Goal: Task Accomplishment & Management: Use online tool/utility

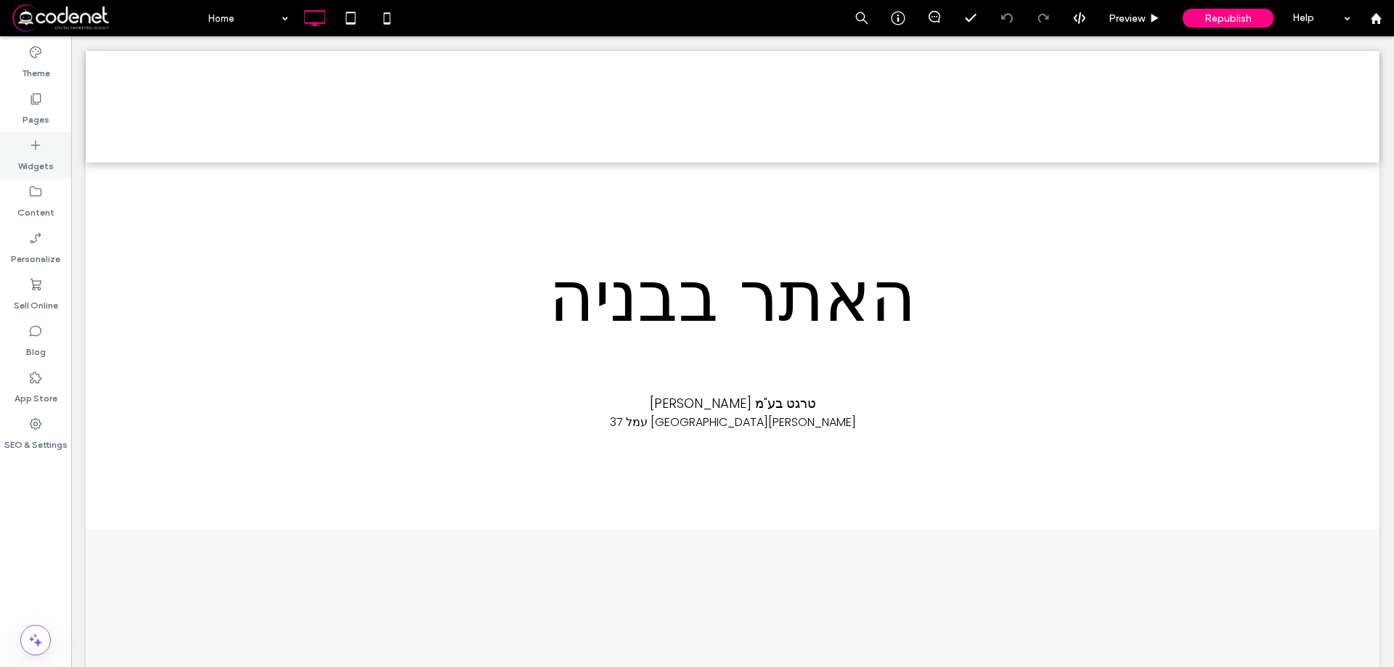
click at [30, 155] on label "Widgets" at bounding box center [36, 162] width 36 height 20
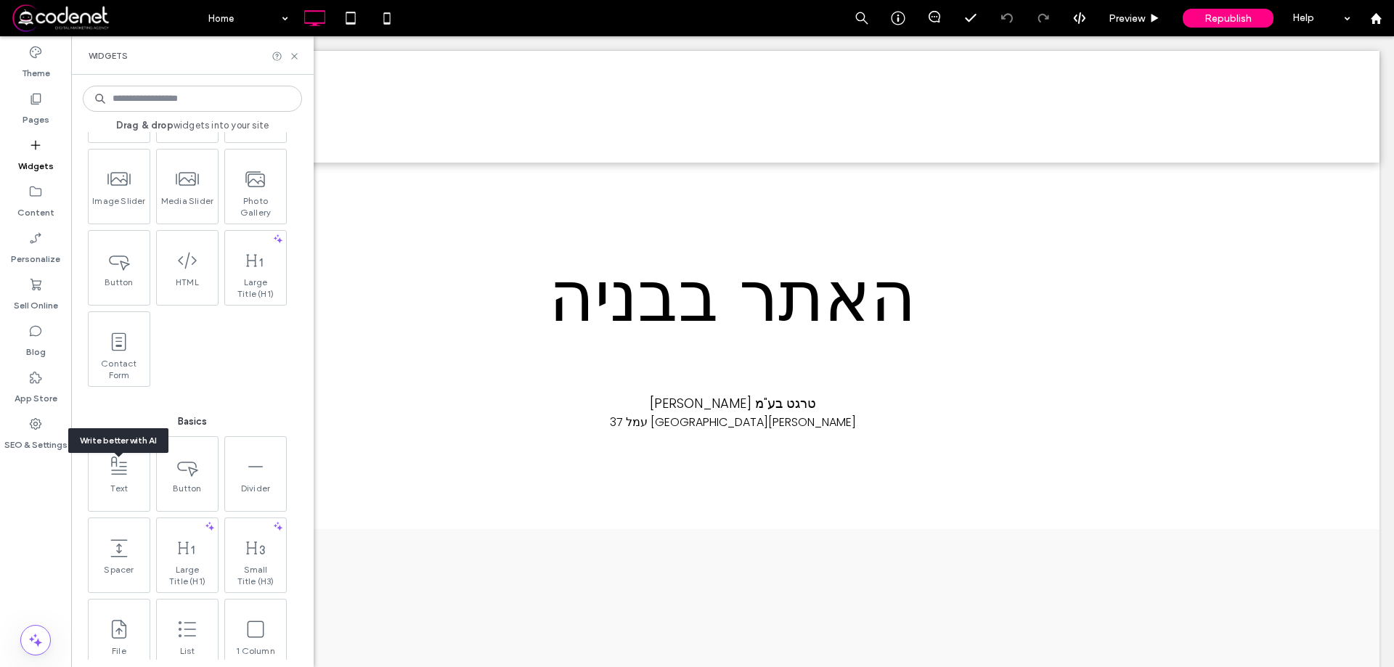
scroll to position [363, 0]
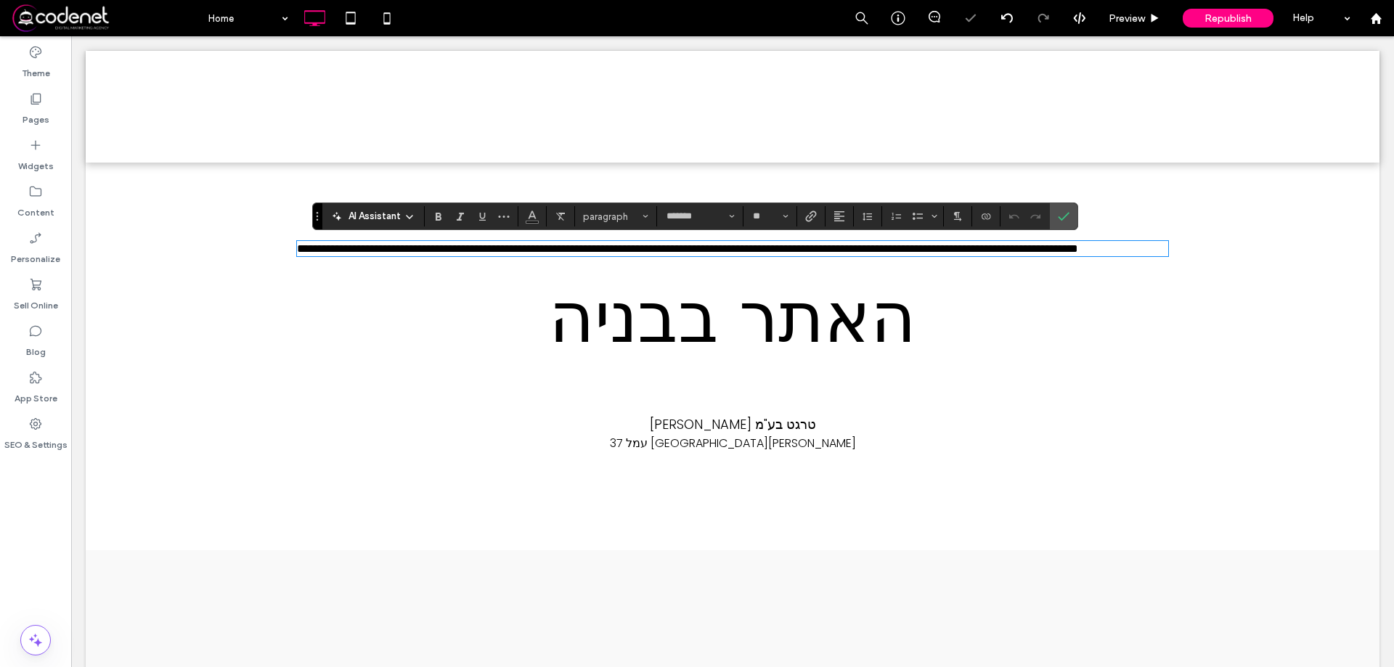
click at [823, 239] on div "**********" at bounding box center [732, 356] width 871 height 242
click at [816, 254] on span "**********" at bounding box center [687, 248] width 781 height 11
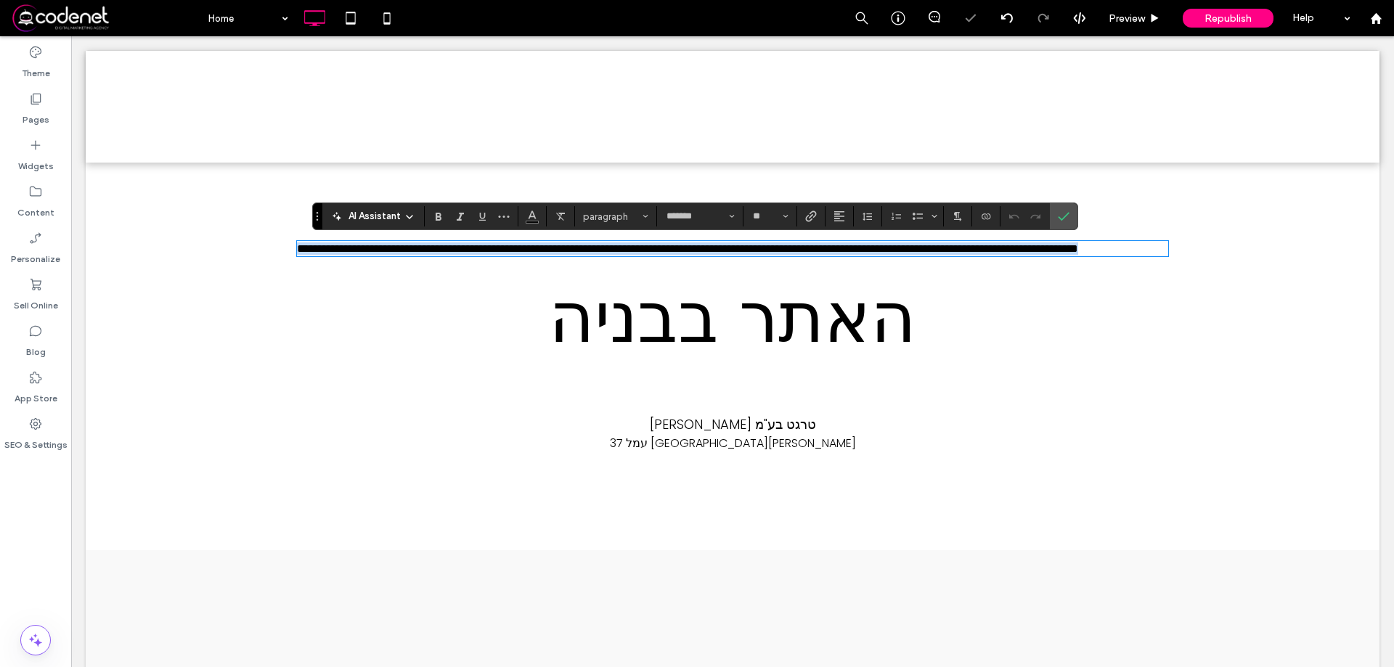
click at [816, 254] on span "**********" at bounding box center [687, 248] width 781 height 11
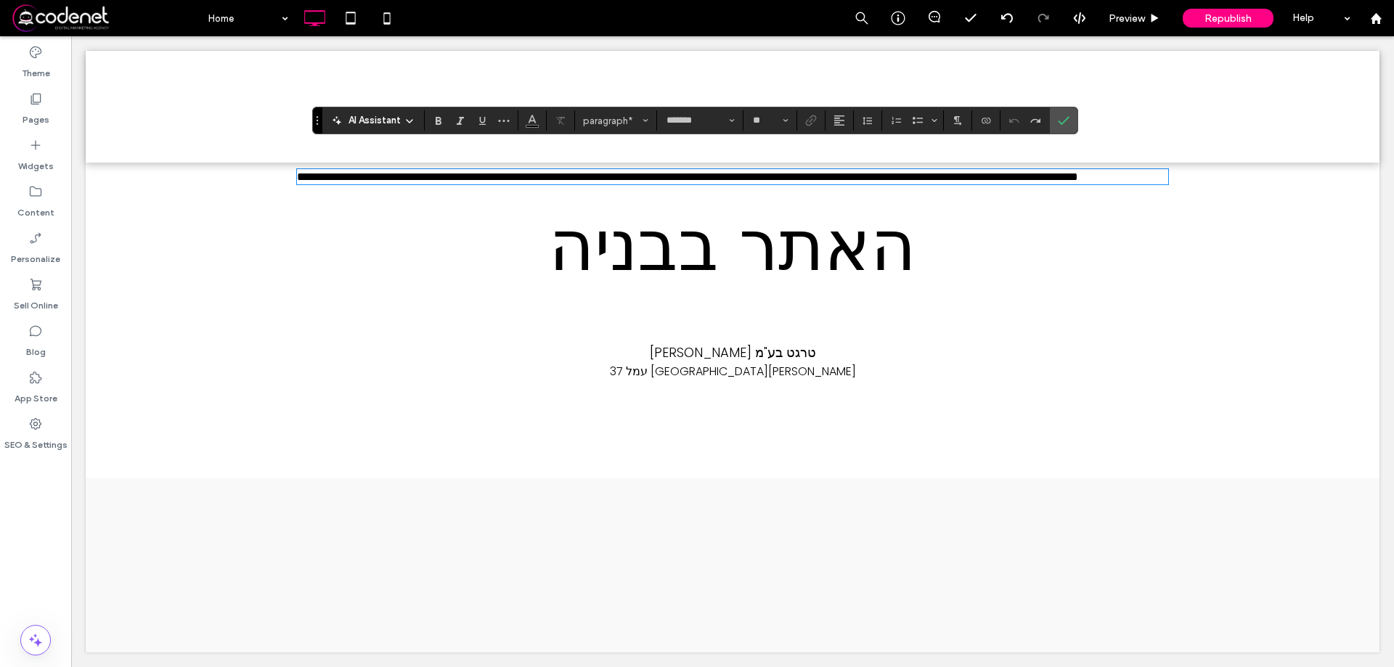
scroll to position [0, 0]
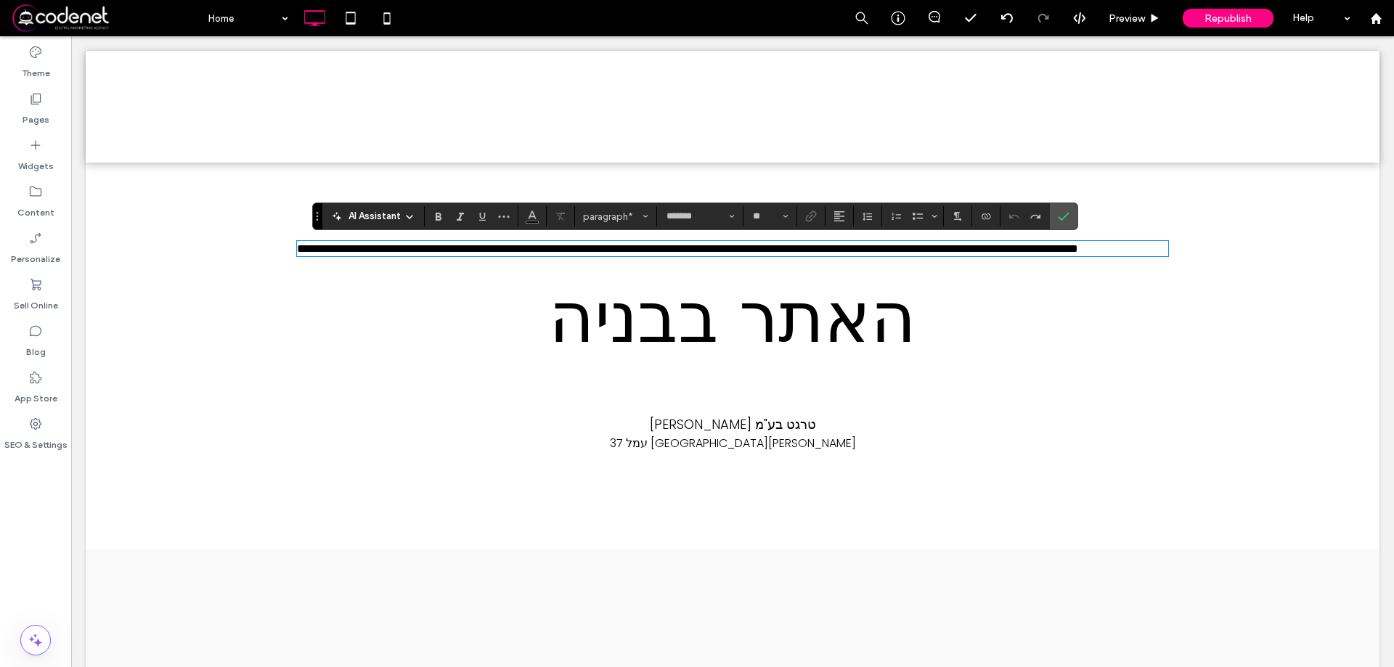
click at [650, 255] on p "**********" at bounding box center [732, 248] width 871 height 12
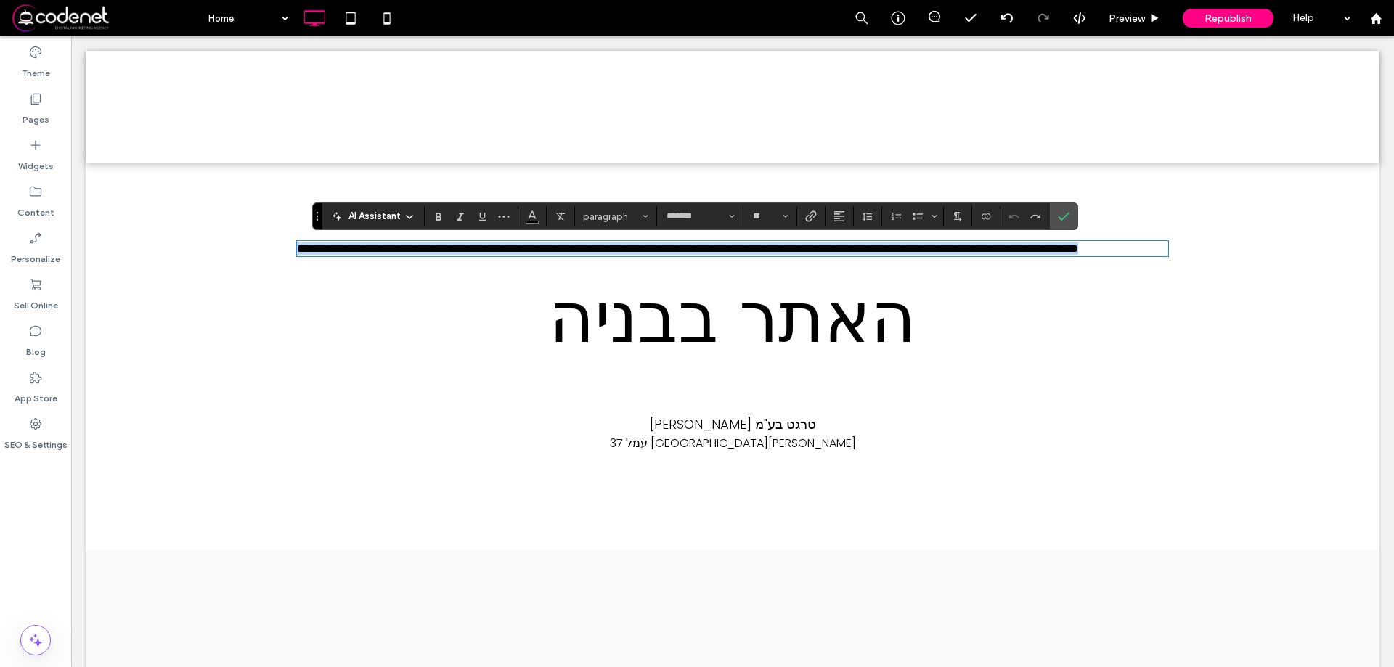
click at [650, 255] on p "**********" at bounding box center [732, 248] width 871 height 12
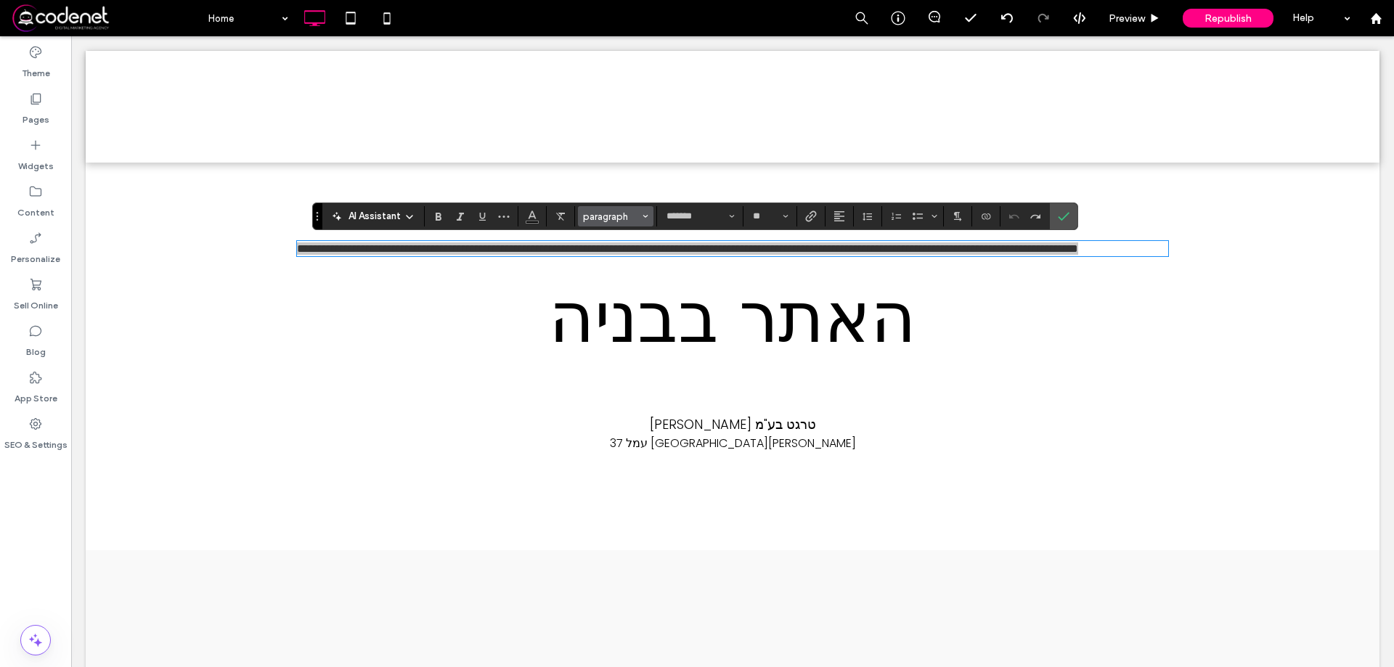
click at [632, 224] on button "paragraph" at bounding box center [616, 216] width 76 height 20
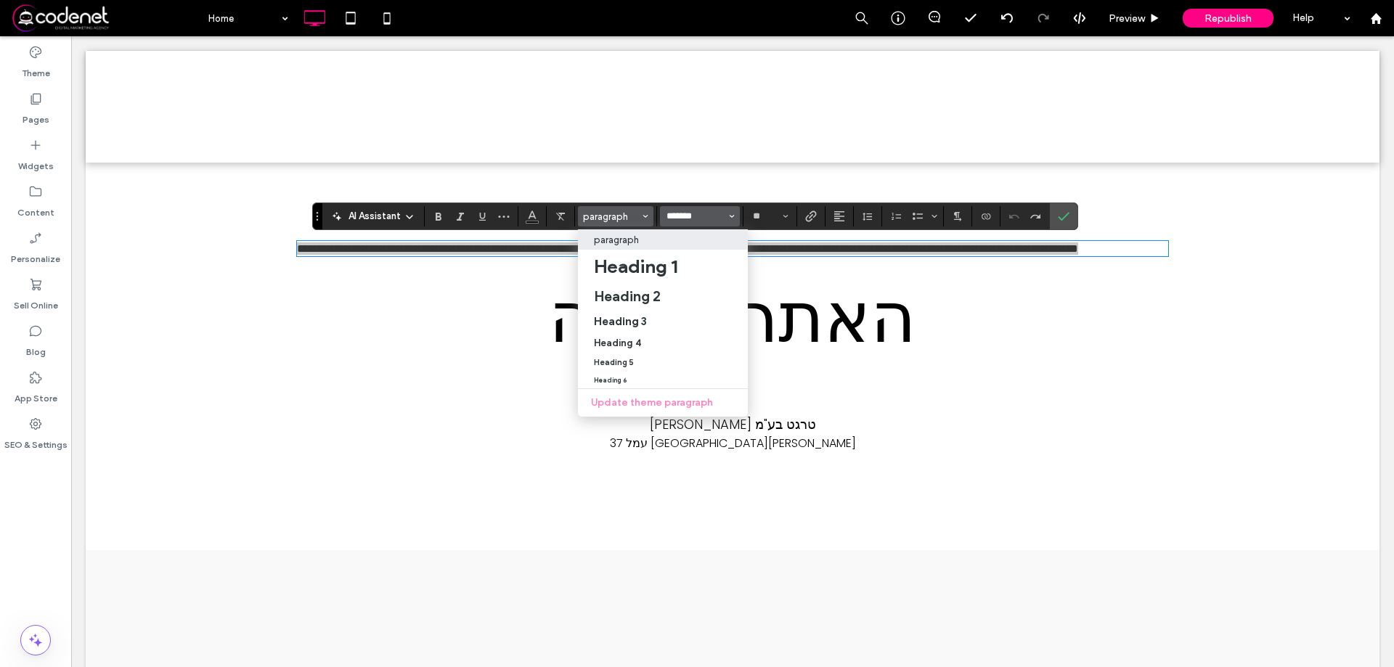
click at [692, 214] on input "*******" at bounding box center [696, 217] width 62 height 12
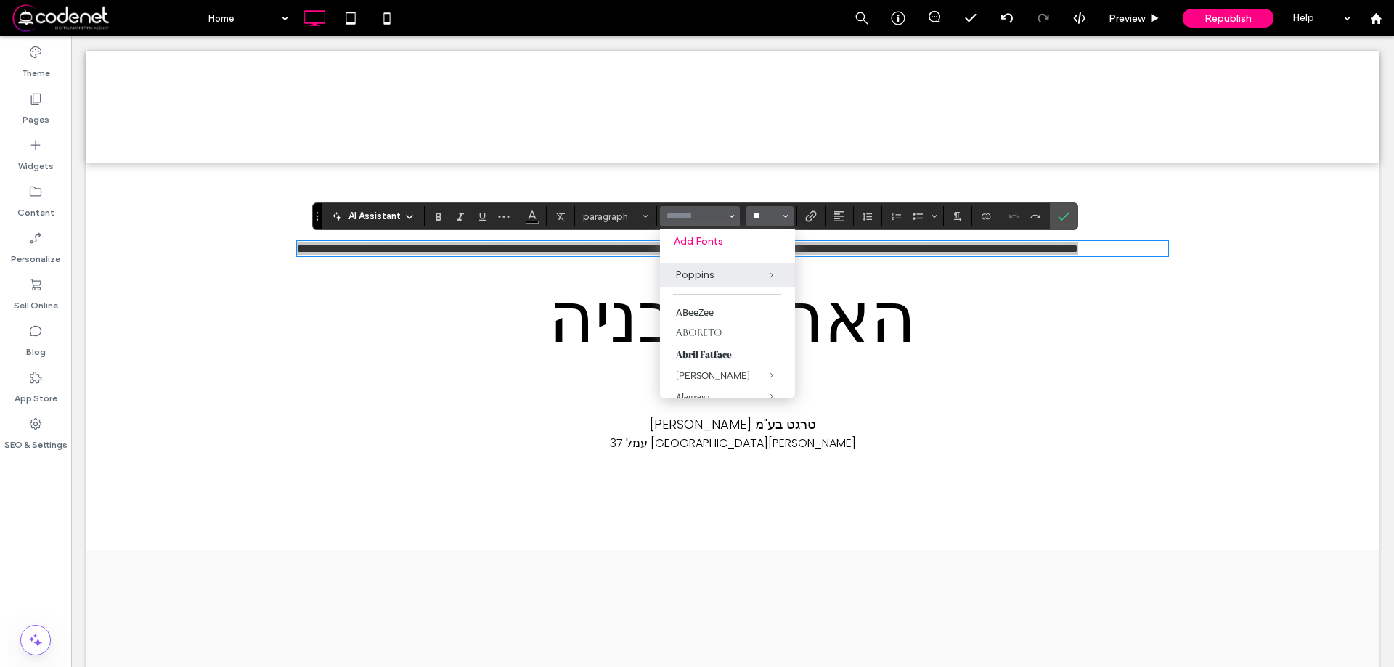
click at [762, 219] on input "**" at bounding box center [765, 217] width 28 height 12
type input "*******"
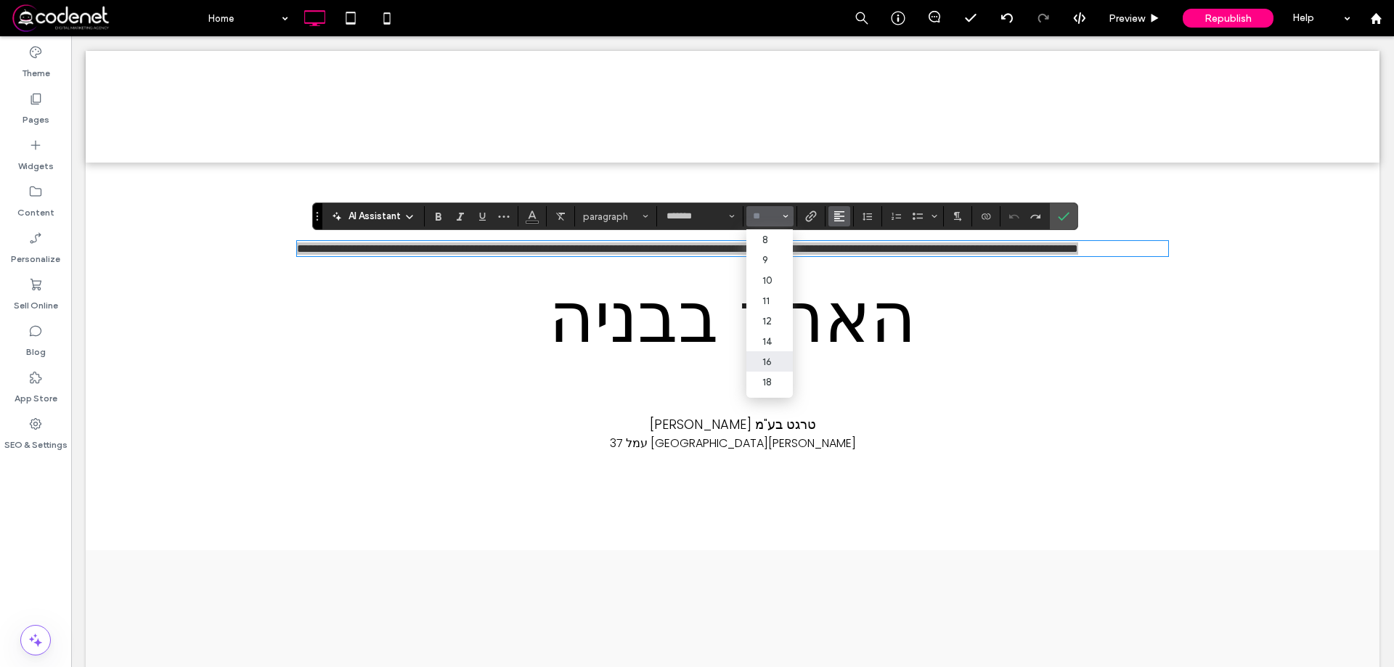
click at [839, 216] on use "Alignment" at bounding box center [839, 216] width 10 height 10
type input "**"
drag, startPoint x: 855, startPoint y: 283, endPoint x: 785, endPoint y: 241, distance: 81.4
click at [855, 283] on icon "ui.textEditor.alignment.right" at bounding box center [850, 283] width 12 height 12
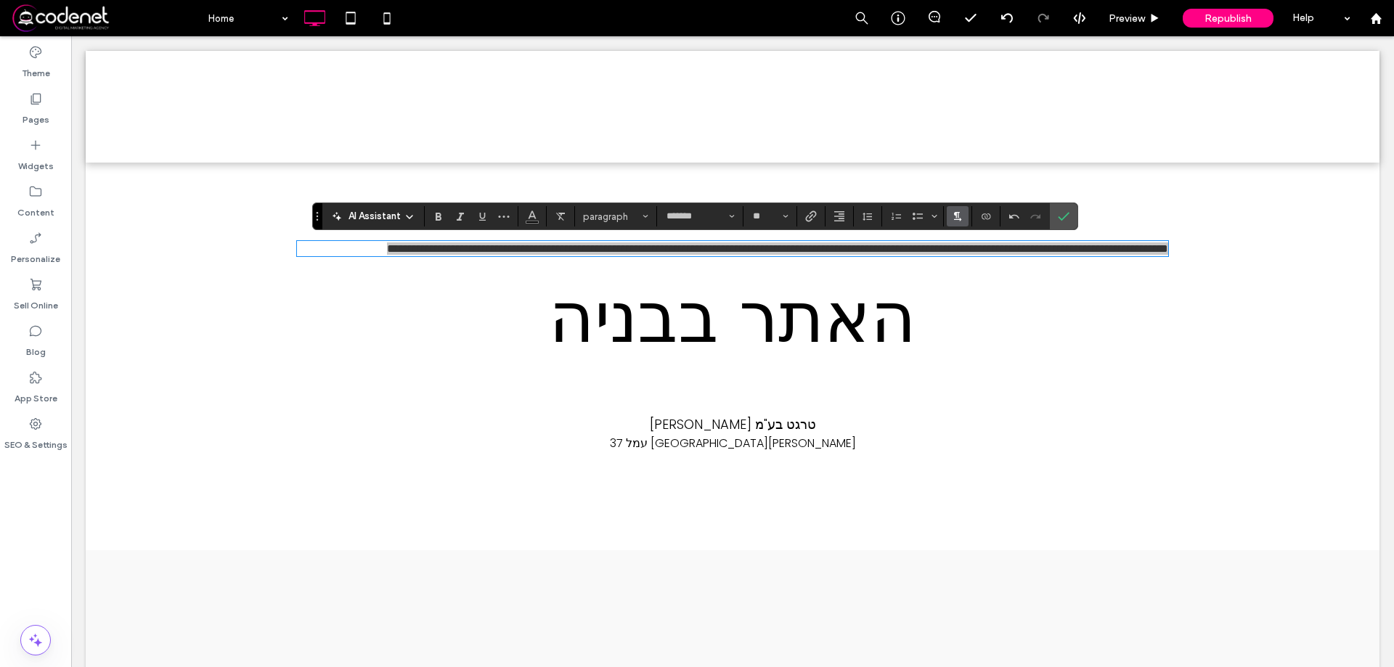
click at [955, 210] on span "Text direction" at bounding box center [958, 216] width 12 height 19
click at [966, 264] on use "RTL" at bounding box center [968, 261] width 7 height 9
drag, startPoint x: 971, startPoint y: 270, endPoint x: 1257, endPoint y: 239, distance: 287.8
click at [1257, 239] on div "**********" at bounding box center [733, 357] width 1294 height 388
click at [1088, 254] on span "**********" at bounding box center [777, 248] width 781 height 11
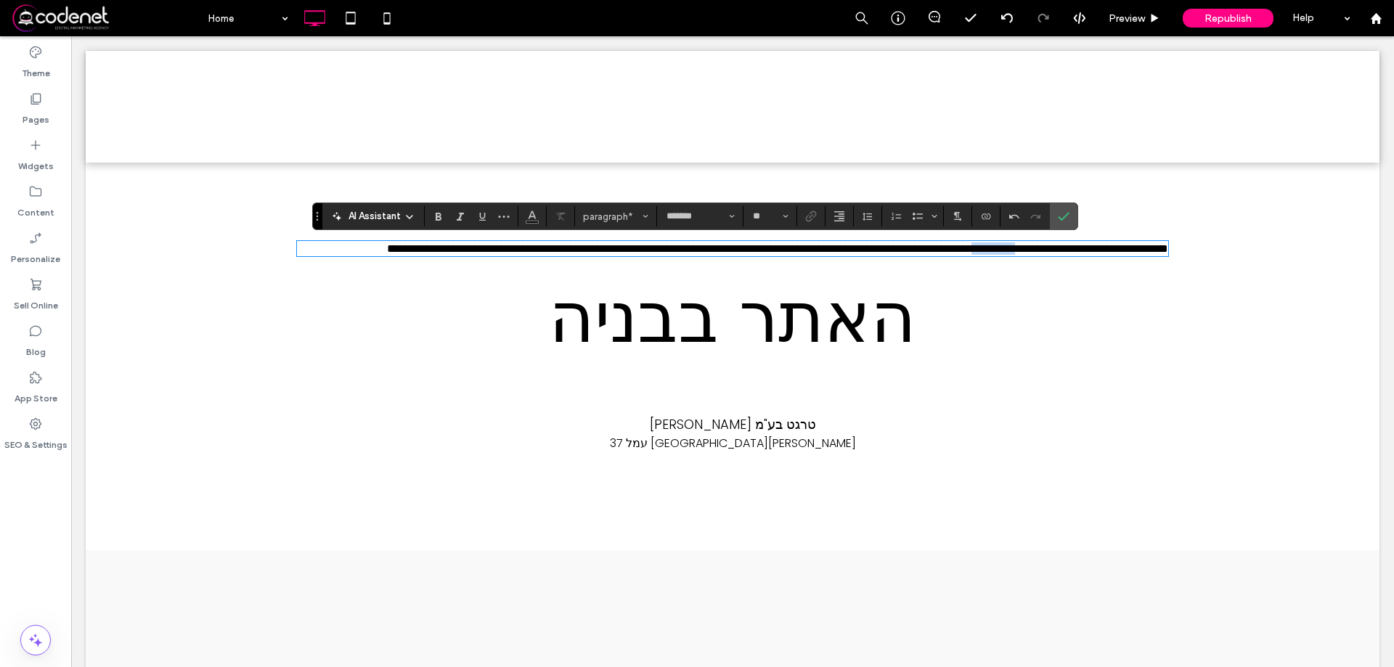
click at [1088, 254] on span "**********" at bounding box center [777, 248] width 781 height 11
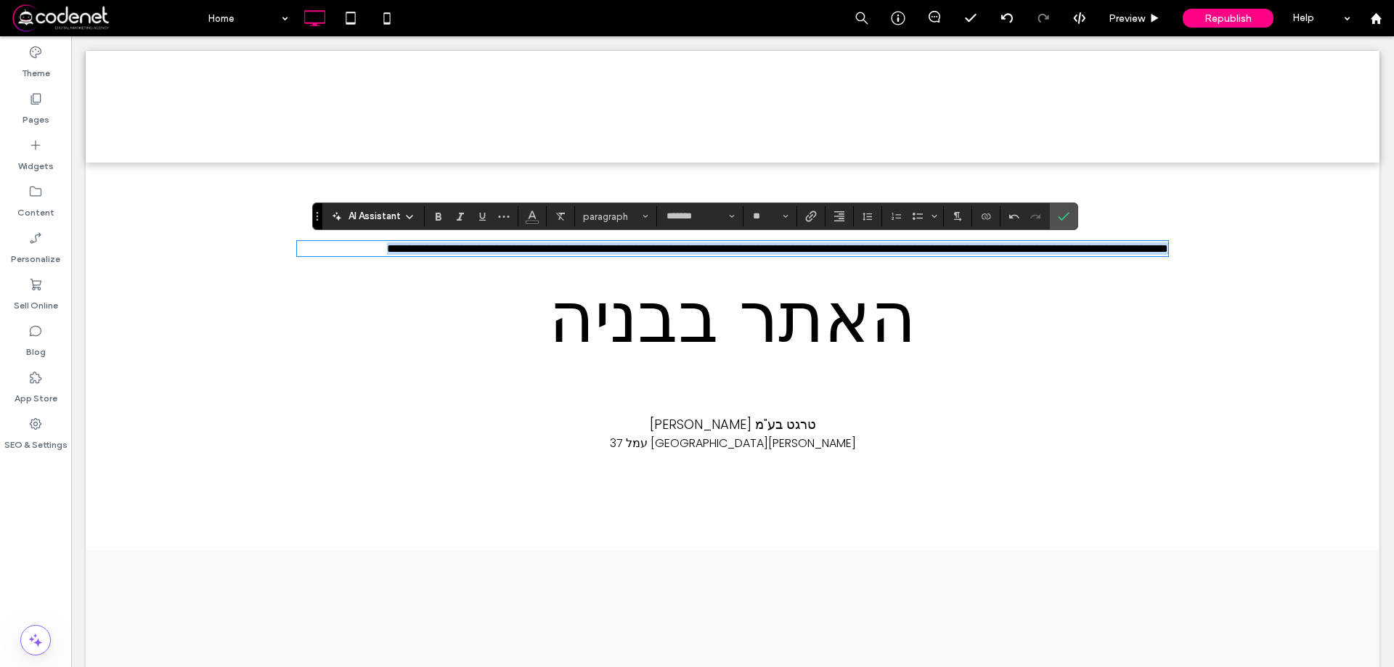
drag, startPoint x: 1088, startPoint y: 258, endPoint x: 1088, endPoint y: 270, distance: 12.3
click at [1088, 254] on span "**********" at bounding box center [777, 248] width 781 height 11
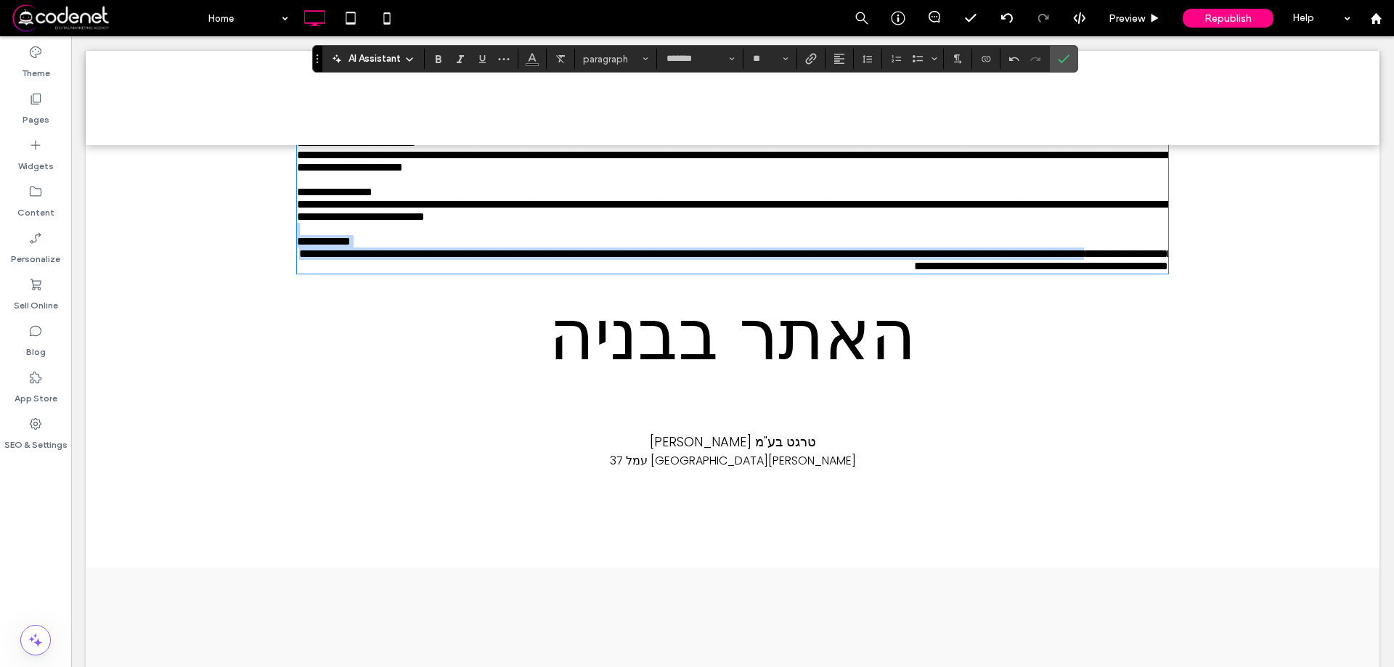
drag, startPoint x: 671, startPoint y: 378, endPoint x: 815, endPoint y: 354, distance: 146.6
click at [815, 272] on div "**********" at bounding box center [732, 124] width 871 height 296
click at [809, 272] on p "**********" at bounding box center [732, 260] width 871 height 25
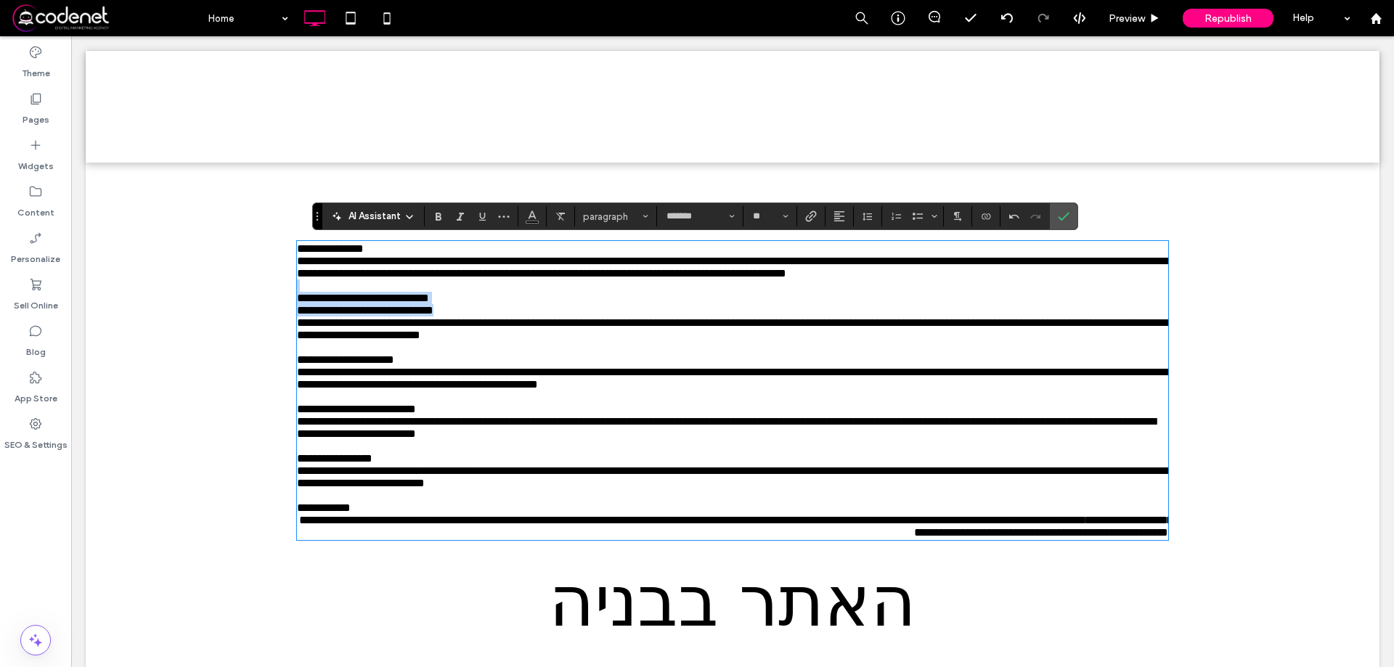
drag, startPoint x: 830, startPoint y: 375, endPoint x: 897, endPoint y: 295, distance: 105.1
click at [907, 324] on div "**********" at bounding box center [732, 390] width 871 height 296
click at [894, 255] on p "**********" at bounding box center [732, 248] width 871 height 12
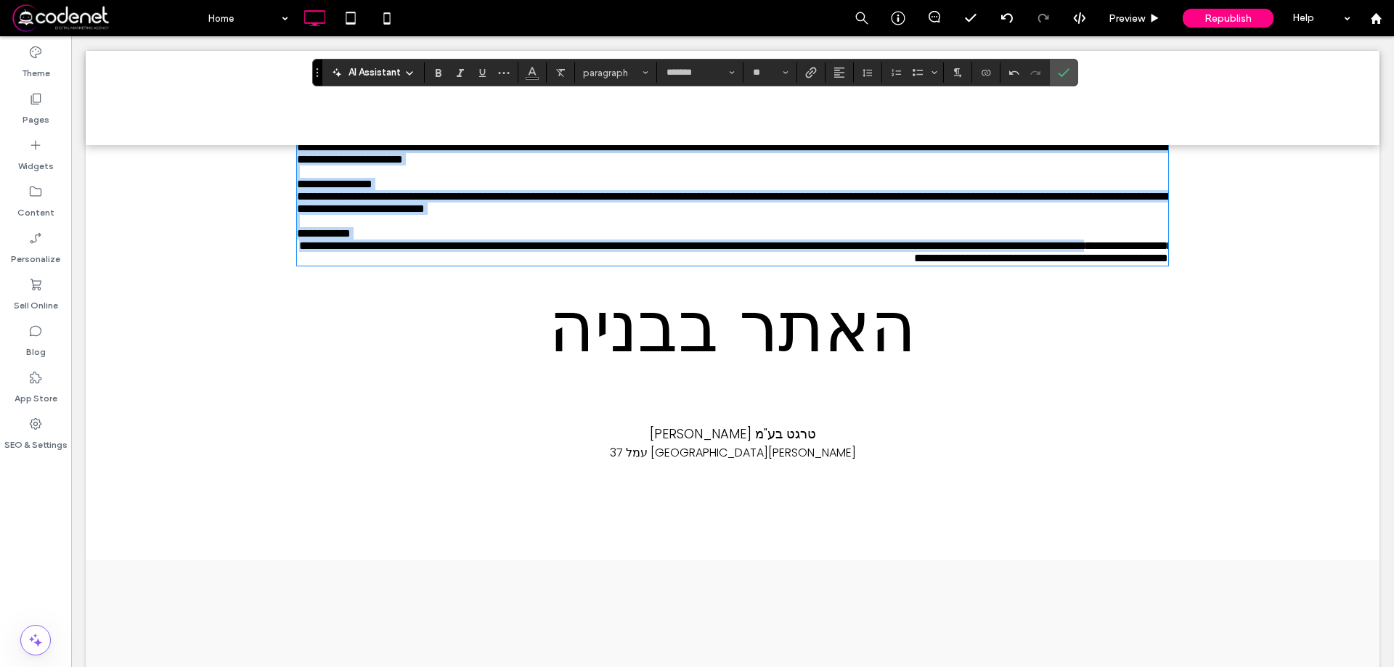
scroll to position [495, 0]
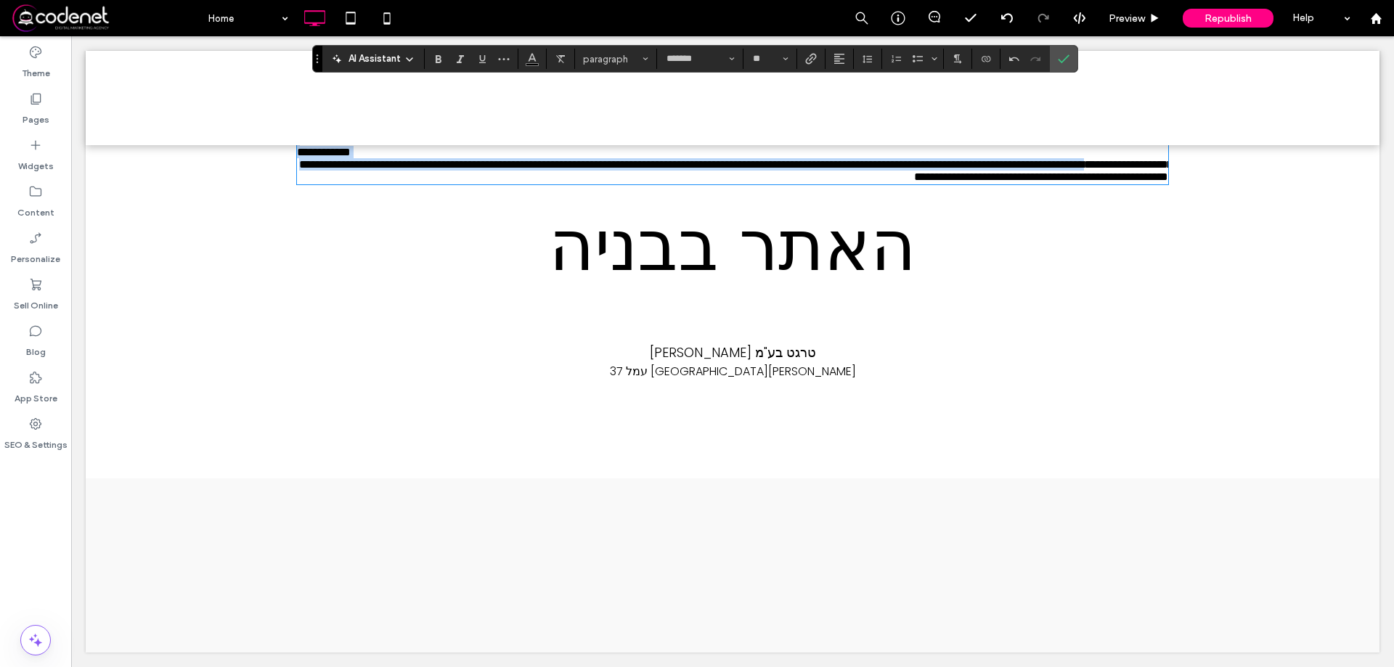
drag, startPoint x: 894, startPoint y: 260, endPoint x: 884, endPoint y: 504, distance: 244.2
click at [814, 666] on html "**********" at bounding box center [732, 174] width 1323 height 987
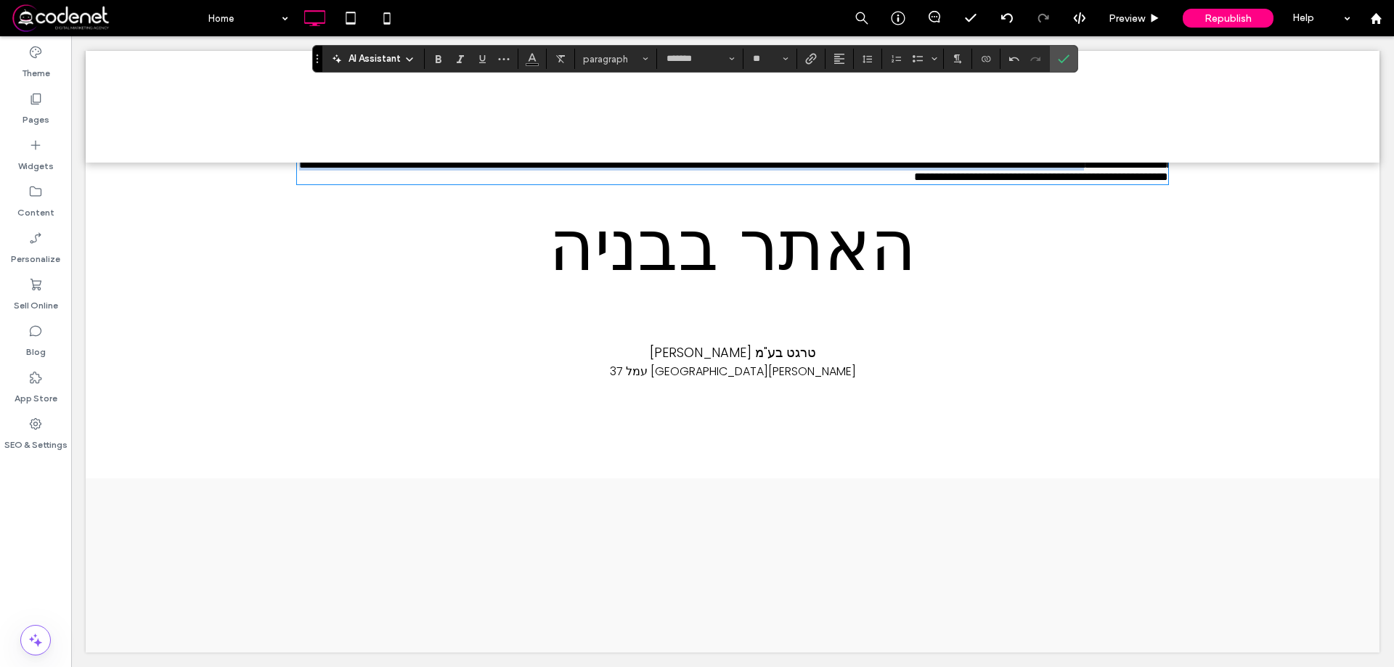
scroll to position [0, 0]
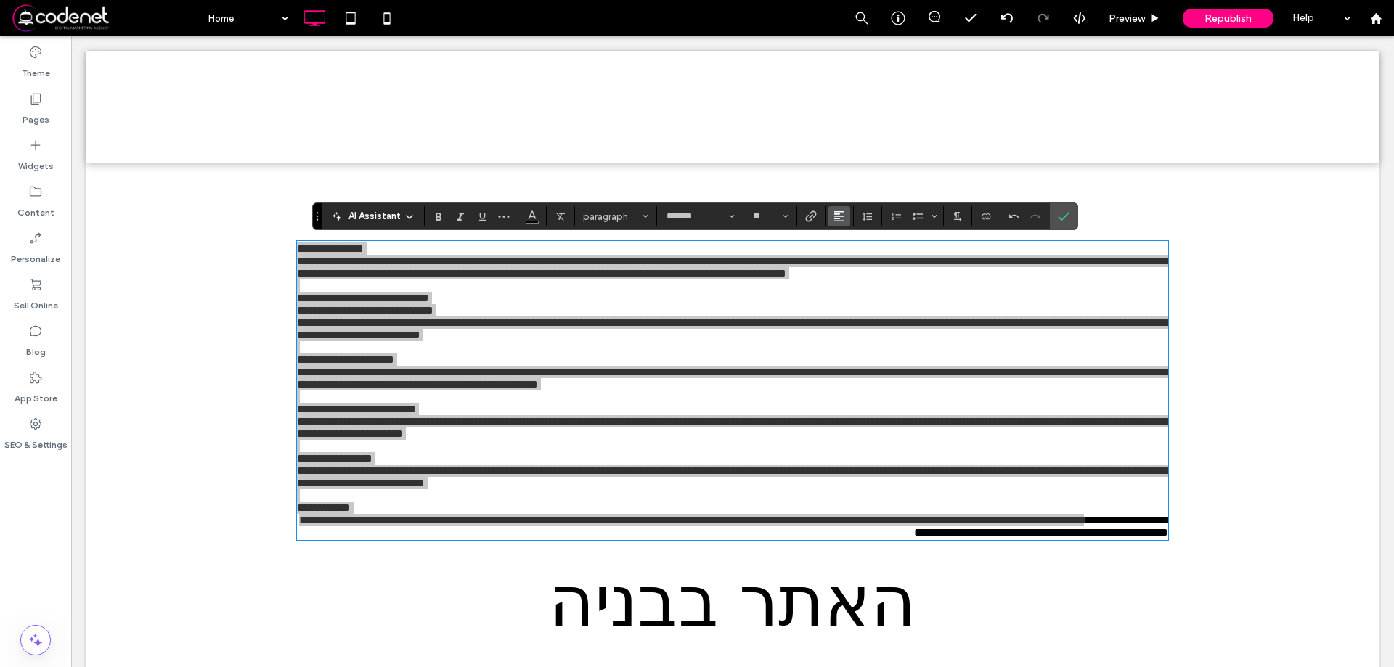
click at [837, 217] on icon "Alignment" at bounding box center [839, 217] width 12 height 12
click at [857, 281] on div "ui.textEditor.alignment.right" at bounding box center [853, 283] width 19 height 12
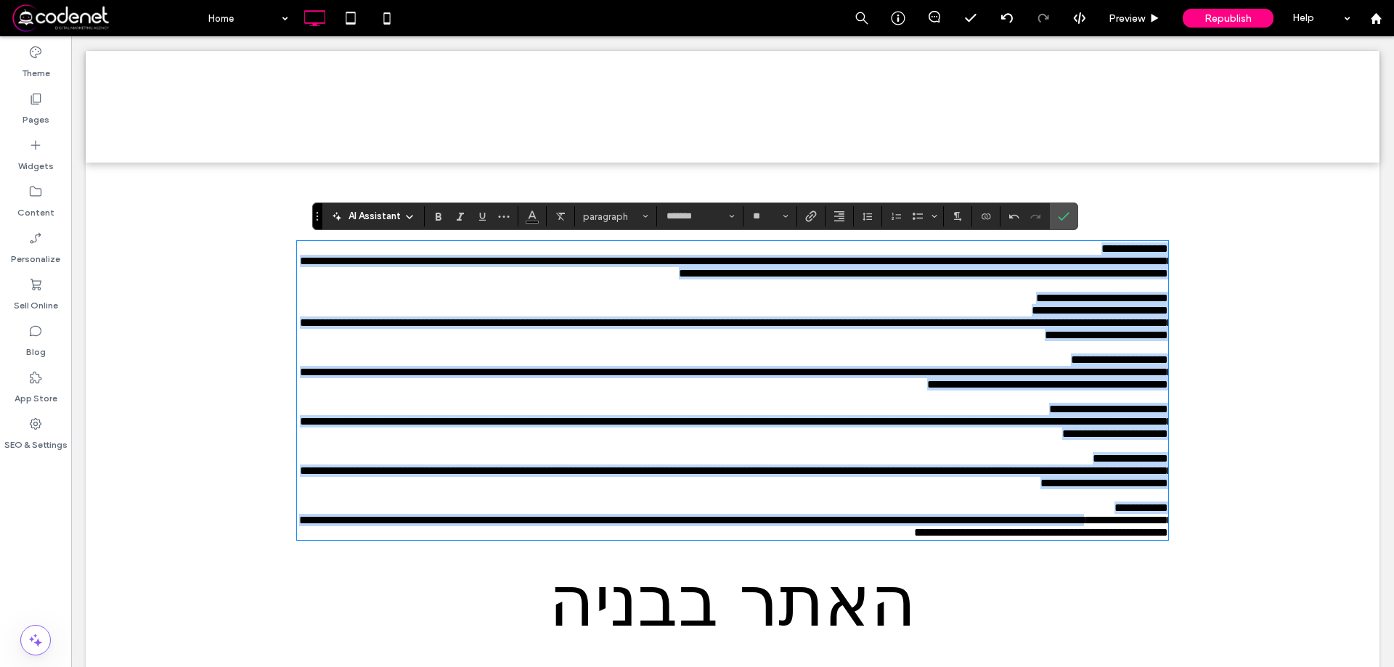
click at [959, 304] on p "**********" at bounding box center [732, 298] width 871 height 12
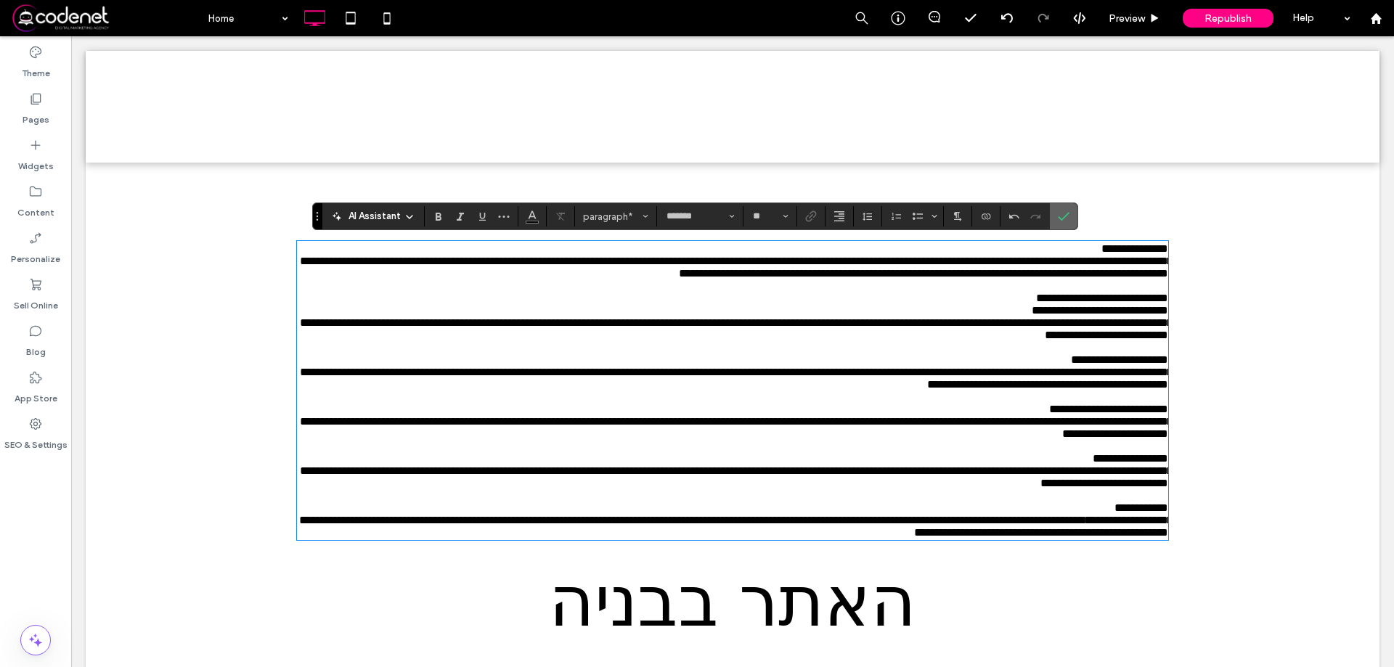
click at [1066, 213] on icon "Confirm" at bounding box center [1064, 217] width 12 height 12
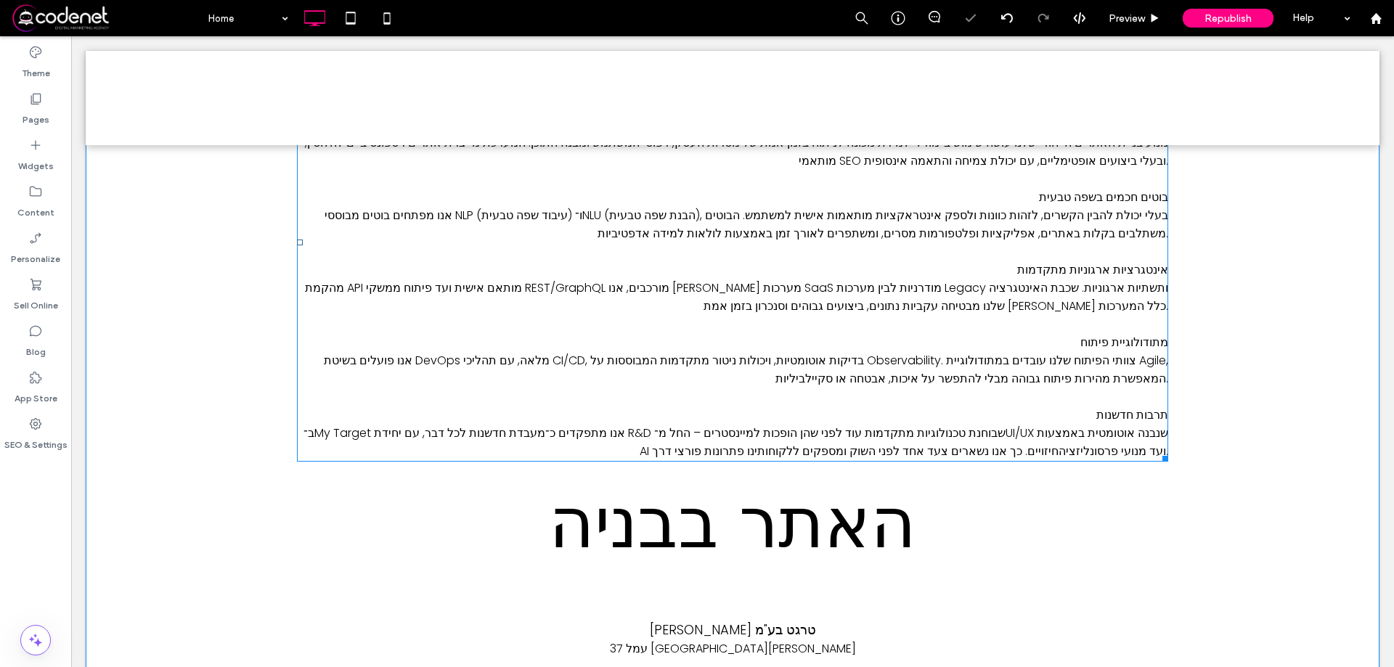
click at [1015, 389] on p at bounding box center [732, 397] width 871 height 18
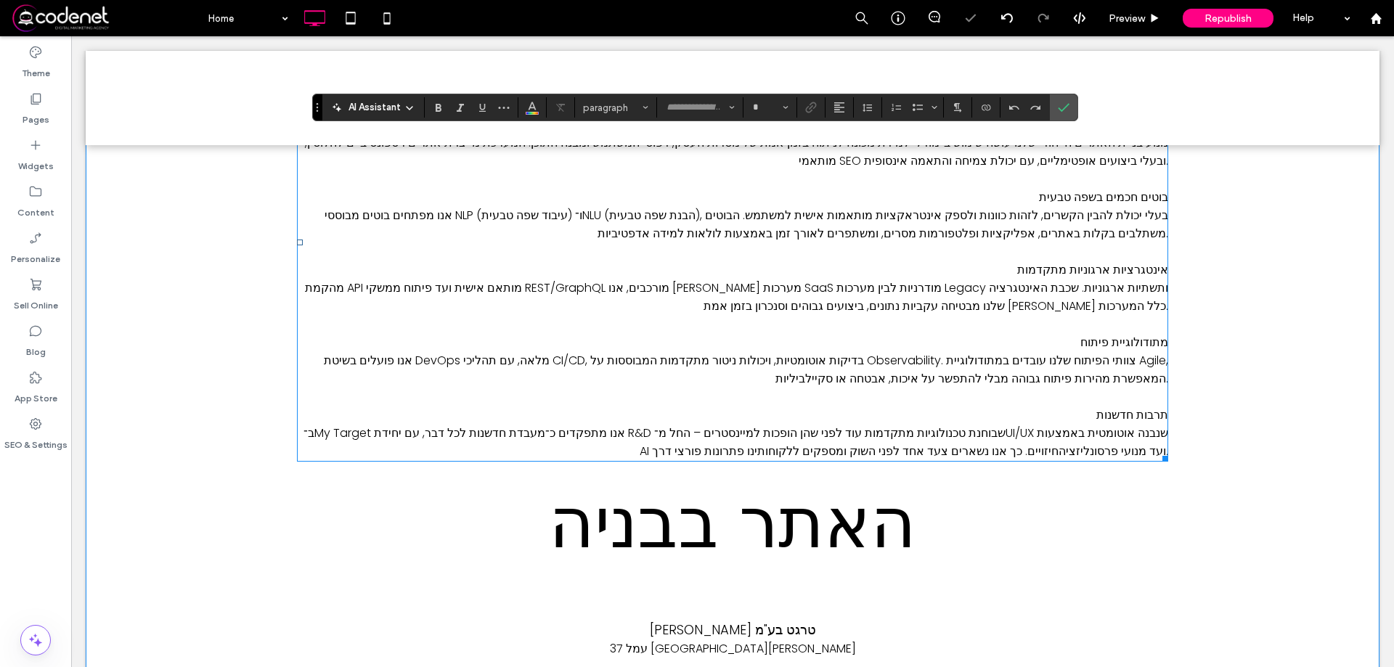
type input "*******"
type input "**"
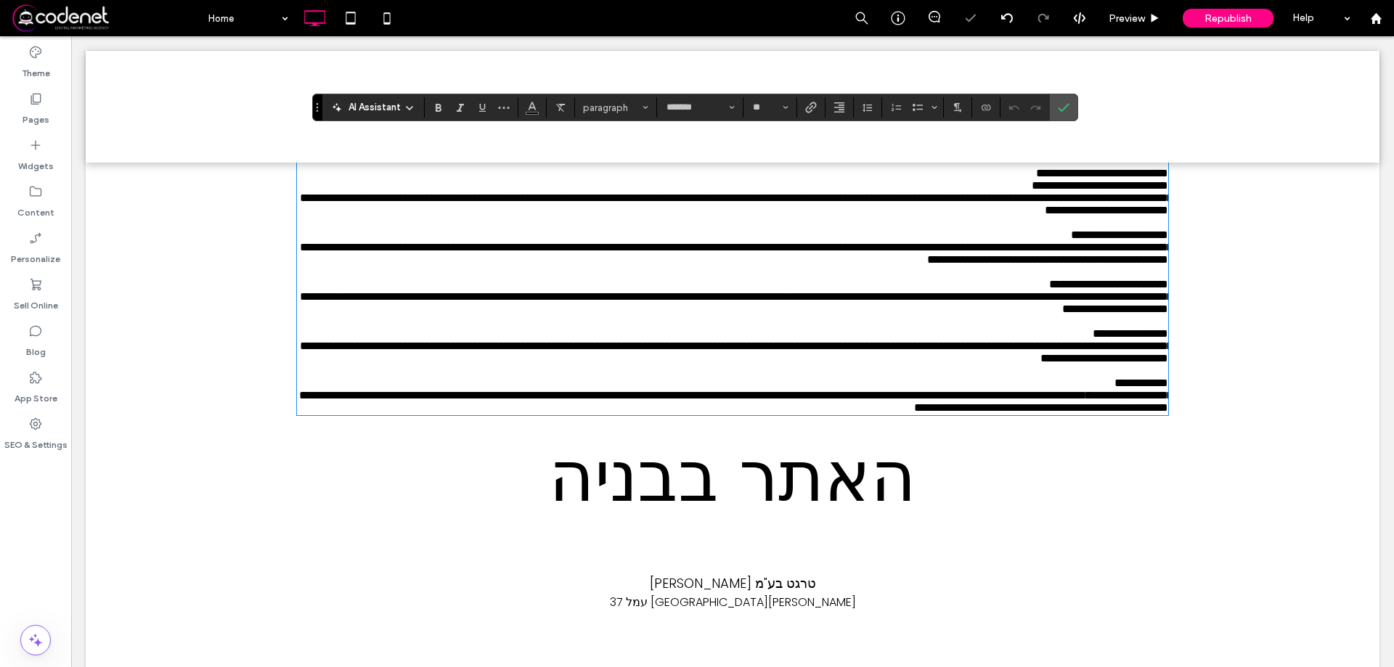
scroll to position [93, 0]
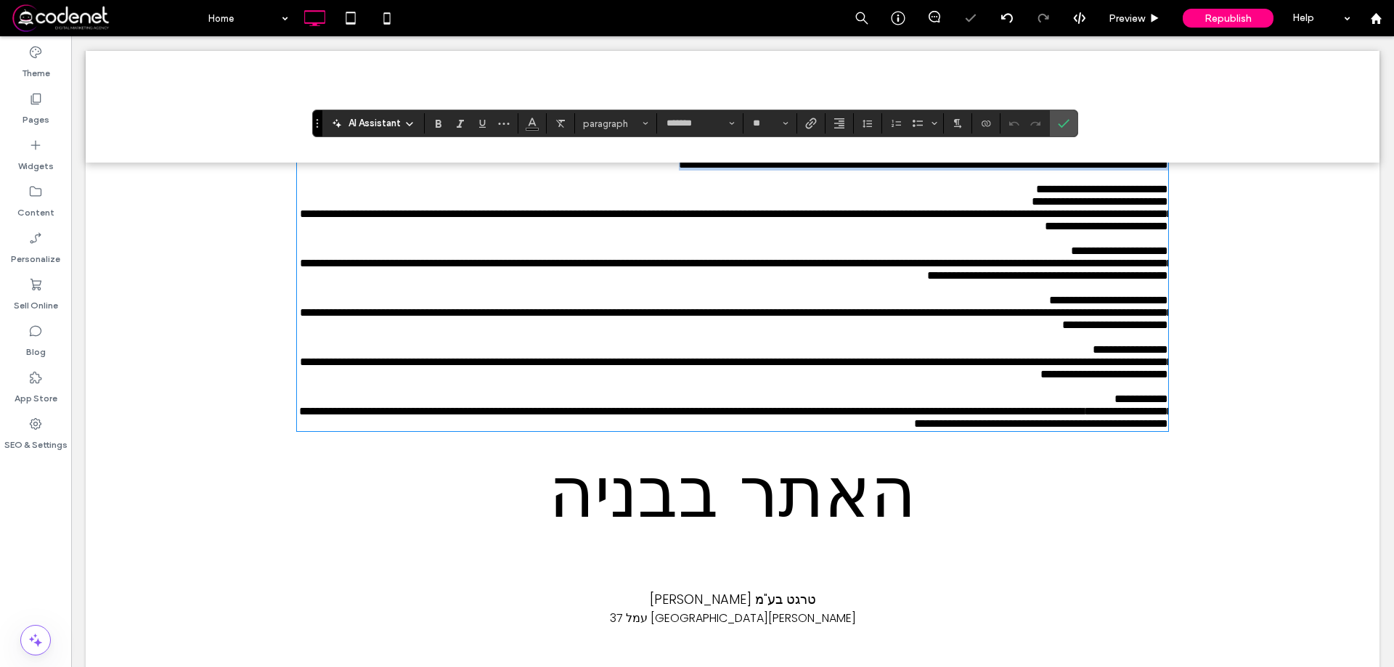
drag, startPoint x: 823, startPoint y: 554, endPoint x: 1310, endPoint y: 174, distance: 617.5
click at [1334, 165] on div "**********" at bounding box center [733, 390] width 1294 height 672
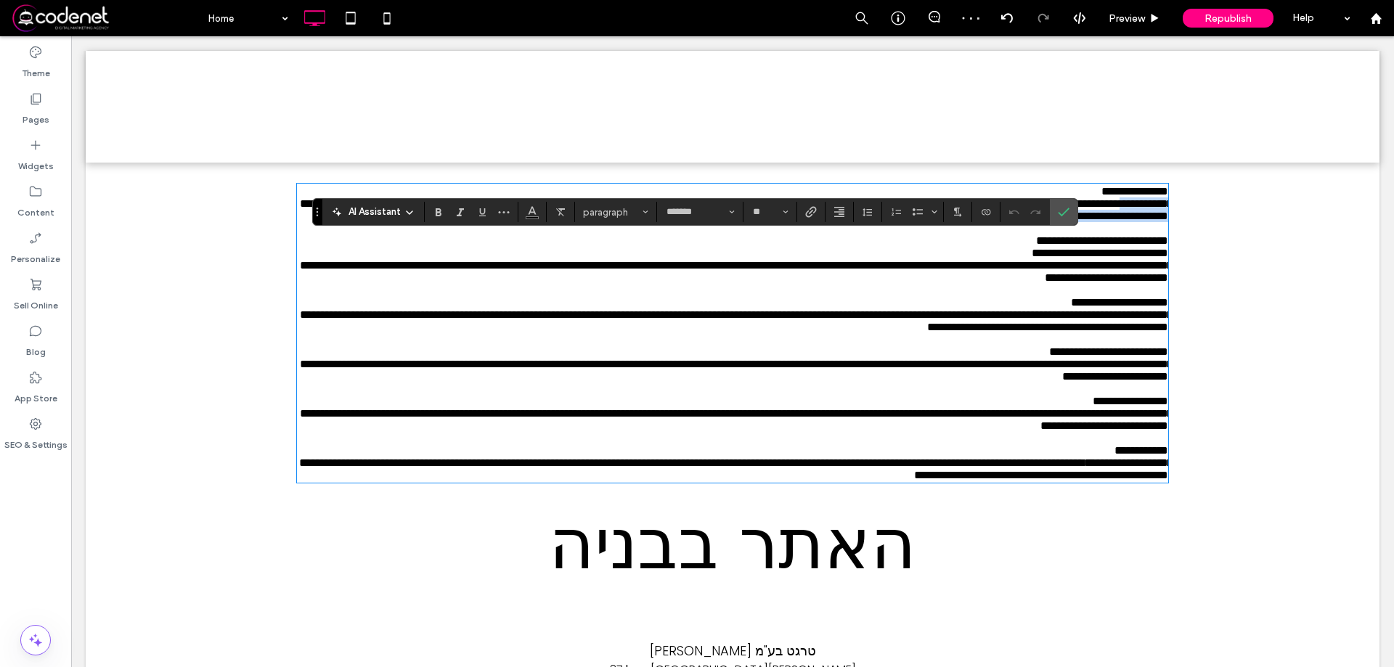
scroll to position [0, 0]
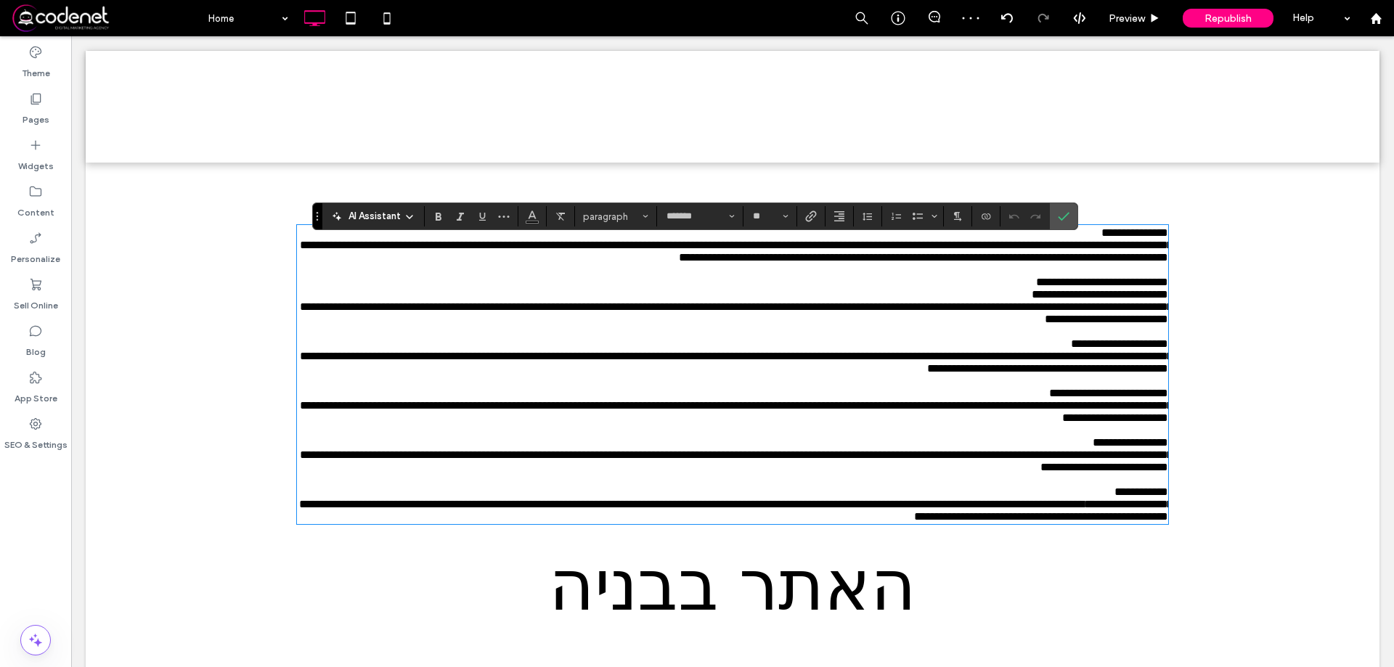
click at [1098, 257] on span "**********" at bounding box center [736, 251] width 873 height 23
click at [1133, 237] on span "**********" at bounding box center [1134, 232] width 67 height 11
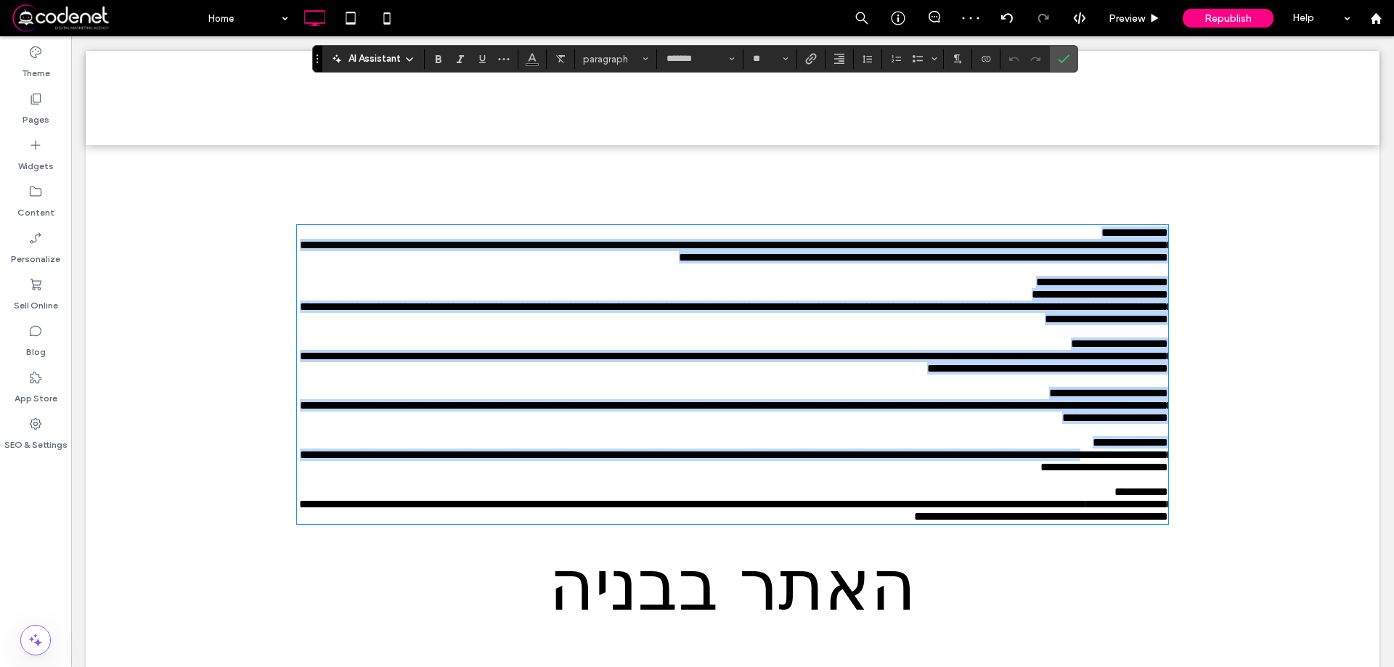
scroll to position [479, 0]
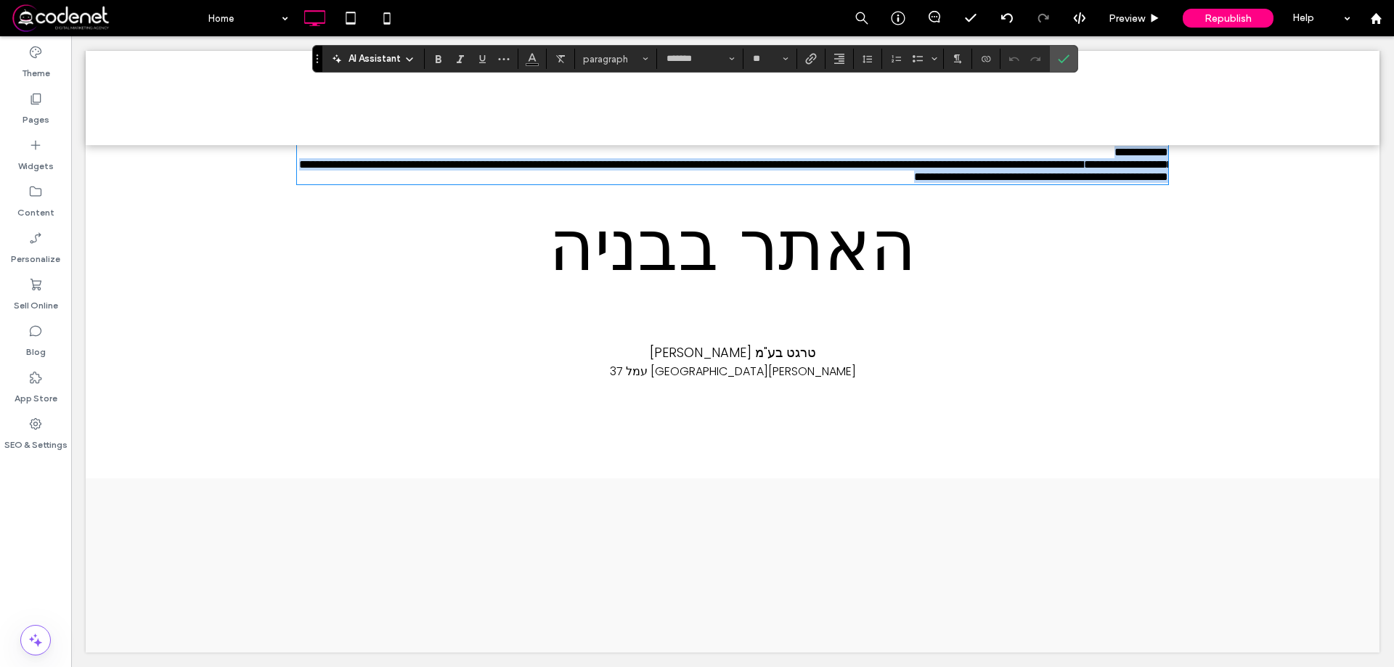
drag, startPoint x: 1133, startPoint y: 237, endPoint x: 1393, endPoint y: 340, distance: 279.6
click at [1393, 340] on html "**********" at bounding box center [732, 182] width 1323 height 971
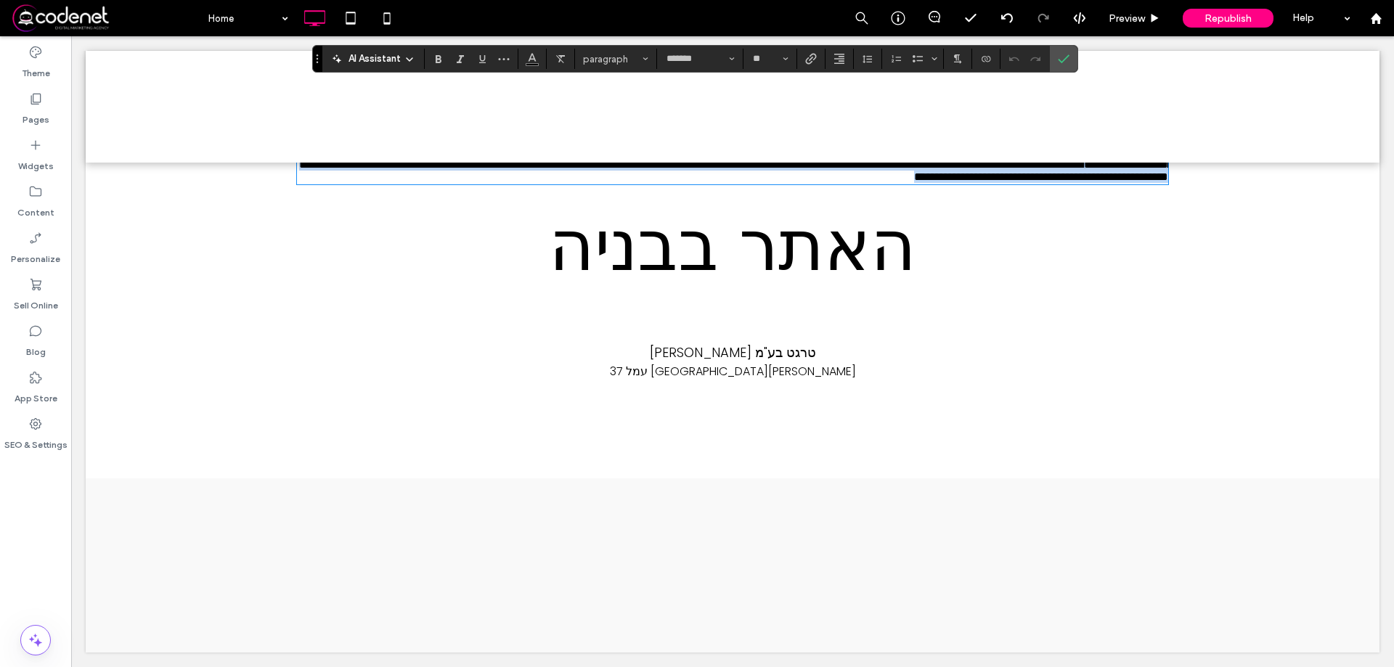
scroll to position [0, 0]
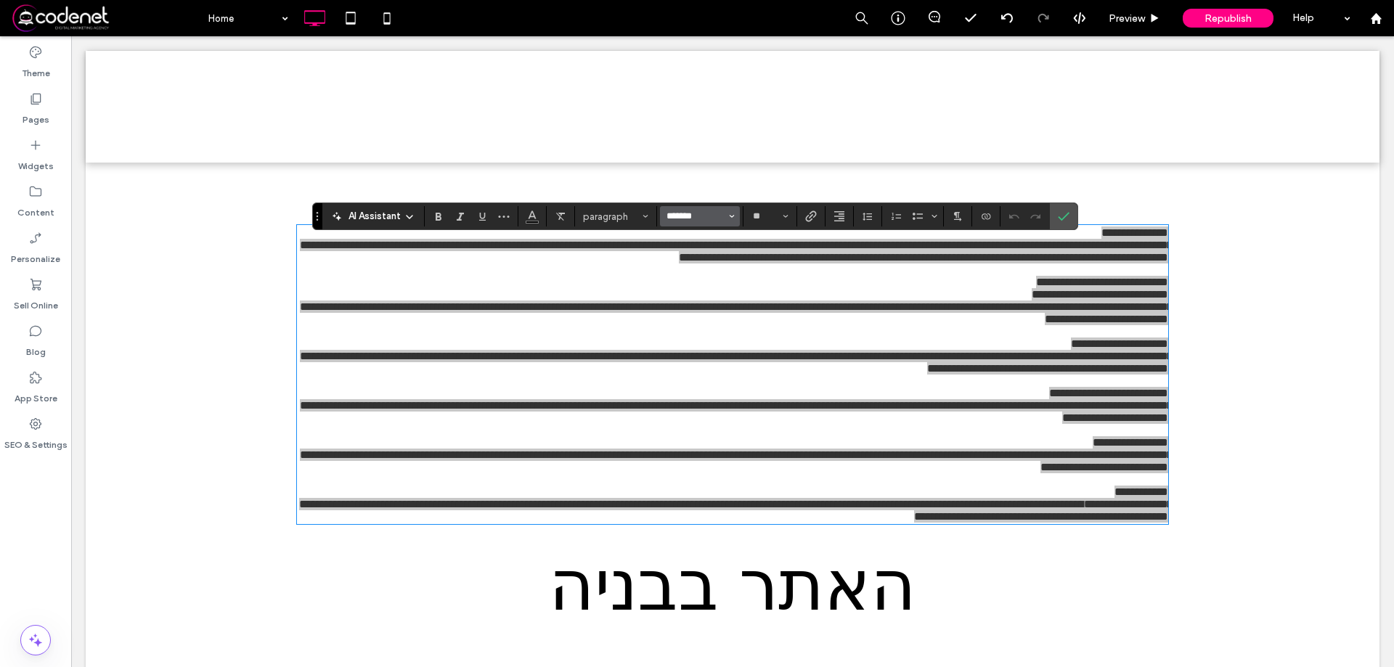
click at [687, 213] on input "*******" at bounding box center [696, 217] width 62 height 12
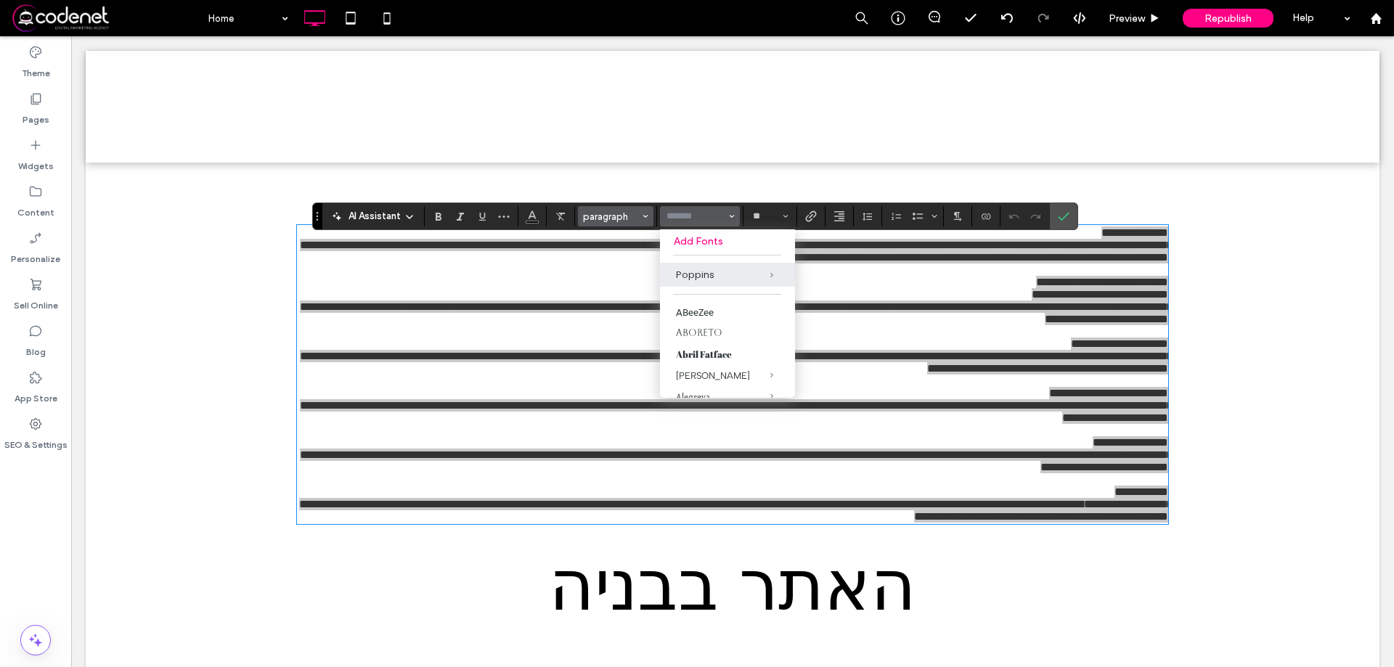
click at [616, 214] on span "paragraph" at bounding box center [611, 216] width 57 height 11
type input "*******"
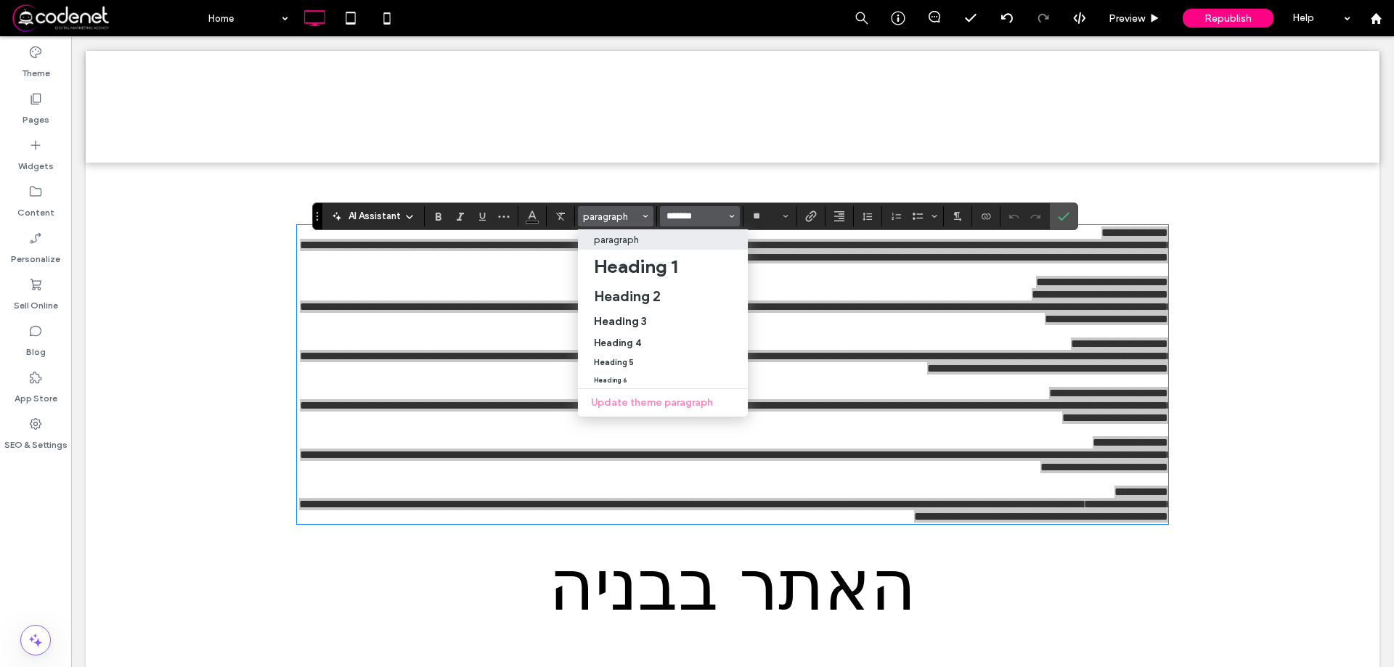
click at [703, 211] on input "*******" at bounding box center [696, 217] width 62 height 12
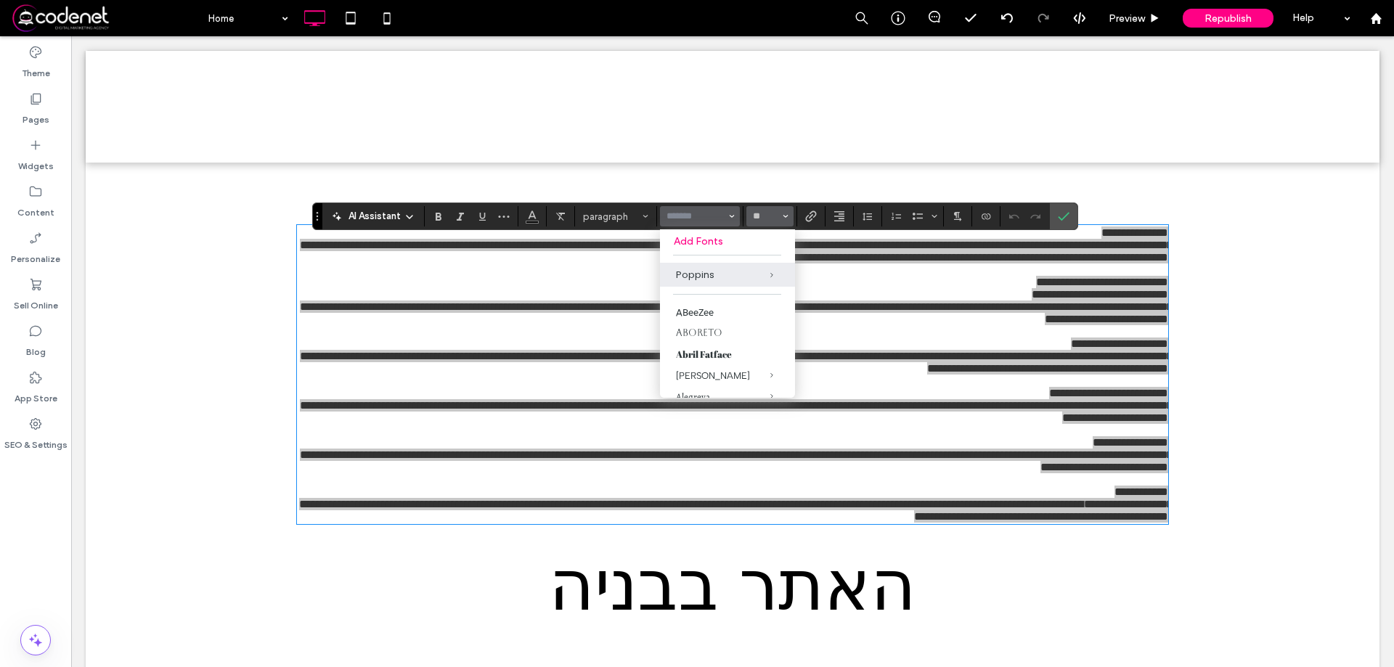
click at [781, 213] on button "**" at bounding box center [769, 216] width 47 height 20
type input "*******"
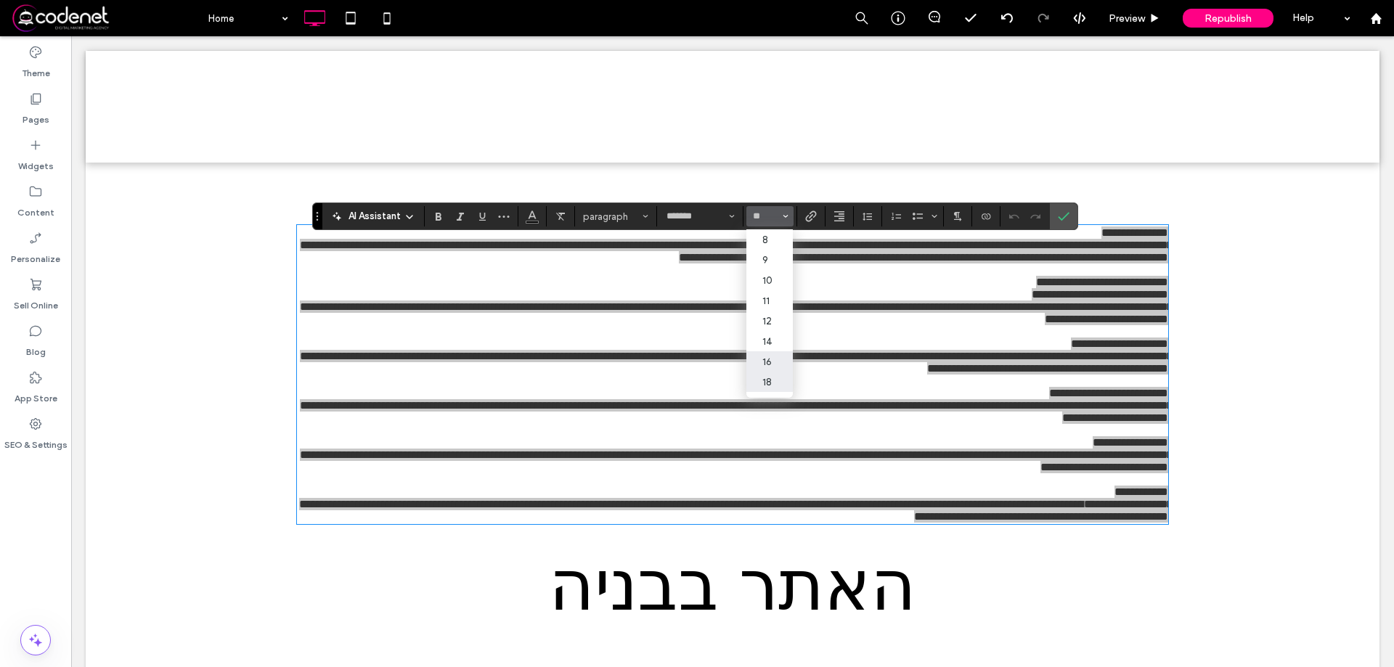
click at [767, 383] on label "18" at bounding box center [769, 382] width 46 height 20
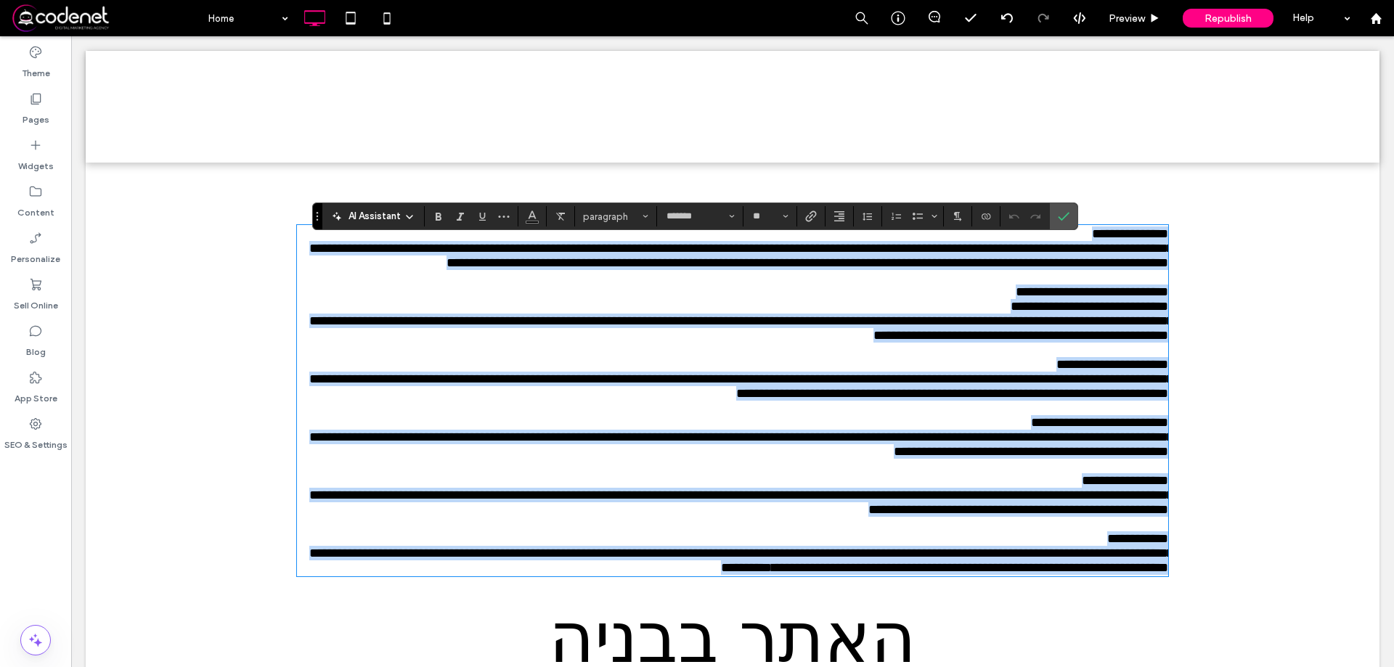
type input "**"
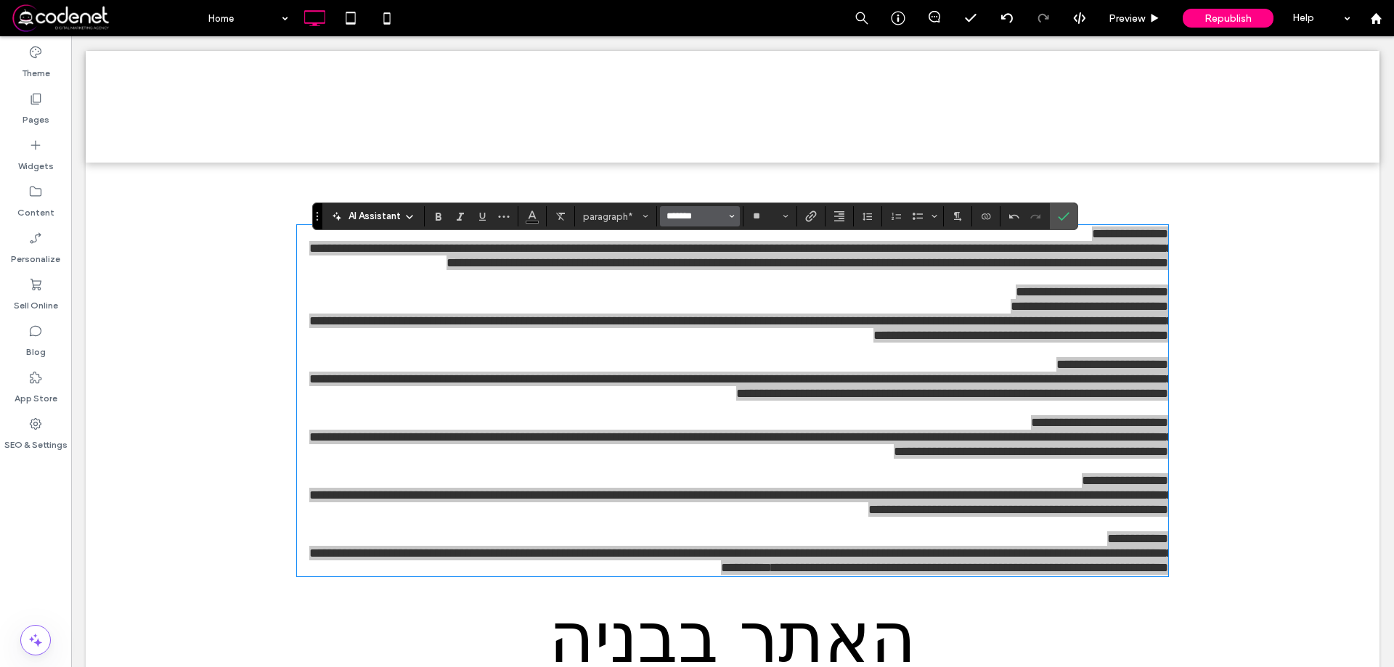
click at [697, 217] on input "*******" at bounding box center [696, 217] width 62 height 12
click at [691, 281] on label "Assistant" at bounding box center [708, 274] width 96 height 22
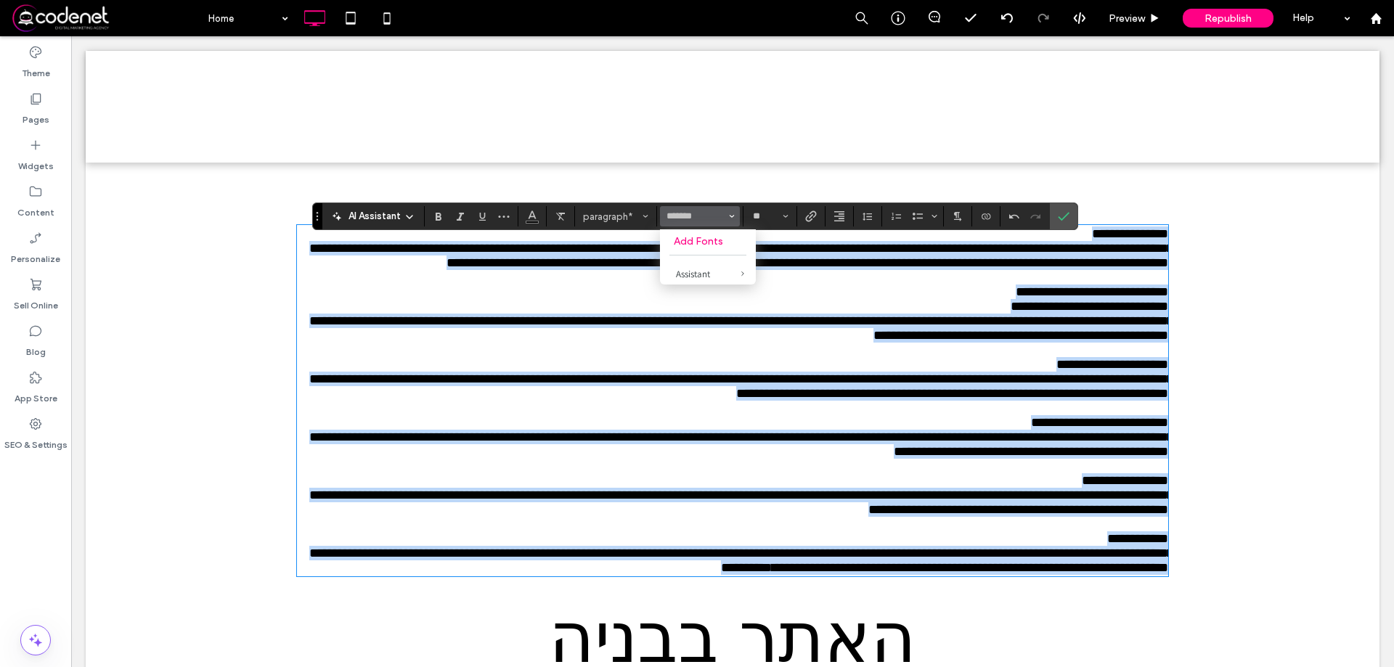
type input "*********"
click at [871, 299] on p "**********" at bounding box center [732, 292] width 871 height 15
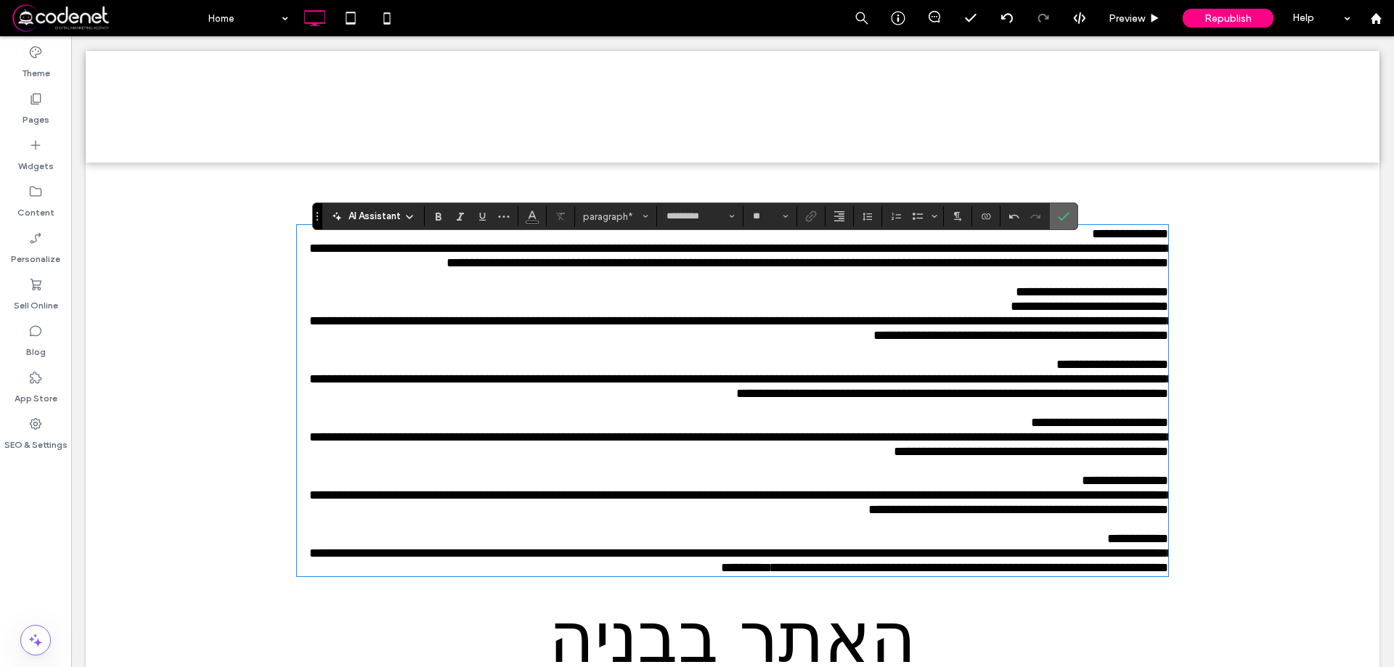
drag, startPoint x: 1064, startPoint y: 219, endPoint x: 1024, endPoint y: 187, distance: 51.1
click at [1064, 219] on icon "Confirm" at bounding box center [1064, 217] width 12 height 12
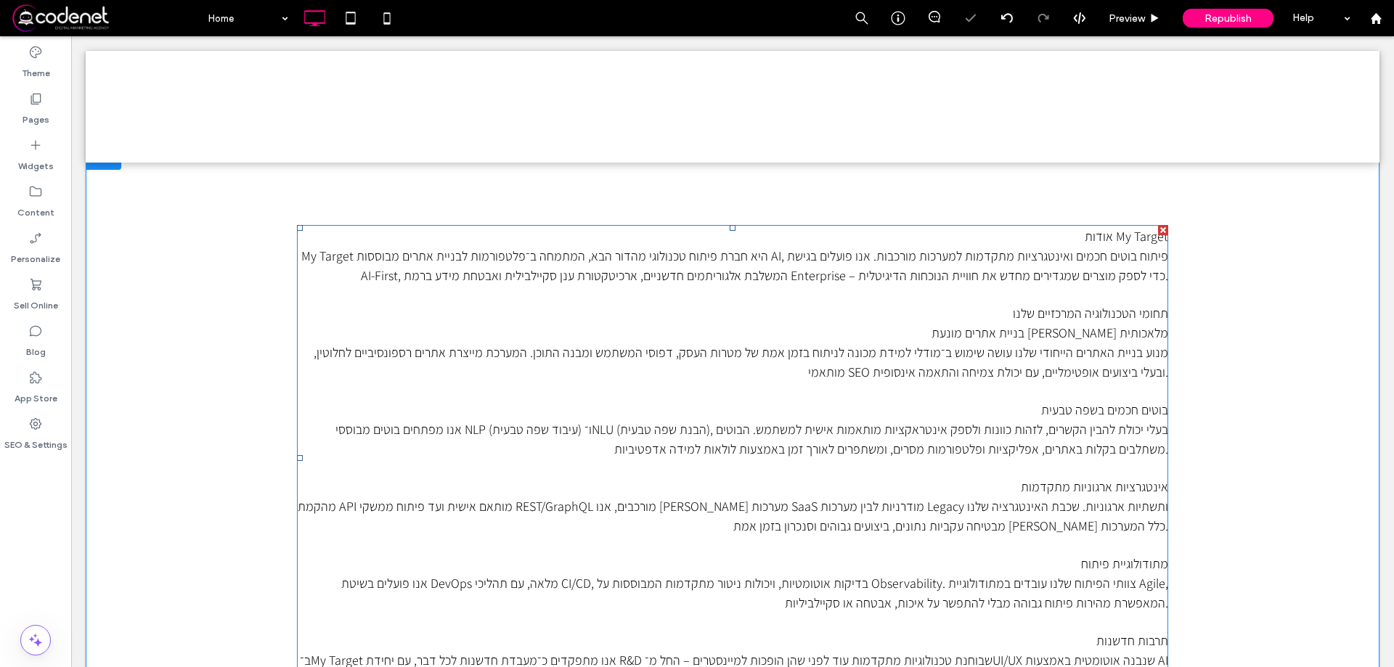
click at [1122, 236] on span "אודות My Target" at bounding box center [1126, 236] width 83 height 17
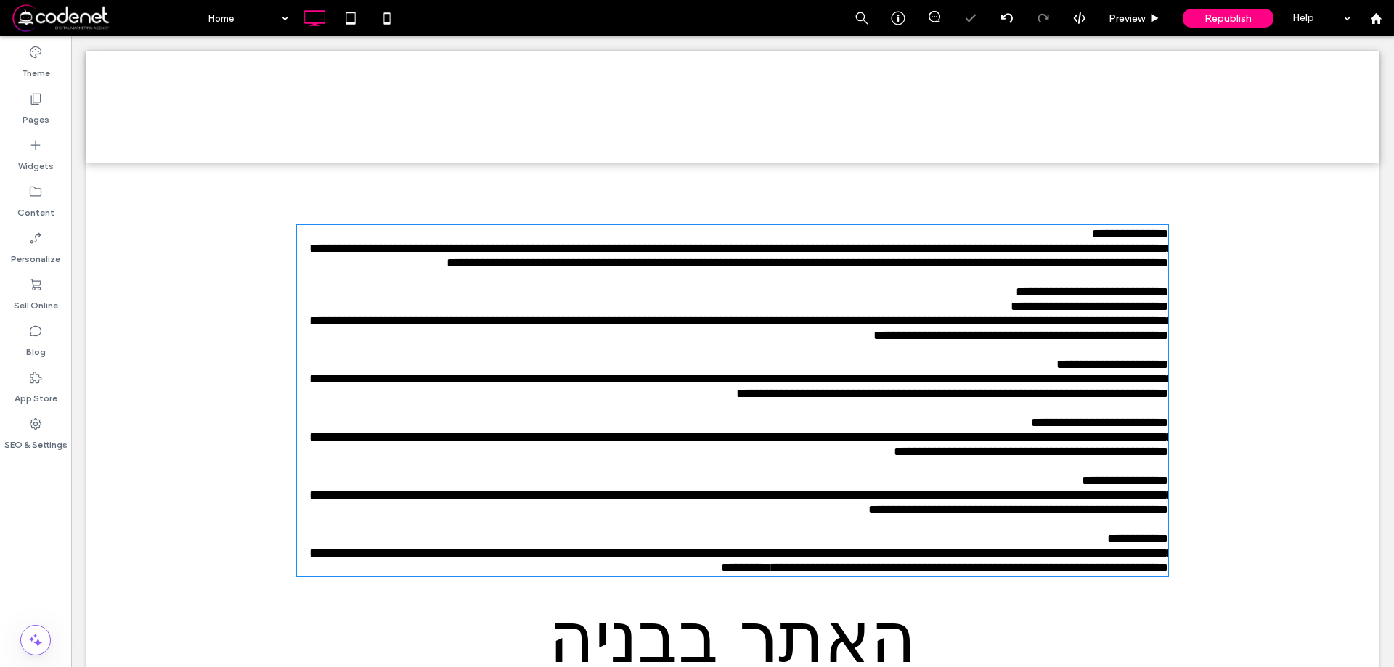
scroll to position [106, 0]
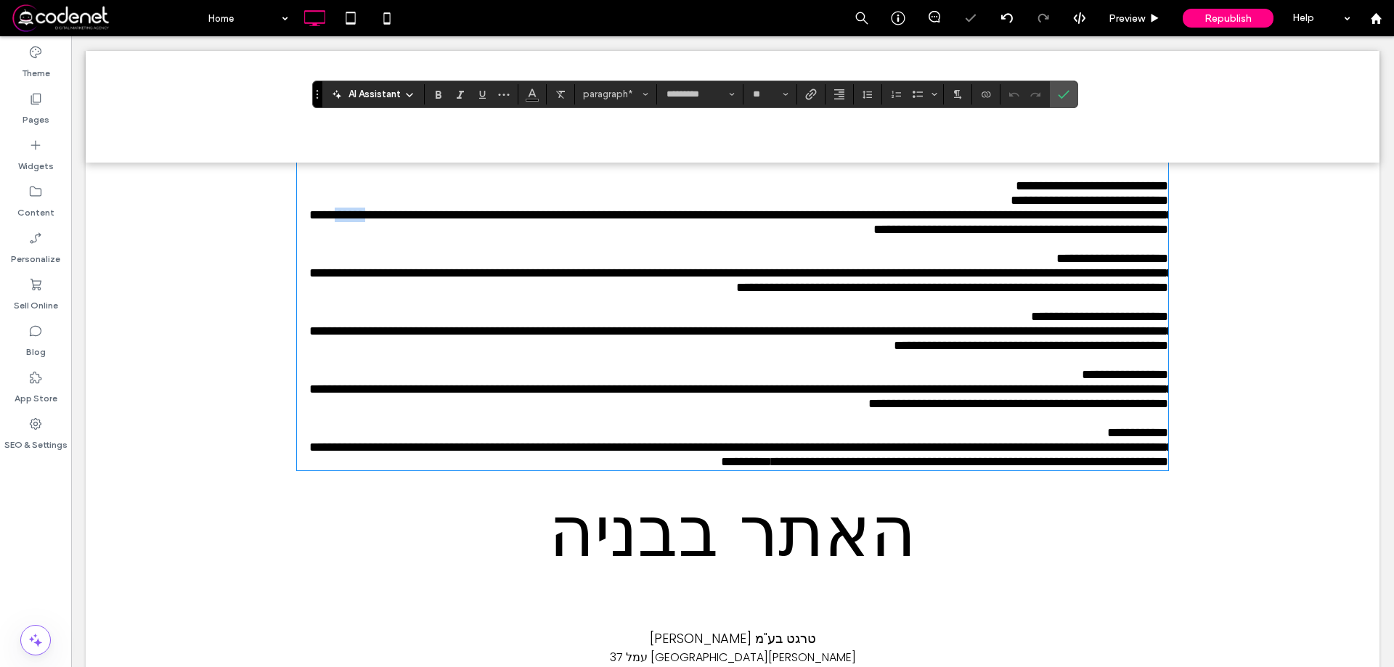
click at [1122, 236] on p "**********" at bounding box center [732, 222] width 871 height 29
type input "*******"
type input "**"
click at [1095, 251] on p at bounding box center [732, 244] width 871 height 15
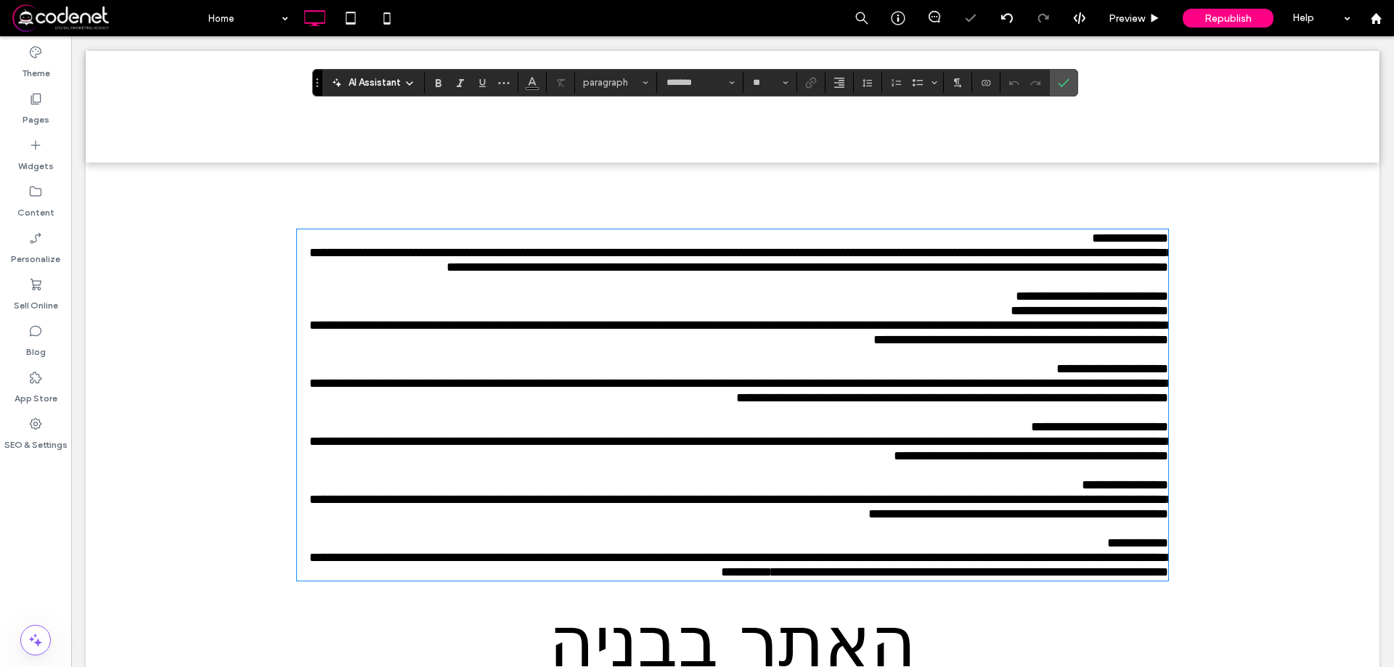
scroll to position [0, 0]
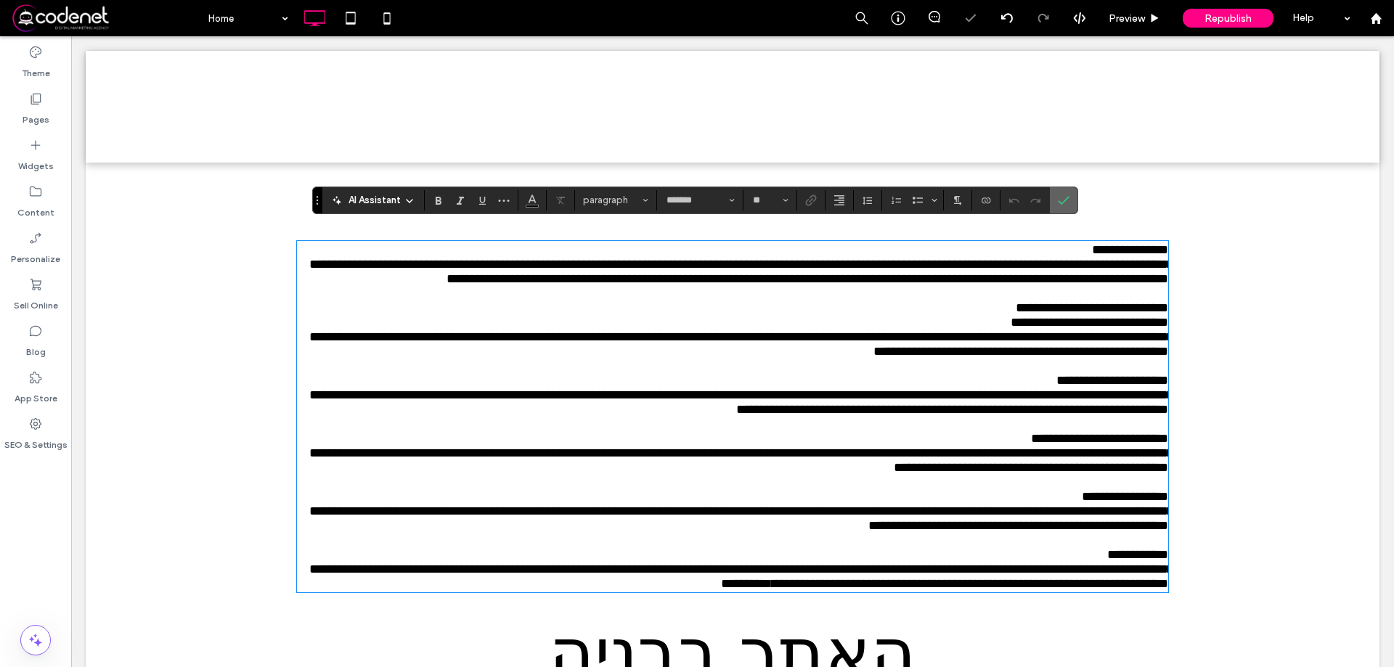
click at [1070, 203] on label "Confirm" at bounding box center [1064, 200] width 22 height 26
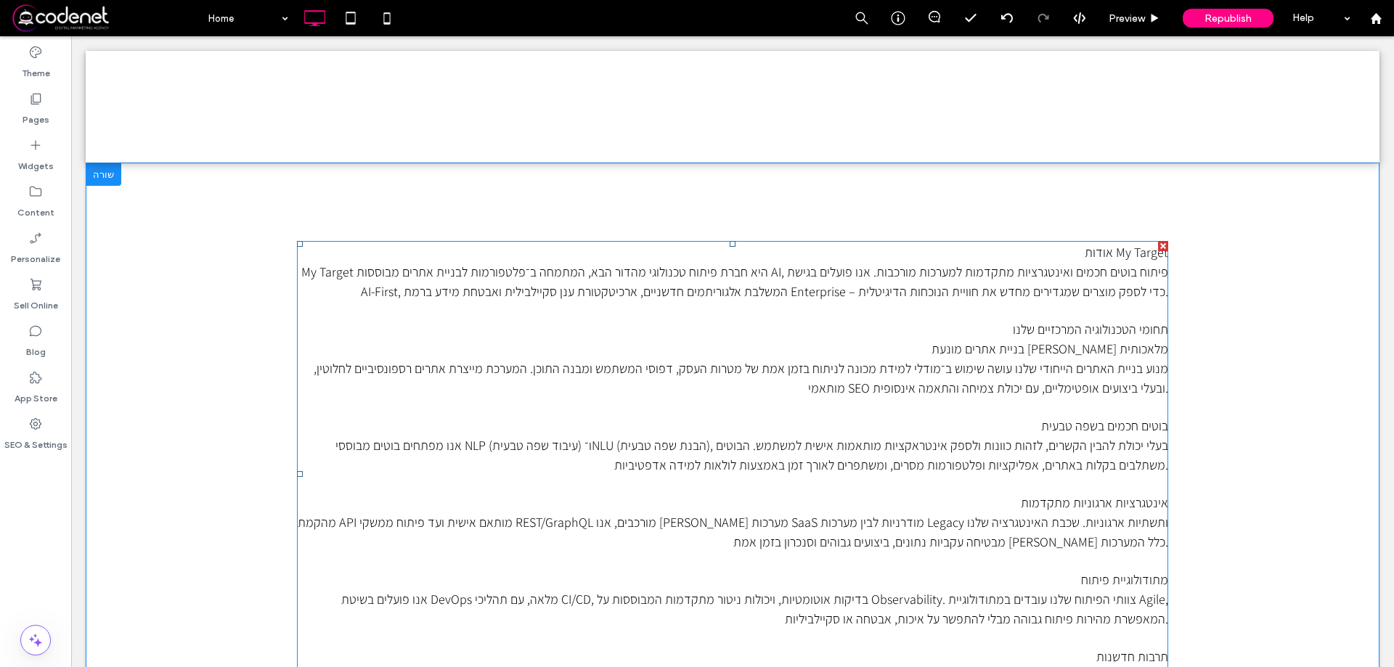
click at [1159, 246] on div at bounding box center [1163, 246] width 10 height 10
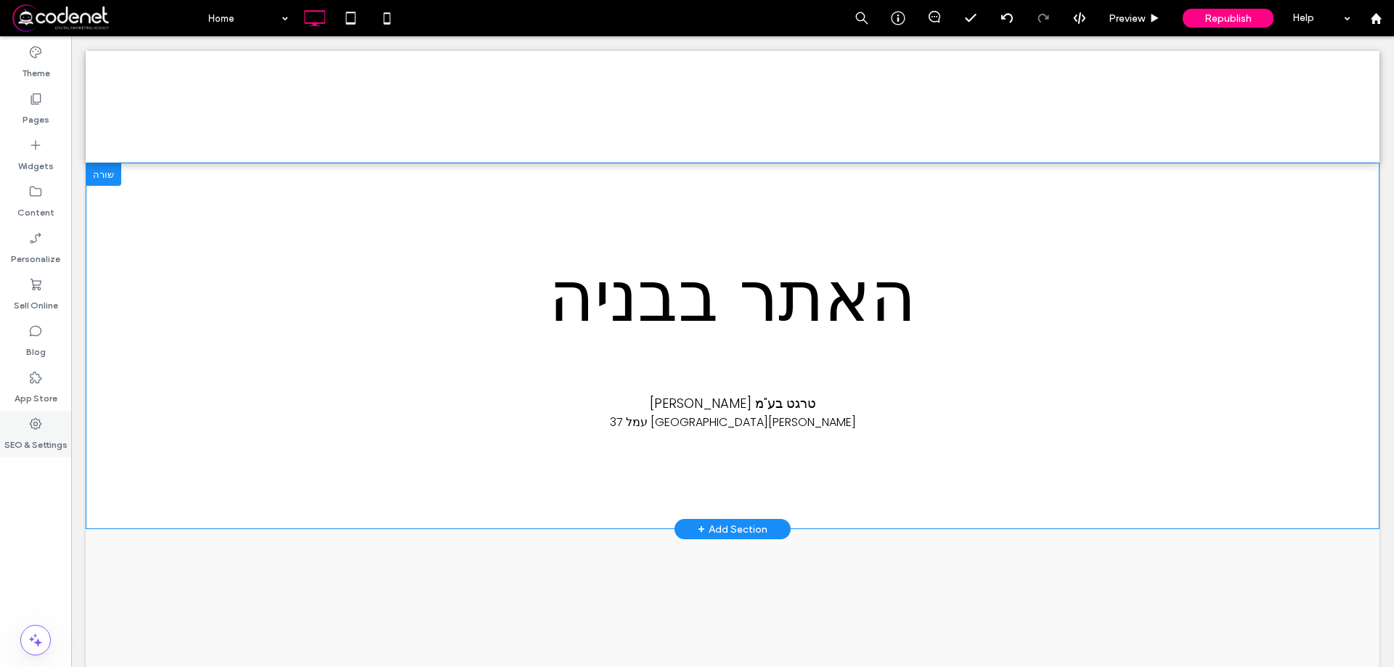
click at [36, 441] on label "SEO & Settings" at bounding box center [35, 441] width 63 height 20
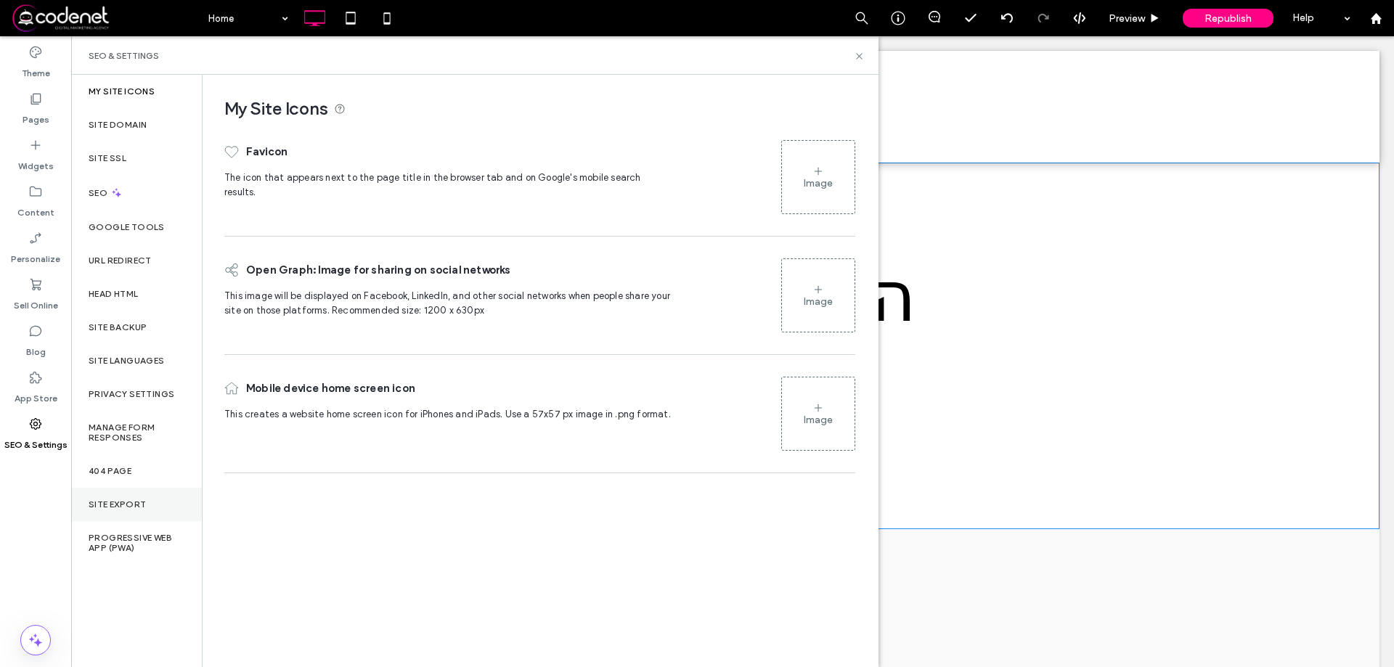
click at [146, 509] on div "Site Export" at bounding box center [136, 504] width 131 height 33
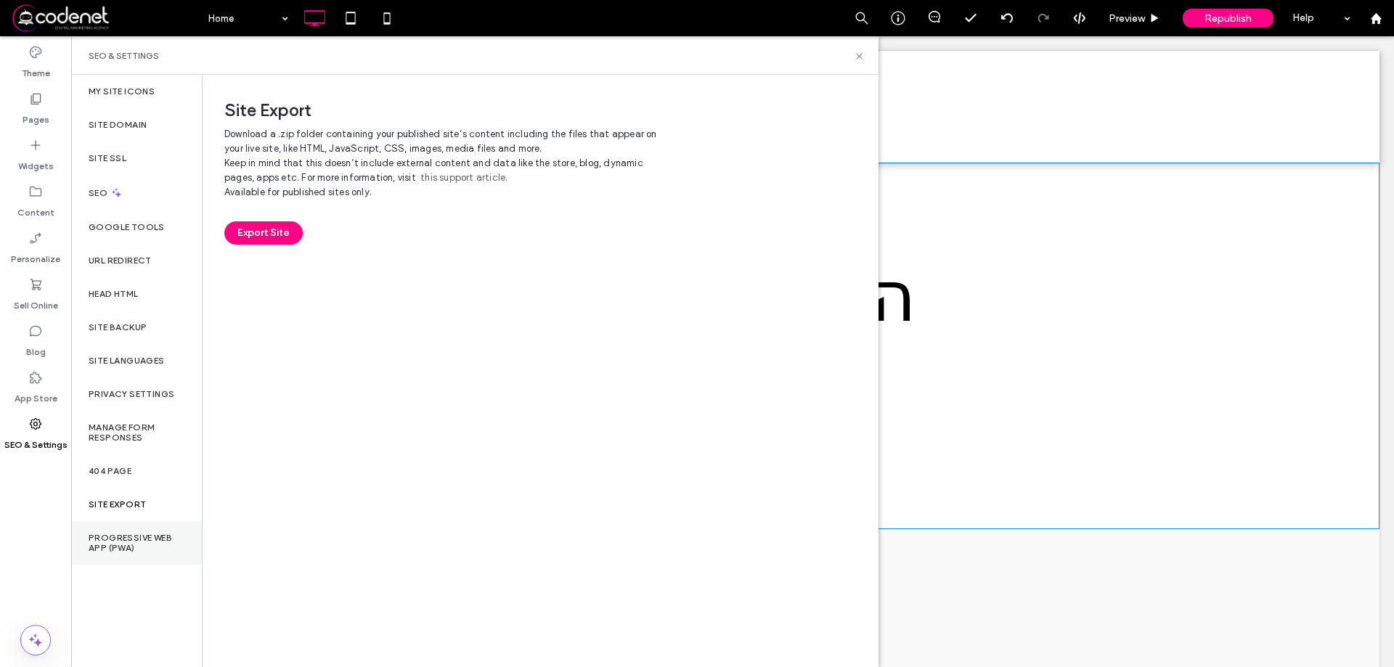
click at [165, 537] on label "Progressive Web App (PWA)" at bounding box center [137, 543] width 96 height 20
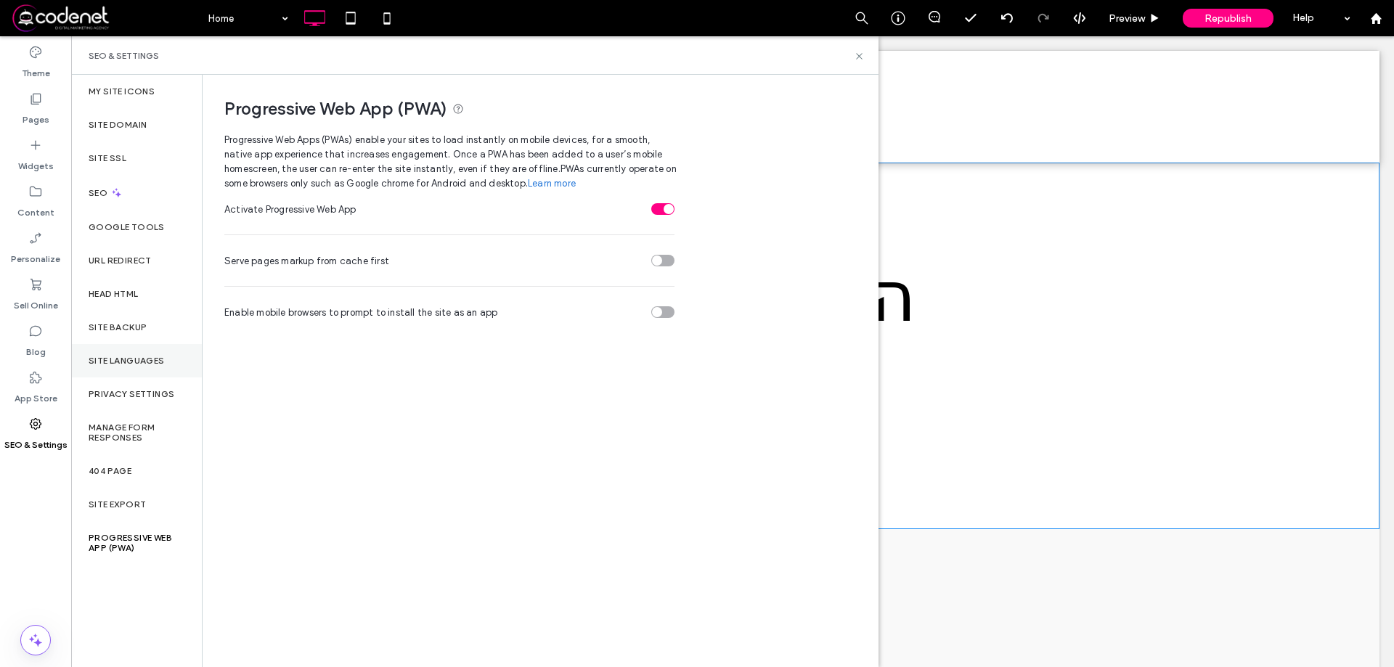
click at [149, 348] on div "Site Languages" at bounding box center [136, 360] width 131 height 33
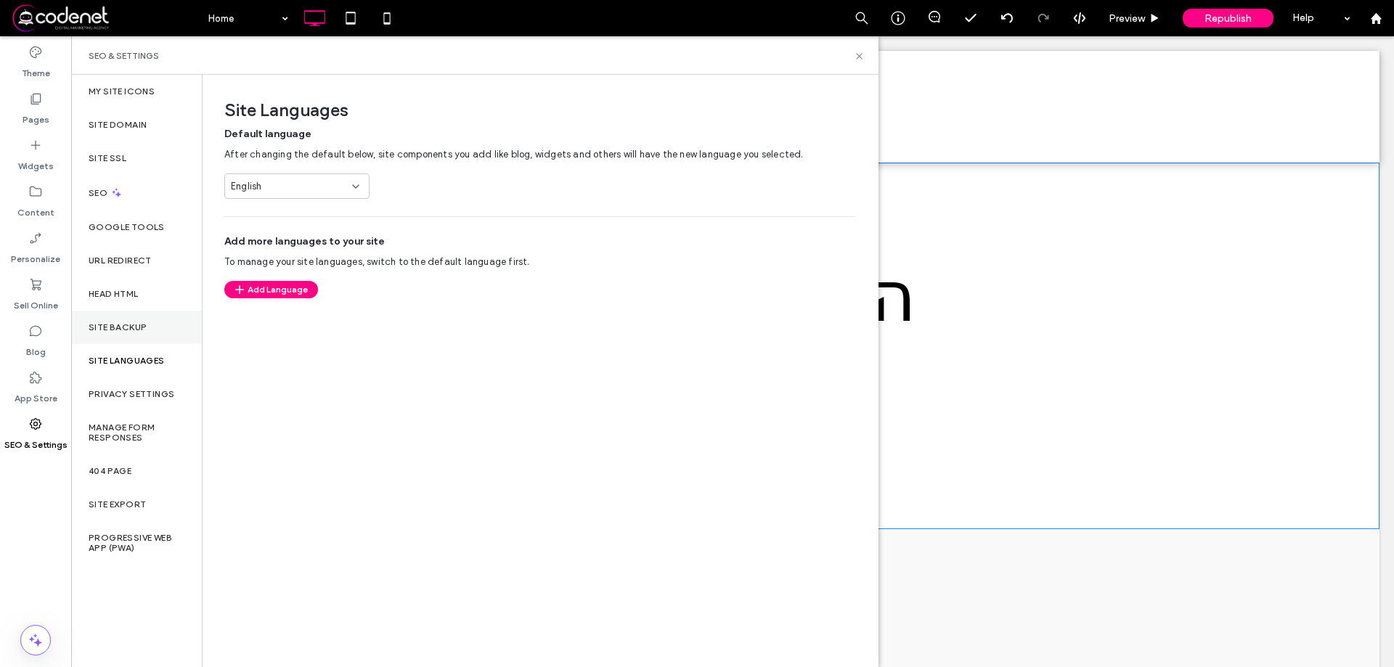
click at [136, 326] on label "Site Backup" at bounding box center [118, 327] width 58 height 10
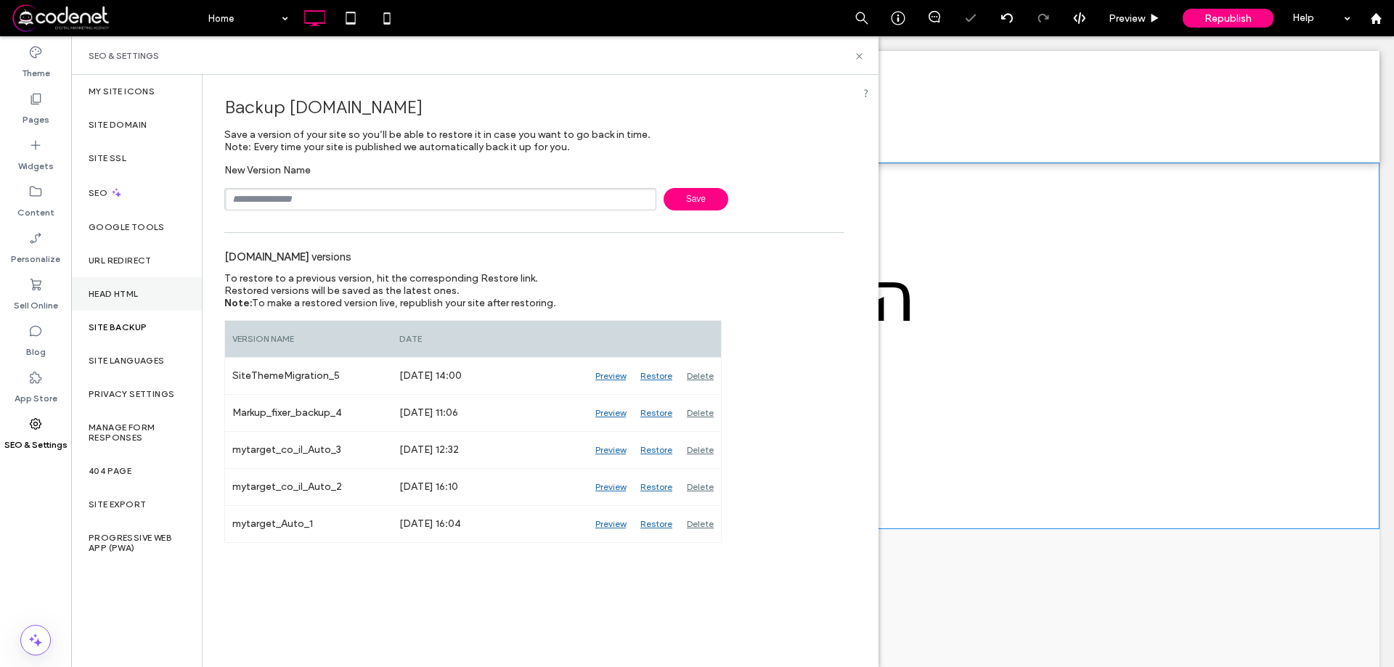
click at [152, 285] on div "Head HTML" at bounding box center [136, 293] width 131 height 33
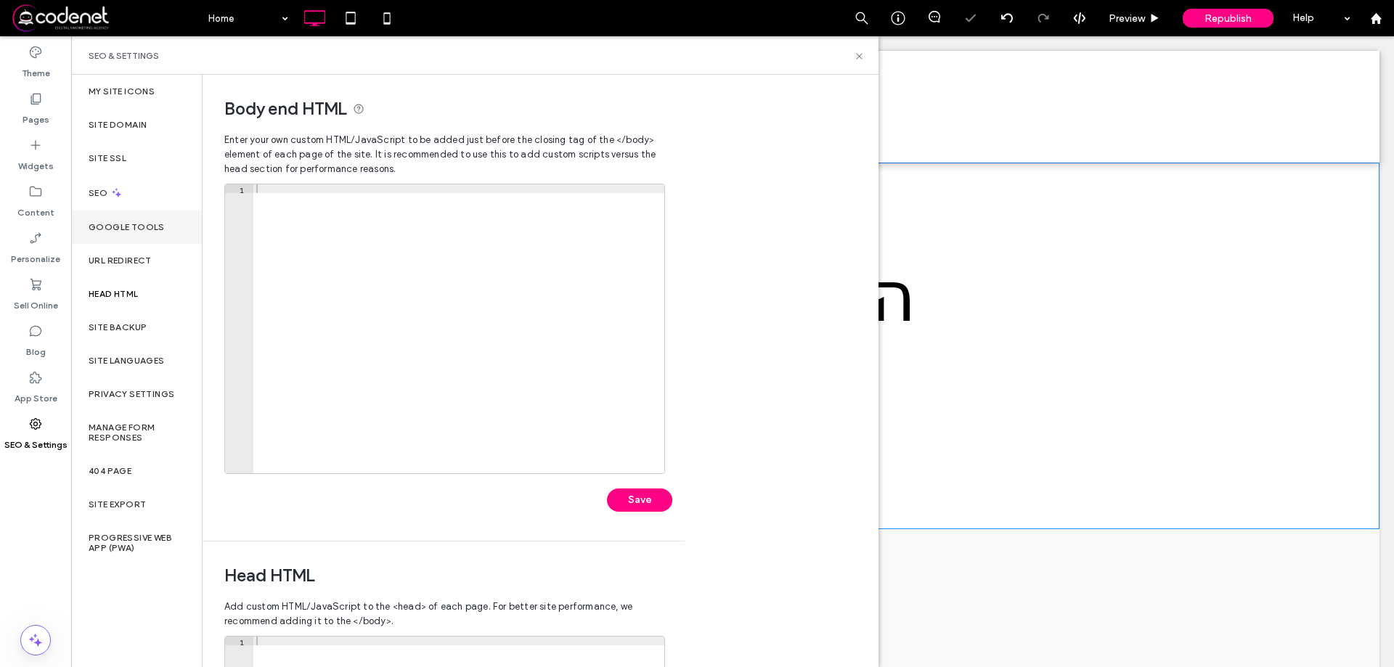
click at [158, 224] on label "Google Tools" at bounding box center [127, 227] width 76 height 10
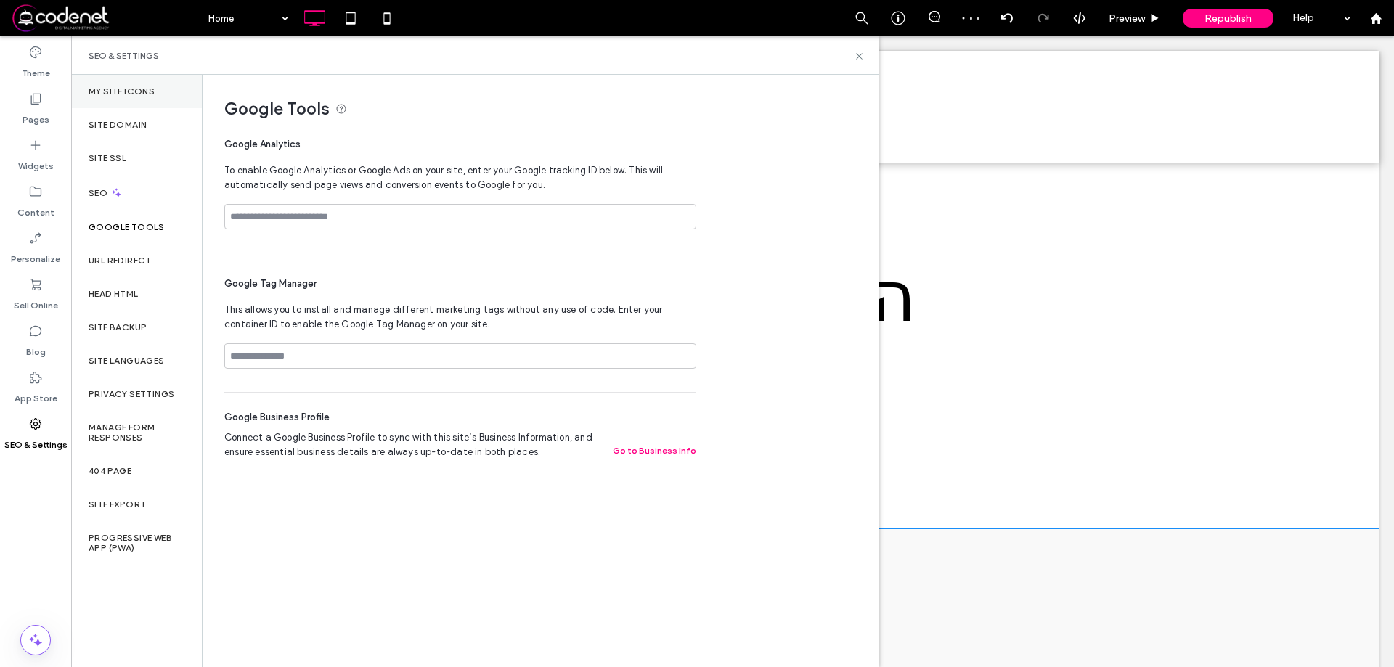
click at [145, 97] on div "My Site Icons" at bounding box center [136, 91] width 131 height 33
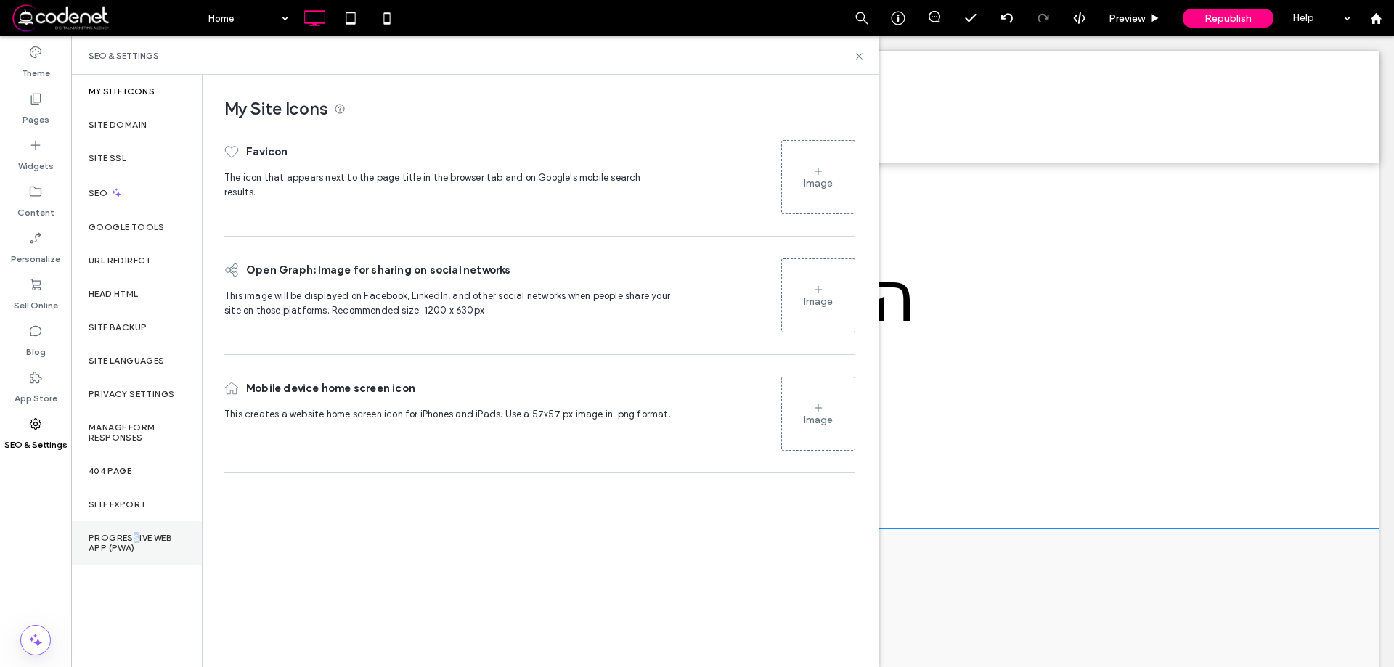
click at [135, 537] on label "Progressive Web App (PWA)" at bounding box center [137, 543] width 96 height 20
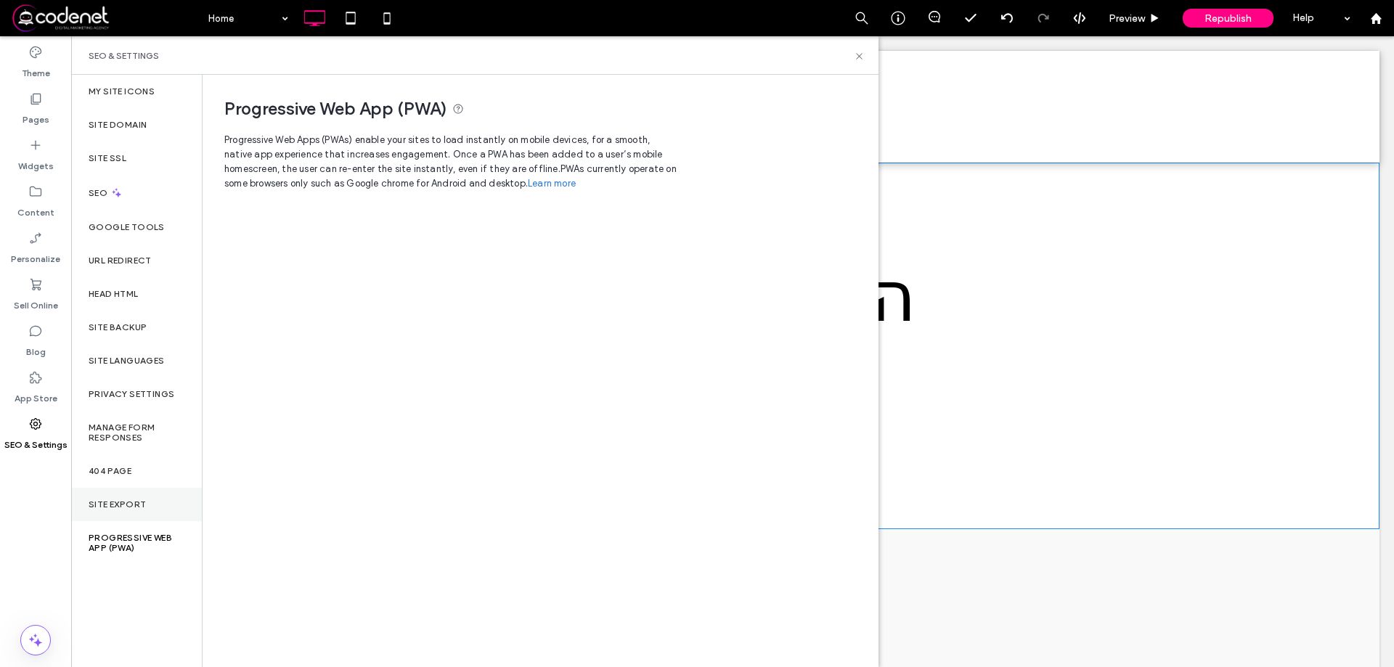
click at [140, 503] on label "Site Export" at bounding box center [117, 505] width 57 height 10
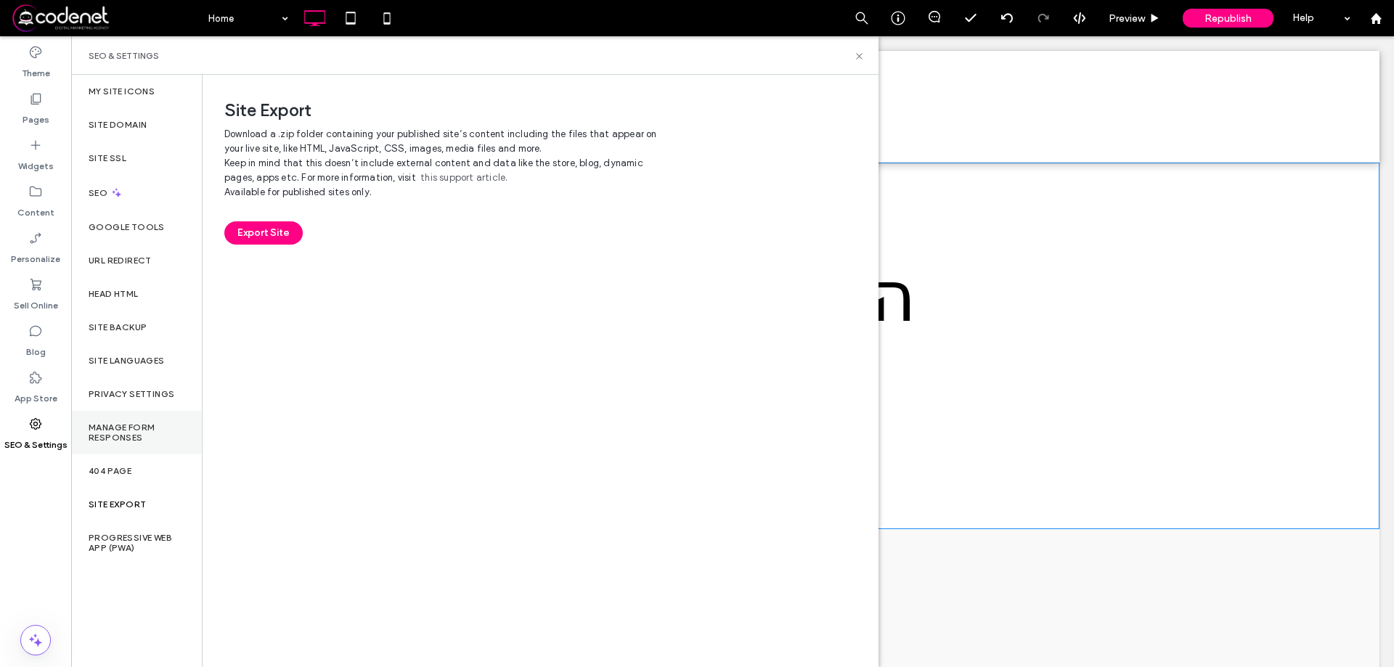
click at [154, 443] on div "Manage Form Responses" at bounding box center [136, 433] width 131 height 44
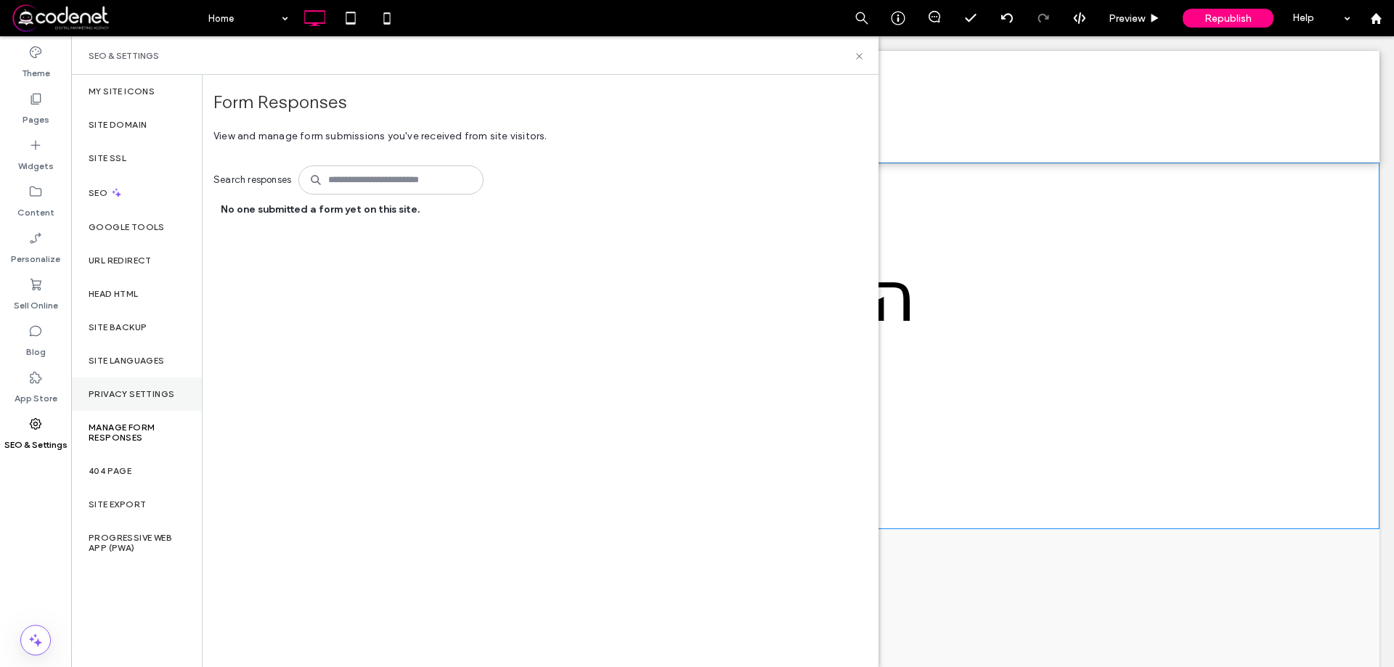
click at [150, 402] on div "Privacy Settings" at bounding box center [136, 394] width 131 height 33
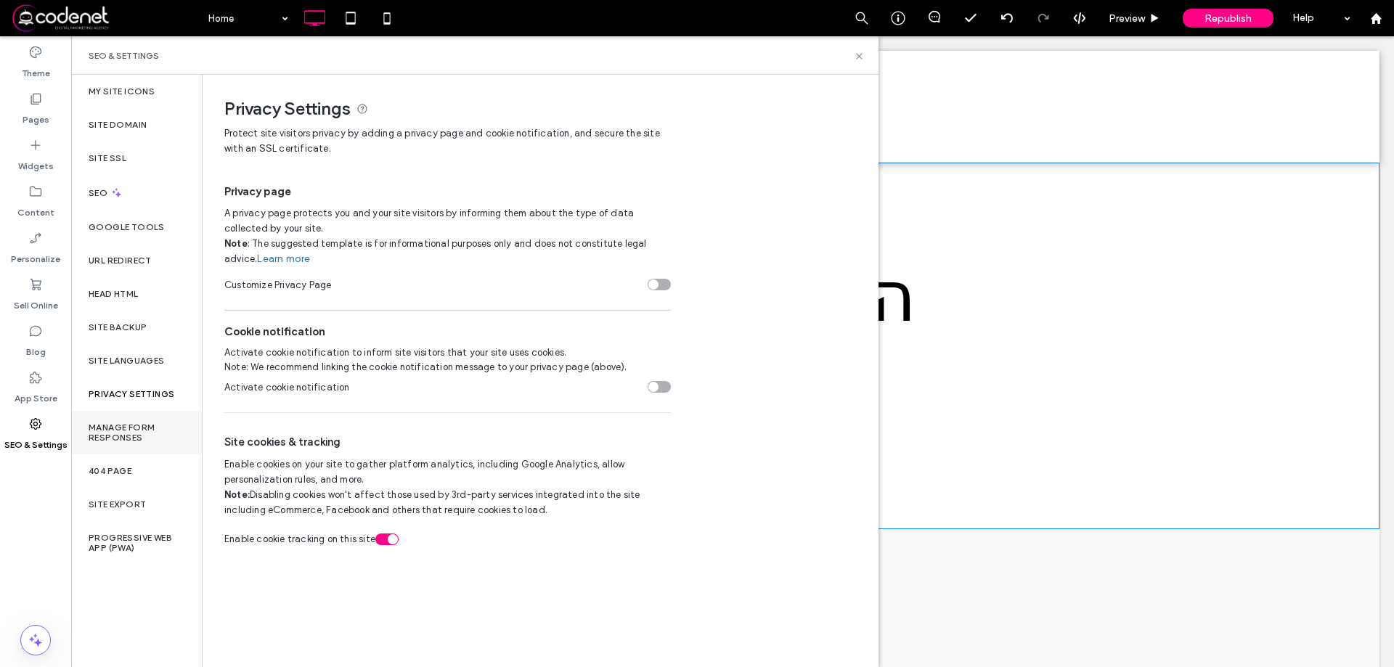
click at [144, 431] on label "Manage Form Responses" at bounding box center [137, 433] width 96 height 20
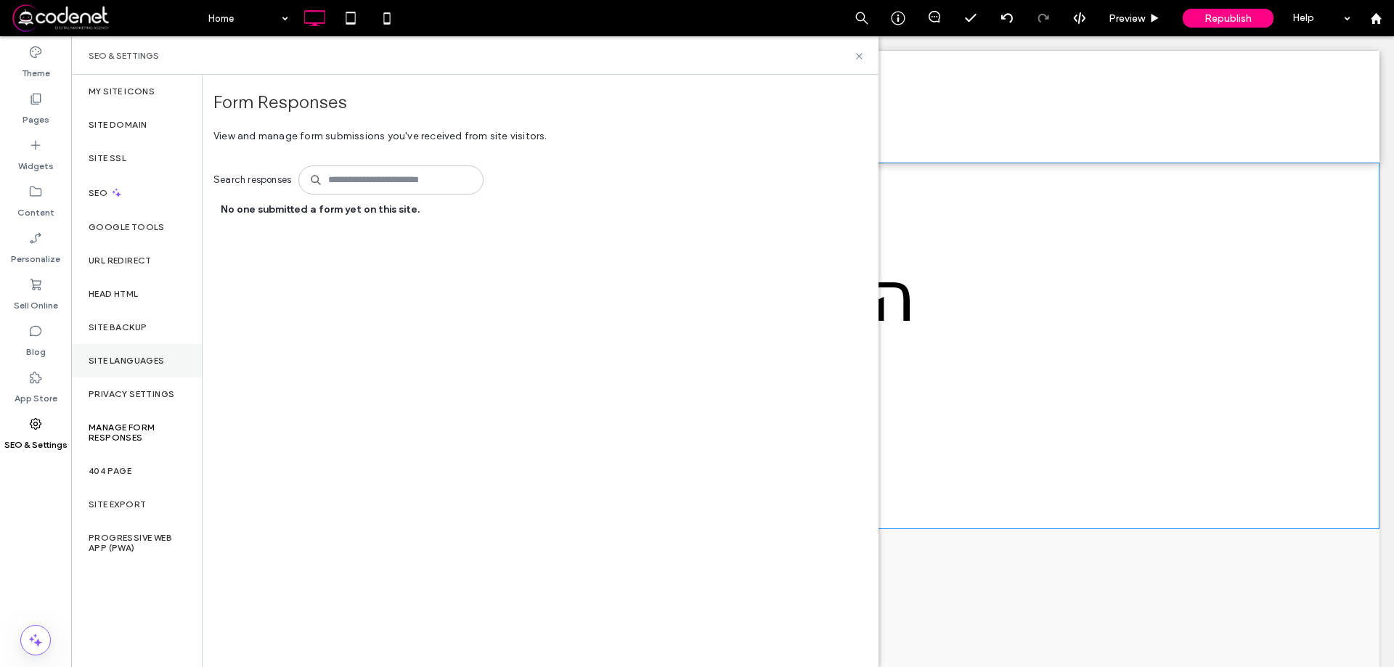
click at [159, 360] on label "Site Languages" at bounding box center [127, 361] width 76 height 10
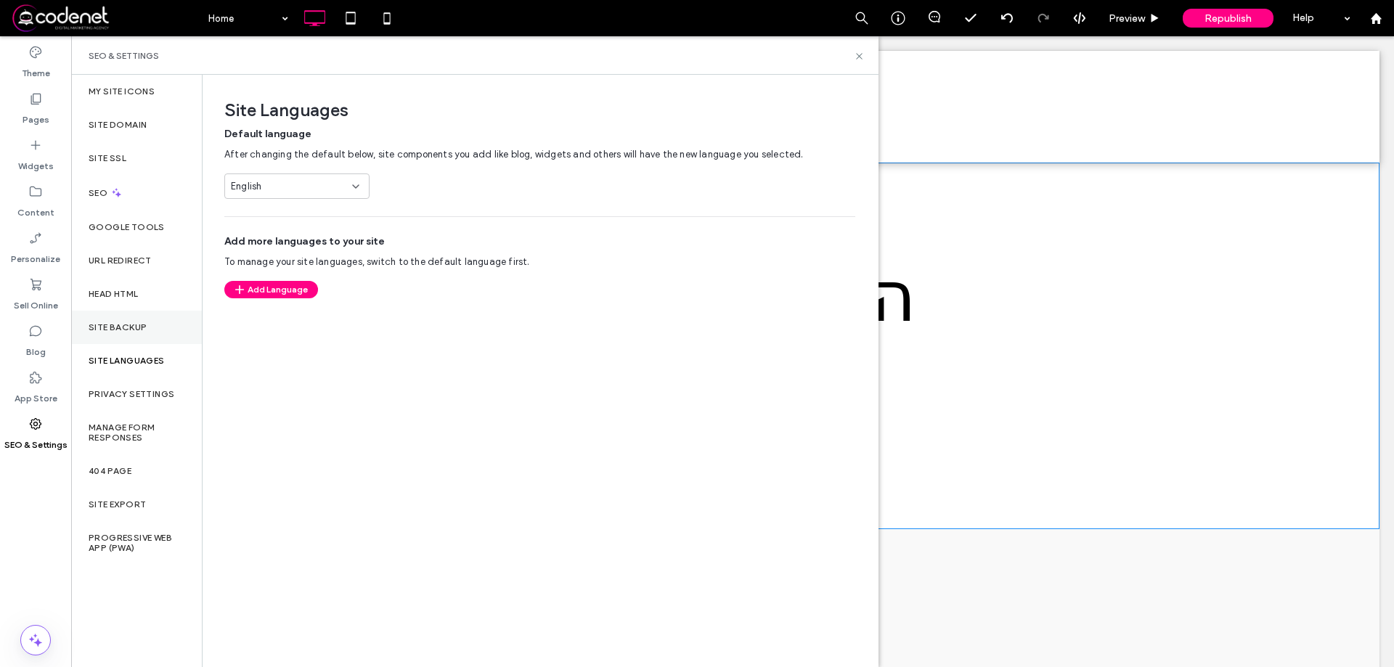
click at [142, 323] on label "Site Backup" at bounding box center [118, 327] width 58 height 10
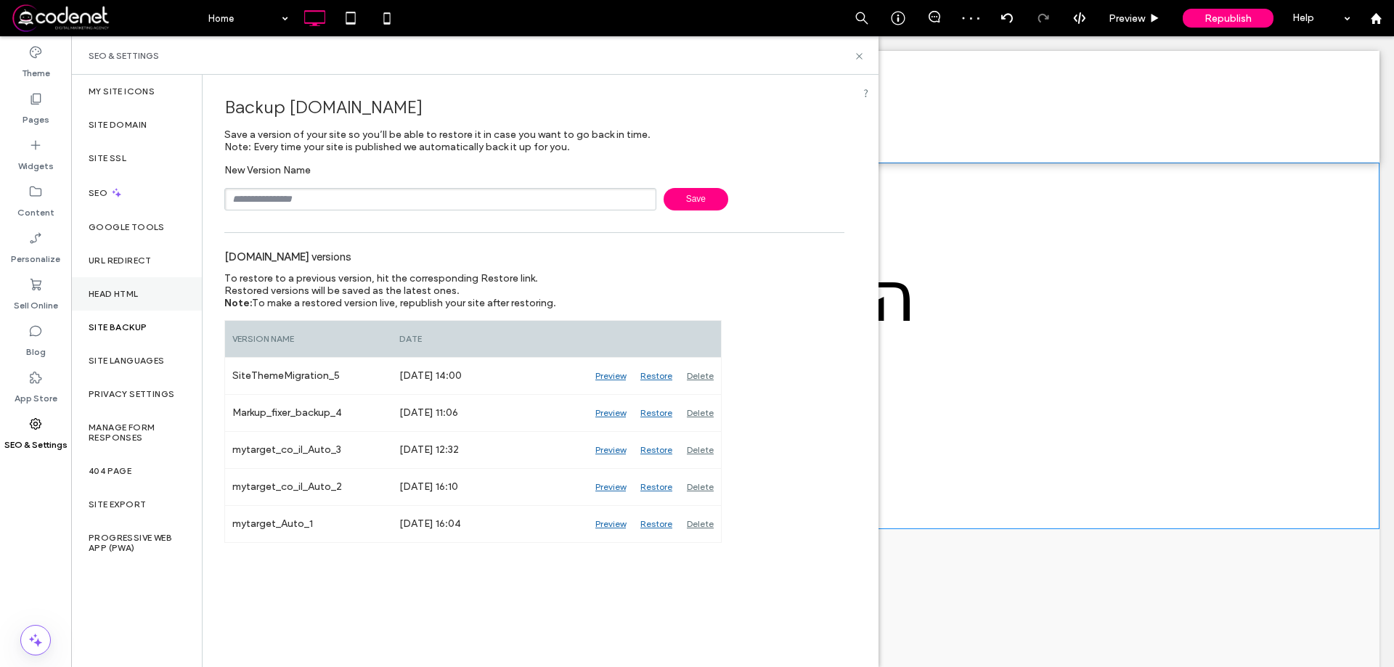
click at [129, 297] on label "Head HTML" at bounding box center [114, 294] width 50 height 10
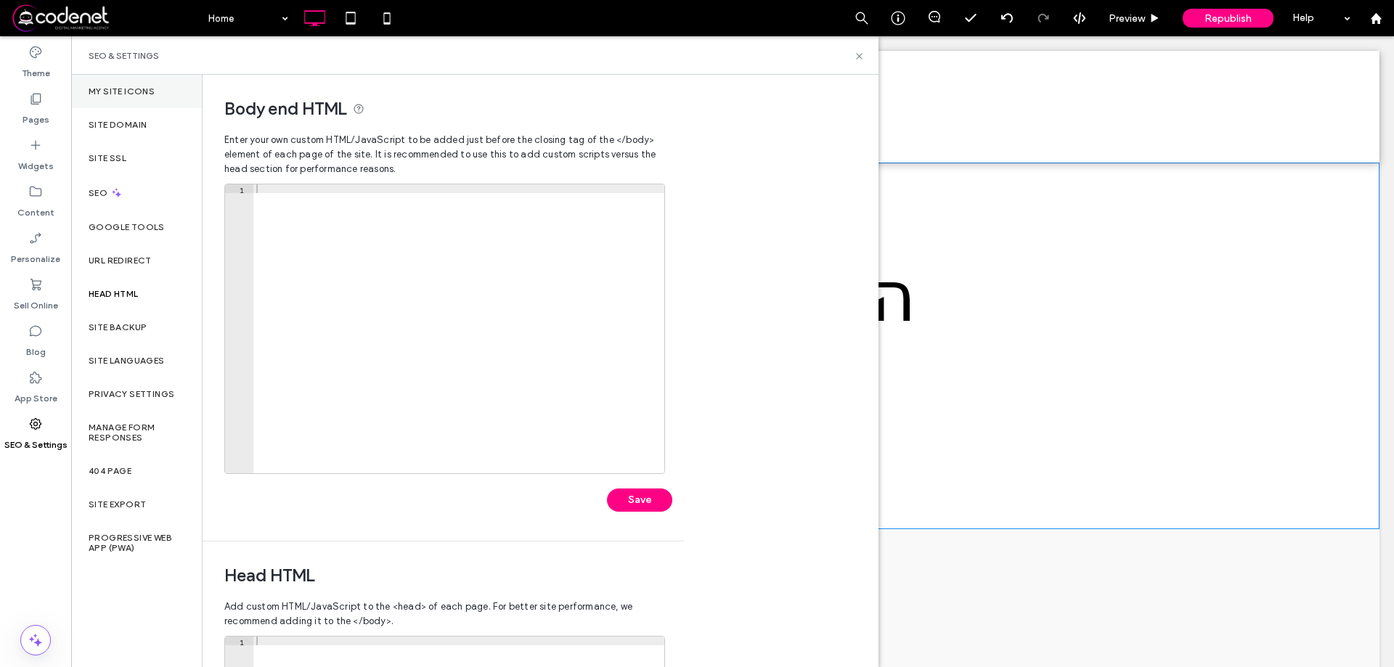
click at [103, 86] on label "My Site Icons" at bounding box center [122, 91] width 66 height 10
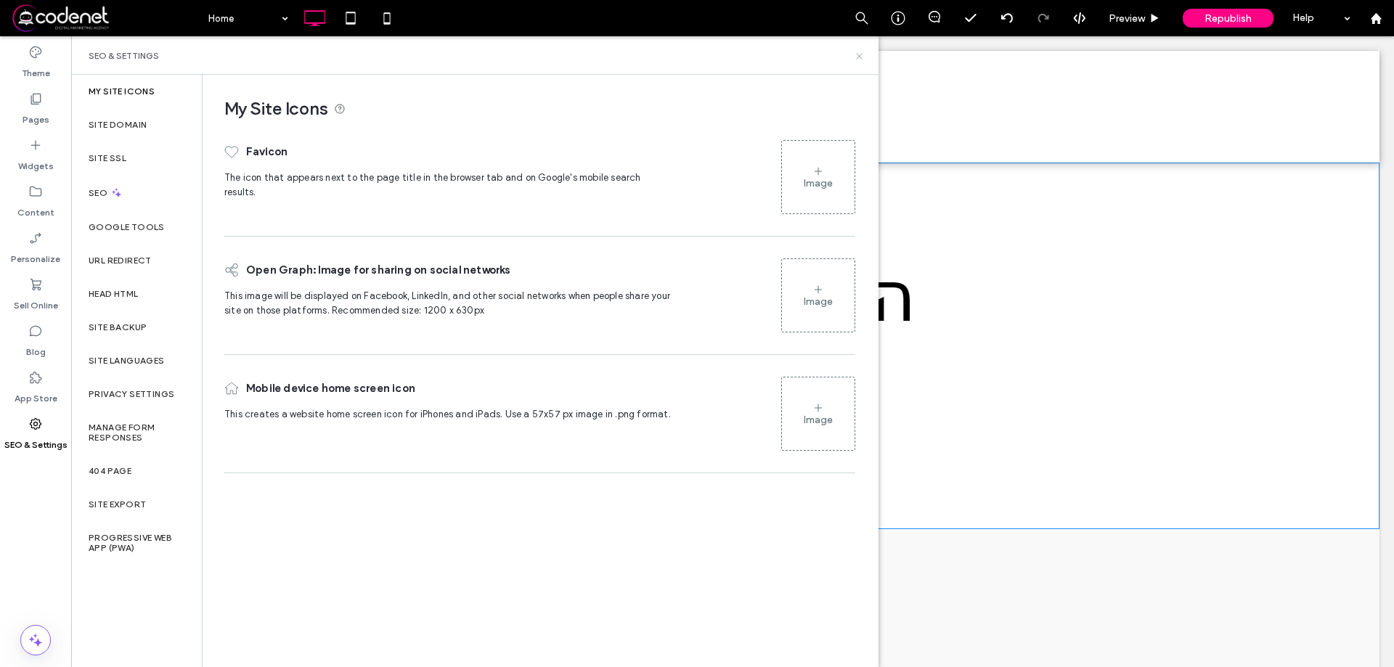
drag, startPoint x: 862, startPoint y: 56, endPoint x: 791, endPoint y: 22, distance: 78.3
click at [862, 56] on icon at bounding box center [859, 56] width 11 height 11
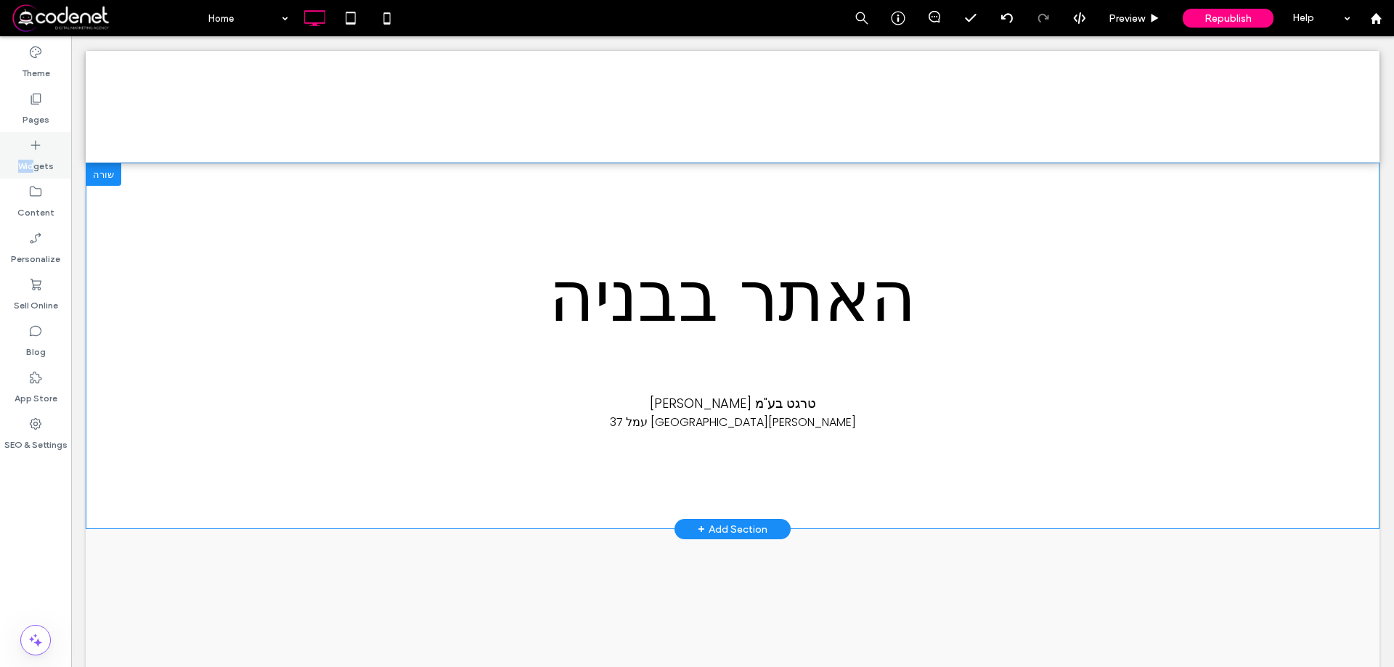
drag, startPoint x: 33, startPoint y: 168, endPoint x: 37, endPoint y: 160, distance: 9.7
click at [37, 166] on div "Widgets" at bounding box center [35, 155] width 71 height 46
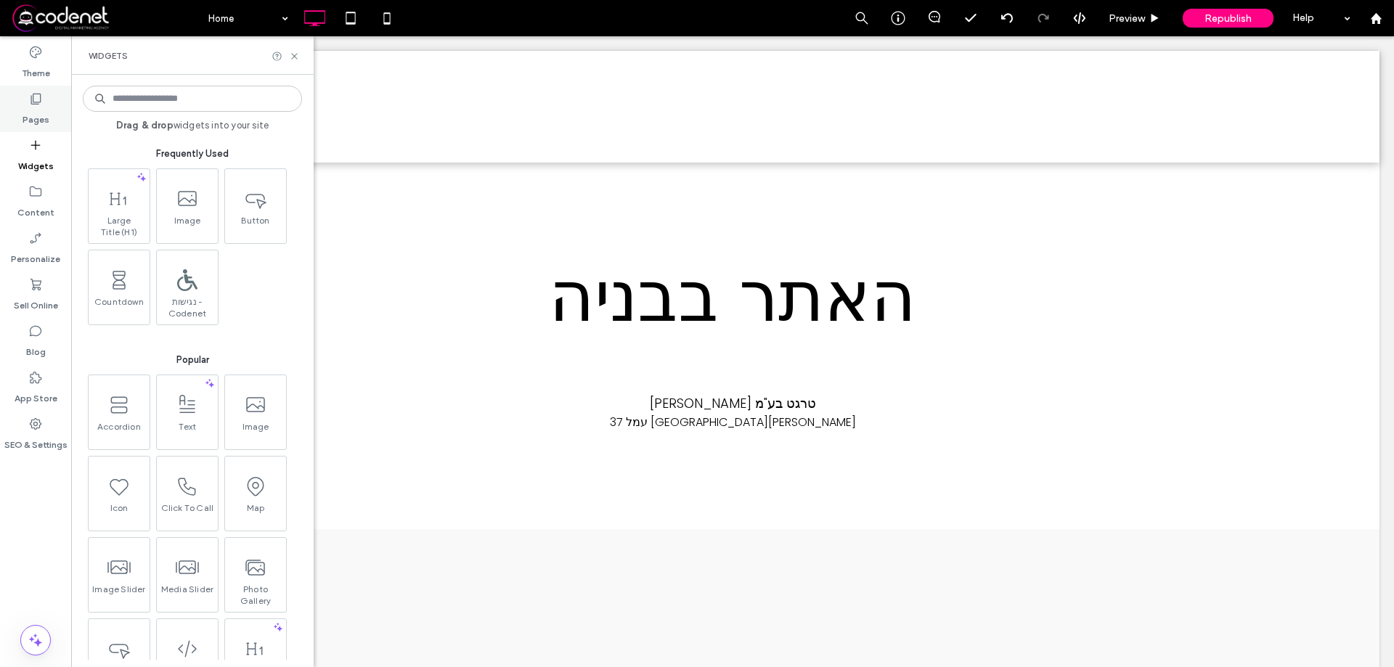
click at [23, 115] on label "Pages" at bounding box center [36, 116] width 27 height 20
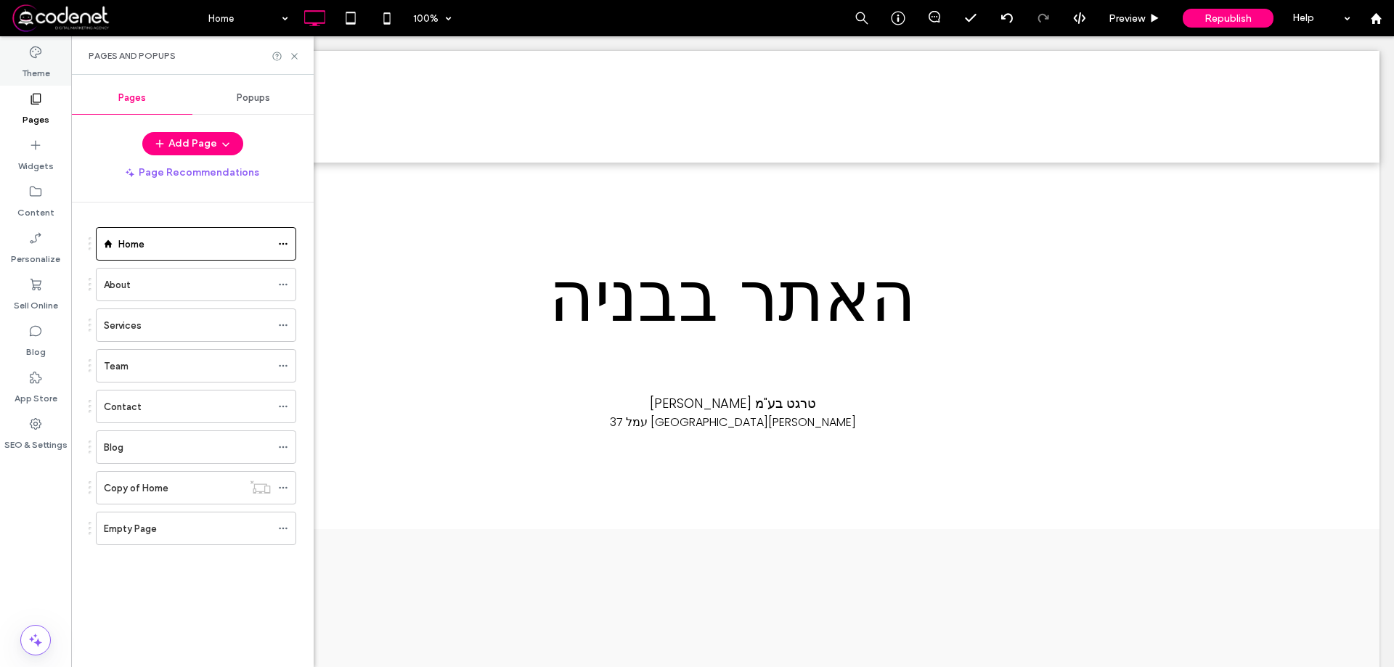
click at [34, 72] on label "Theme" at bounding box center [36, 70] width 28 height 20
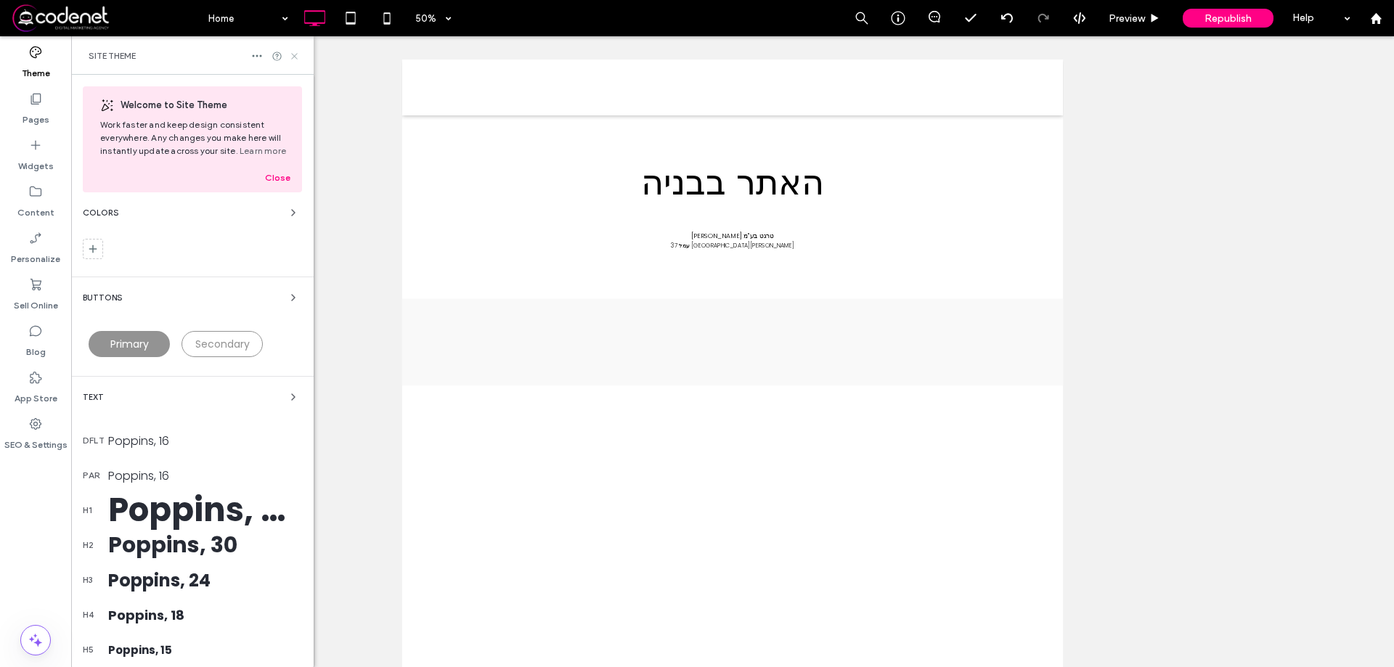
click at [294, 56] on use at bounding box center [294, 56] width 6 height 6
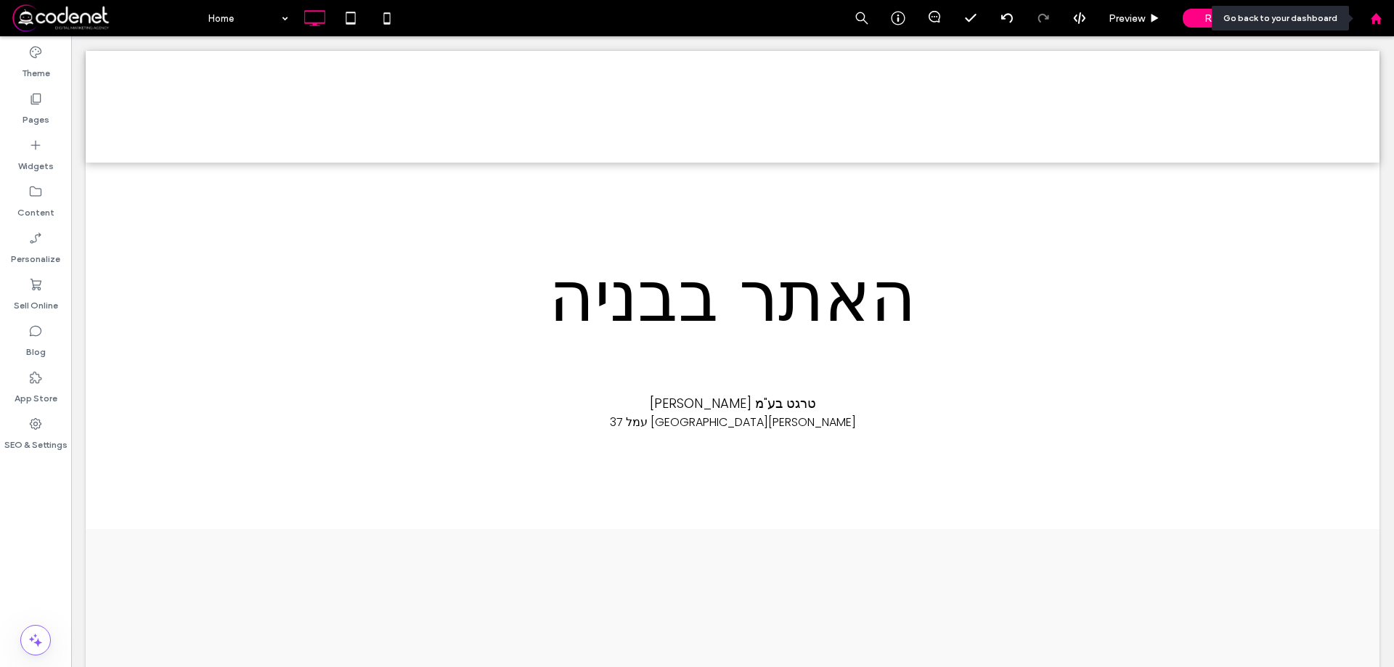
click at [1374, 20] on use at bounding box center [1375, 17] width 11 height 11
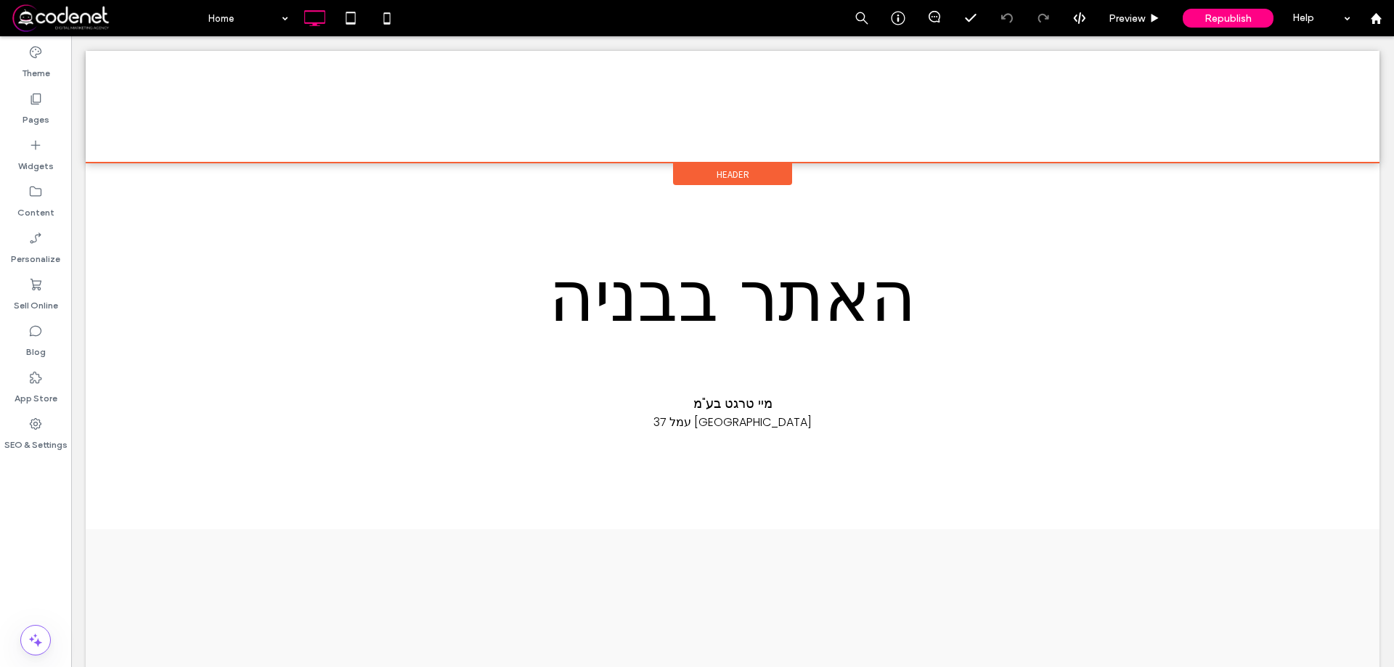
click at [738, 170] on span "Header" at bounding box center [733, 174] width 33 height 12
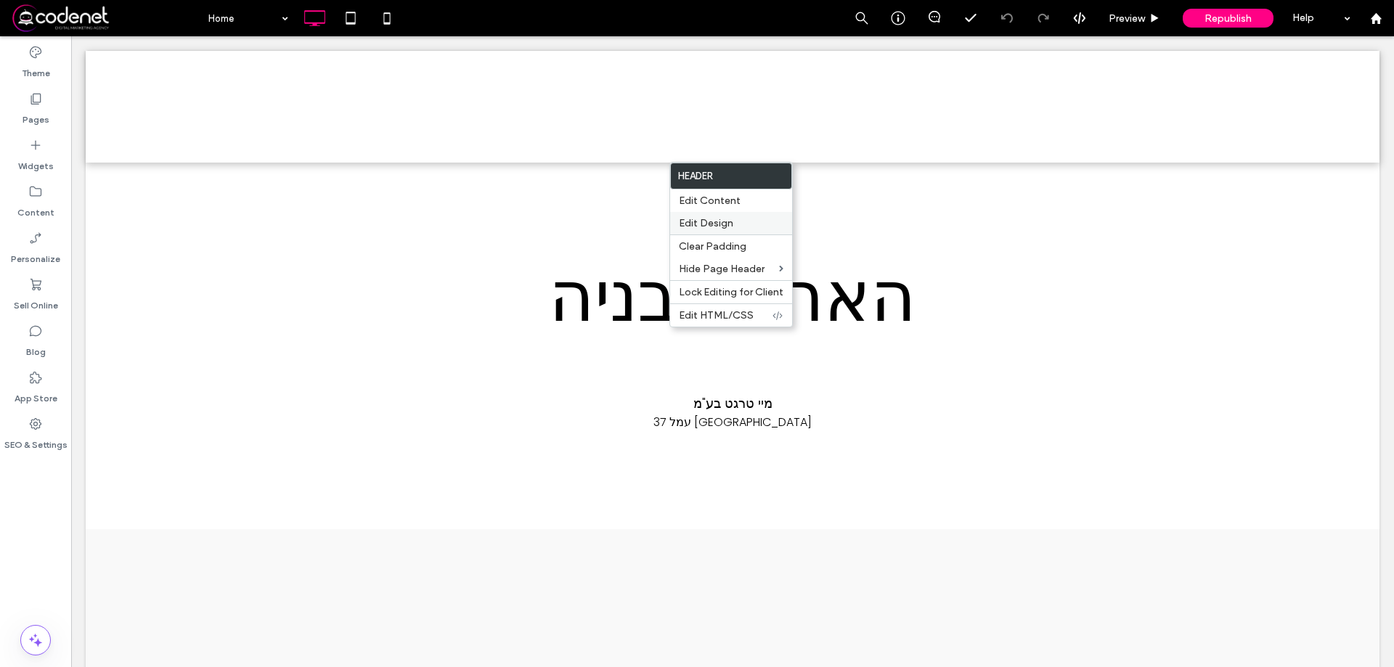
click at [718, 225] on span "Edit Design" at bounding box center [706, 223] width 54 height 12
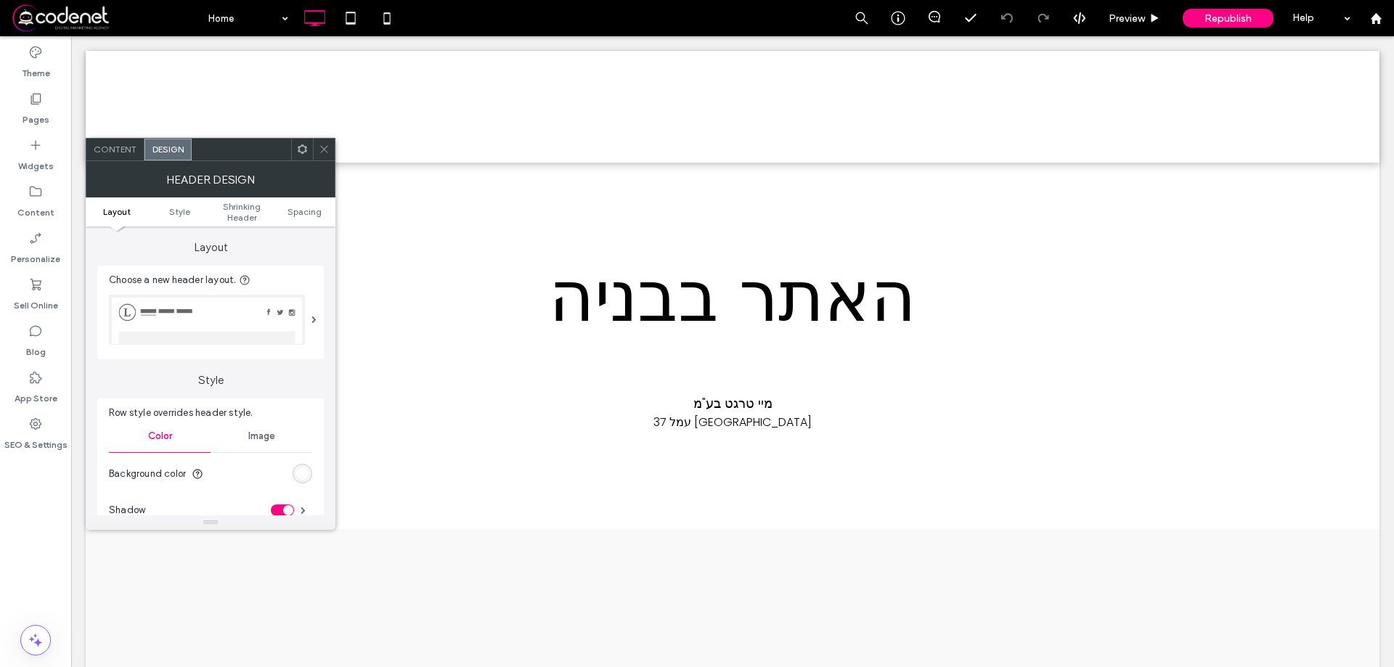
click at [245, 331] on img at bounding box center [207, 320] width 196 height 50
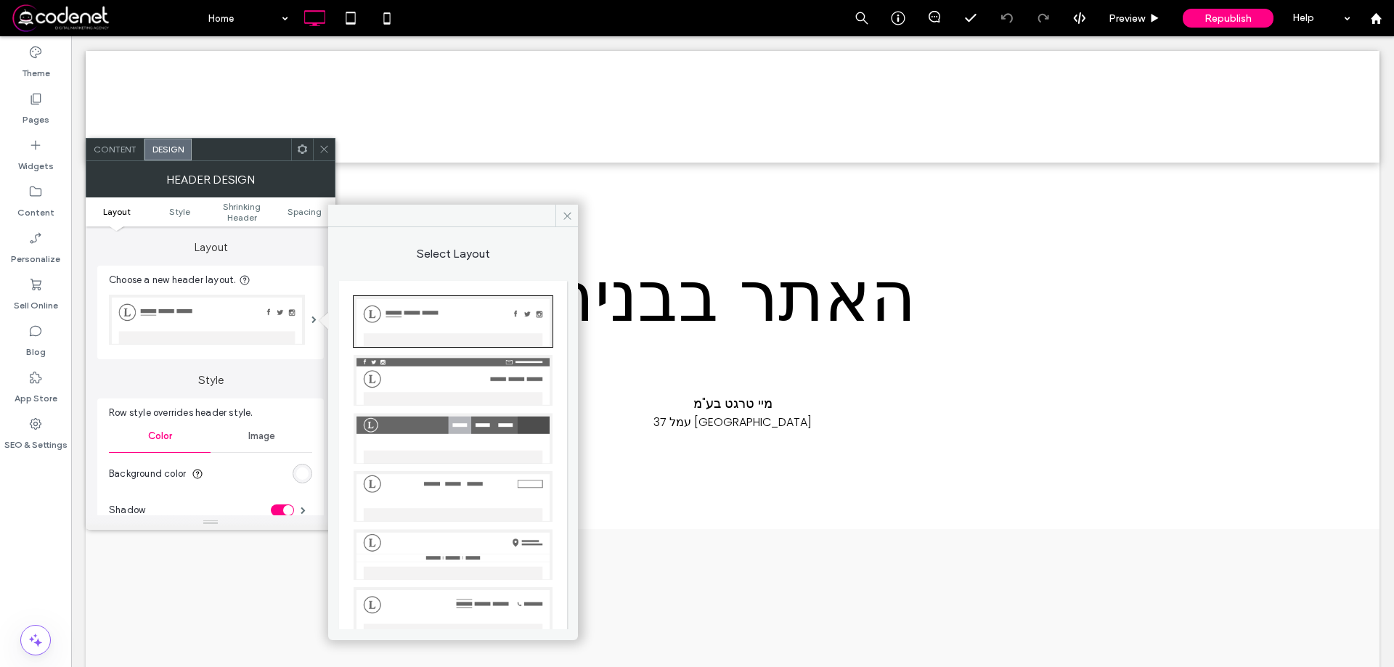
click at [453, 380] on img at bounding box center [453, 380] width 199 height 51
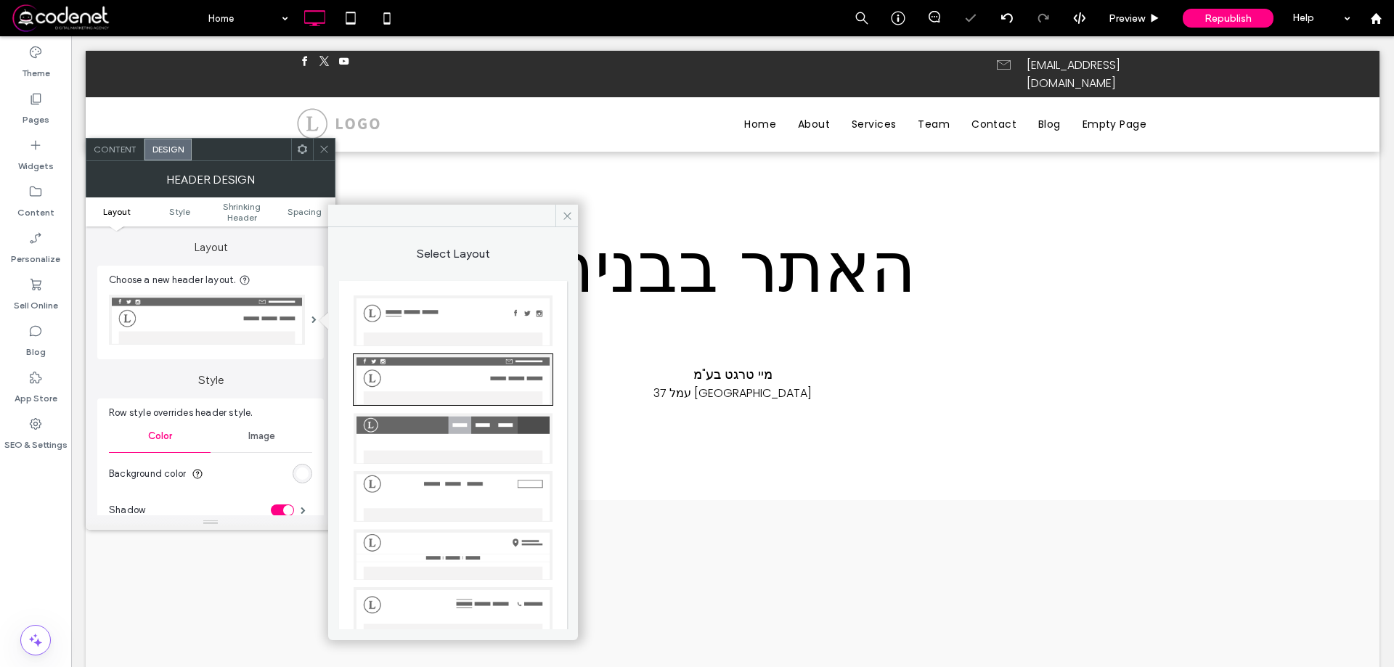
scroll to position [22, 0]
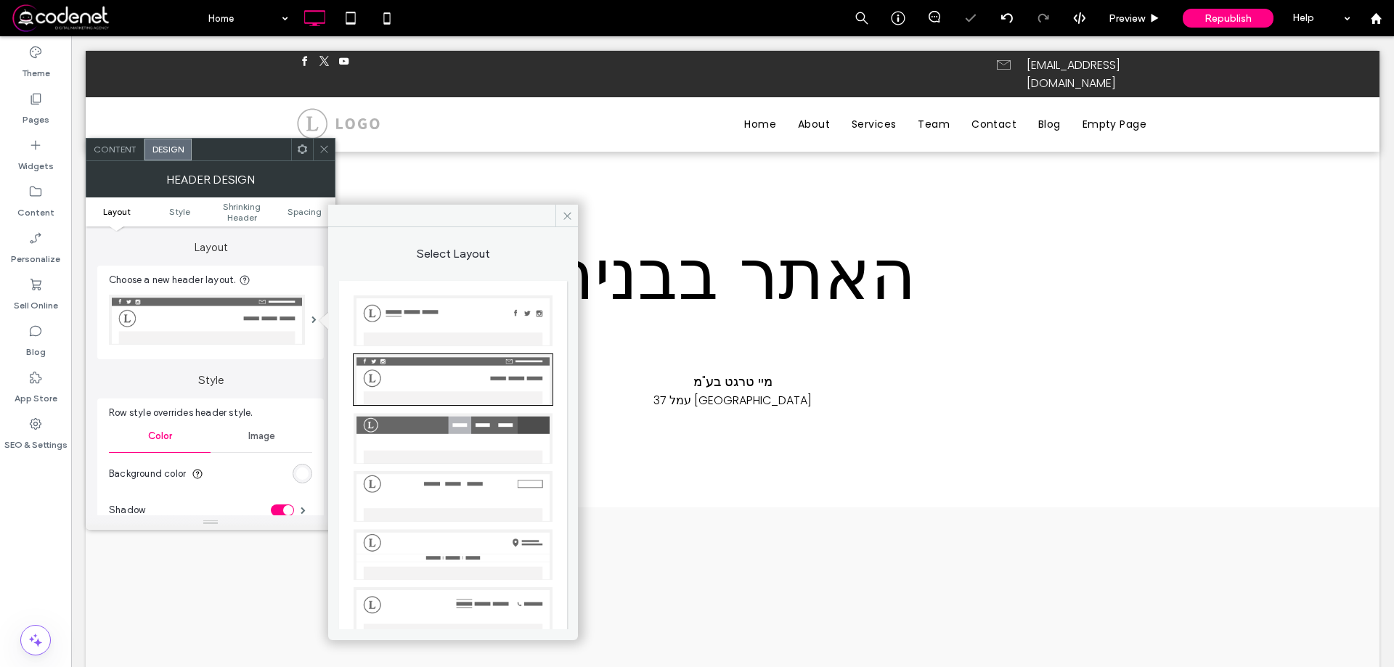
click at [444, 433] on img at bounding box center [453, 438] width 199 height 51
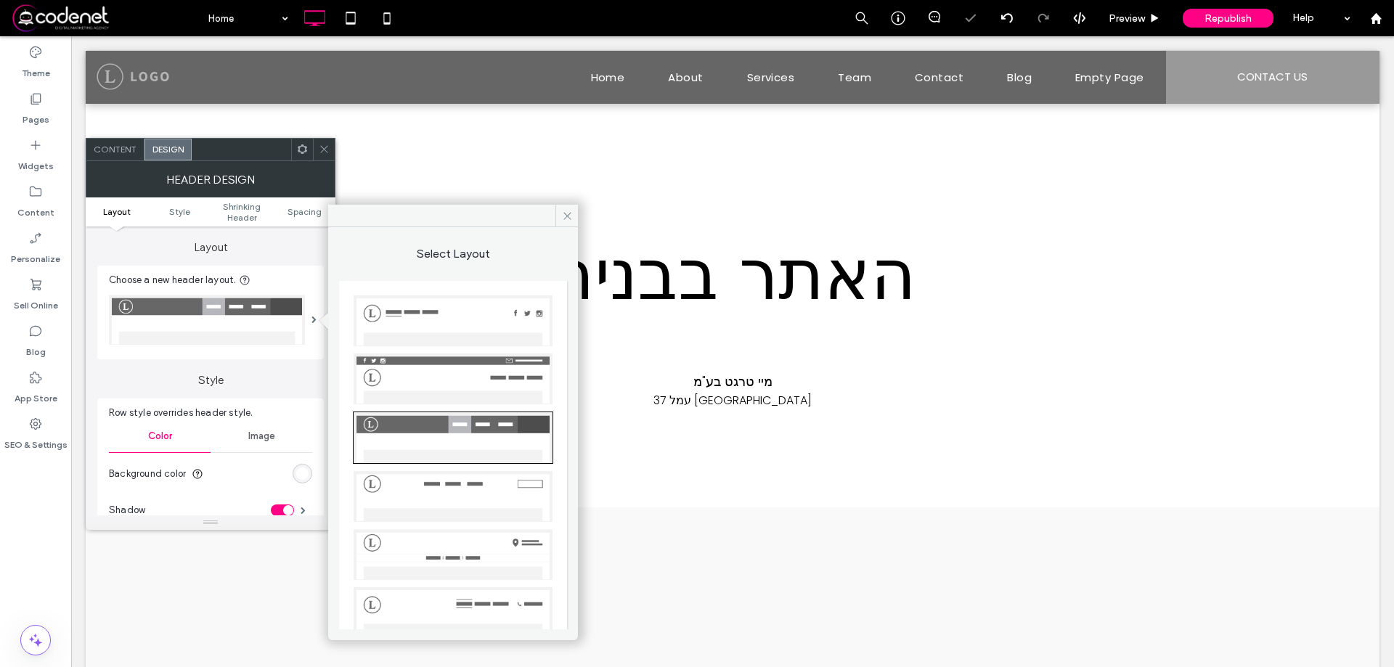
scroll to position [15, 0]
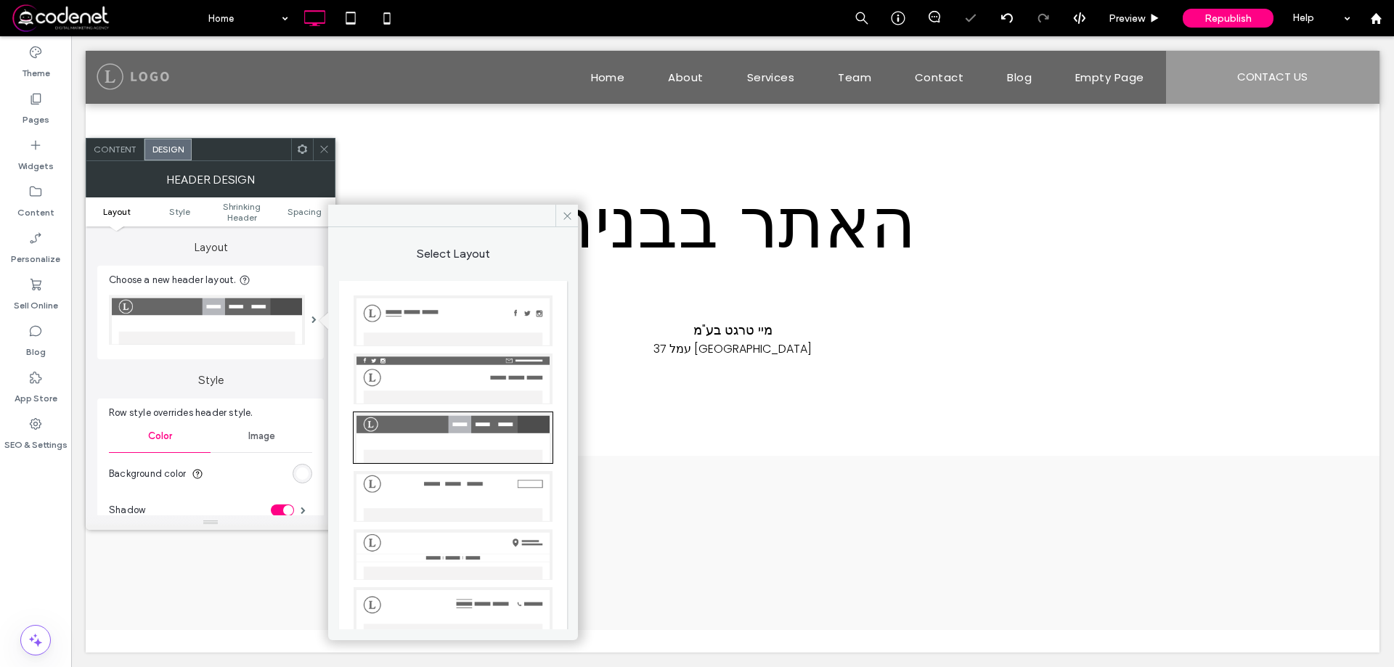
click at [454, 385] on img at bounding box center [453, 379] width 199 height 51
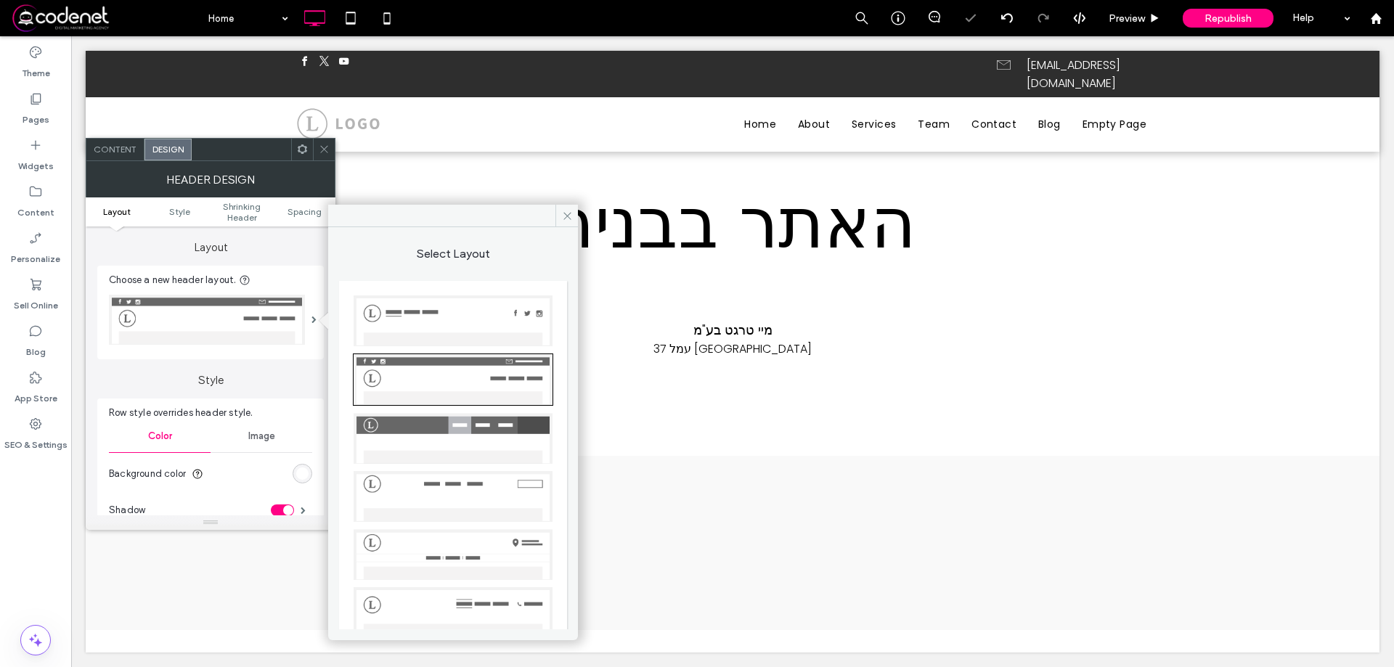
click at [456, 441] on img at bounding box center [453, 438] width 199 height 51
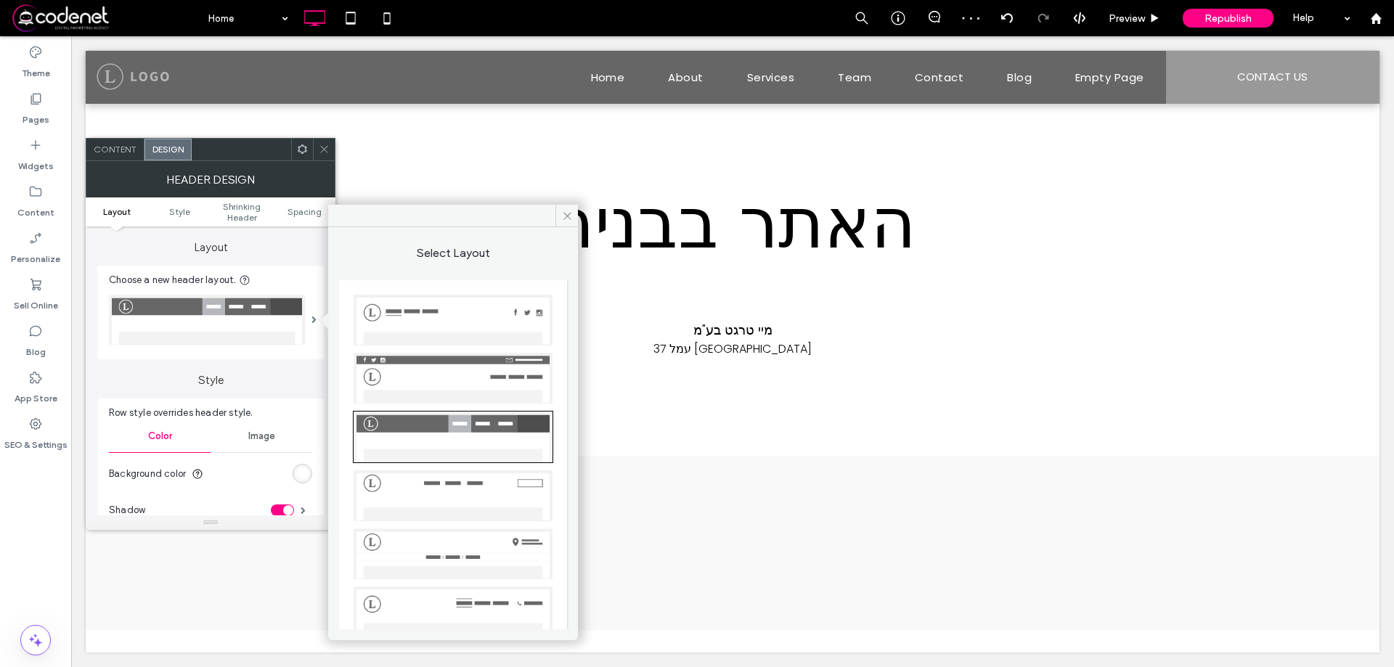
scroll to position [0, 0]
click at [566, 216] on use at bounding box center [566, 215] width 7 height 7
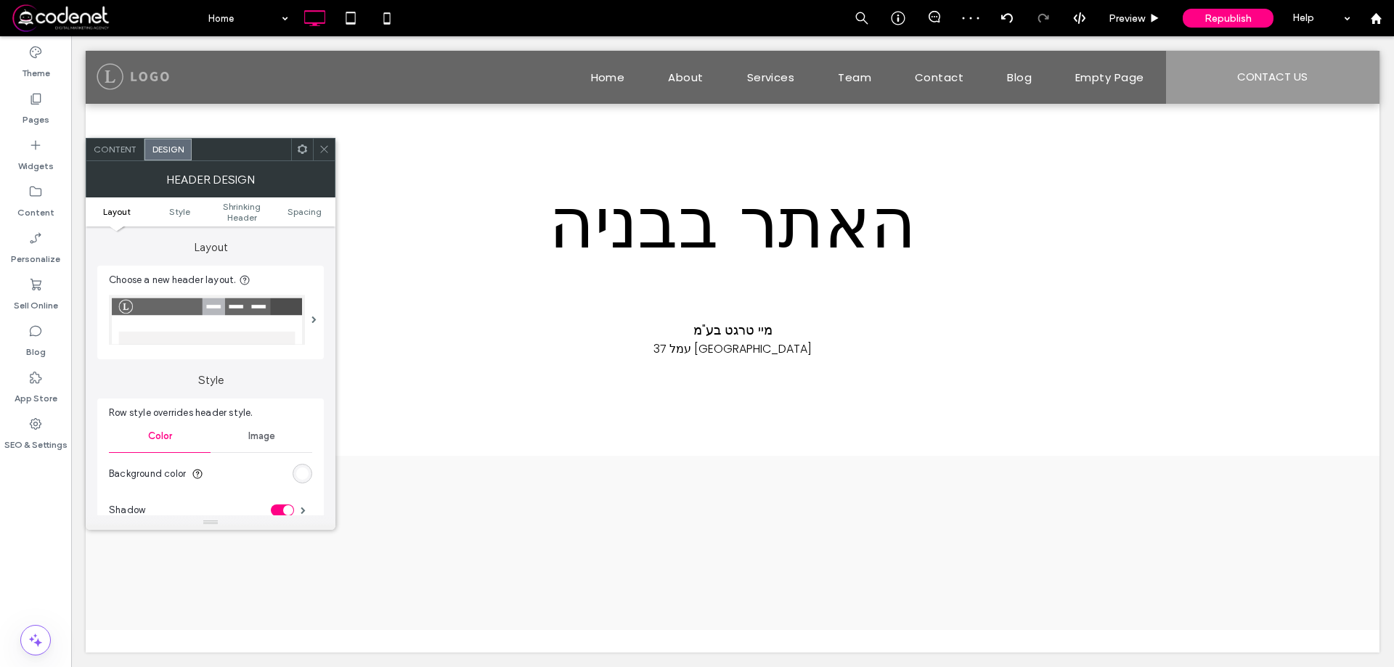
click at [319, 151] on icon at bounding box center [324, 149] width 11 height 11
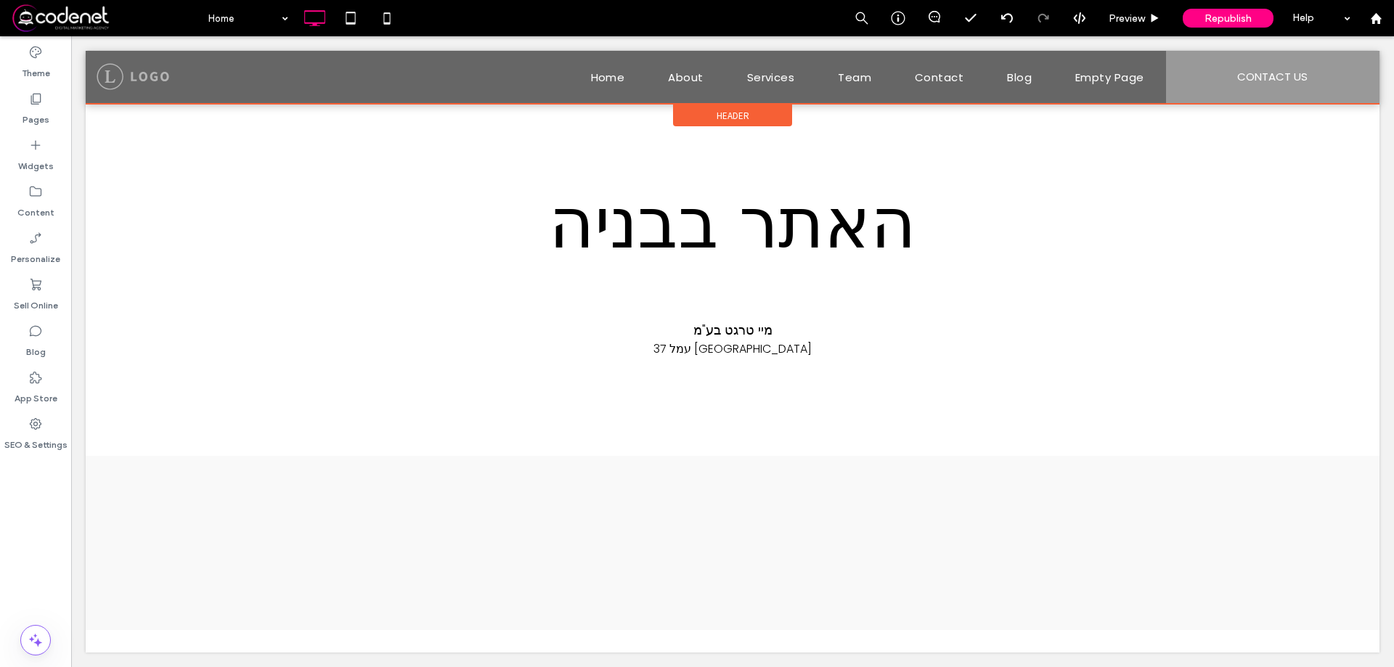
click at [733, 115] on span "Header" at bounding box center [733, 116] width 33 height 12
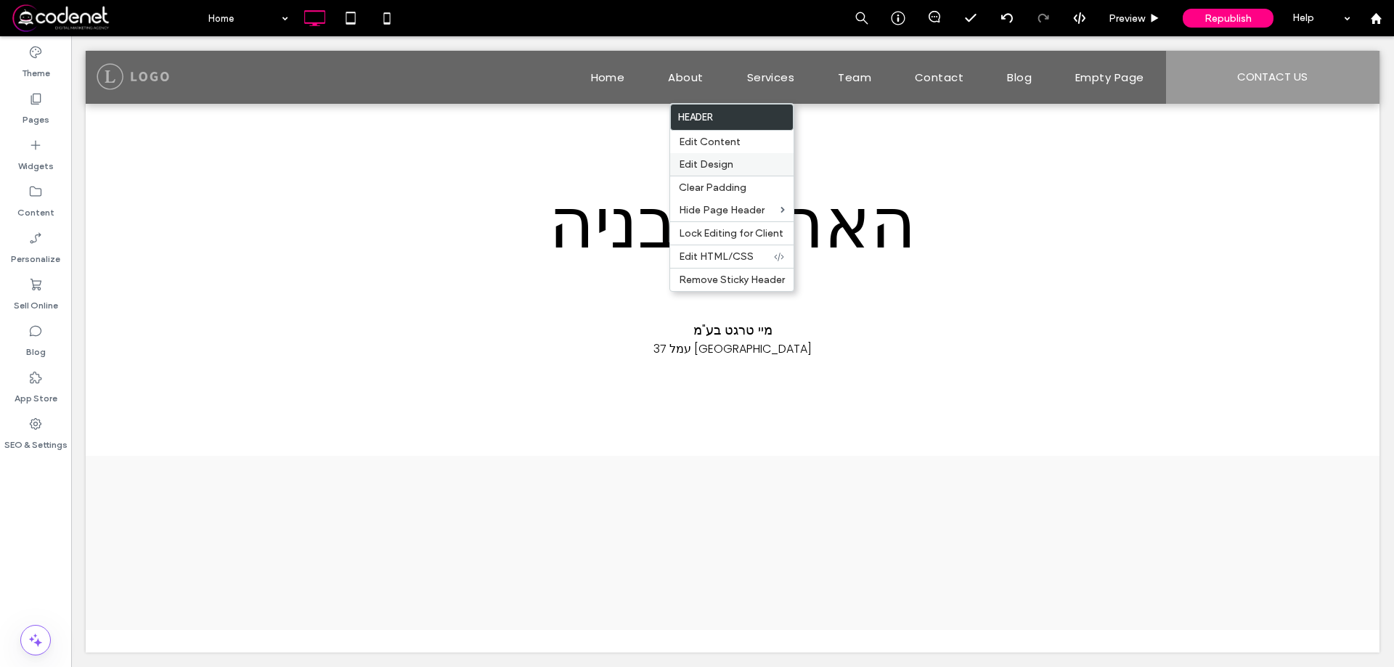
click at [751, 156] on div "Edit Design" at bounding box center [731, 164] width 123 height 23
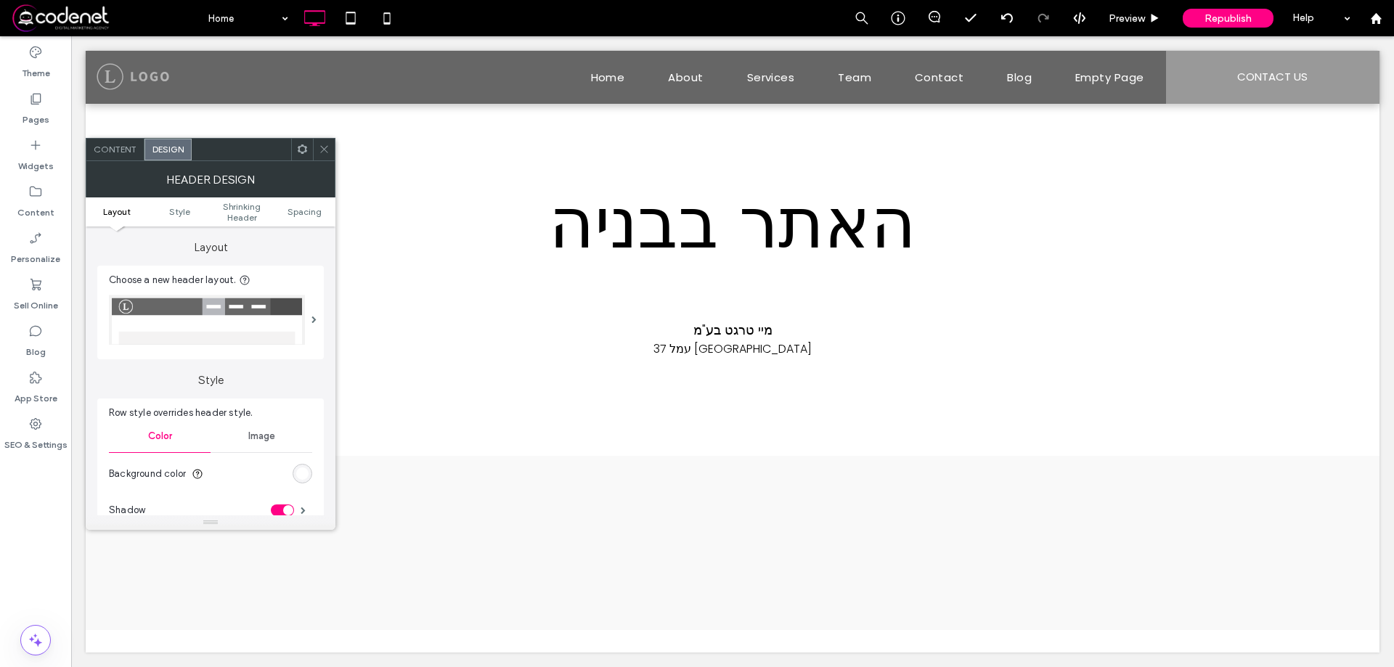
click at [254, 443] on div "Image" at bounding box center [262, 436] width 102 height 32
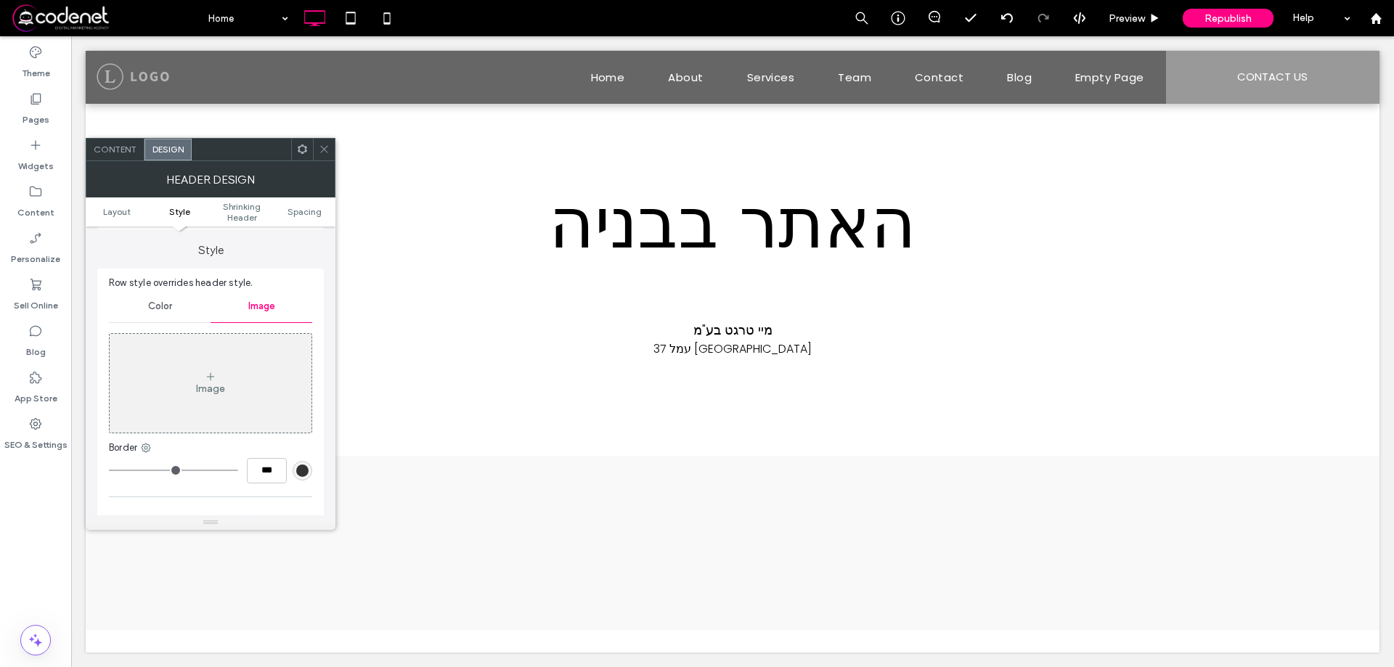
scroll to position [145, 0]
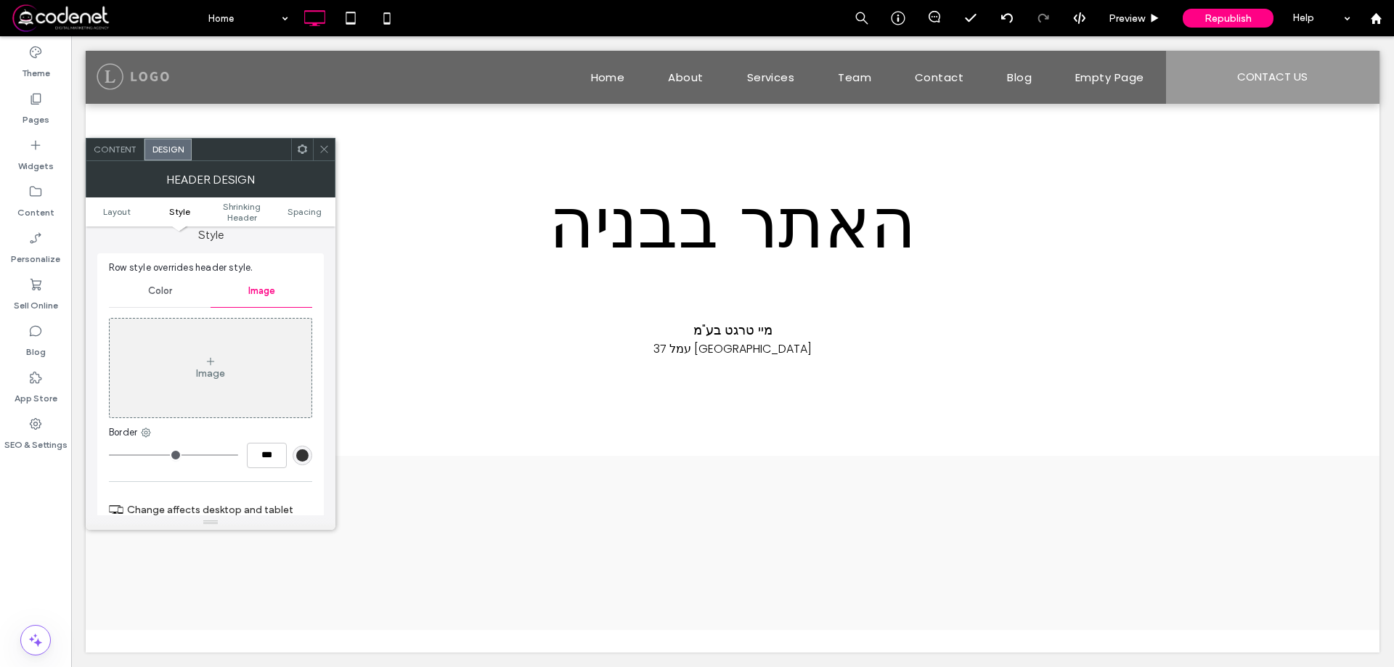
click at [248, 356] on div "Image" at bounding box center [211, 368] width 202 height 96
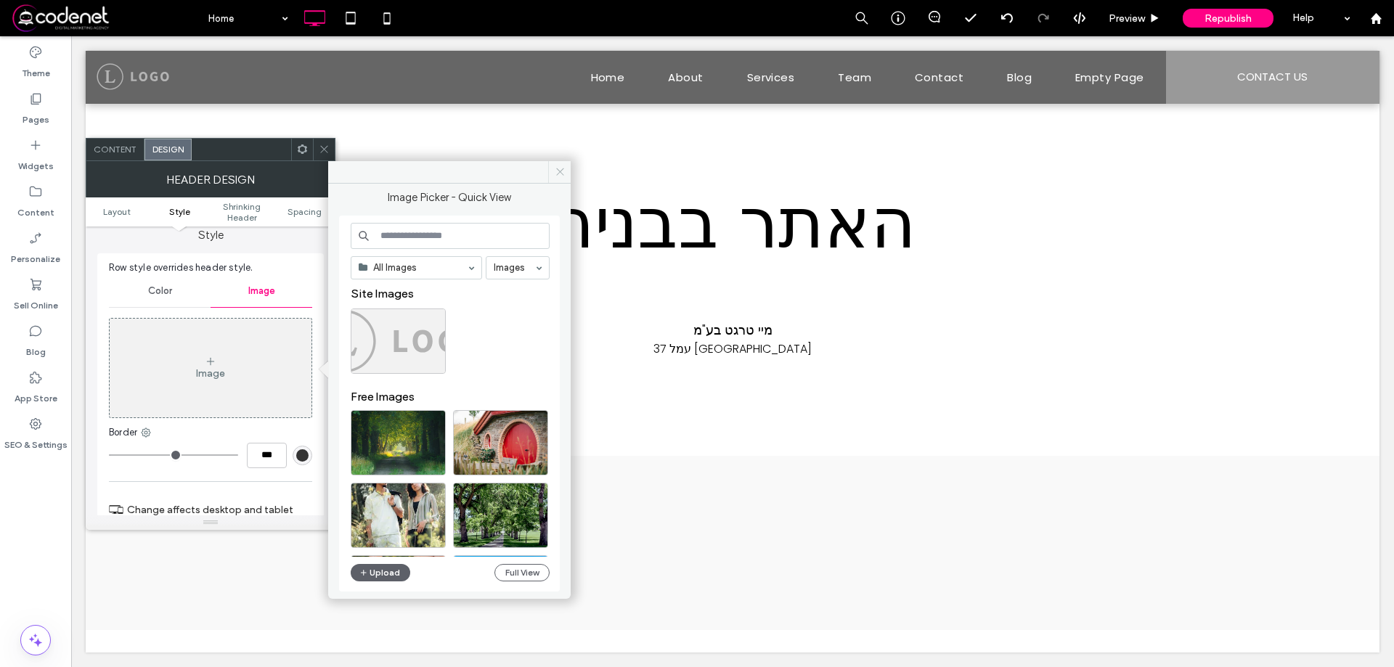
click at [562, 171] on icon at bounding box center [560, 171] width 11 height 11
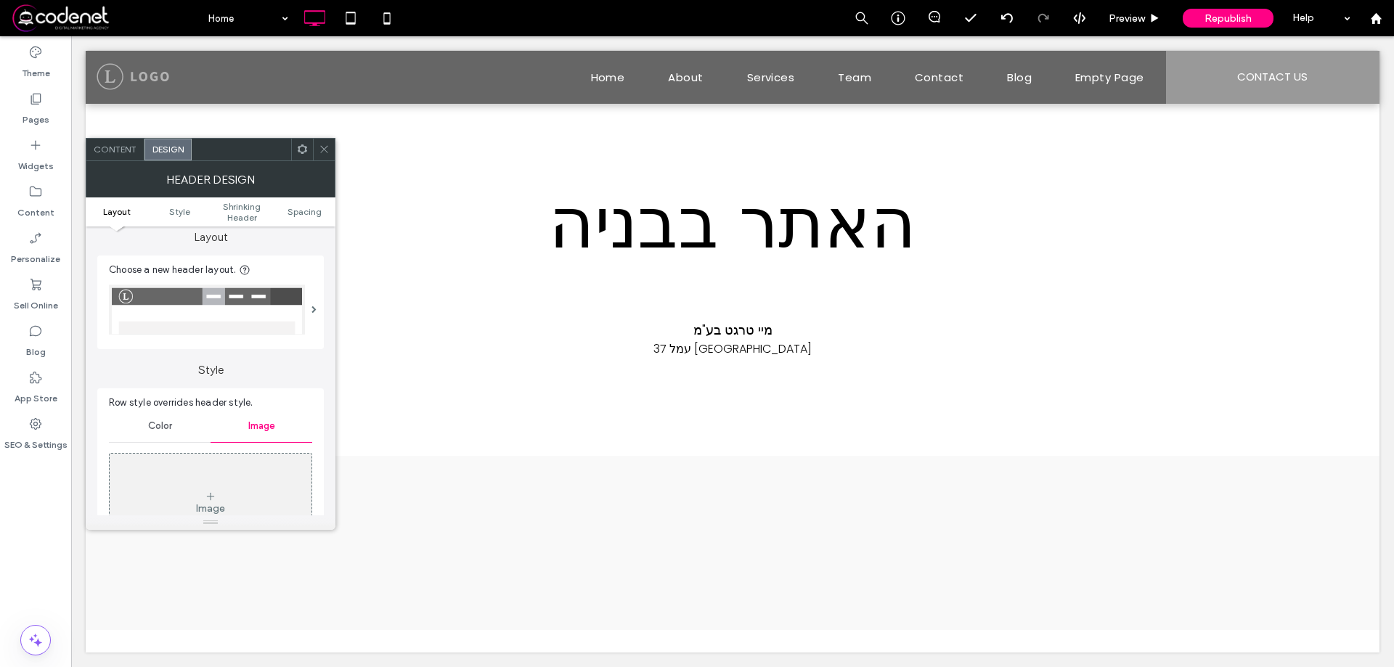
scroll to position [0, 0]
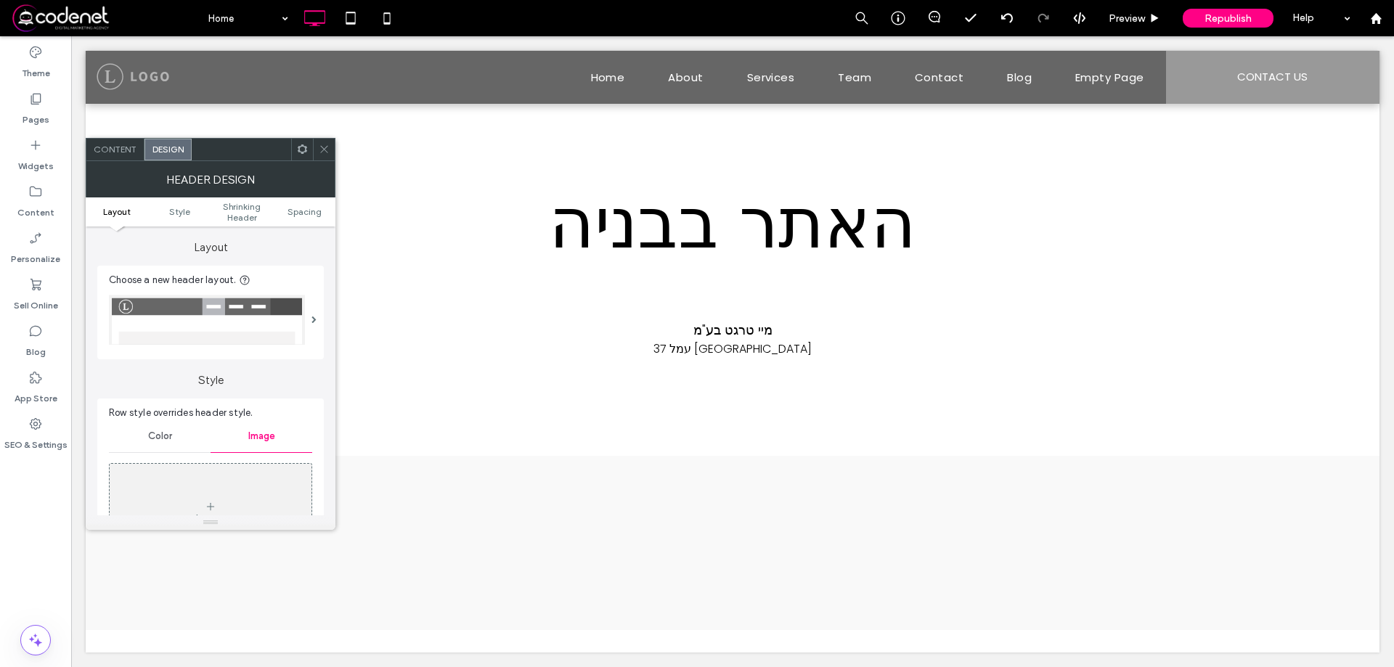
click at [171, 446] on div "Color" at bounding box center [160, 436] width 102 height 32
click at [267, 431] on span "Image" at bounding box center [261, 437] width 27 height 12
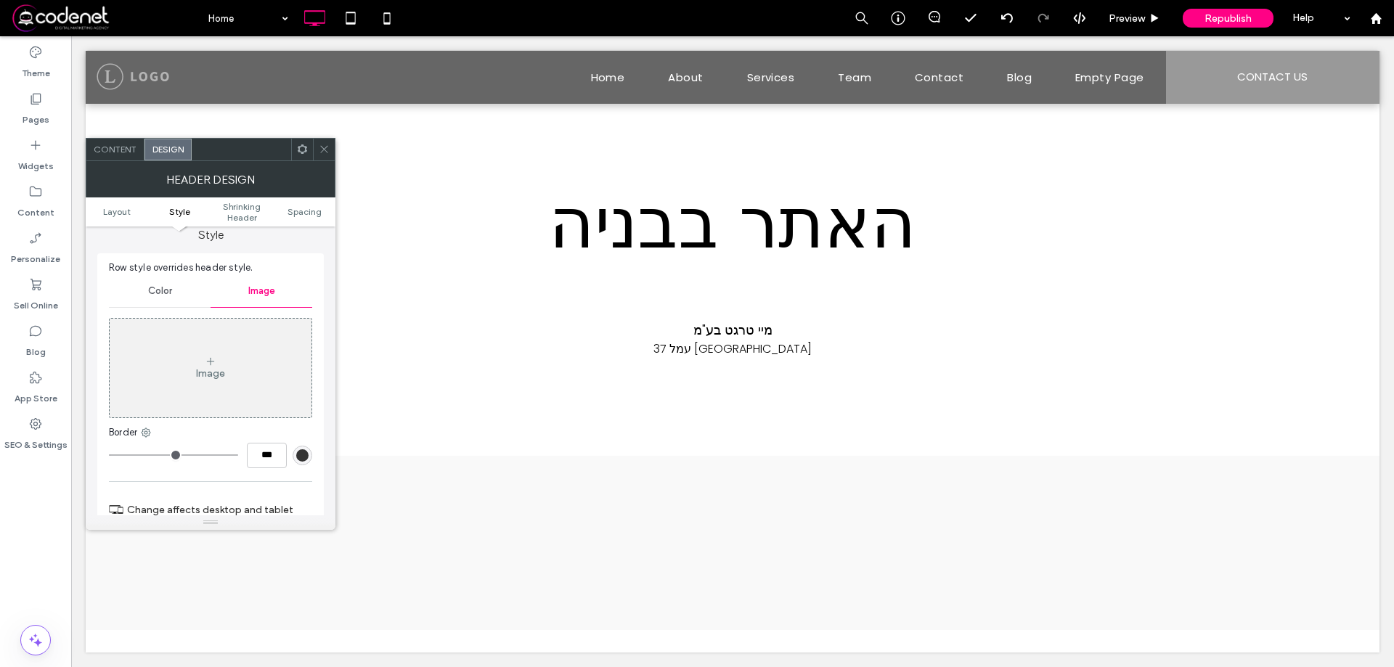
click at [260, 324] on div "Image" at bounding box center [211, 368] width 202 height 96
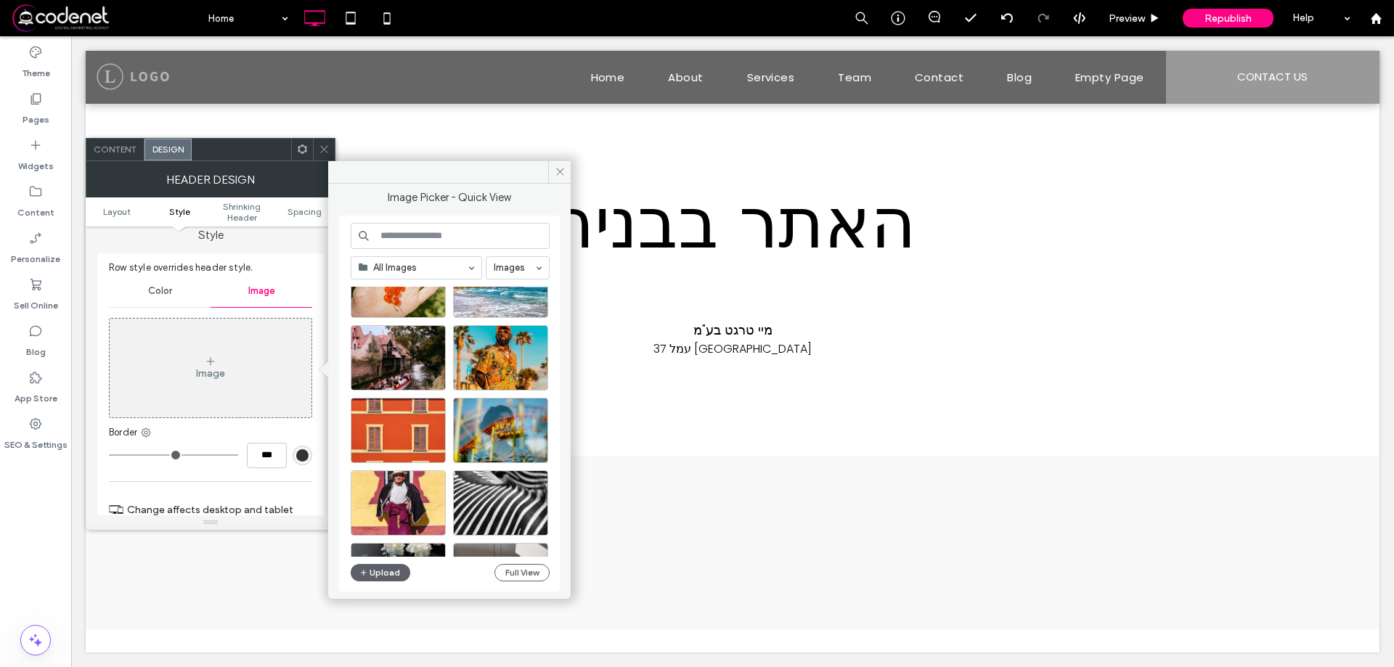
scroll to position [0, 0]
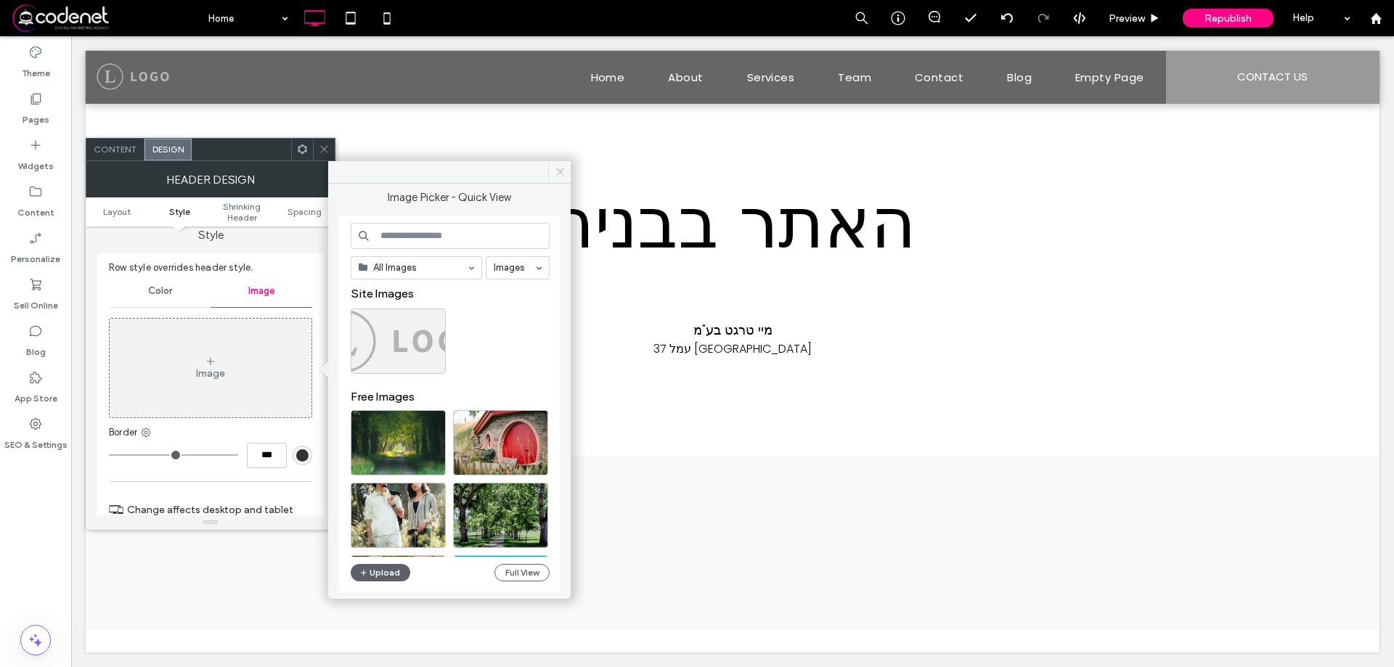
drag, startPoint x: 562, startPoint y: 176, endPoint x: 366, endPoint y: 142, distance: 199.0
click at [562, 176] on icon at bounding box center [560, 171] width 11 height 11
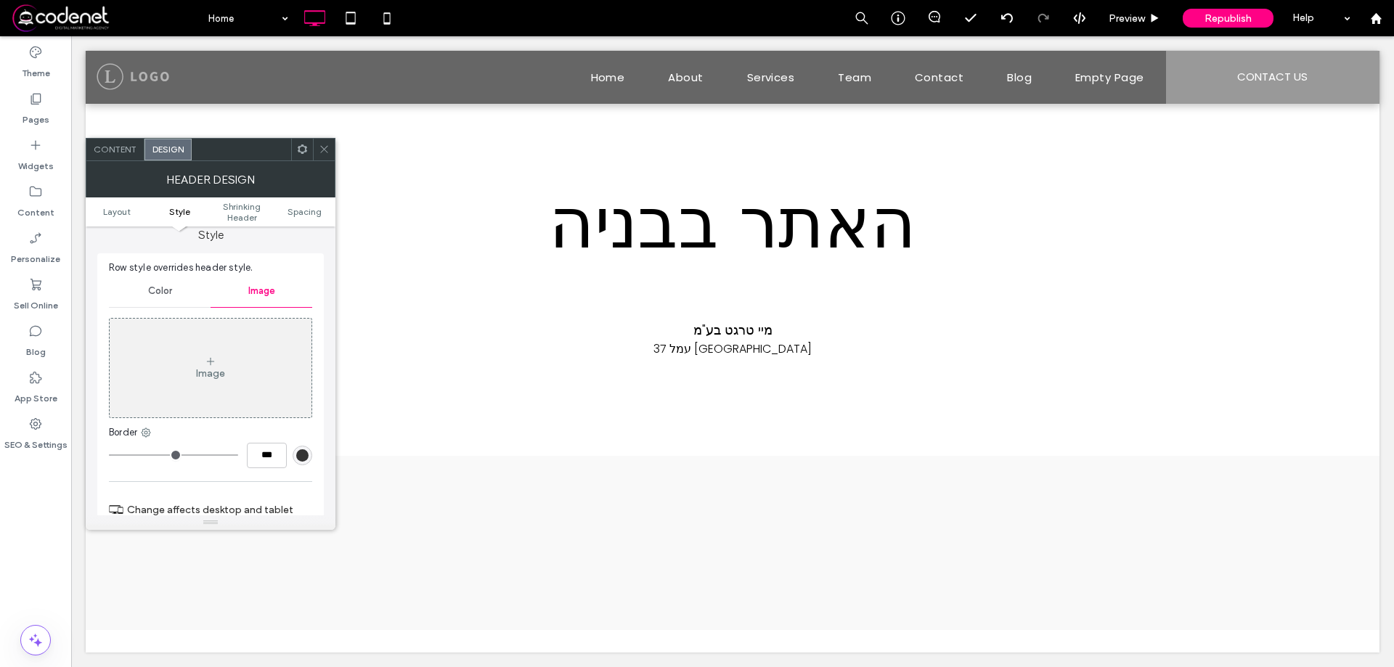
click at [325, 155] on span at bounding box center [324, 150] width 11 height 22
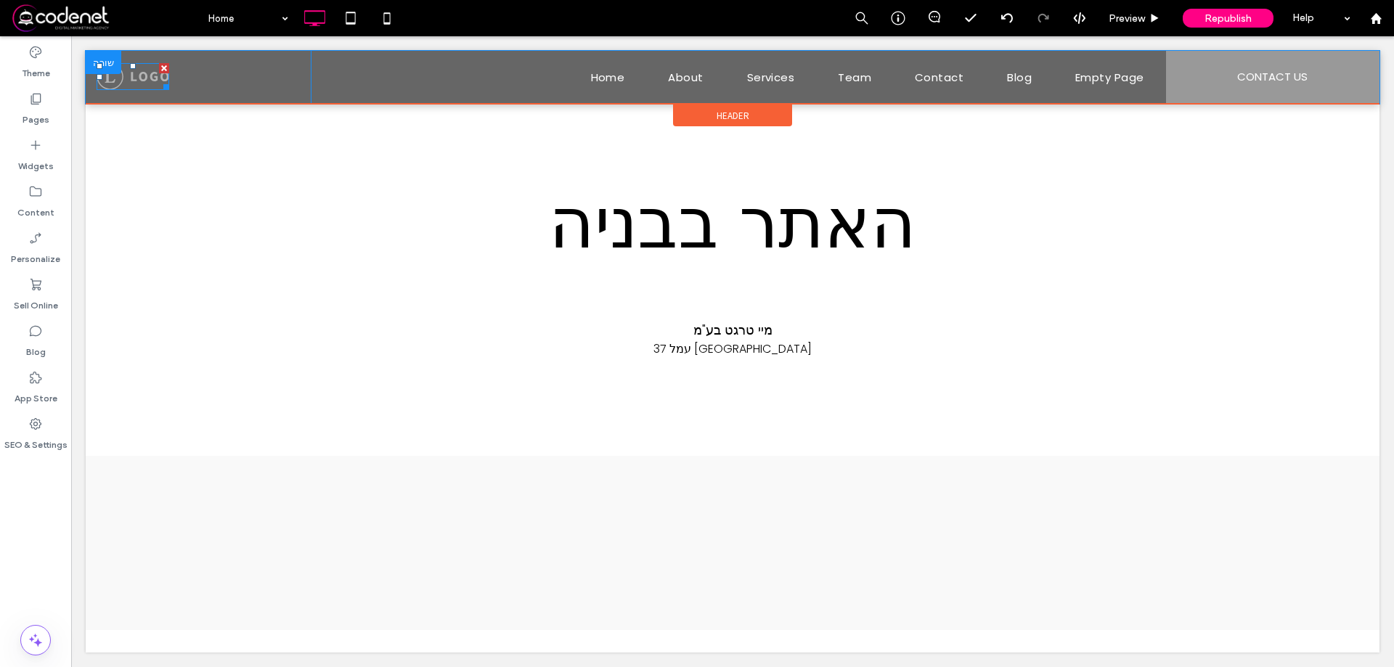
click at [138, 80] on img at bounding box center [133, 76] width 73 height 27
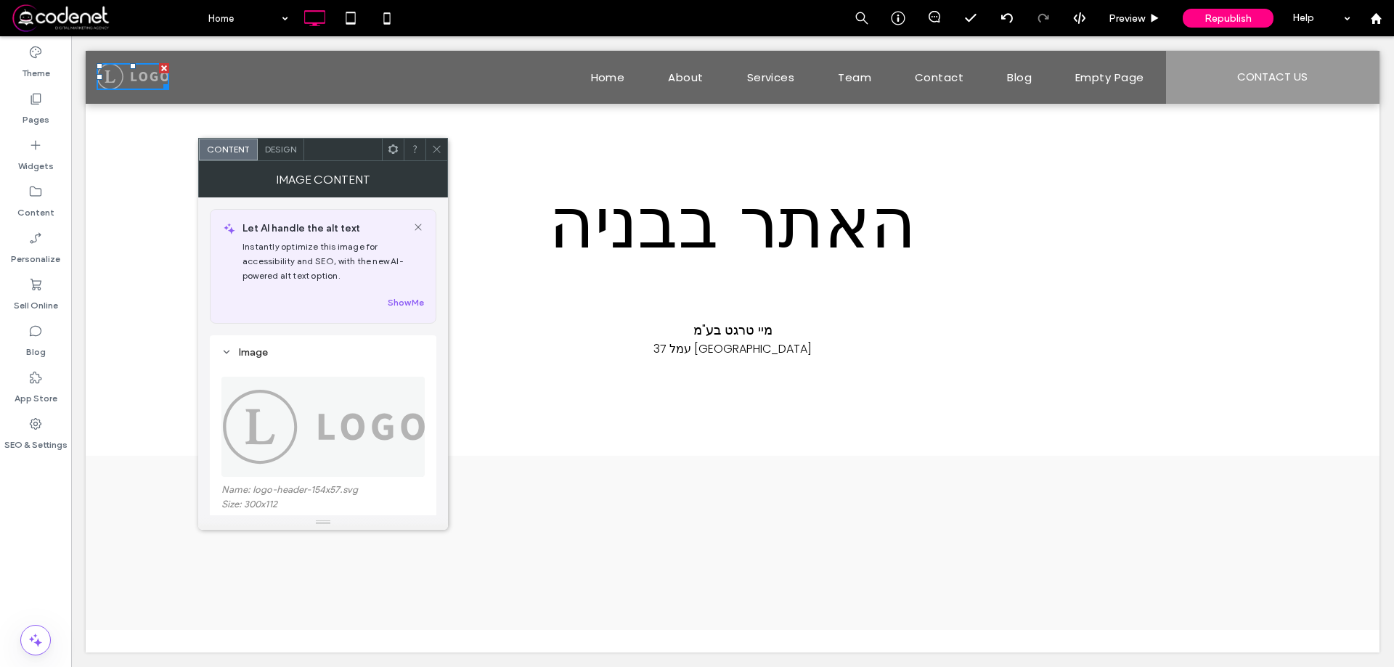
click at [332, 415] on img at bounding box center [323, 427] width 205 height 100
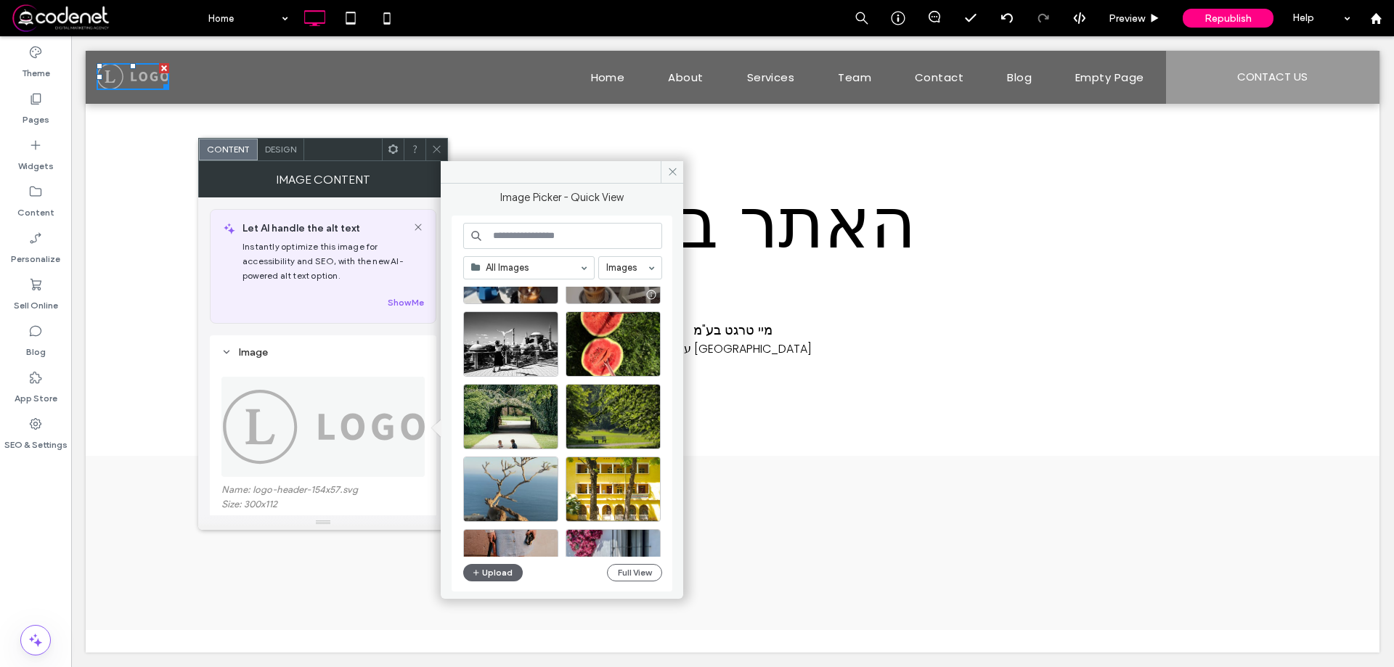
scroll to position [652, 0]
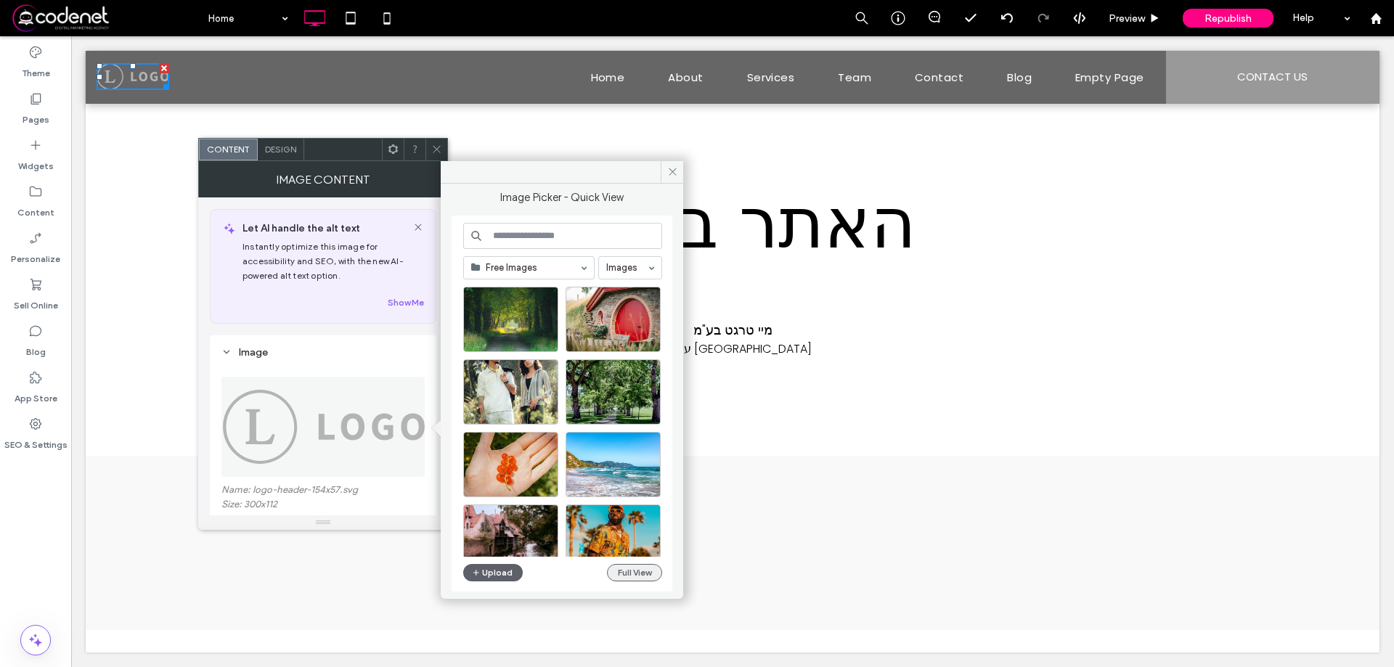
click at [638, 567] on button "Full View" at bounding box center [634, 572] width 55 height 17
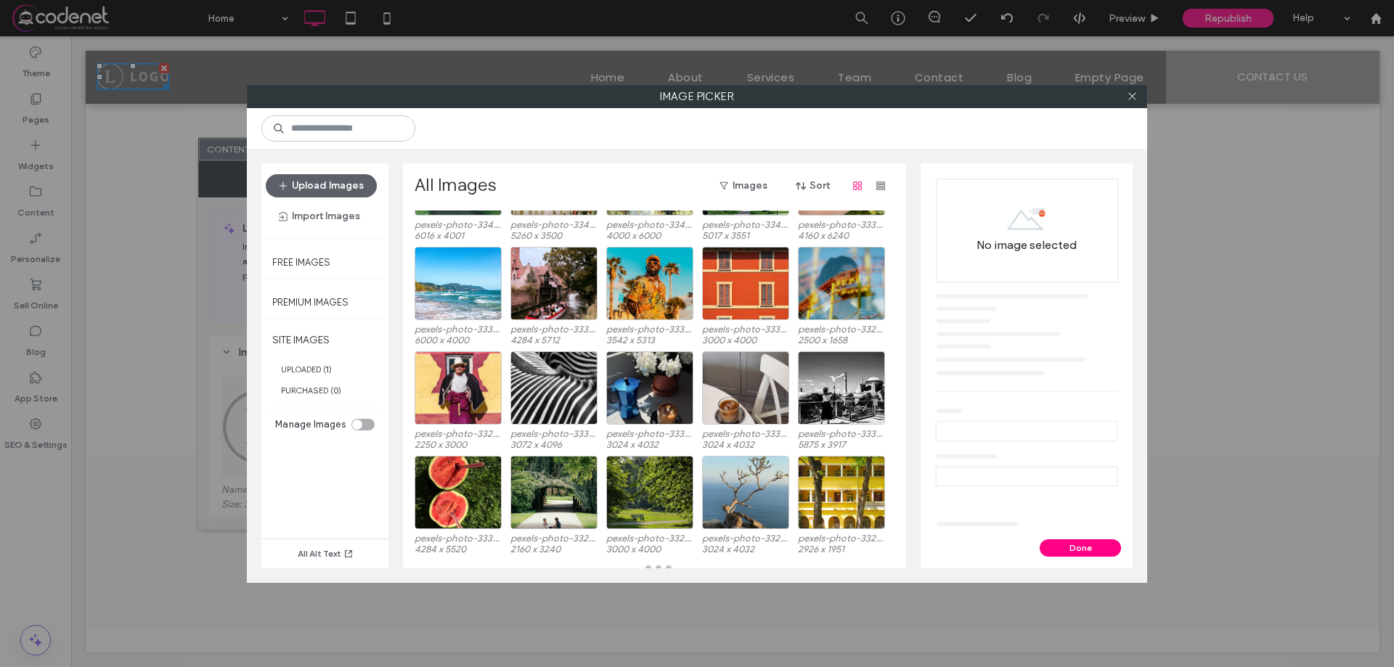
scroll to position [258, 0]
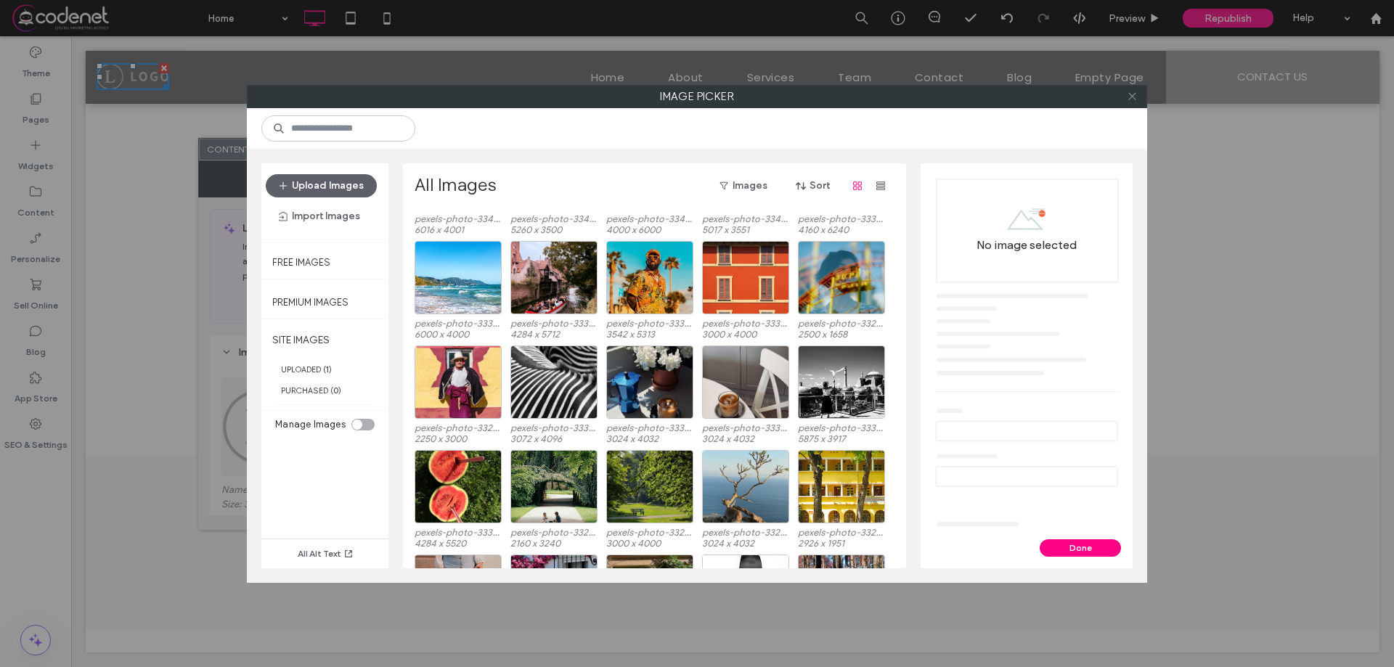
click at [1129, 93] on icon at bounding box center [1132, 96] width 11 height 11
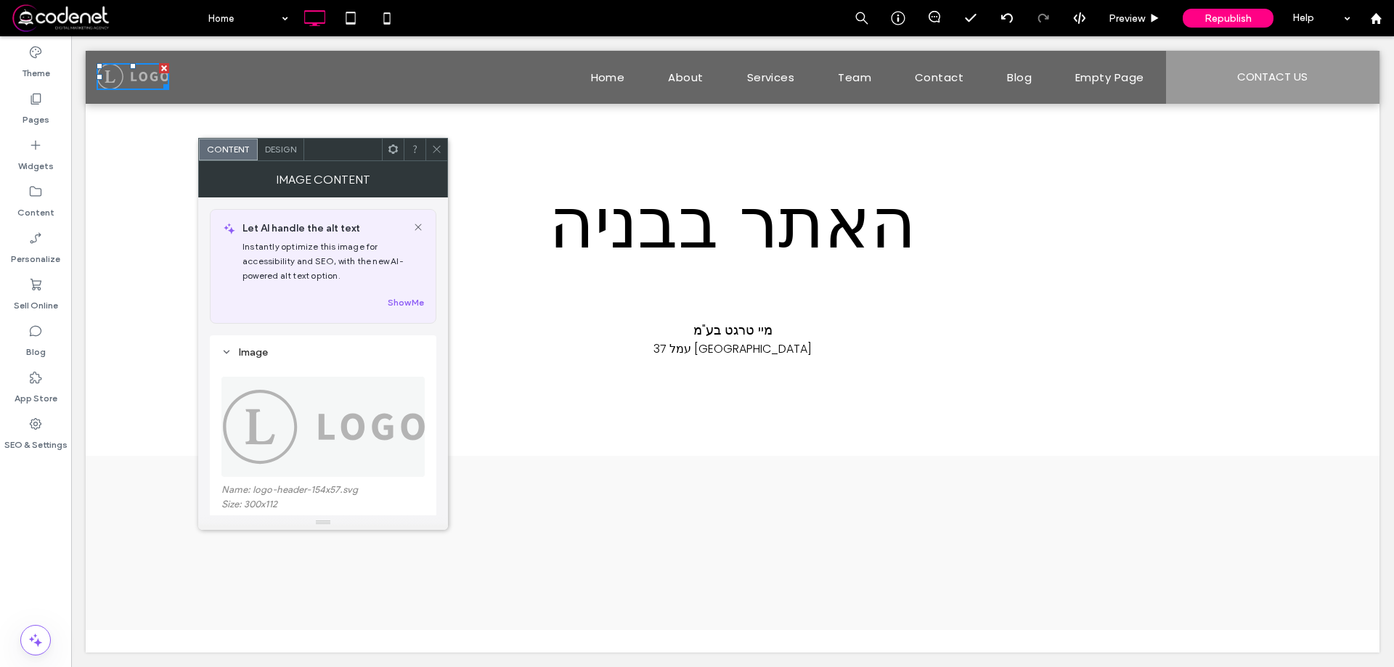
click at [439, 150] on icon at bounding box center [436, 149] width 11 height 11
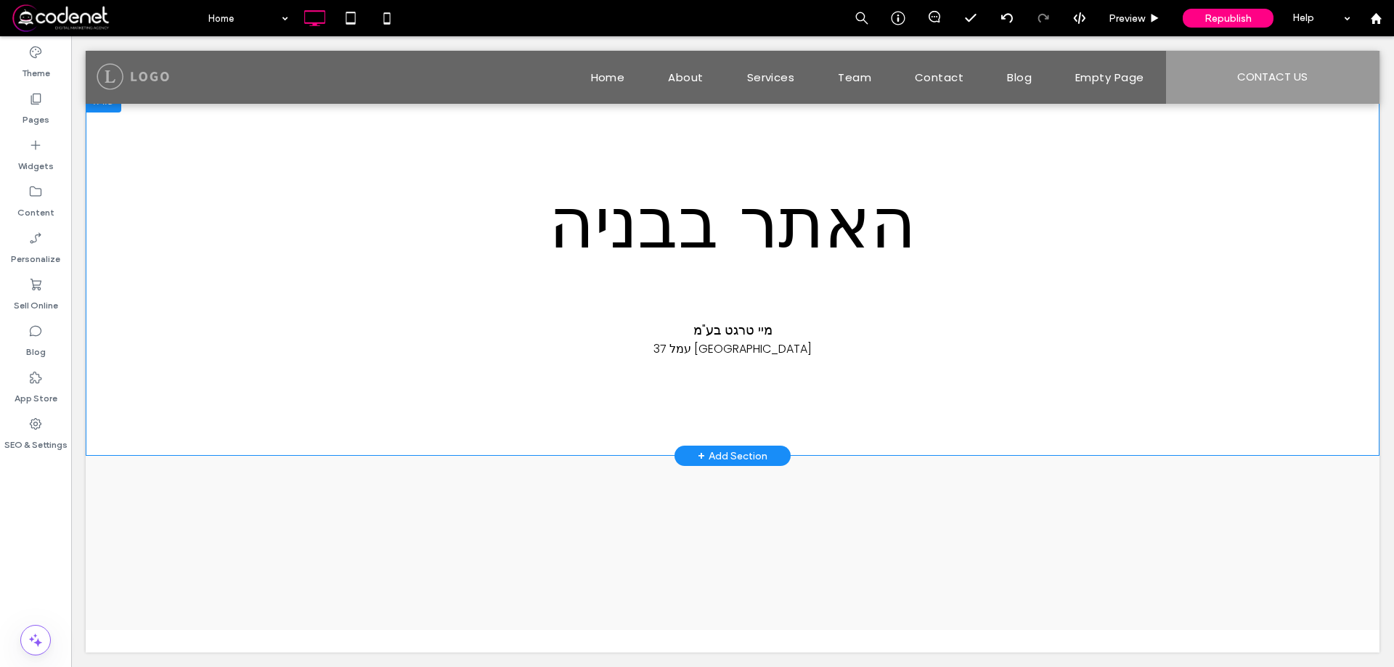
click at [188, 132] on div "האתר בבניה מיי טרגט בע"מ עמל 37 פתח תקווה Click To Paste Row + Add Section" at bounding box center [733, 272] width 1294 height 367
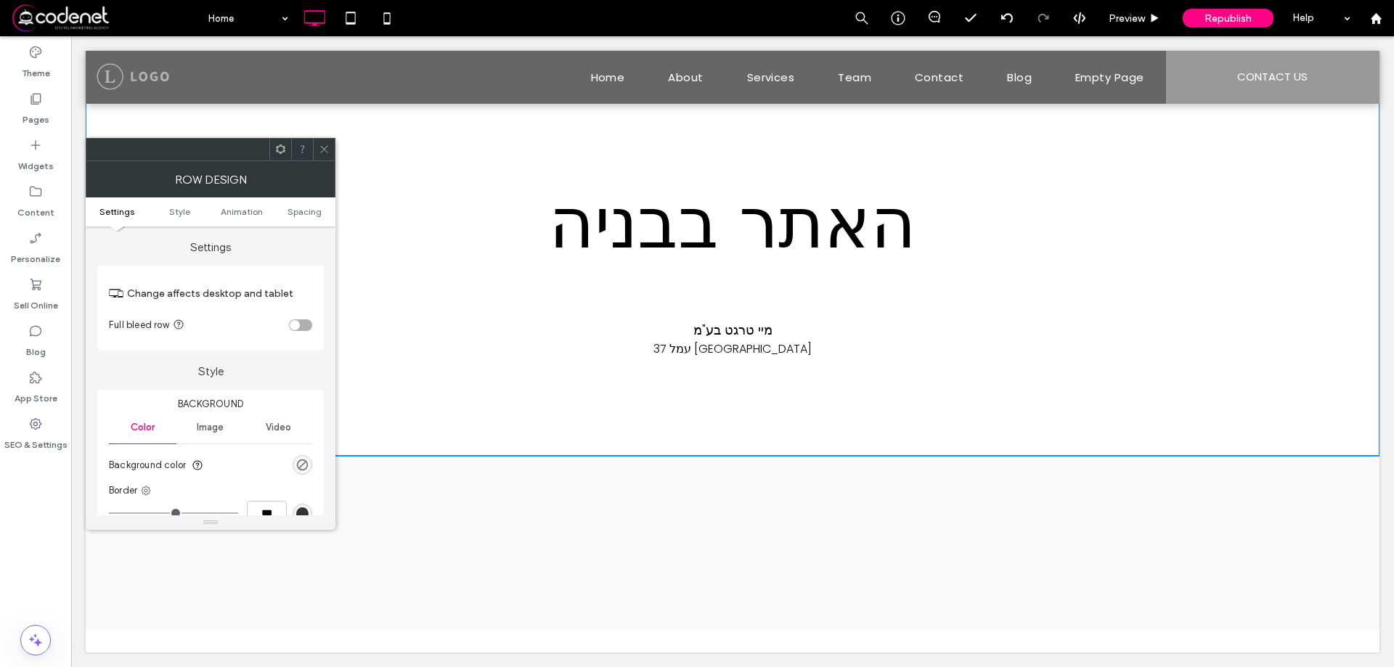
click at [571, 167] on div "האתר בבניה מיי טרגט בע"מ עמל 37 פתח תקווה Click To Paste" at bounding box center [732, 272] width 871 height 221
click at [960, 414] on div "האתר בבניה מיי טרגט בע"מ עמל 37 פתח תקווה Click To Paste Row + Add Section" at bounding box center [733, 272] width 1294 height 367
click at [328, 144] on icon at bounding box center [324, 149] width 11 height 11
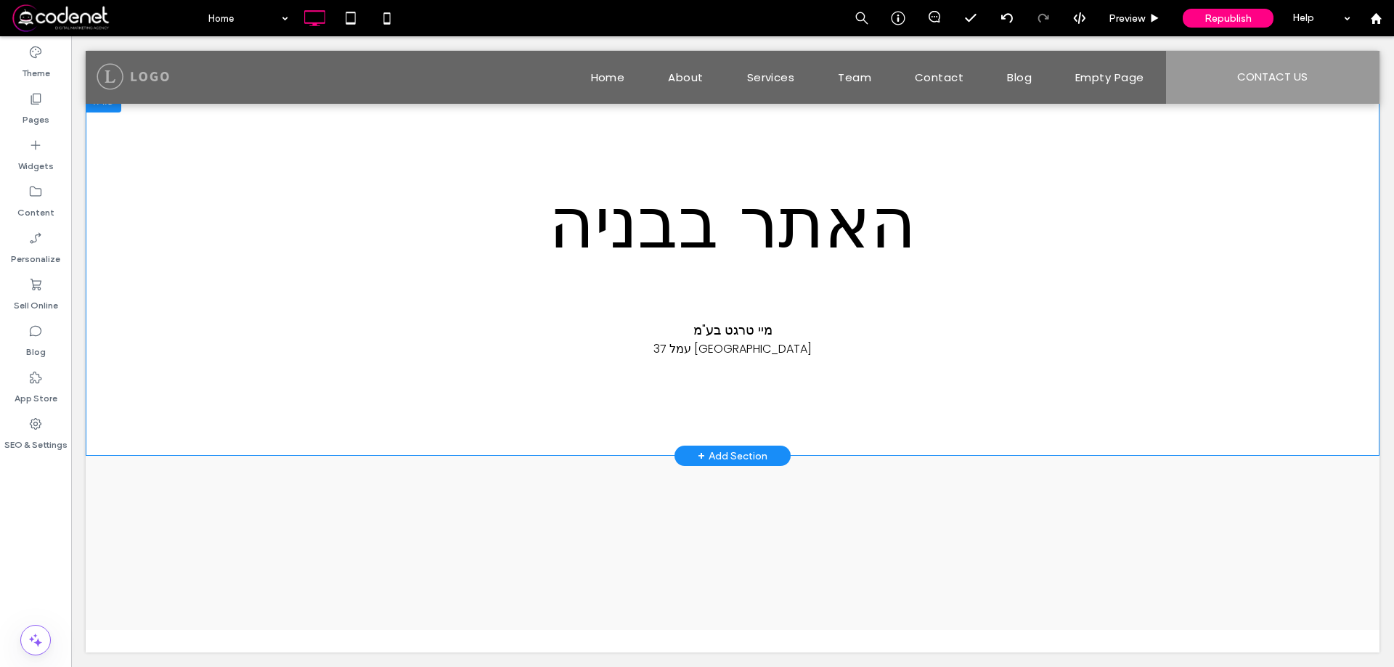
click at [773, 454] on div "+ Add Section" at bounding box center [732, 456] width 116 height 20
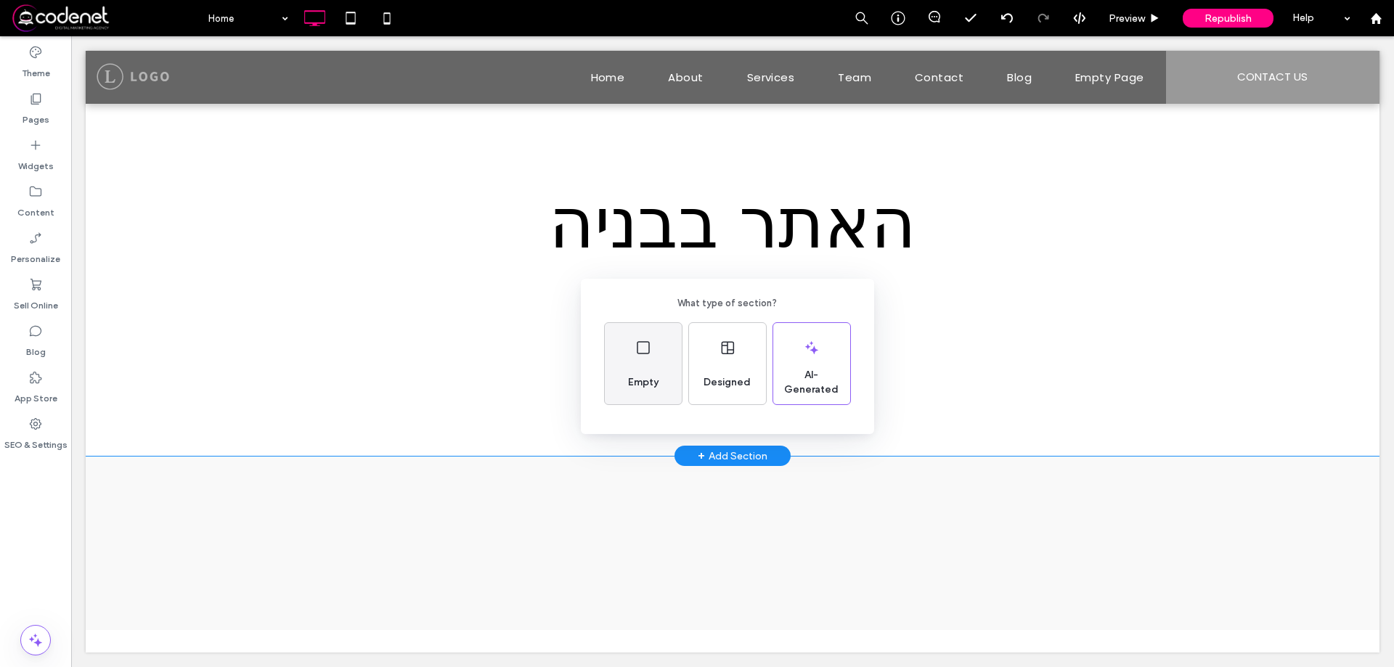
click at [633, 366] on div "Empty" at bounding box center [643, 363] width 77 height 81
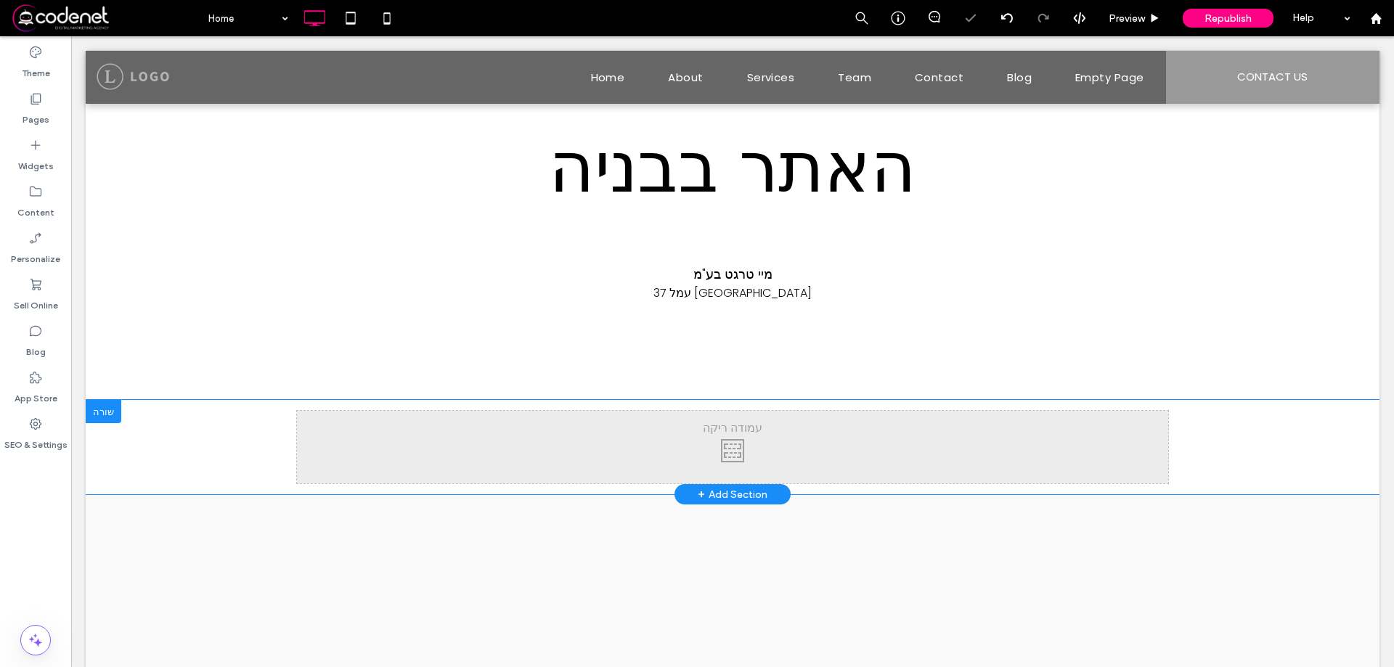
scroll to position [86, 0]
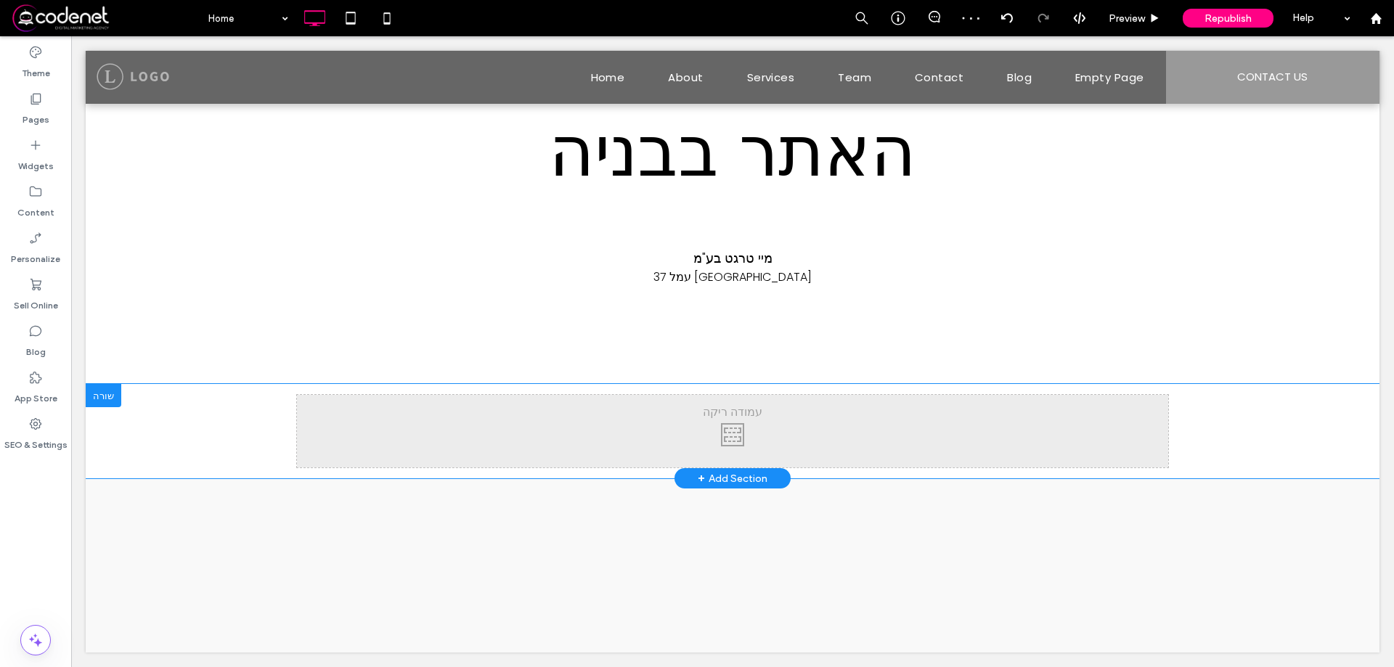
click at [109, 394] on div at bounding box center [104, 395] width 36 height 23
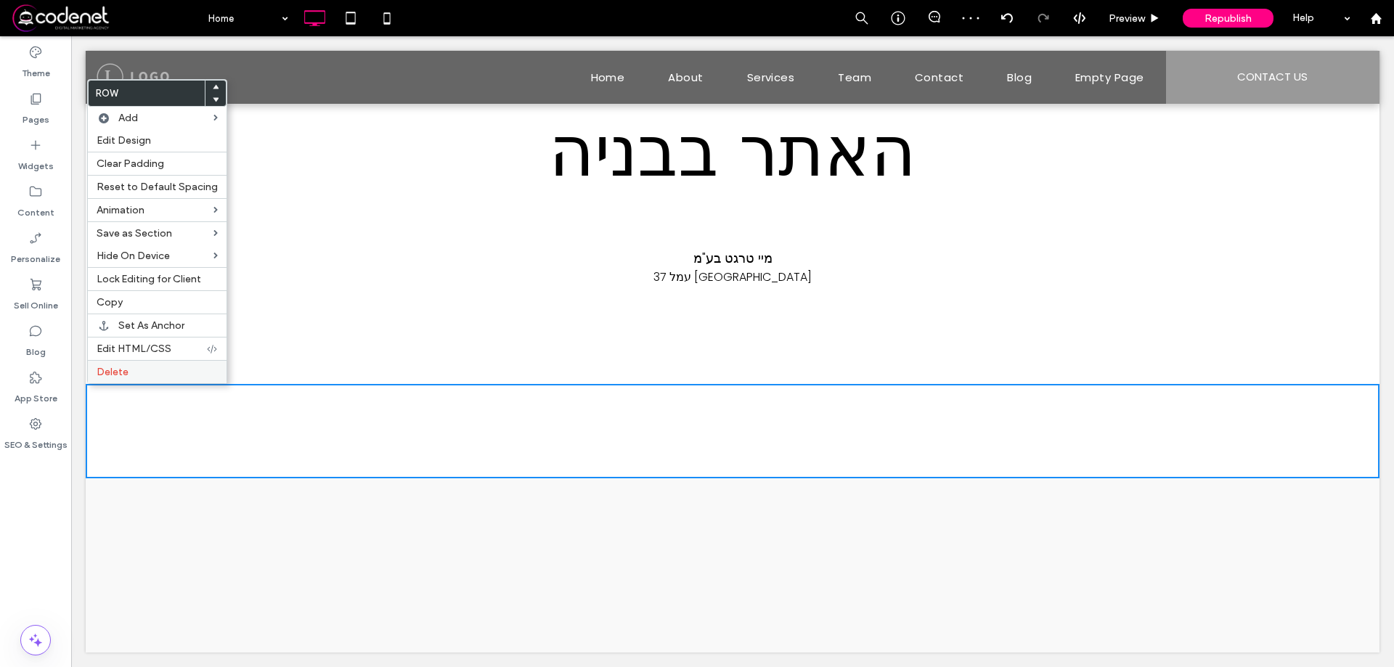
click at [200, 373] on label "Delete" at bounding box center [157, 372] width 121 height 12
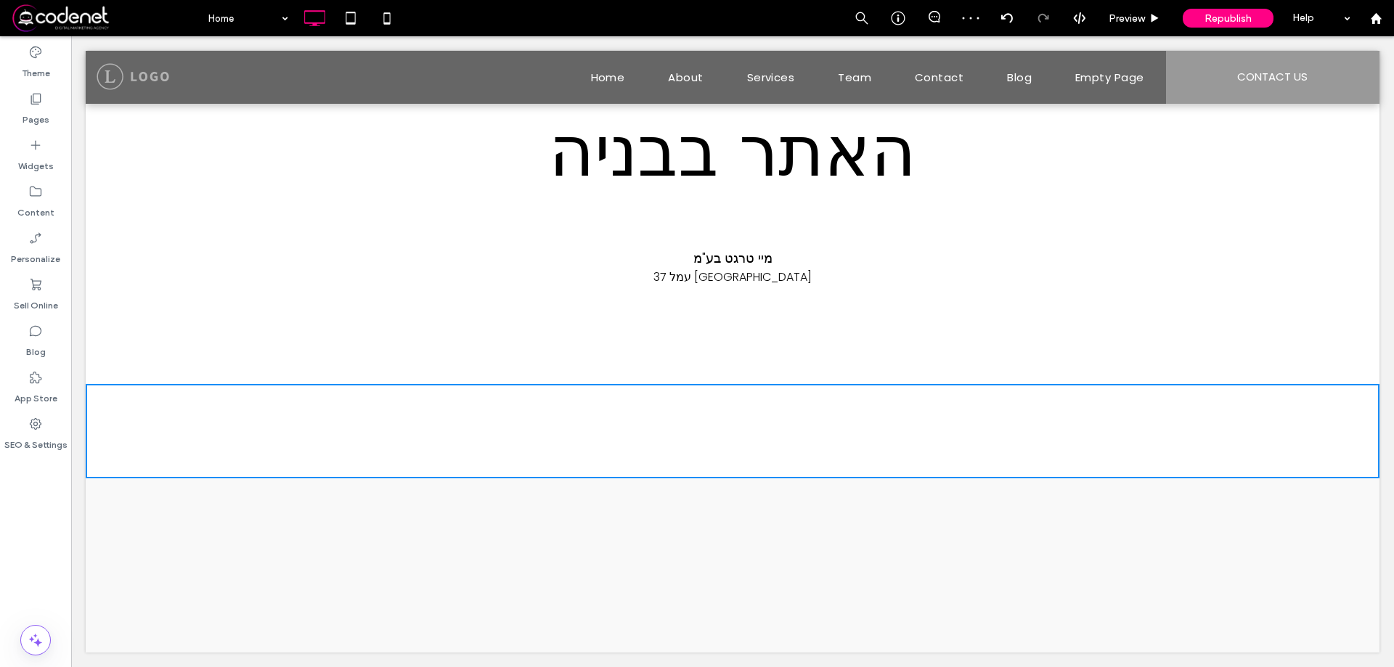
scroll to position [15, 0]
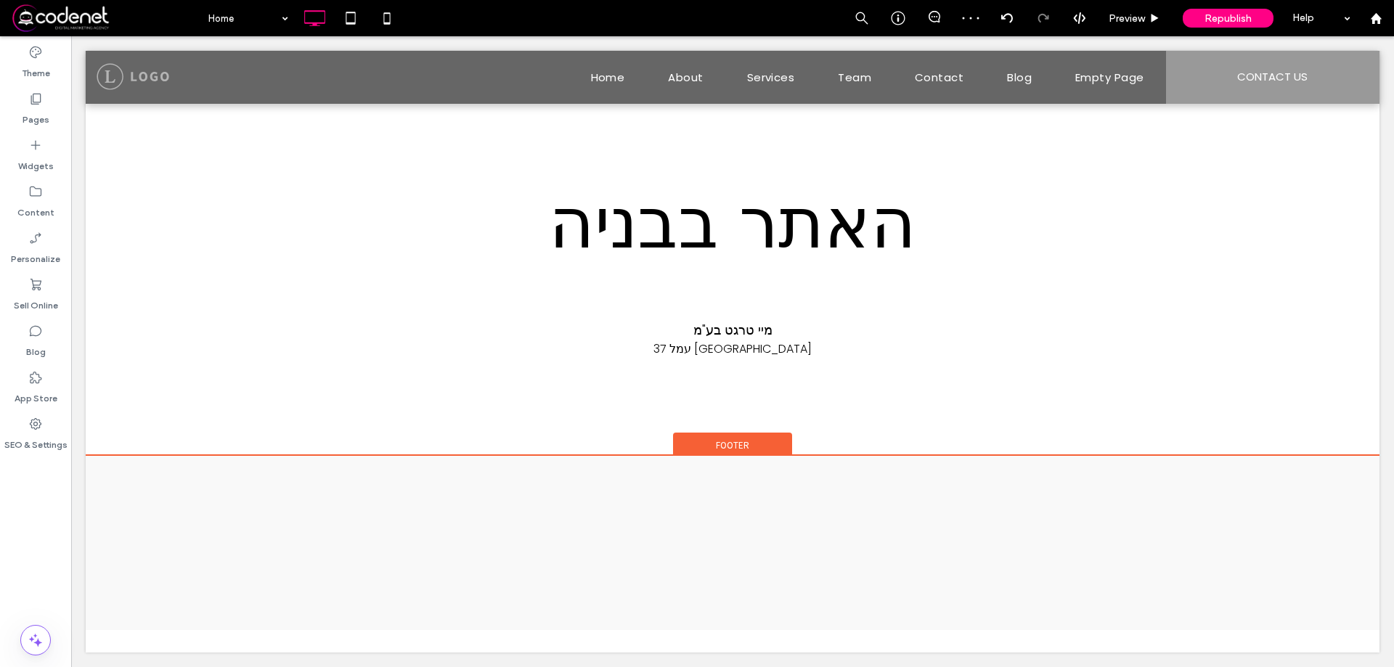
click at [740, 461] on div "Click To Paste + Add Section Footer" at bounding box center [733, 543] width 1294 height 174
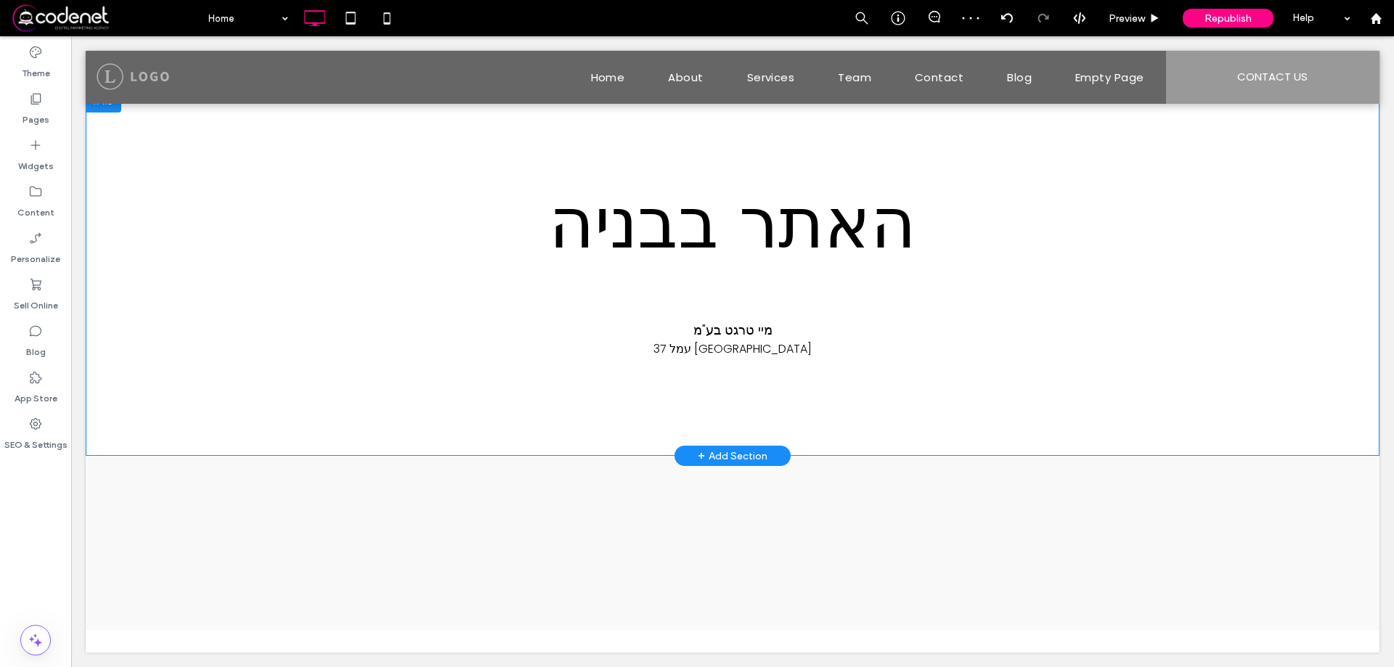
click at [746, 456] on div "+ Add Section" at bounding box center [733, 456] width 70 height 16
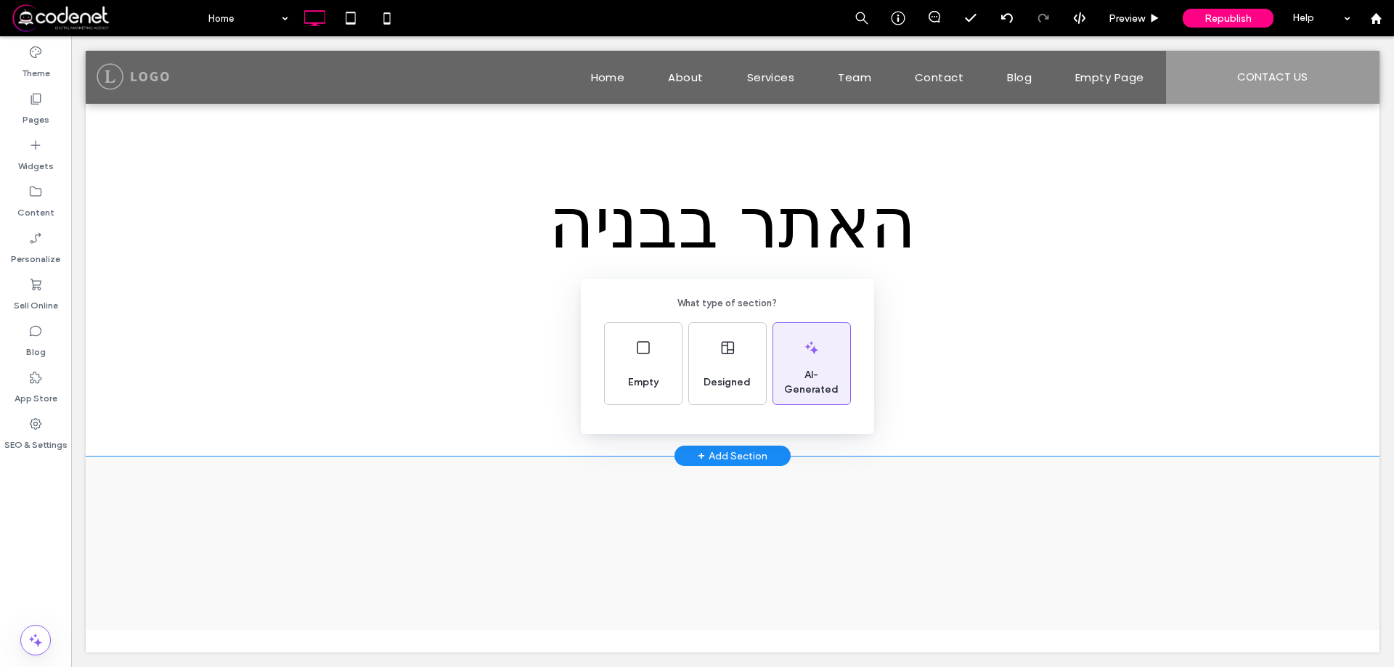
click at [838, 356] on div "AI-Generated" at bounding box center [811, 363] width 77 height 81
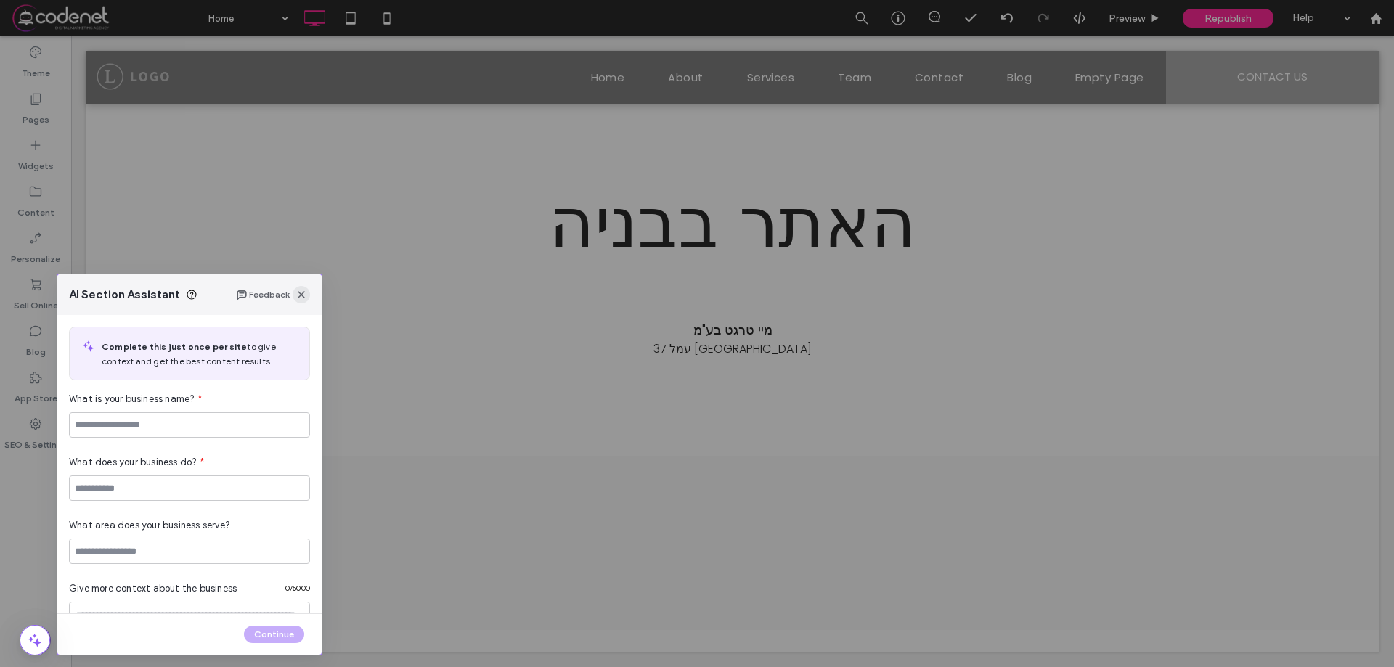
click at [307, 300] on span "button" at bounding box center [301, 294] width 17 height 17
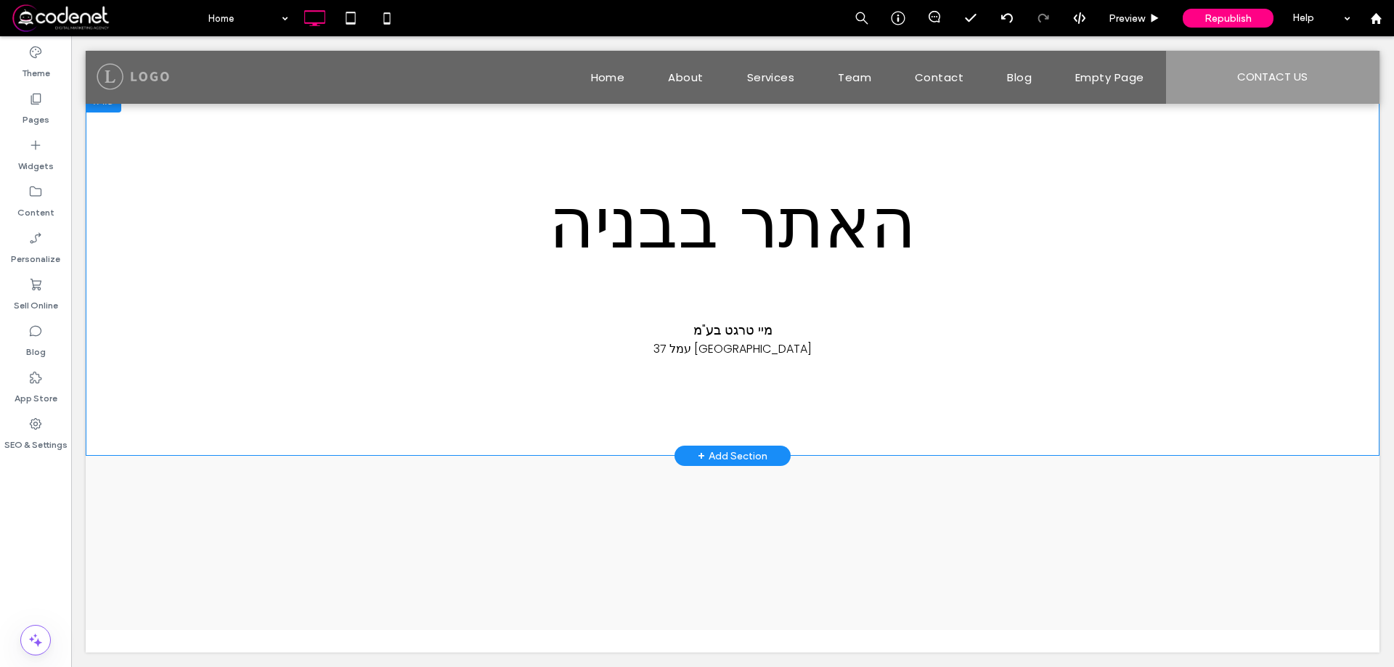
click at [743, 457] on div "+ Add Section" at bounding box center [733, 456] width 70 height 16
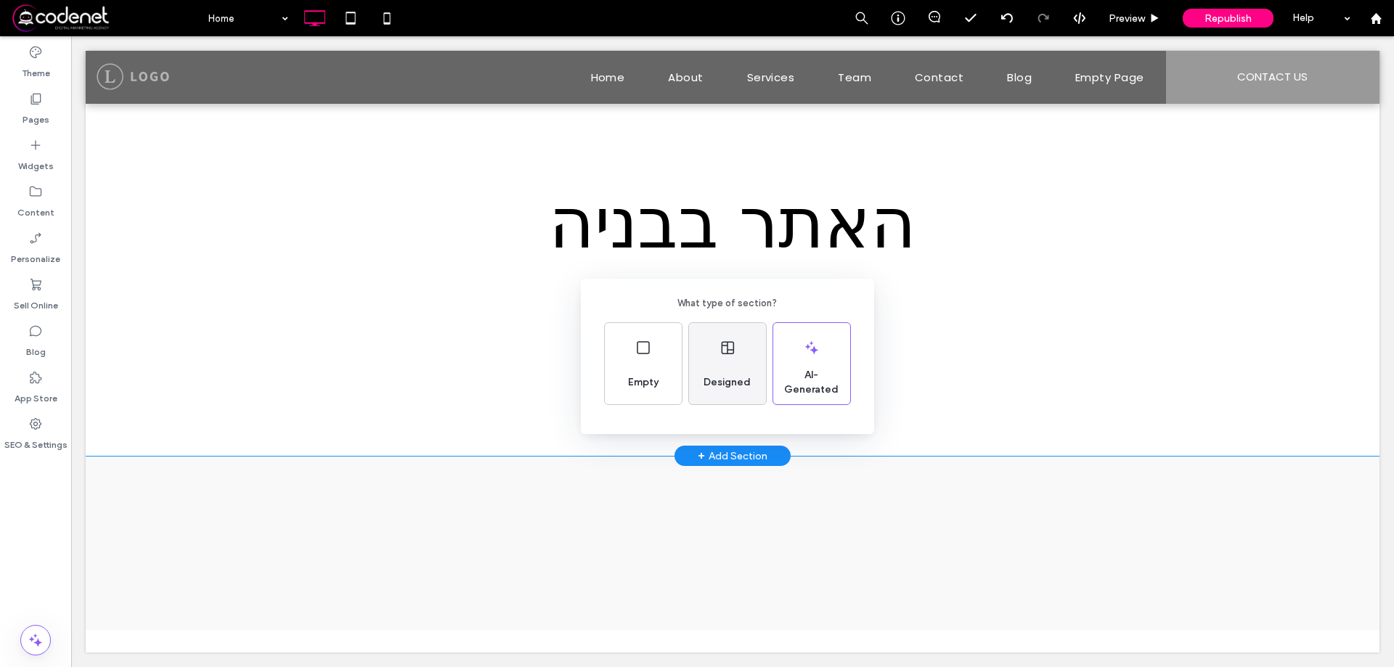
click at [743, 382] on span "Designed" at bounding box center [727, 382] width 59 height 15
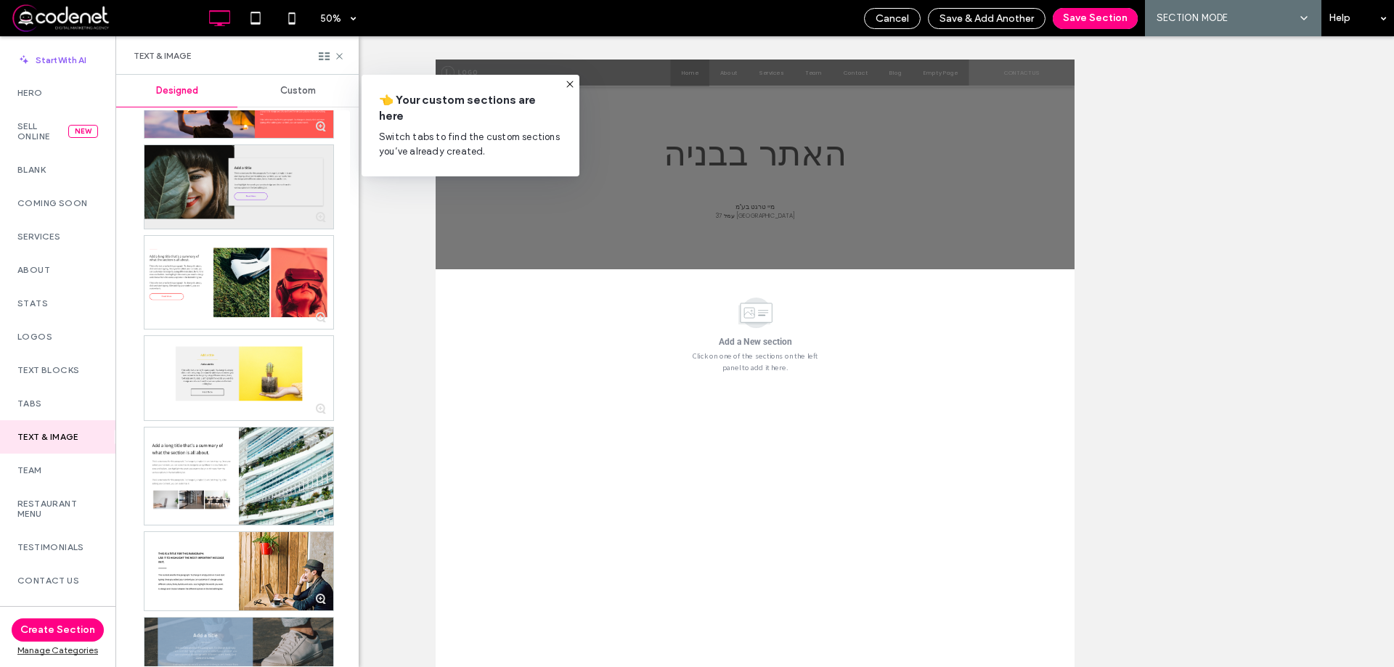
scroll to position [799, 0]
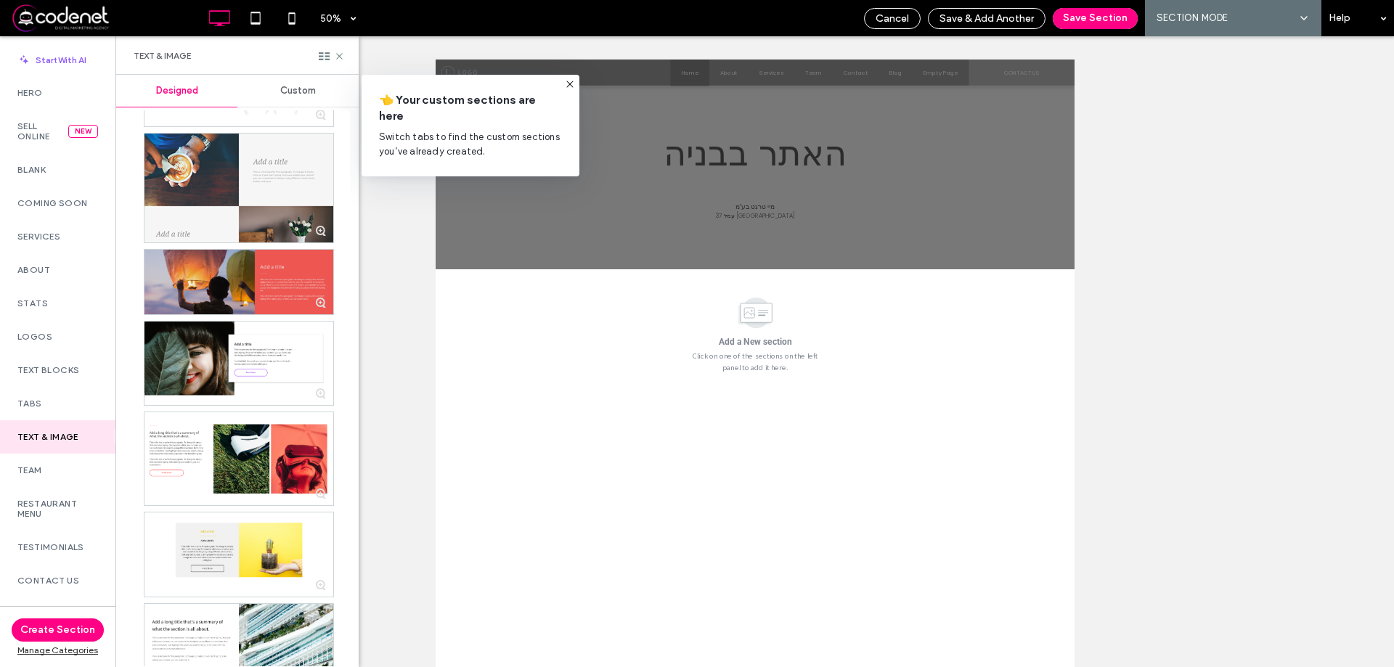
click at [245, 285] on div at bounding box center [238, 282] width 189 height 65
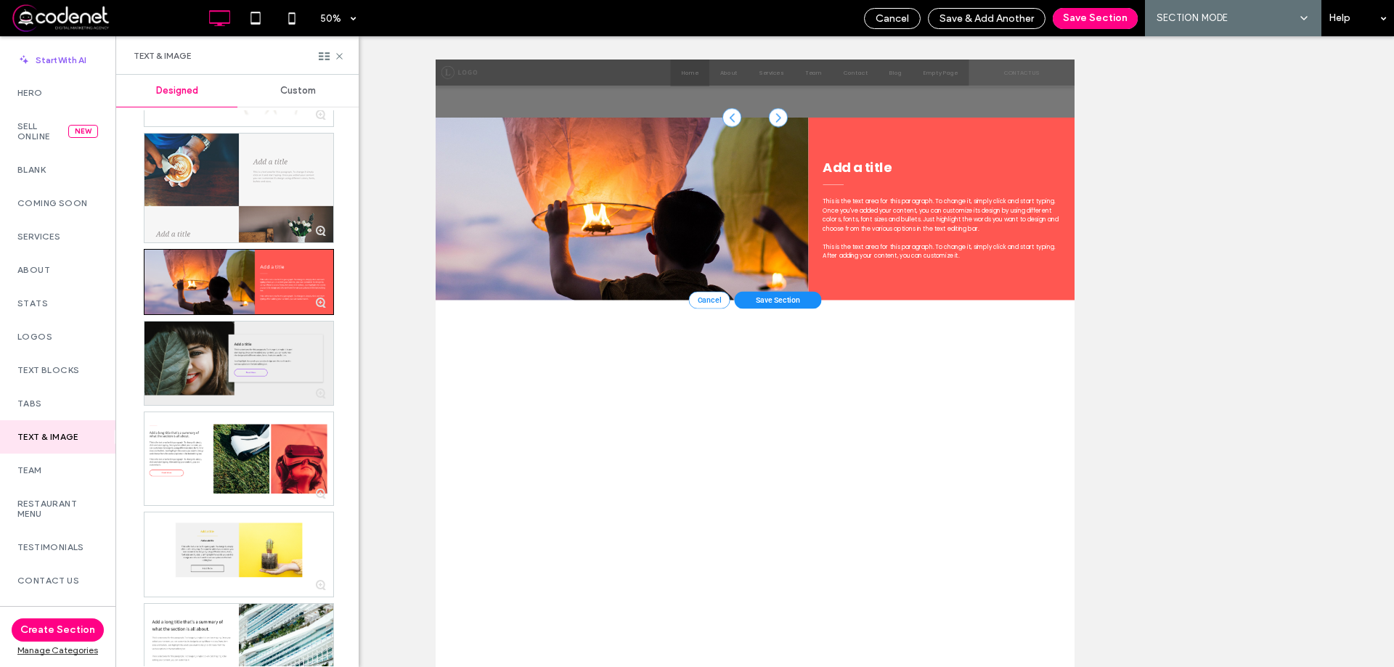
click at [261, 343] on div at bounding box center [238, 364] width 189 height 84
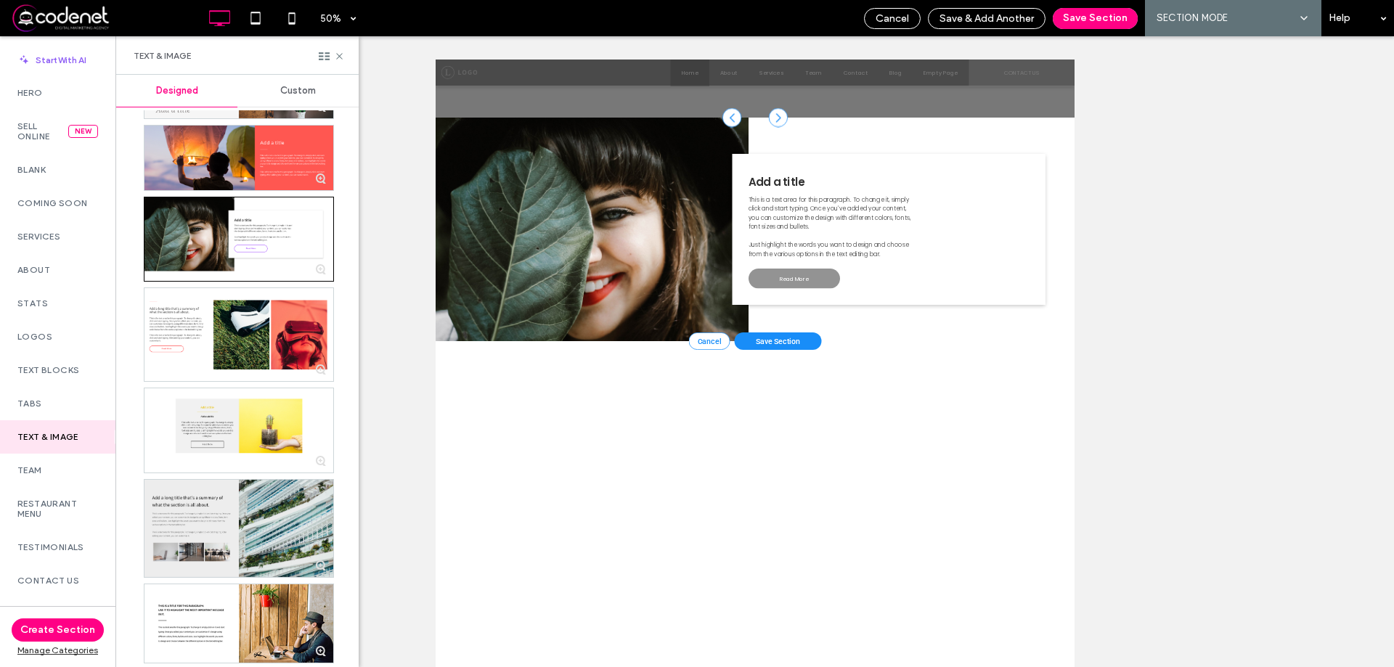
scroll to position [1102, 0]
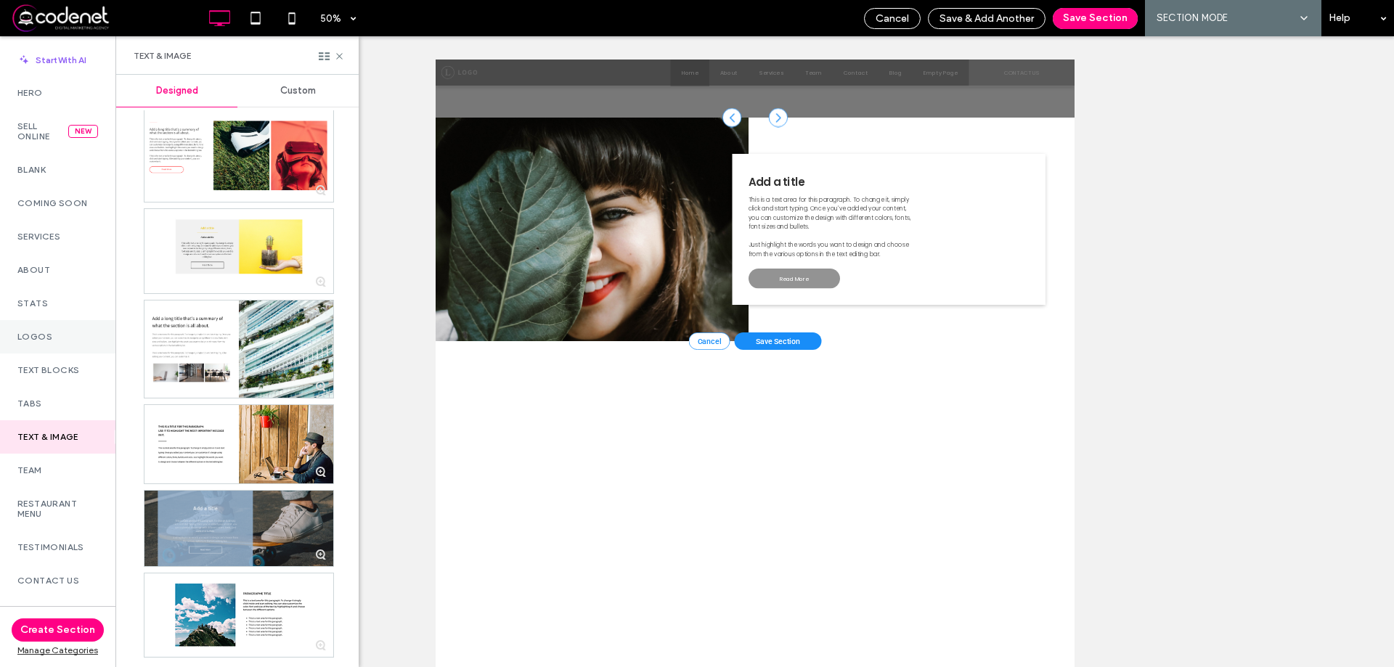
click at [47, 326] on div "Logos" at bounding box center [57, 336] width 115 height 33
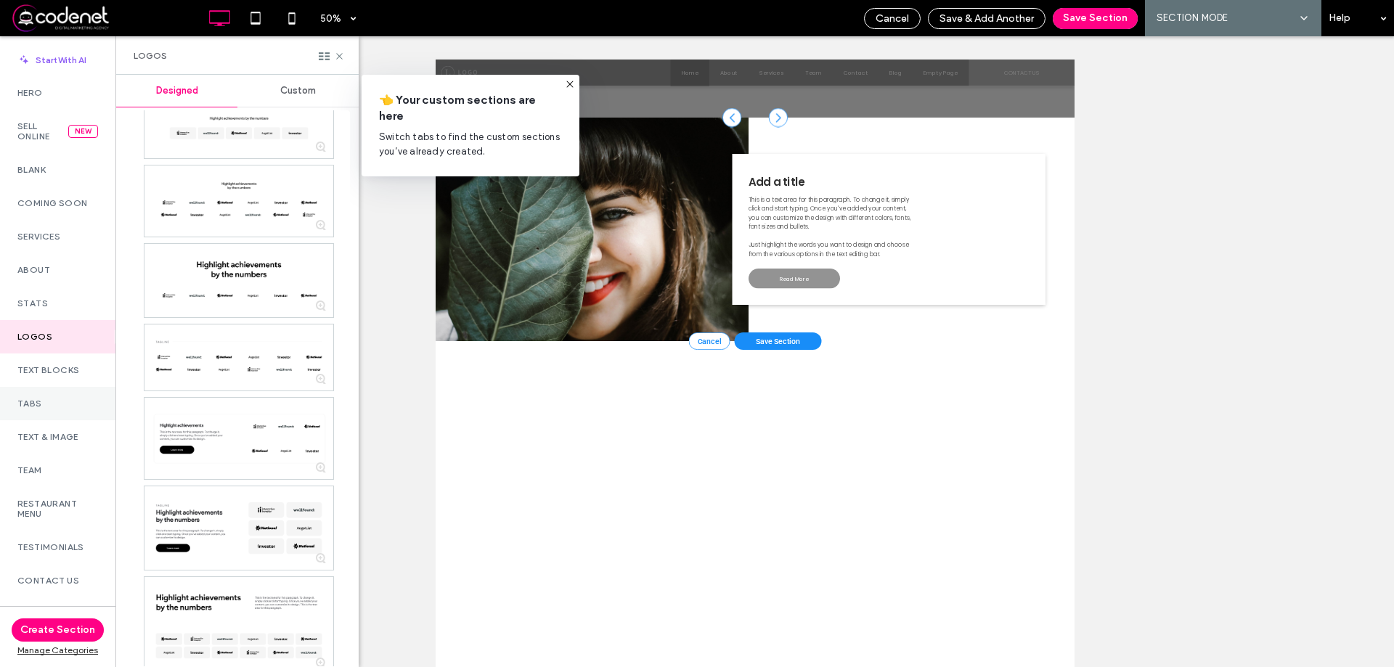
scroll to position [581, 0]
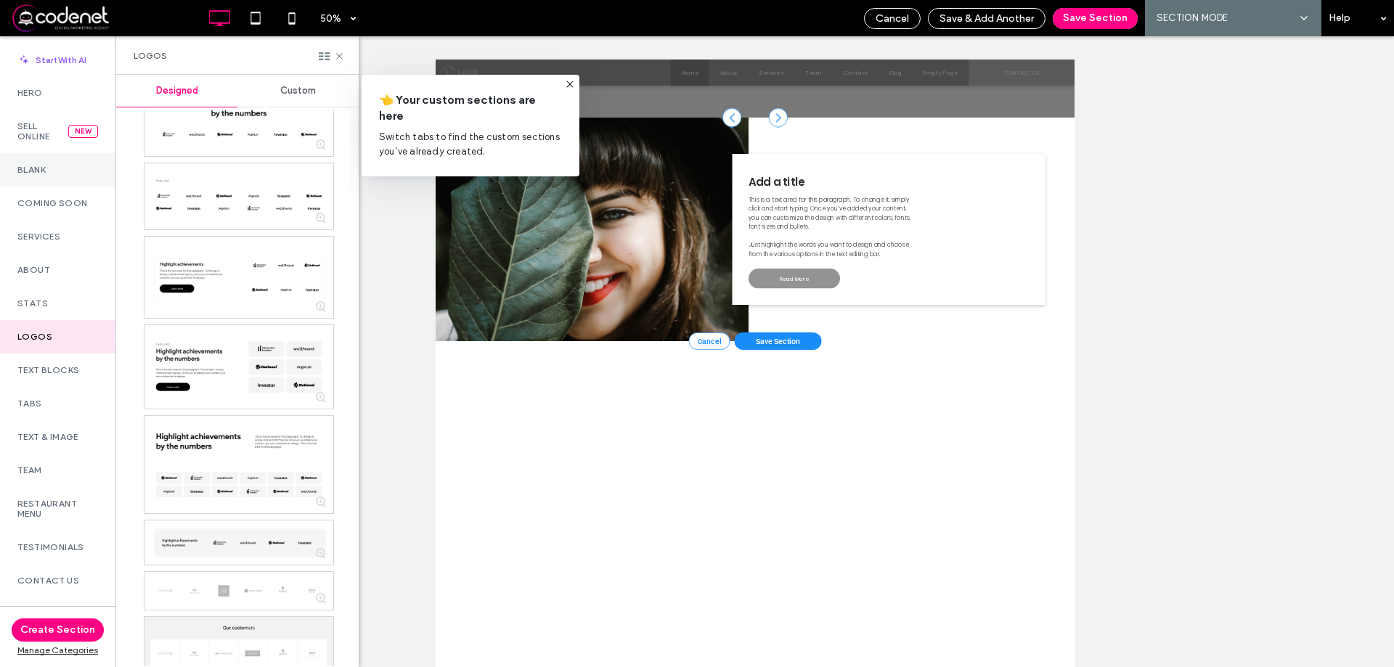
click at [55, 169] on label "Blank" at bounding box center [57, 170] width 81 height 10
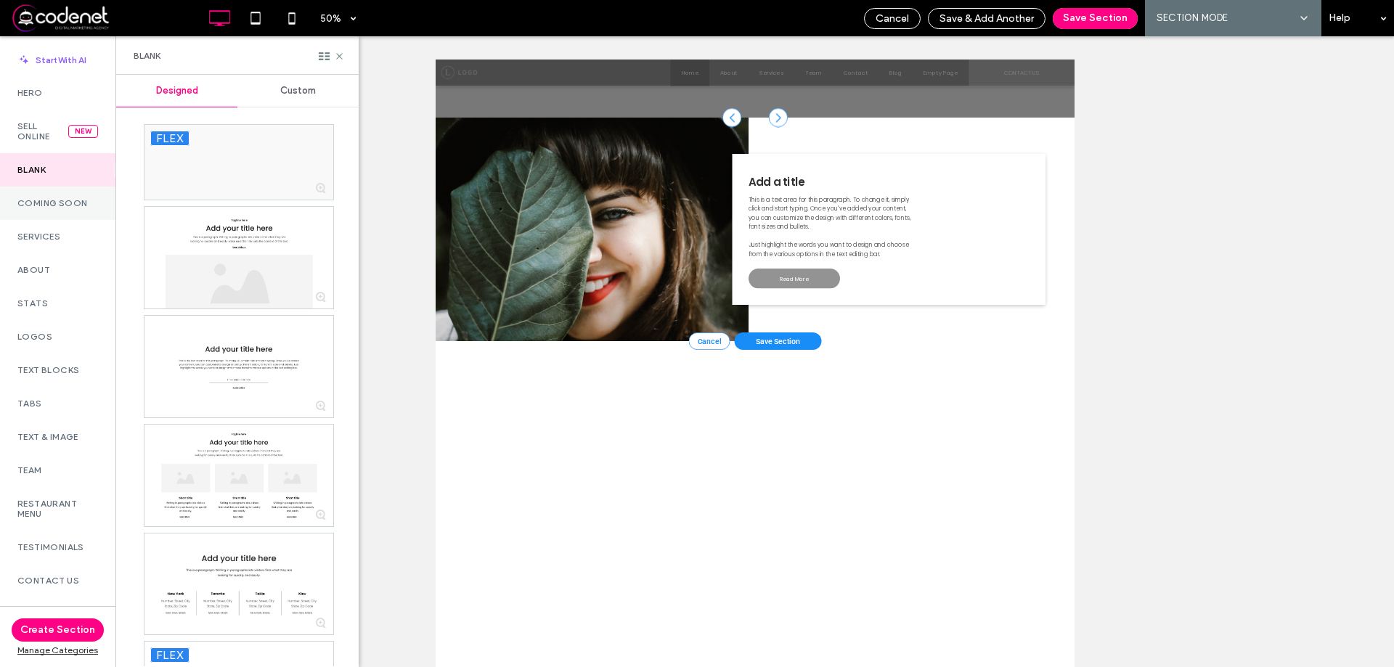
click at [67, 205] on label "Coming Soon" at bounding box center [57, 203] width 81 height 10
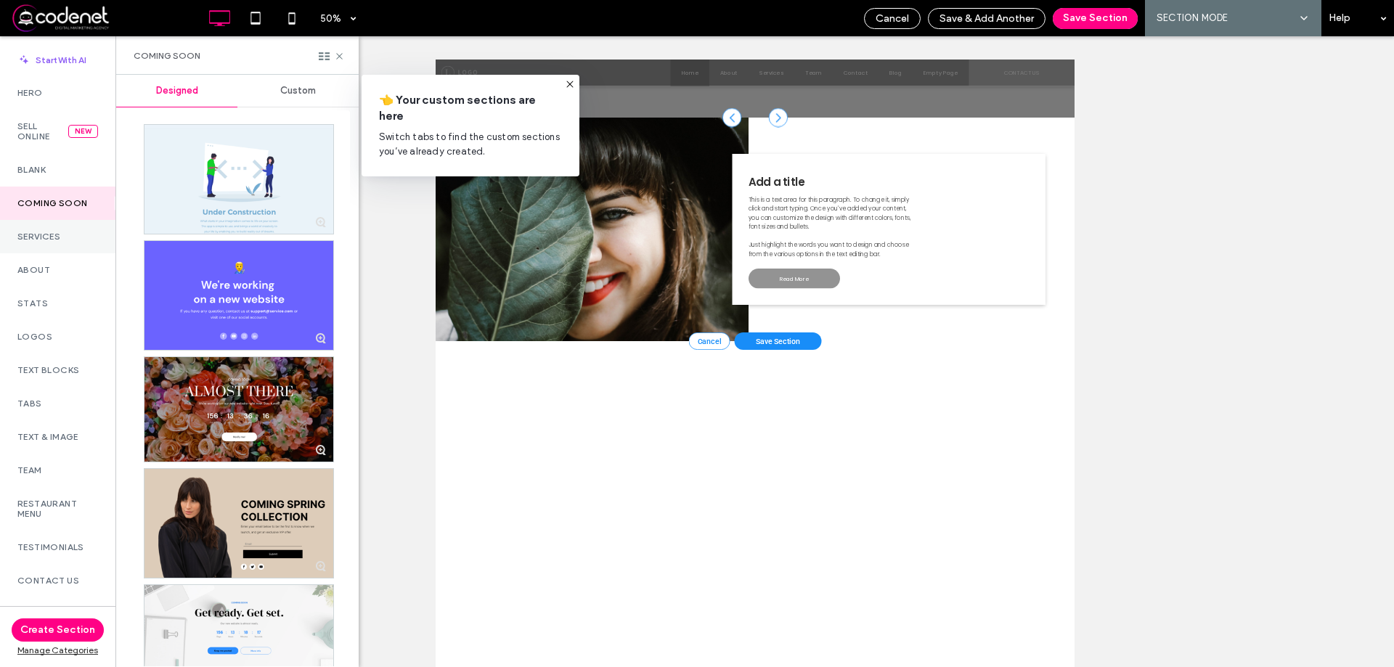
click at [65, 237] on label "Services" at bounding box center [57, 237] width 81 height 10
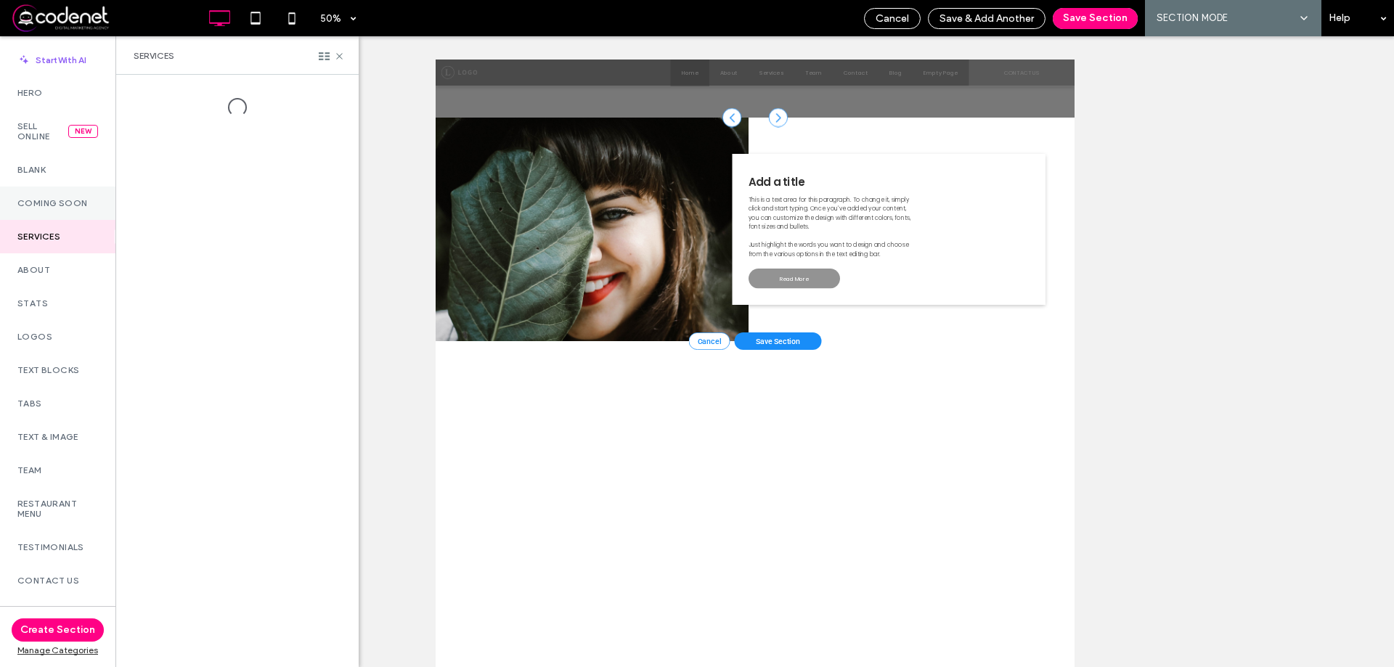
click at [66, 200] on label "Coming Soon" at bounding box center [57, 203] width 81 height 10
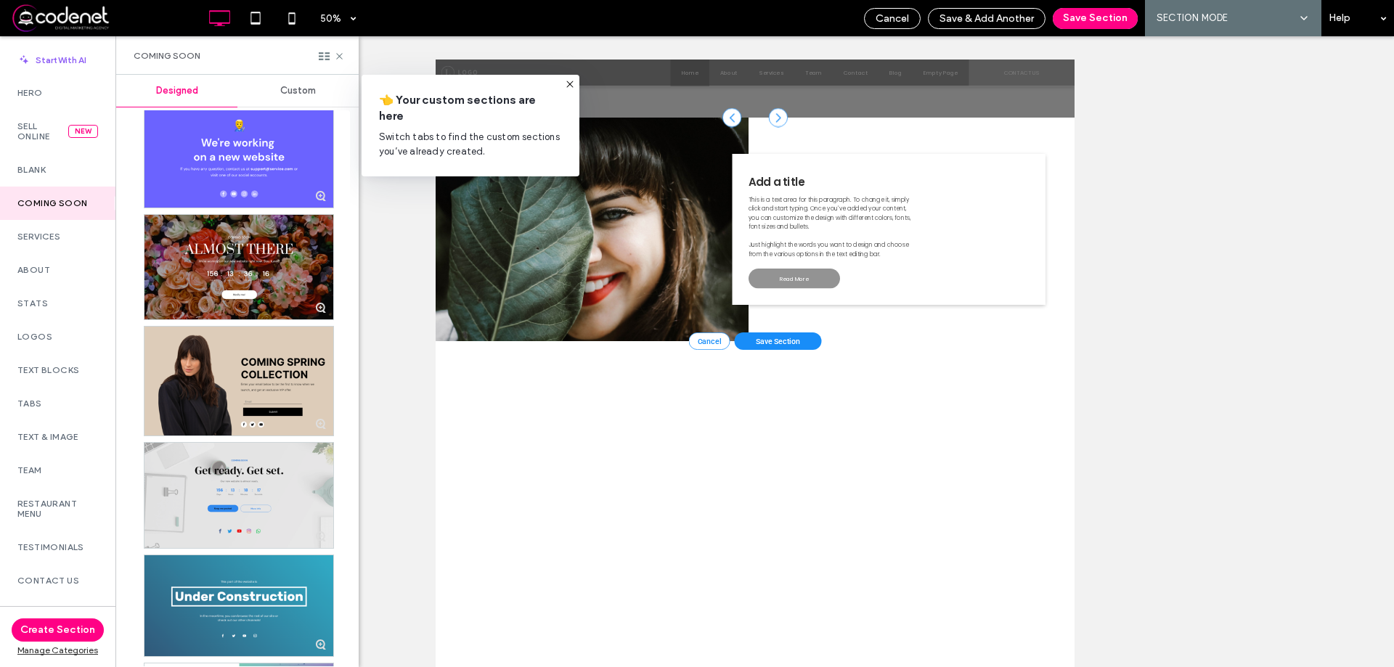
scroll to position [218, 0]
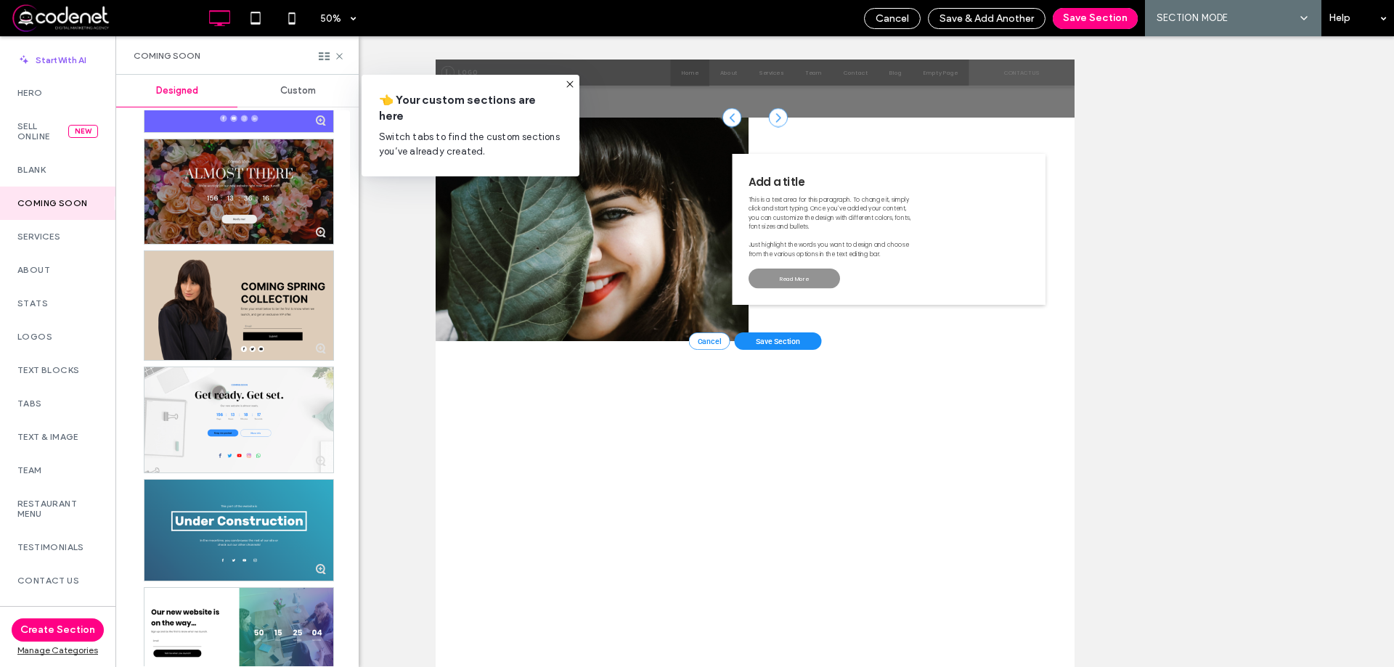
click at [285, 179] on div at bounding box center [238, 191] width 189 height 105
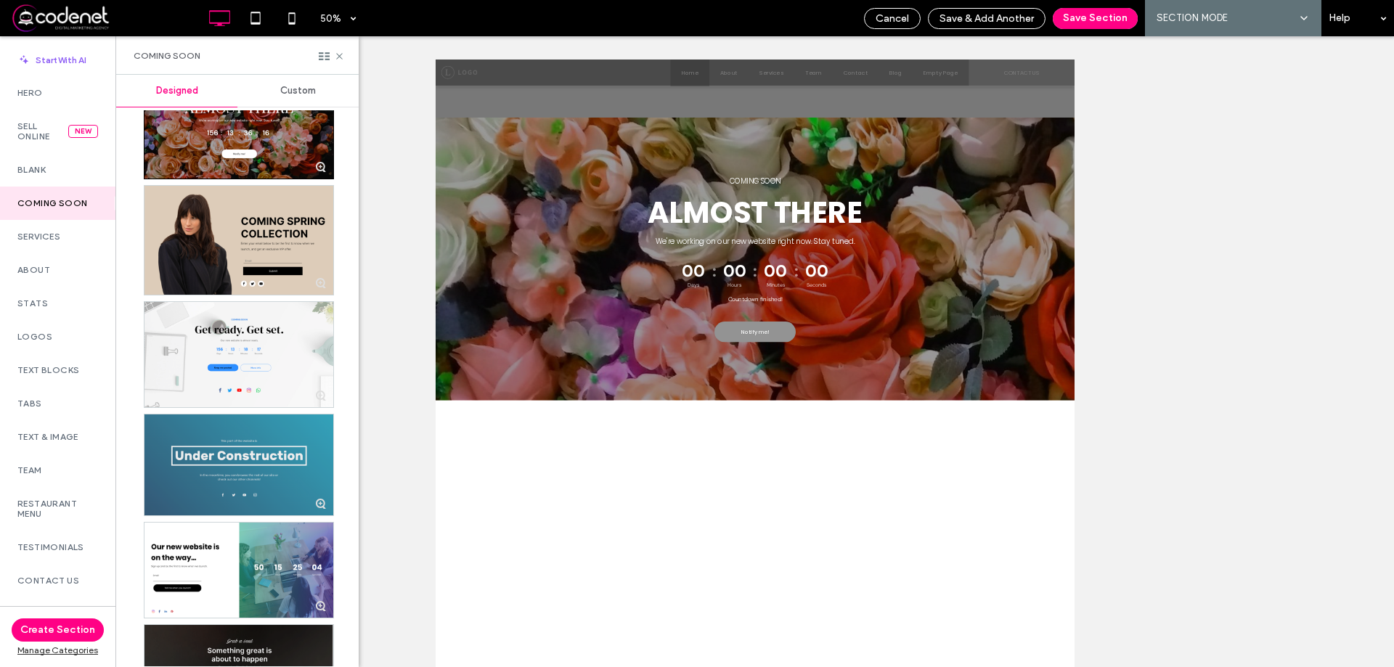
scroll to position [346, 0]
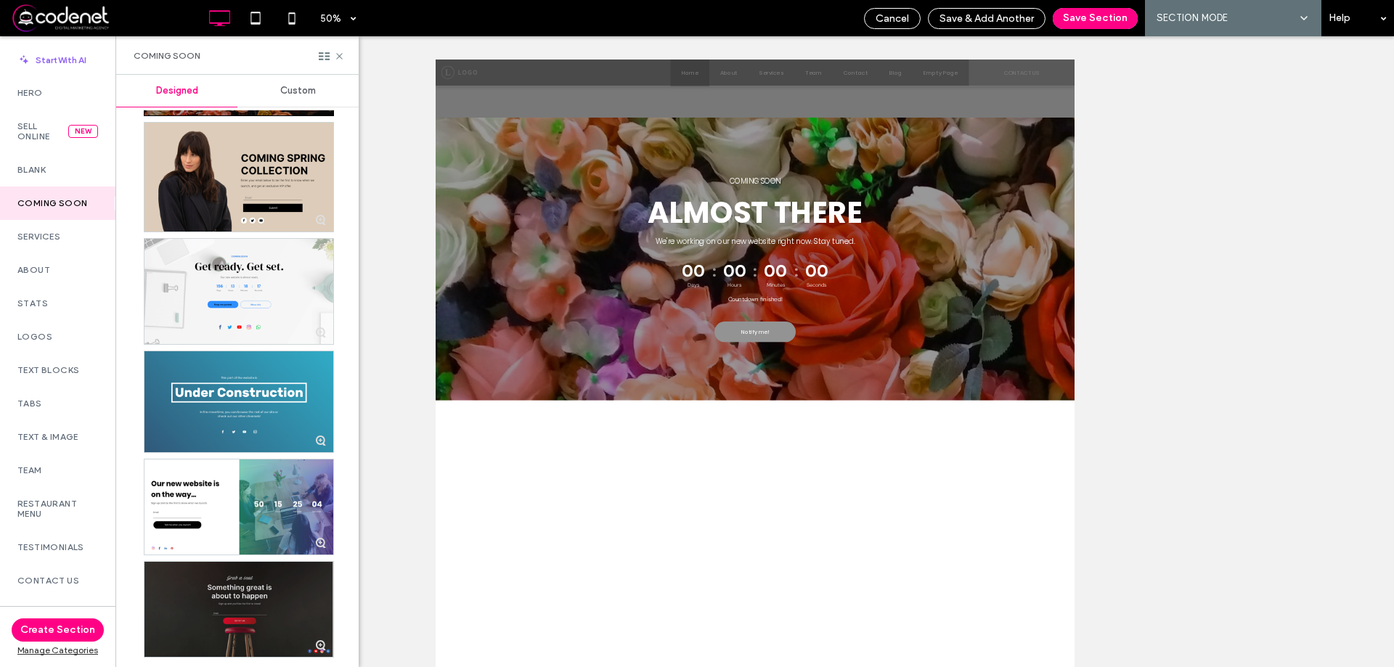
click at [253, 592] on div at bounding box center [238, 609] width 189 height 95
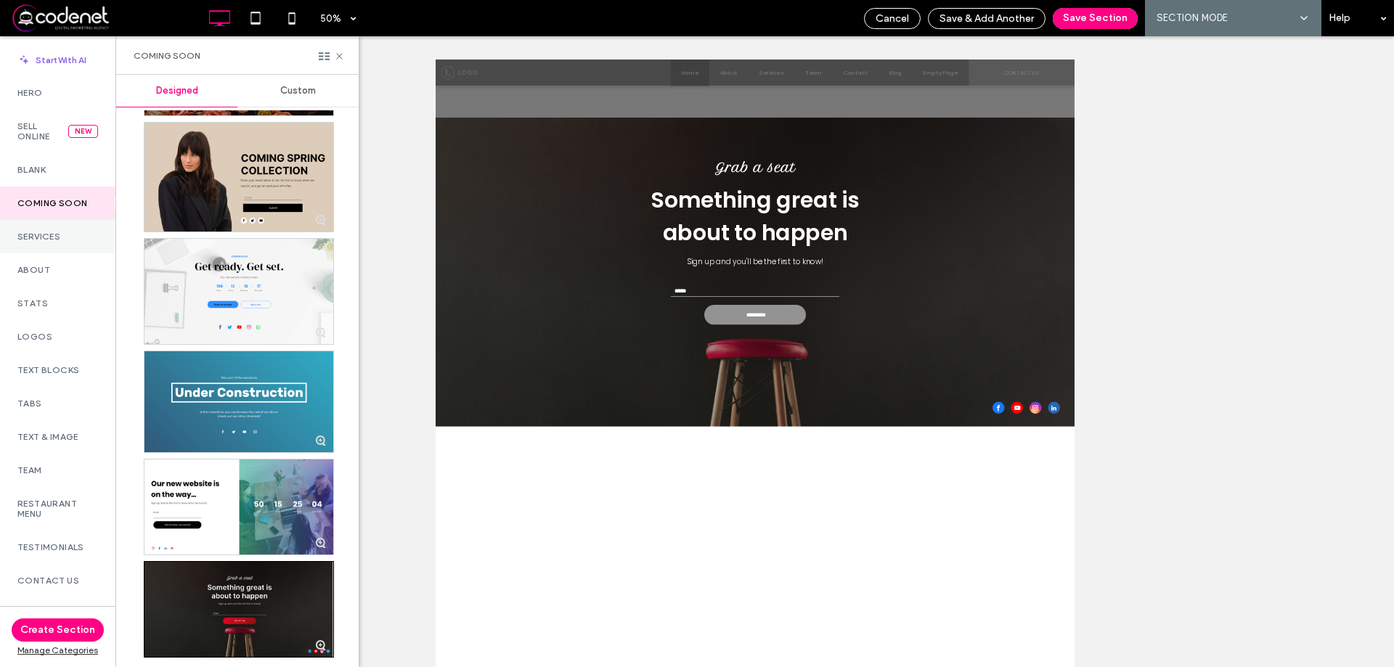
click at [62, 235] on label "Services" at bounding box center [57, 237] width 81 height 10
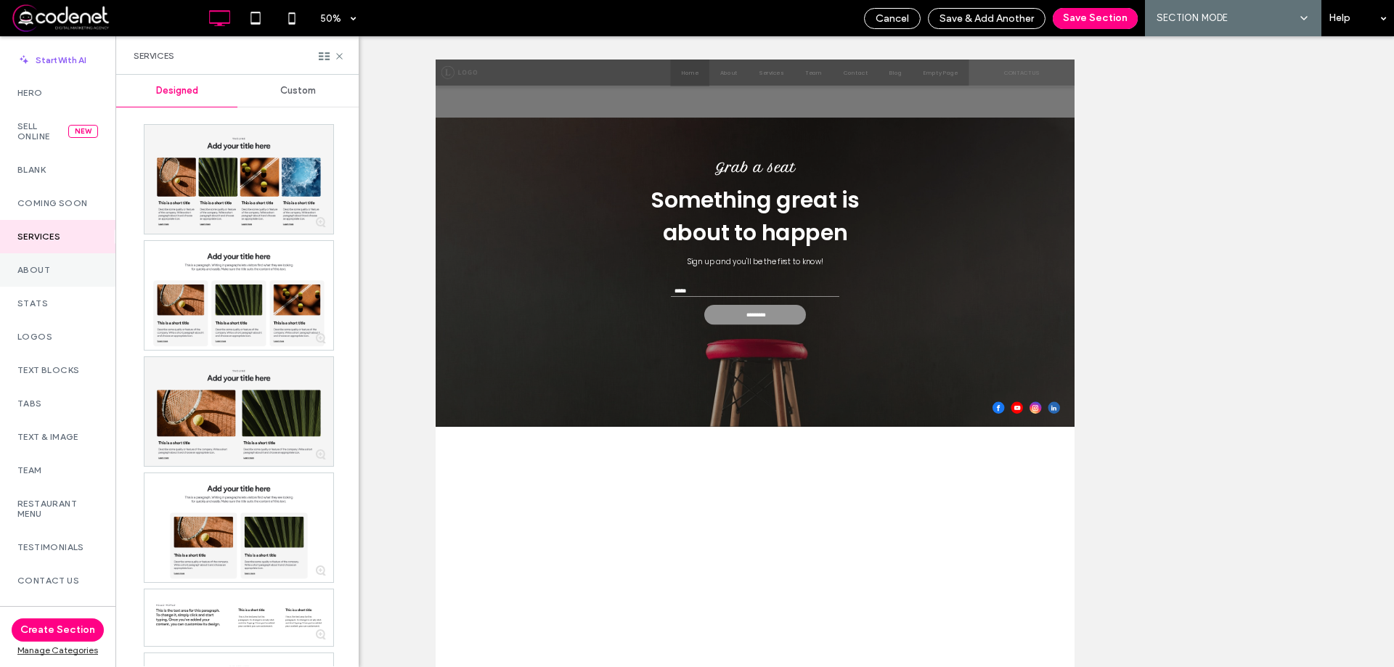
click at [50, 279] on div "About" at bounding box center [57, 269] width 115 height 33
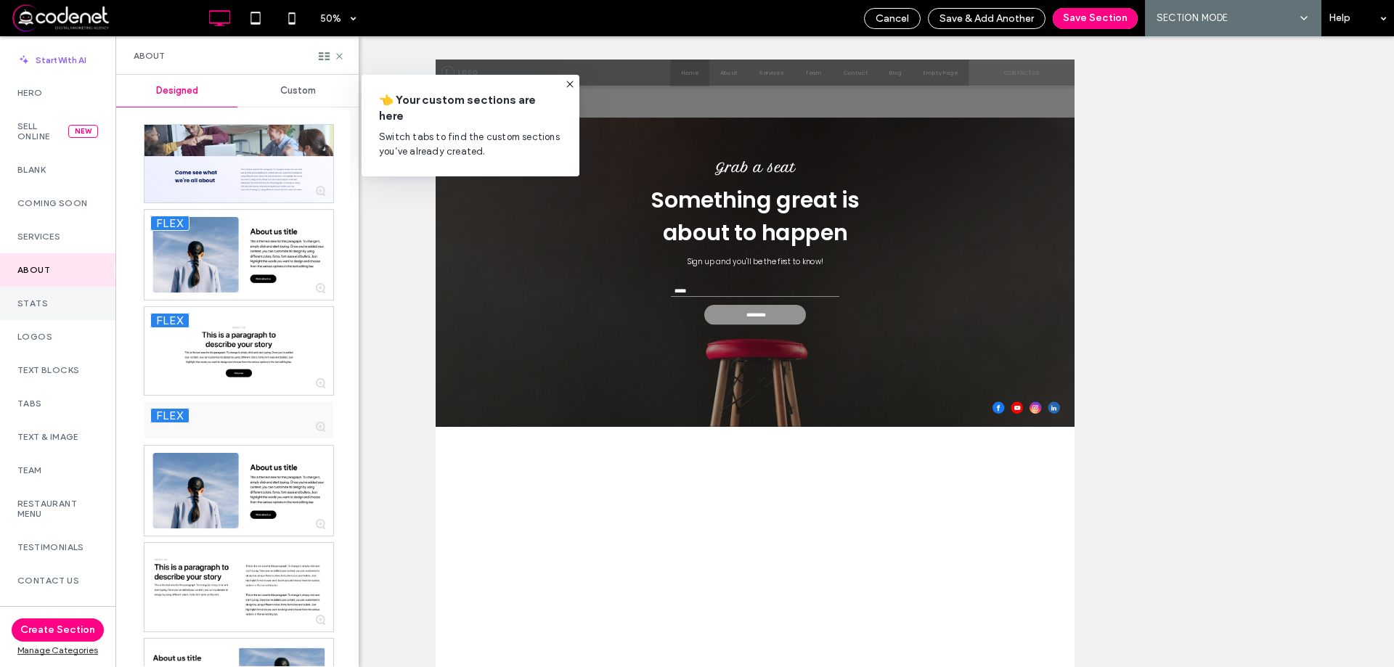
click at [48, 306] on label "Stats" at bounding box center [57, 303] width 81 height 10
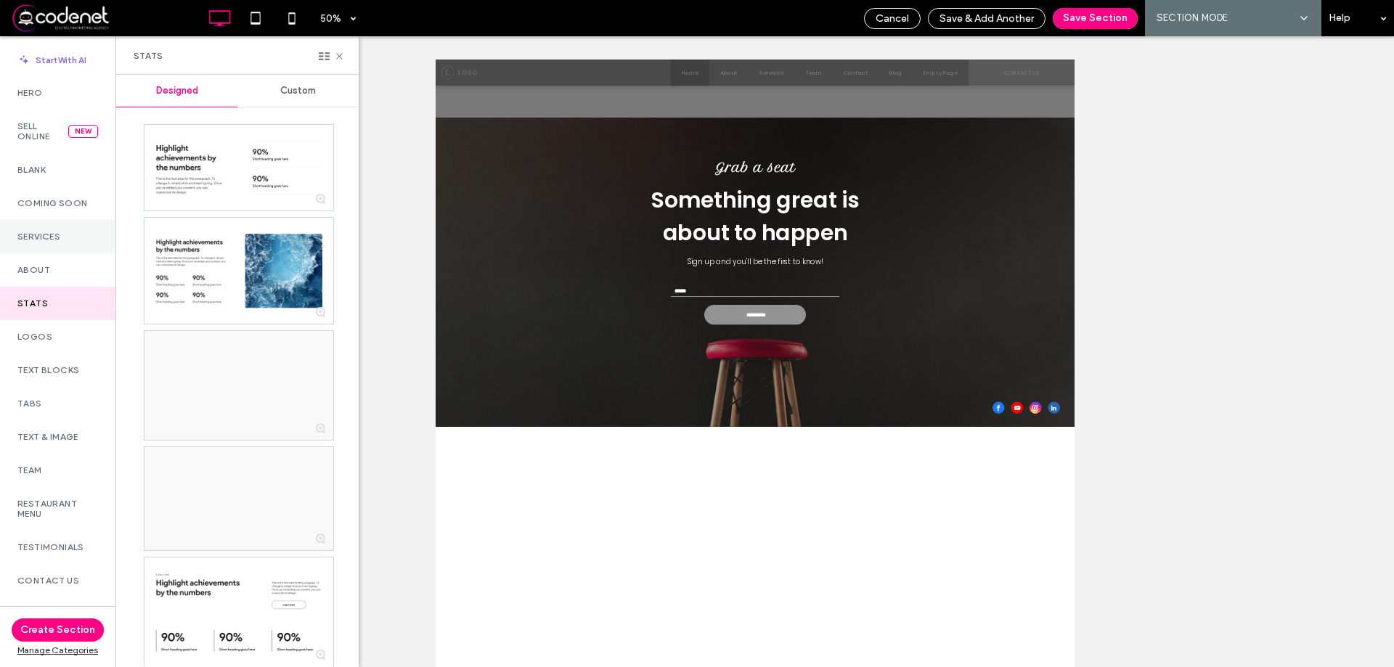
click at [55, 251] on div "Services" at bounding box center [57, 236] width 115 height 33
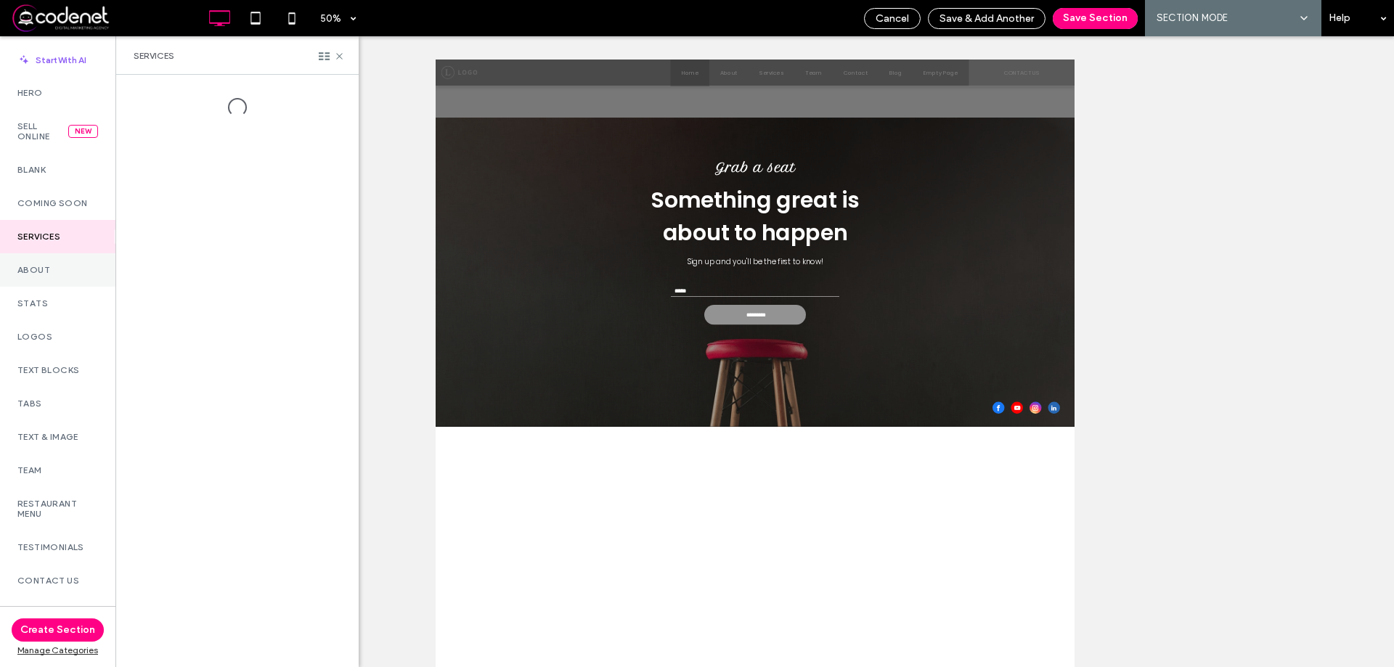
click at [52, 278] on div "About" at bounding box center [57, 269] width 115 height 33
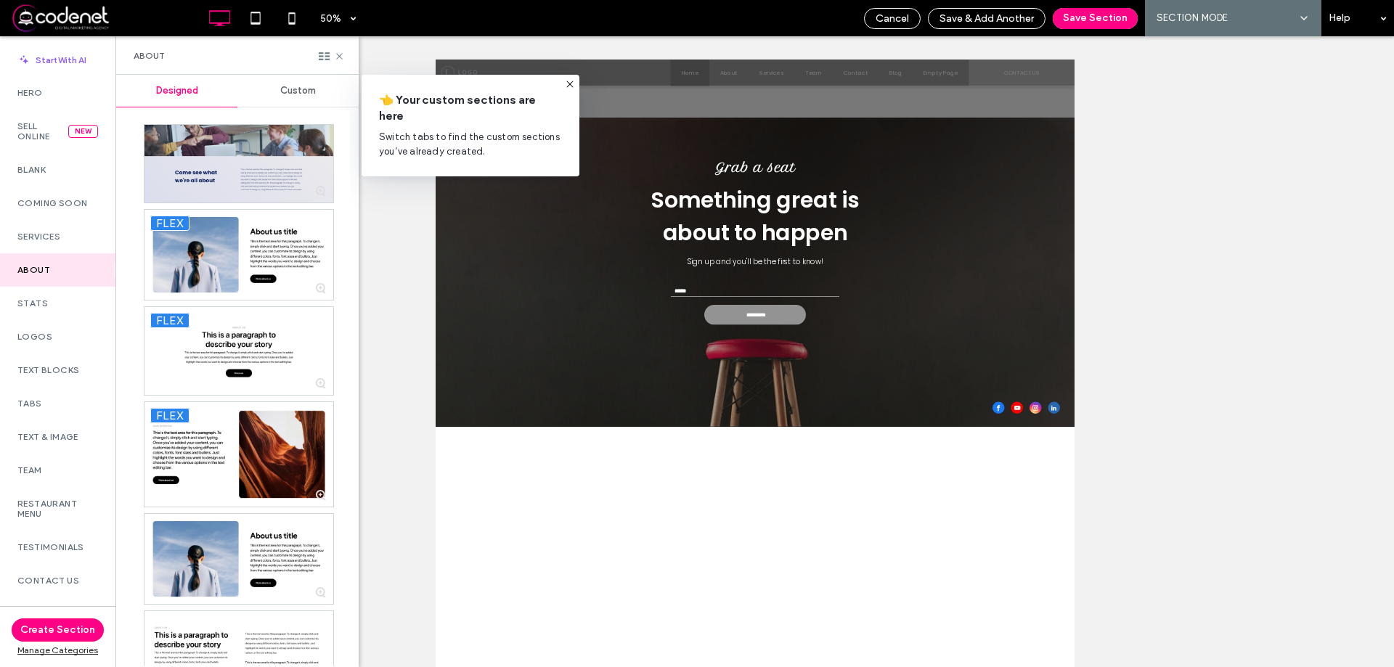
click at [270, 134] on div at bounding box center [238, 164] width 189 height 78
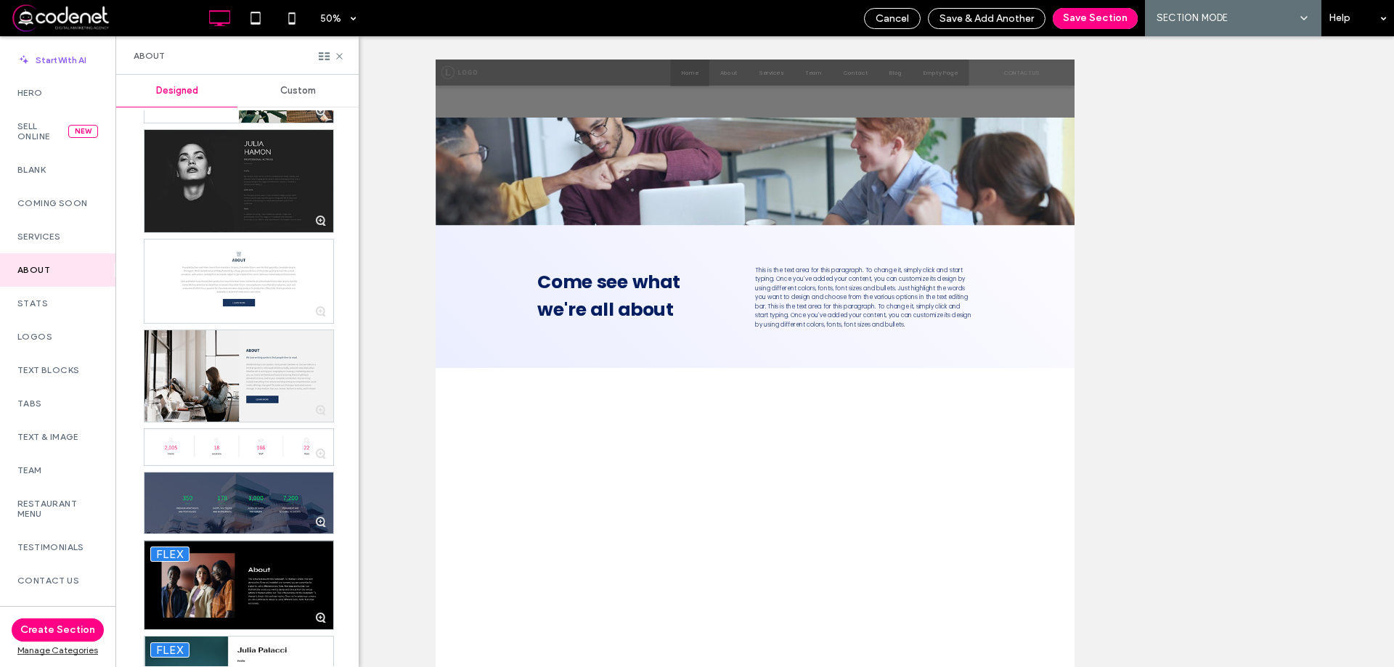
scroll to position [1102, 0]
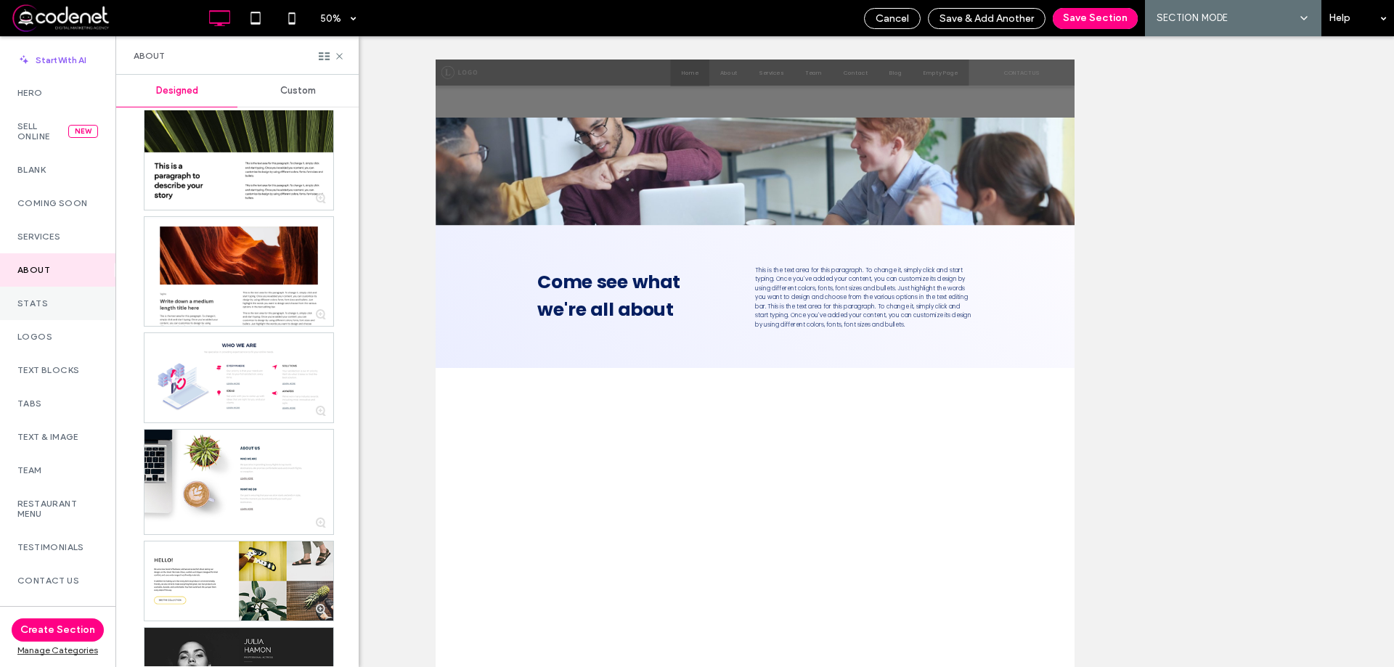
click at [59, 313] on div "Stats" at bounding box center [57, 303] width 115 height 33
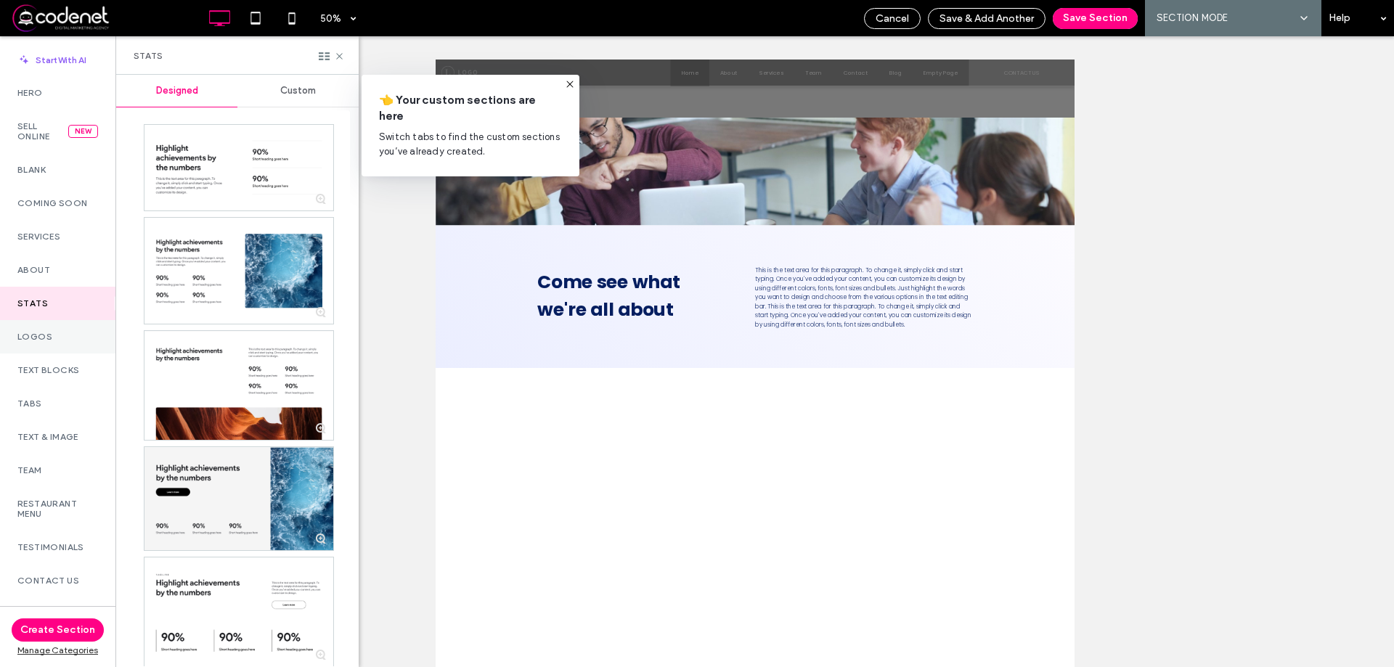
click at [62, 345] on div "Logos" at bounding box center [57, 336] width 115 height 33
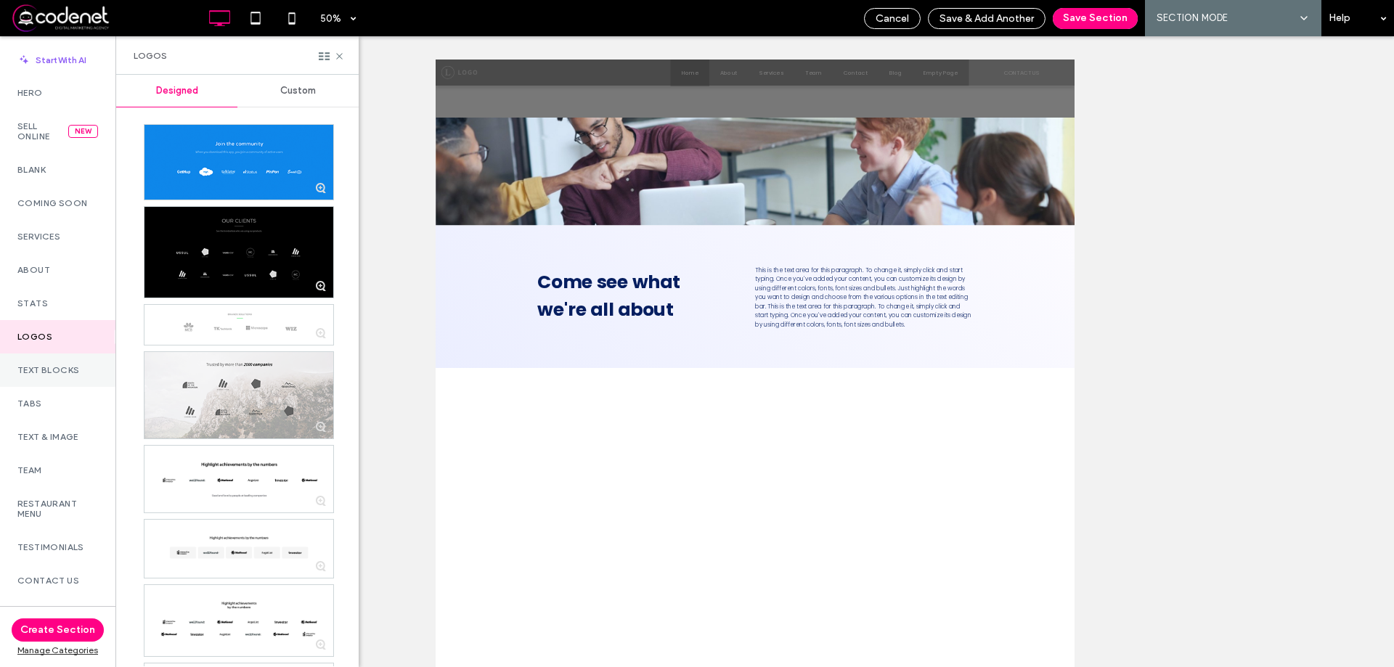
click at [55, 378] on div "Text Blocks" at bounding box center [57, 370] width 115 height 33
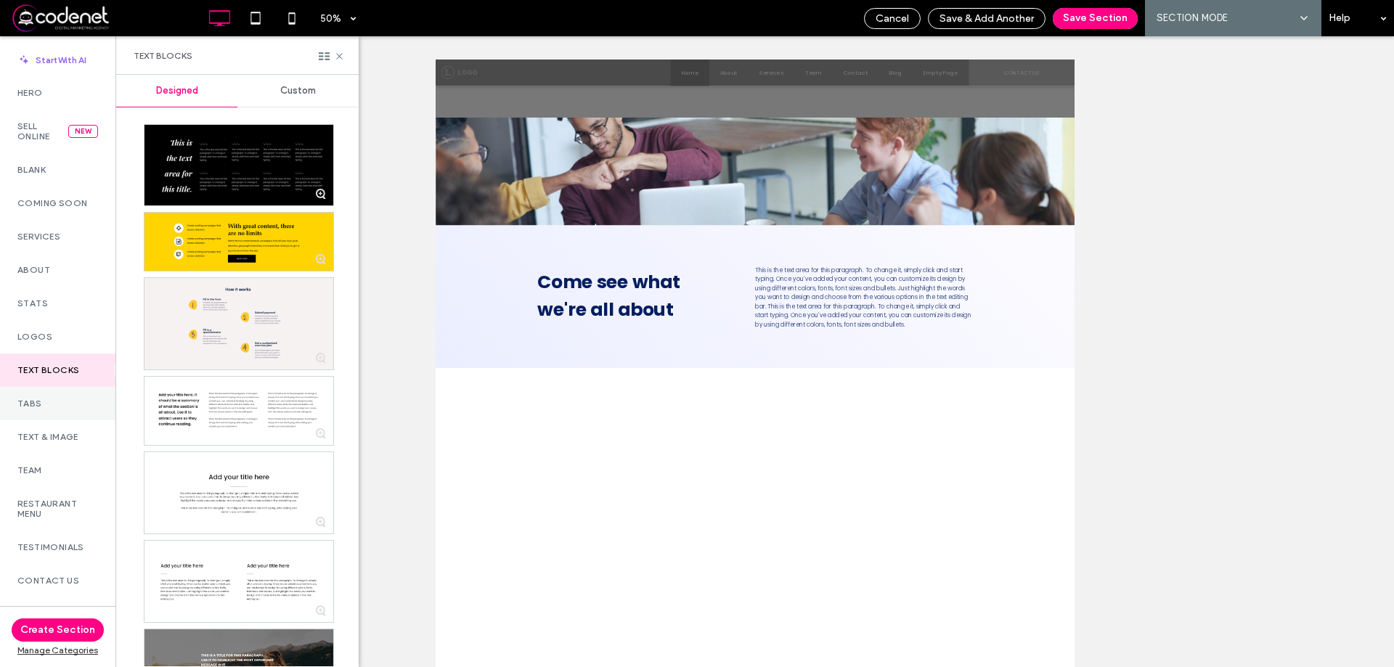
click at [48, 412] on div "Tabs" at bounding box center [57, 403] width 115 height 33
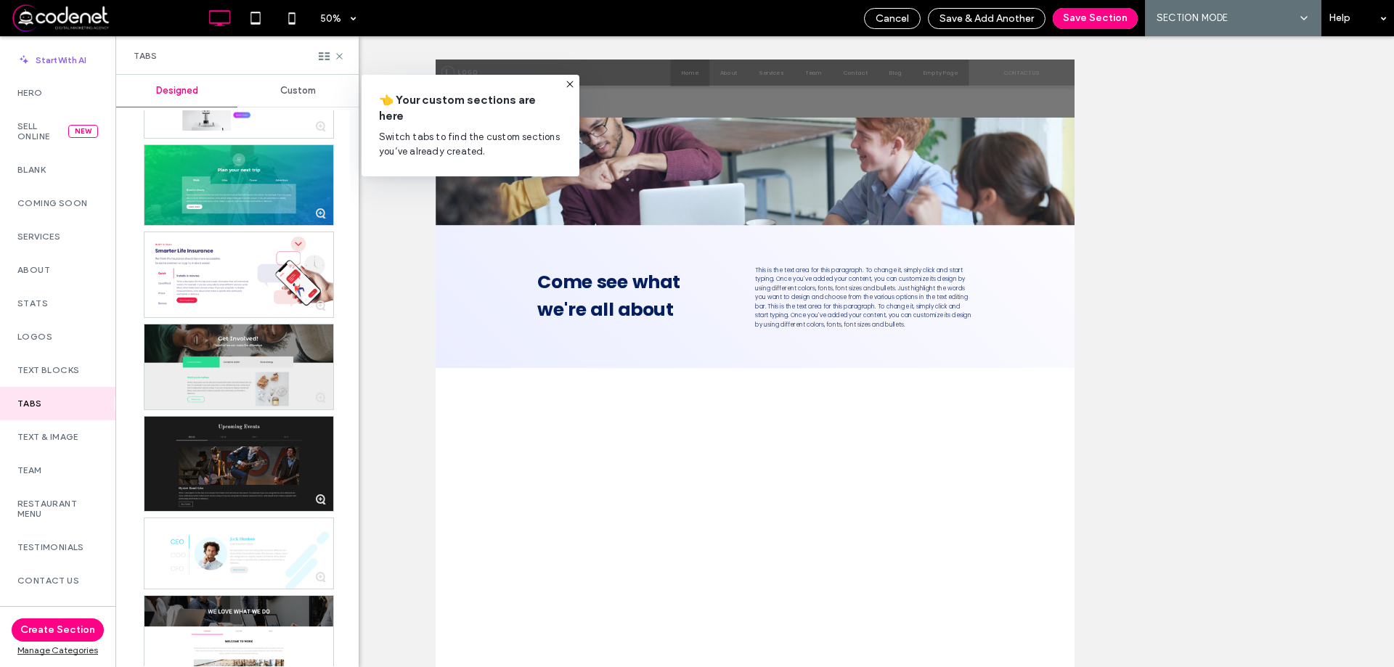
scroll to position [207, 0]
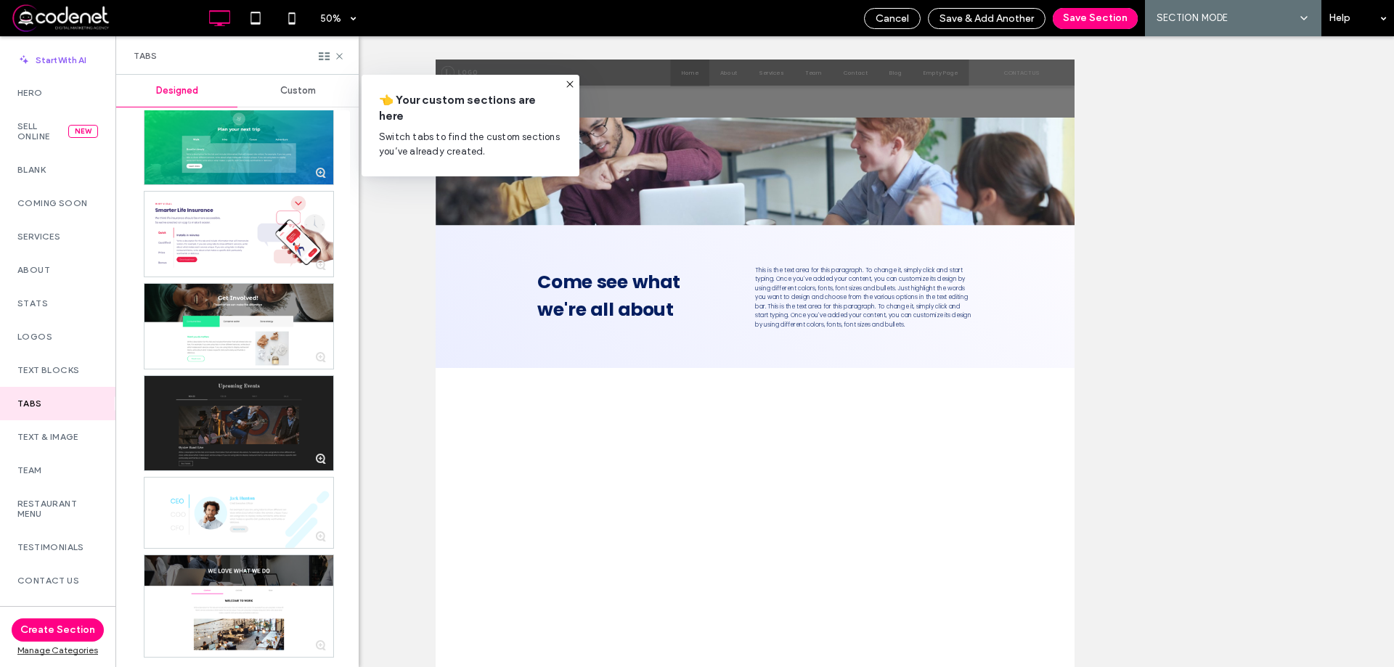
click at [246, 420] on div at bounding box center [238, 423] width 189 height 94
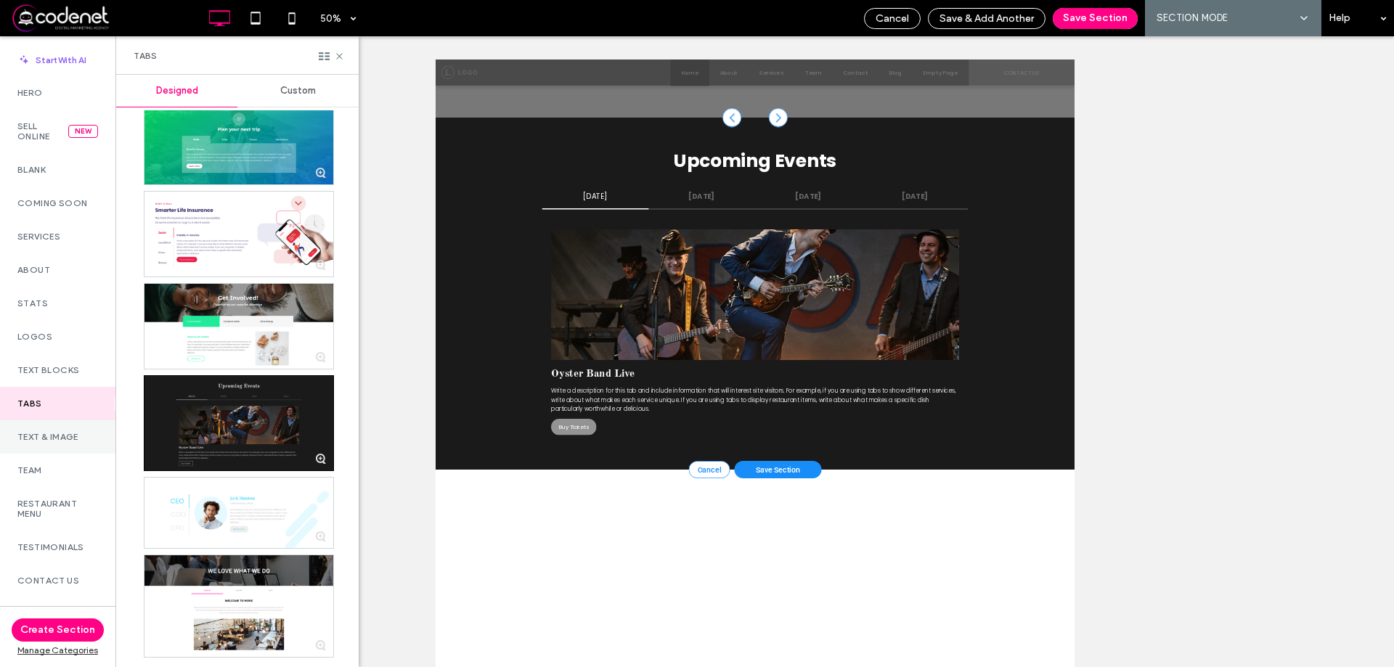
click at [57, 442] on div "Text & Image" at bounding box center [57, 436] width 115 height 33
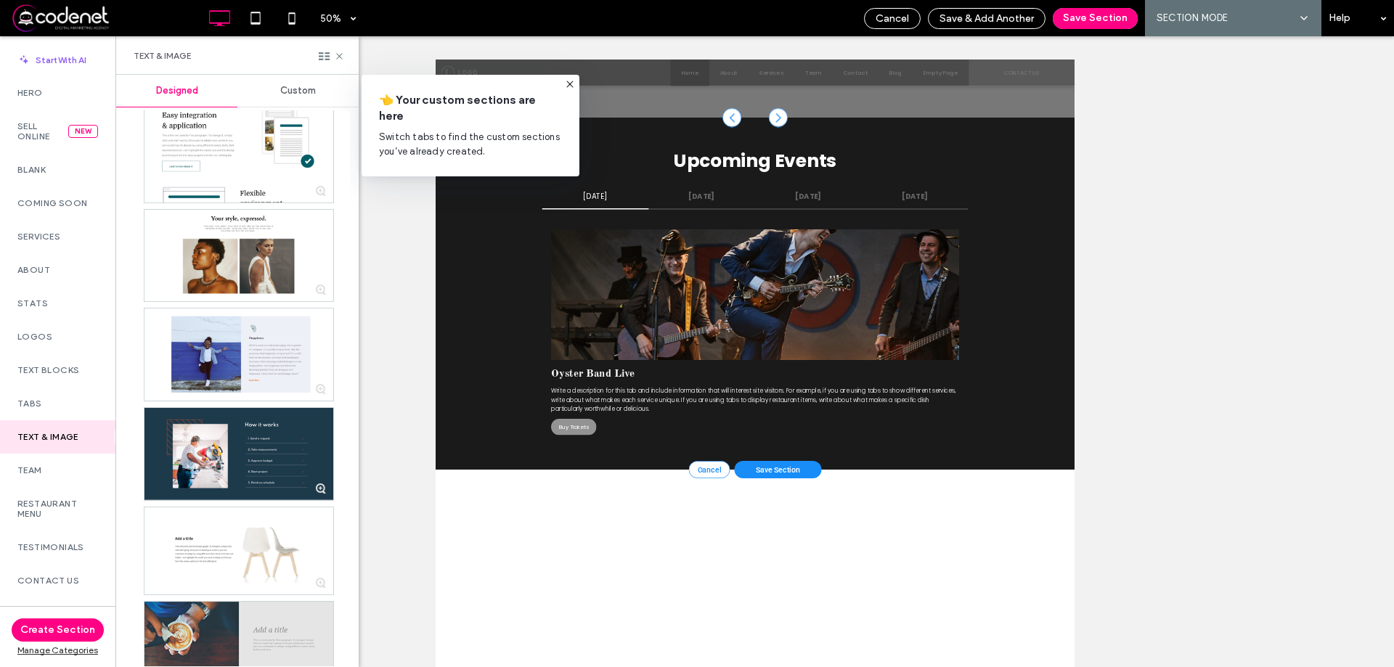
scroll to position [581, 0]
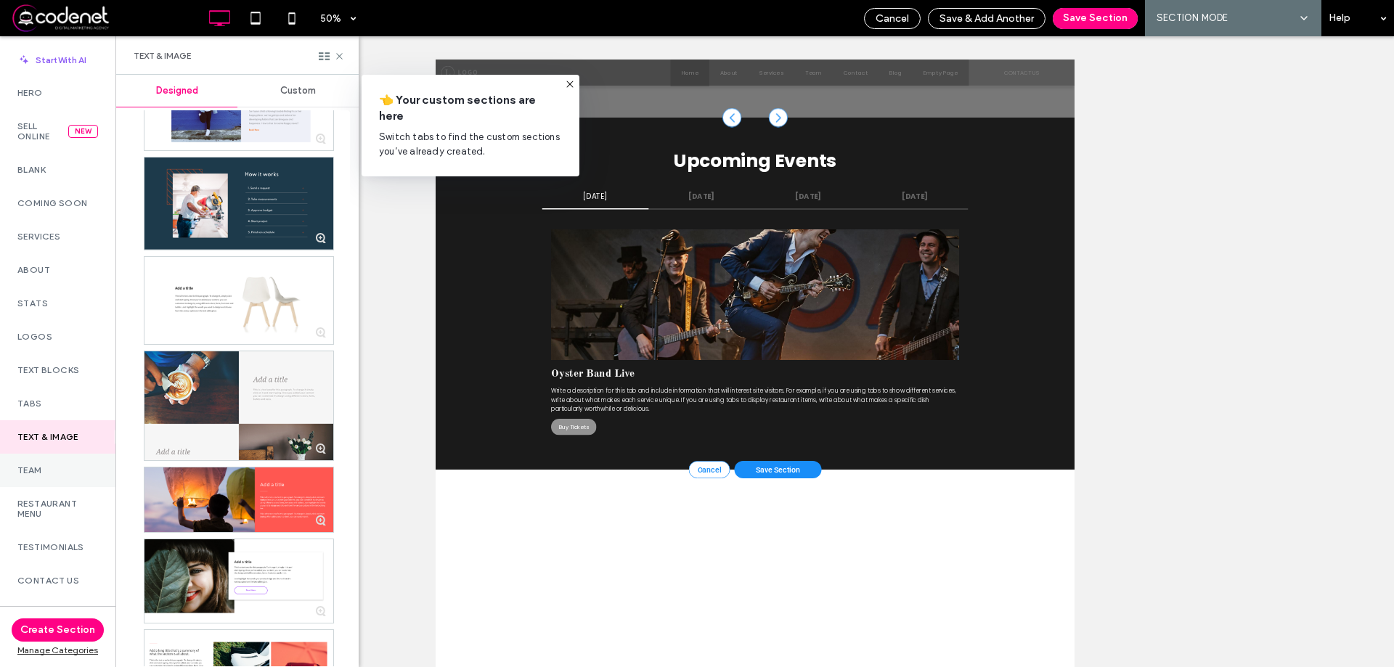
click at [55, 486] on div "Team" at bounding box center [57, 470] width 115 height 33
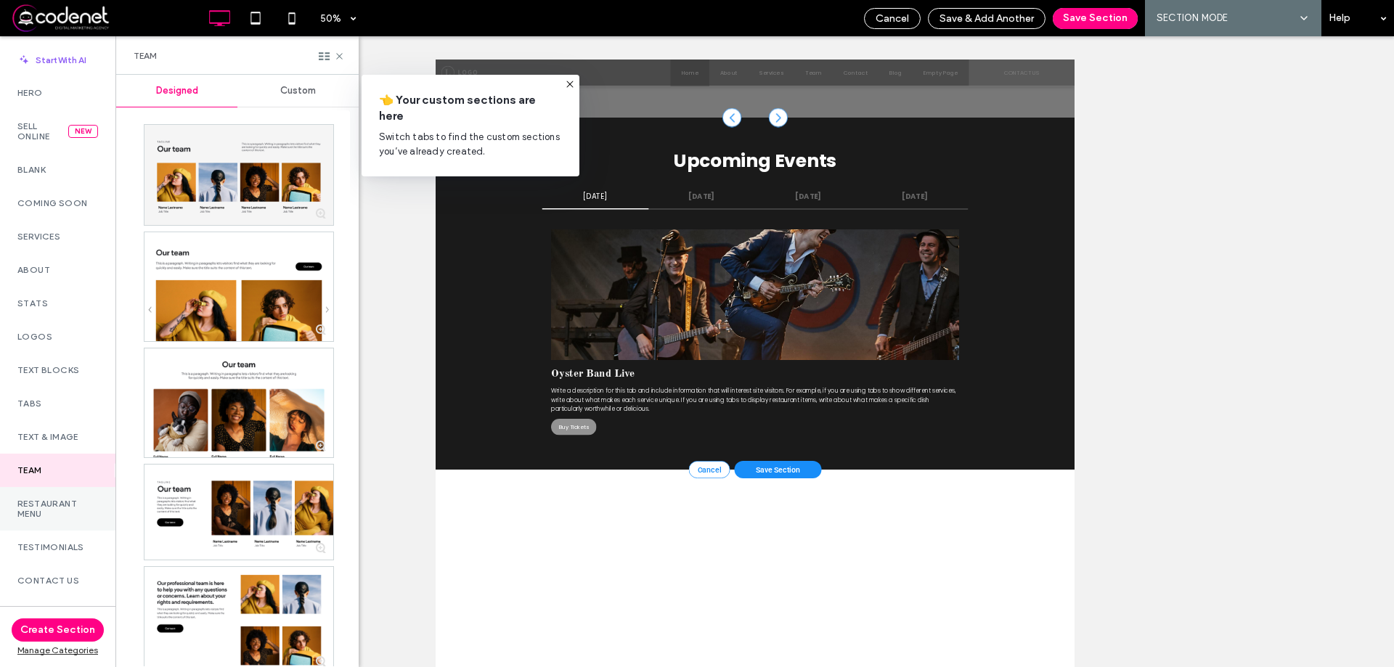
click at [58, 508] on label "Restaurant Menu" at bounding box center [57, 509] width 81 height 20
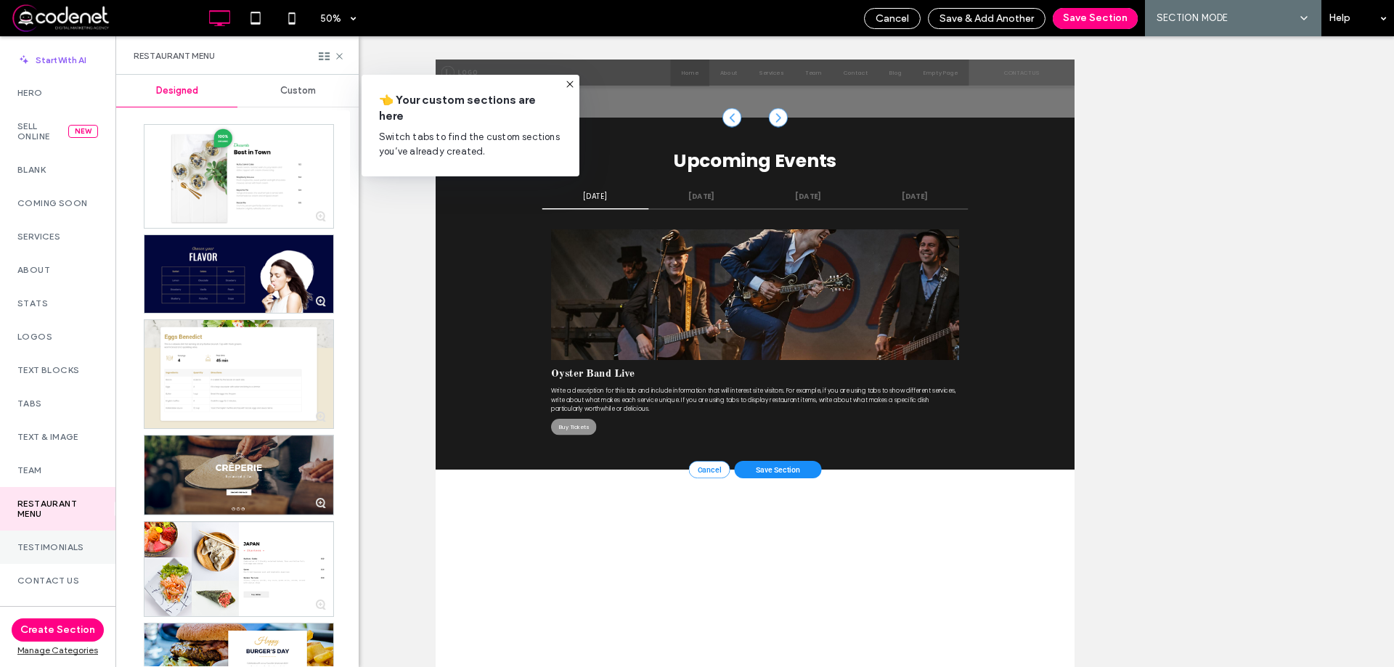
click at [58, 531] on div "Testimonials" at bounding box center [57, 547] width 115 height 33
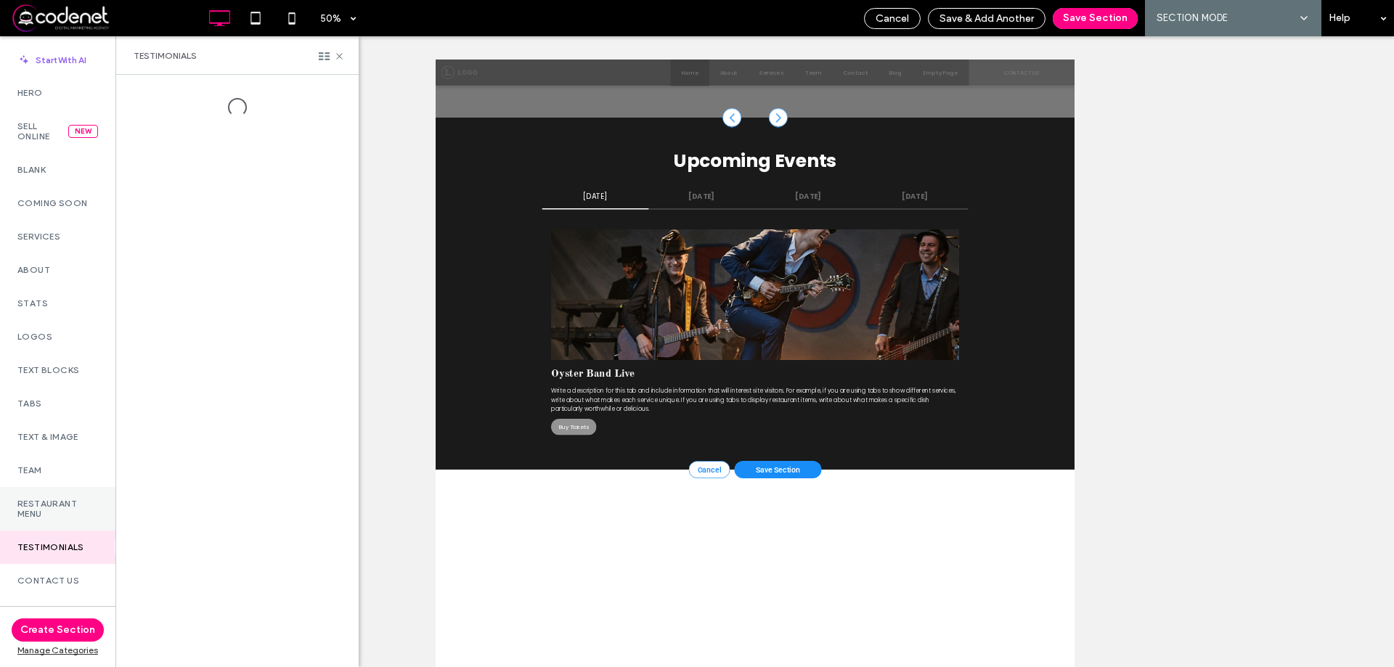
click at [57, 499] on label "Restaurant Menu" at bounding box center [57, 509] width 81 height 20
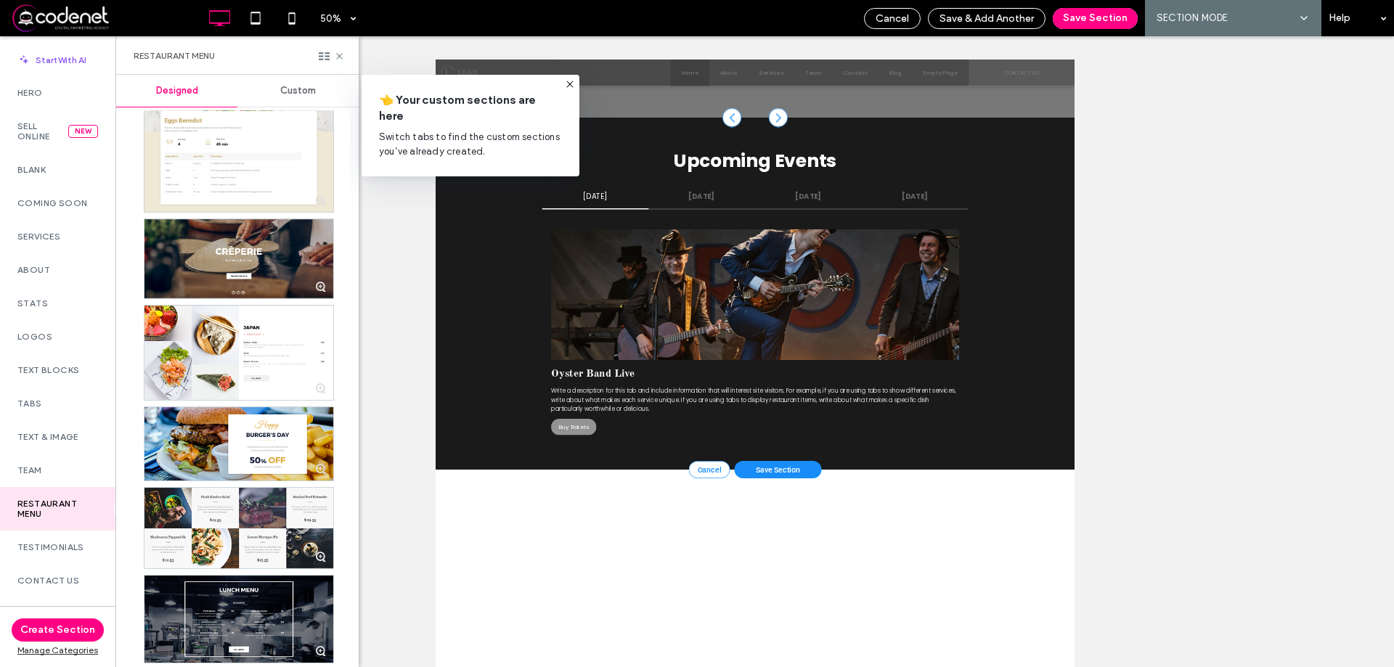
scroll to position [0, 0]
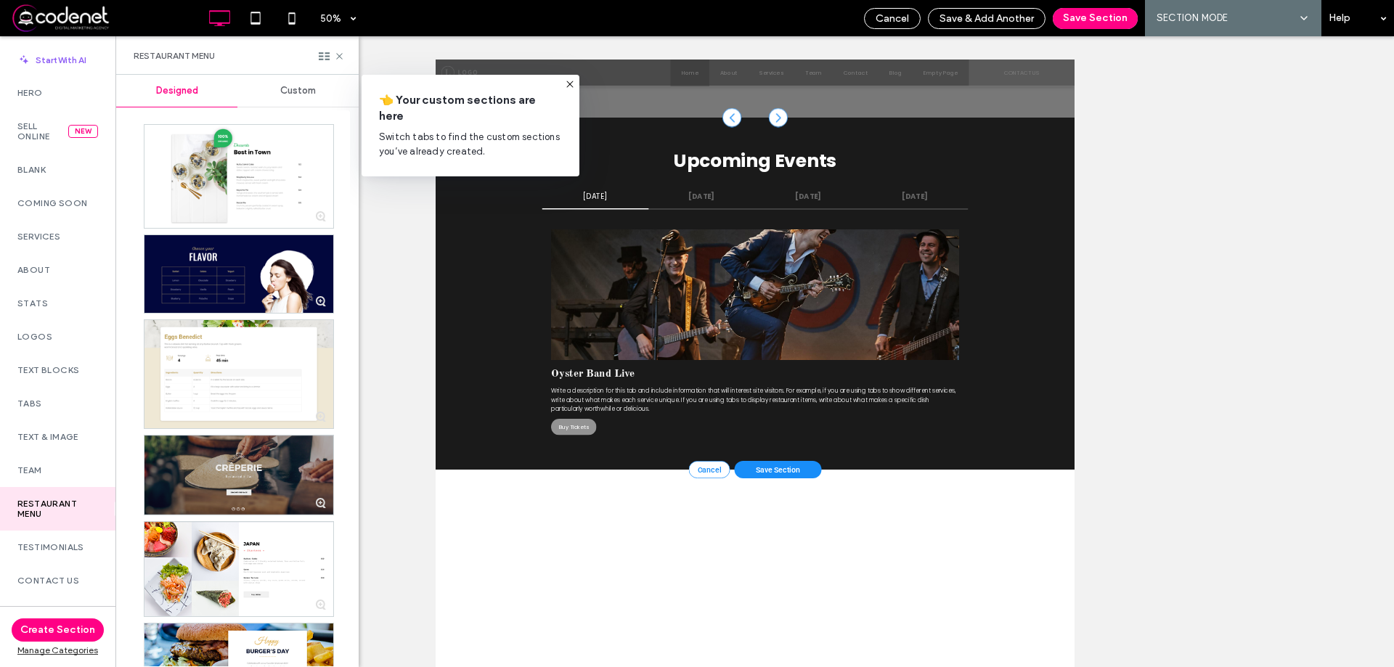
click at [265, 477] on div at bounding box center [238, 475] width 189 height 79
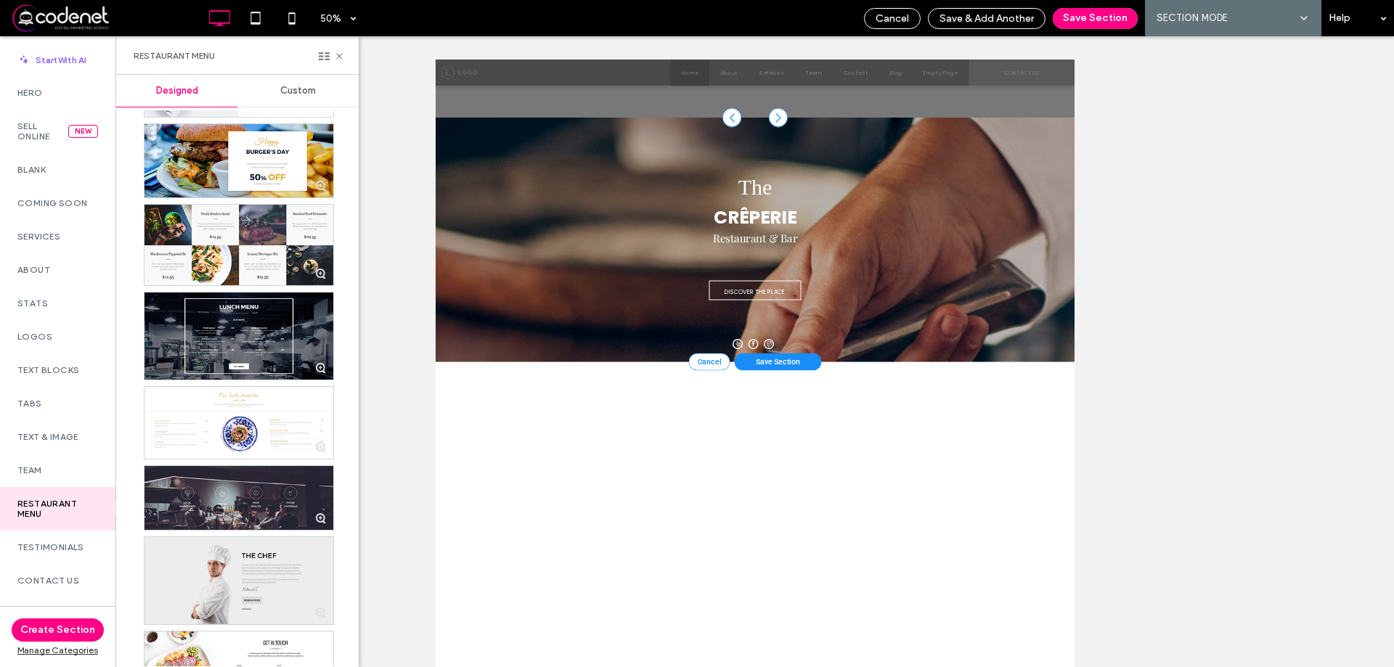
scroll to position [624, 0]
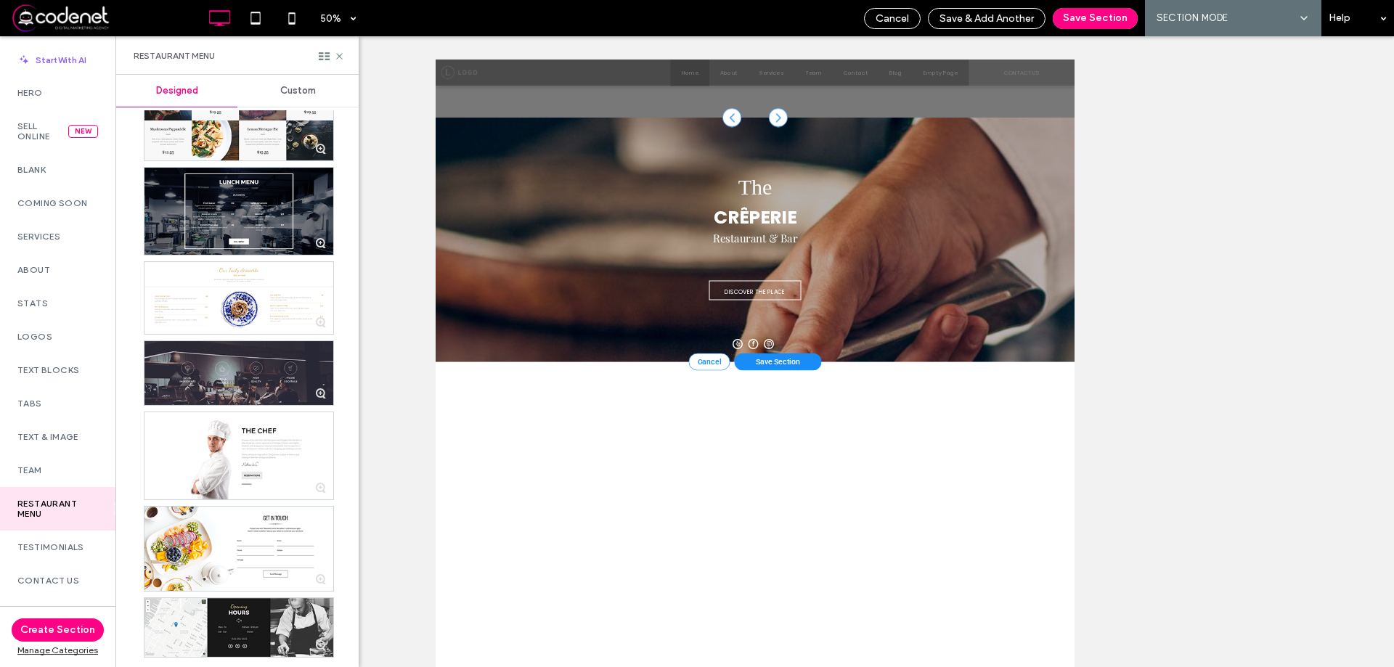
click at [291, 359] on div at bounding box center [238, 373] width 189 height 64
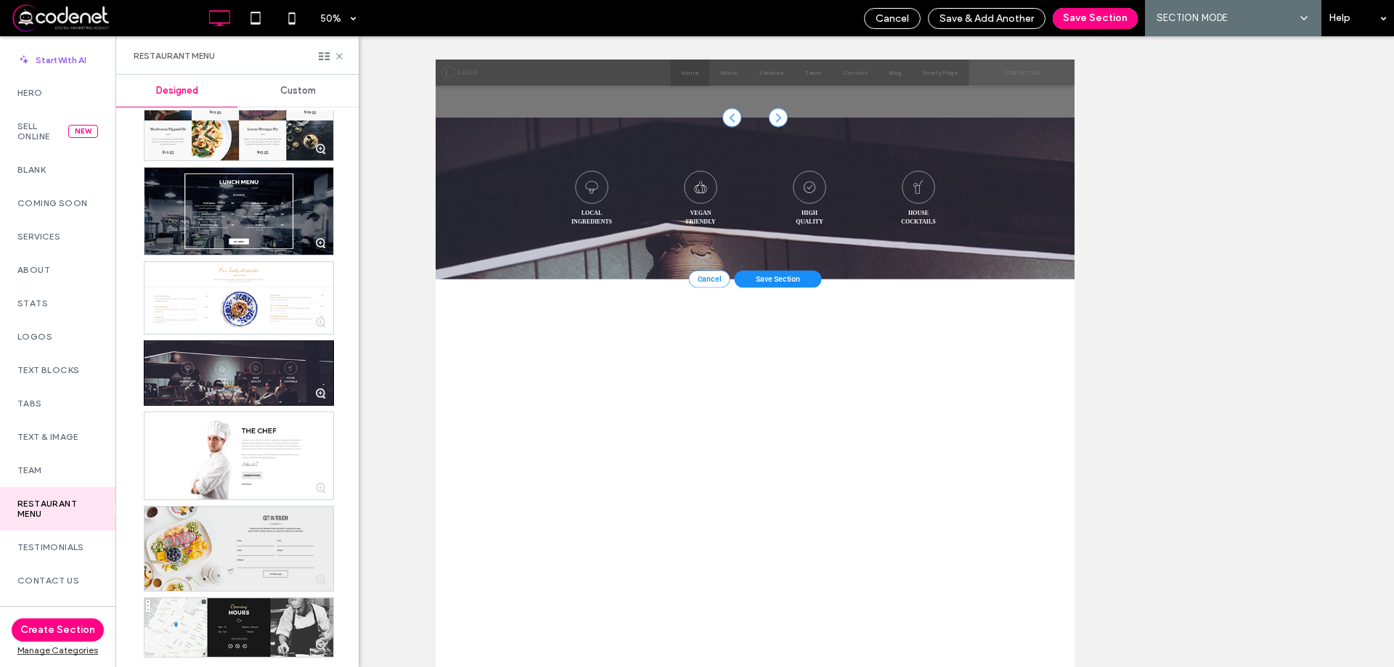
click at [253, 544] on div at bounding box center [238, 549] width 189 height 84
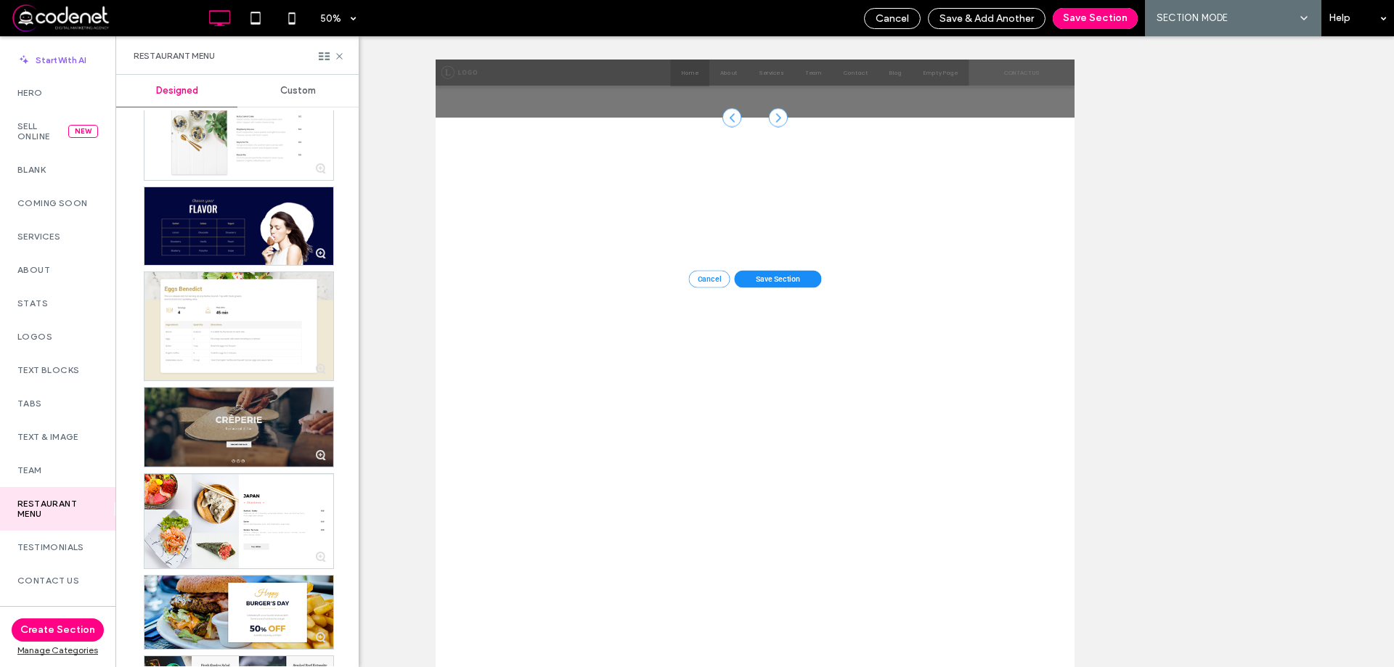
scroll to position [44, 0]
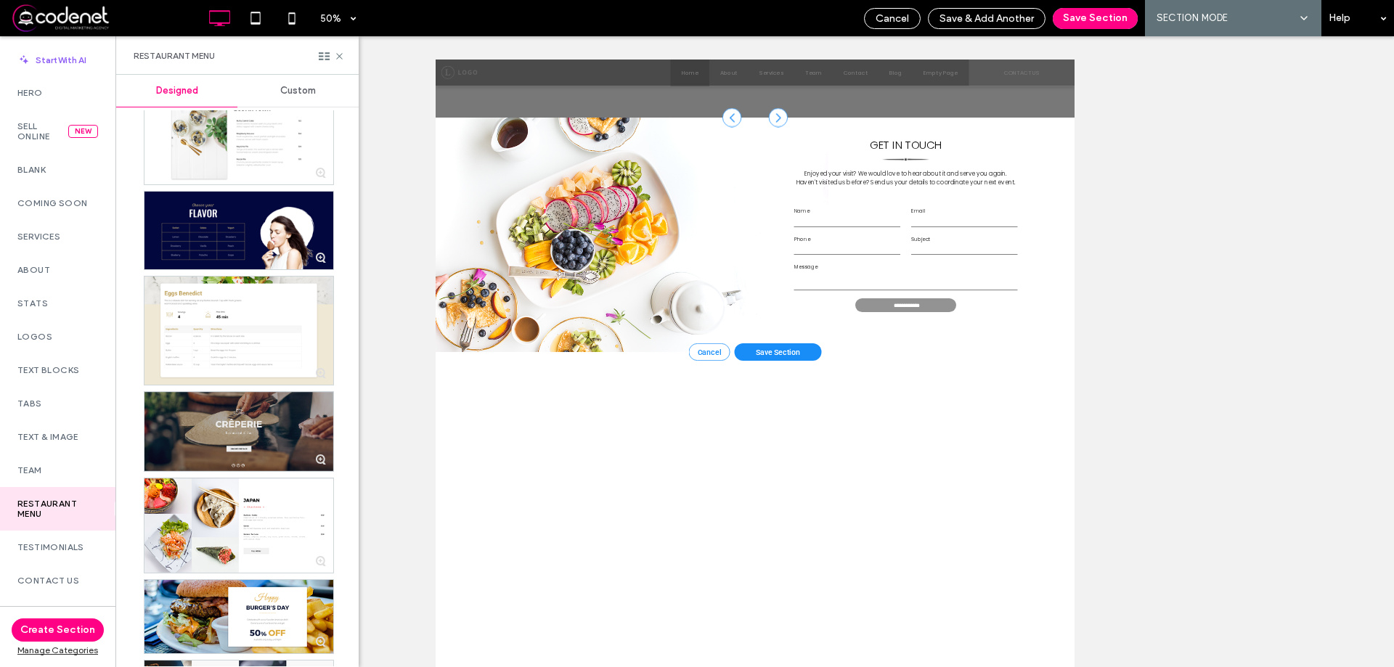
click at [276, 447] on div at bounding box center [238, 431] width 189 height 79
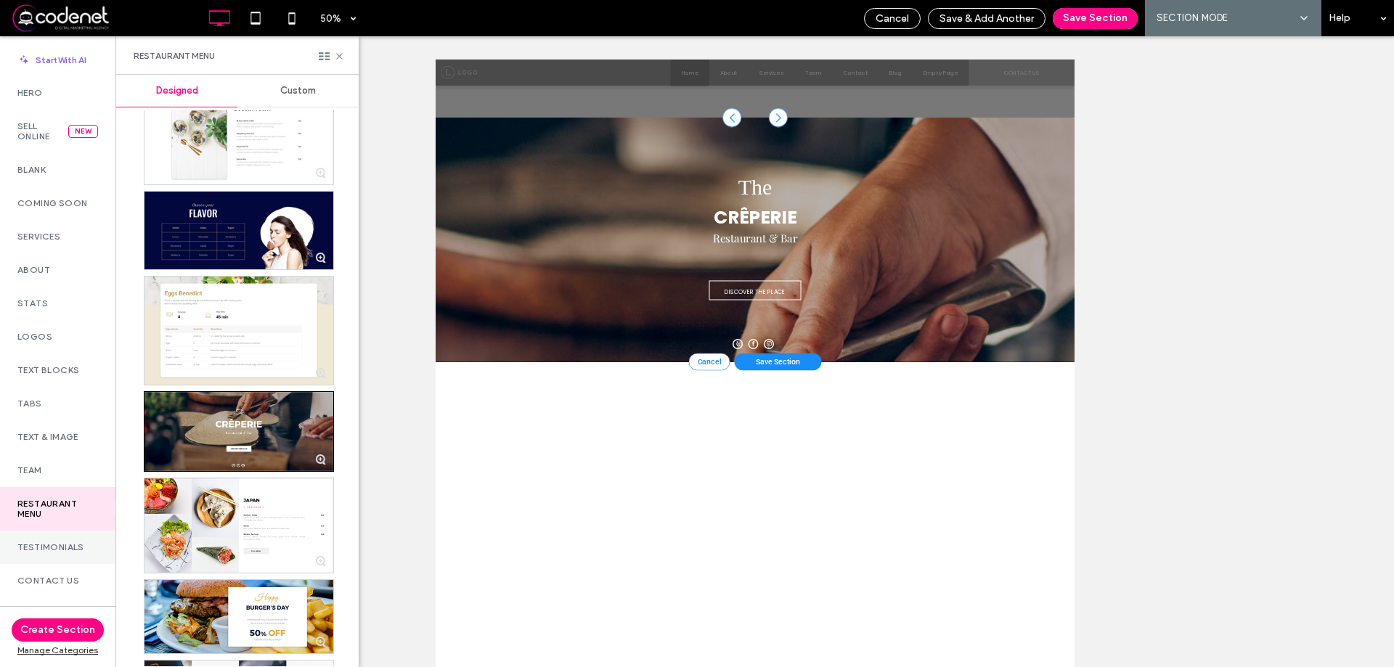
click at [65, 555] on div "Testimonials" at bounding box center [57, 547] width 115 height 33
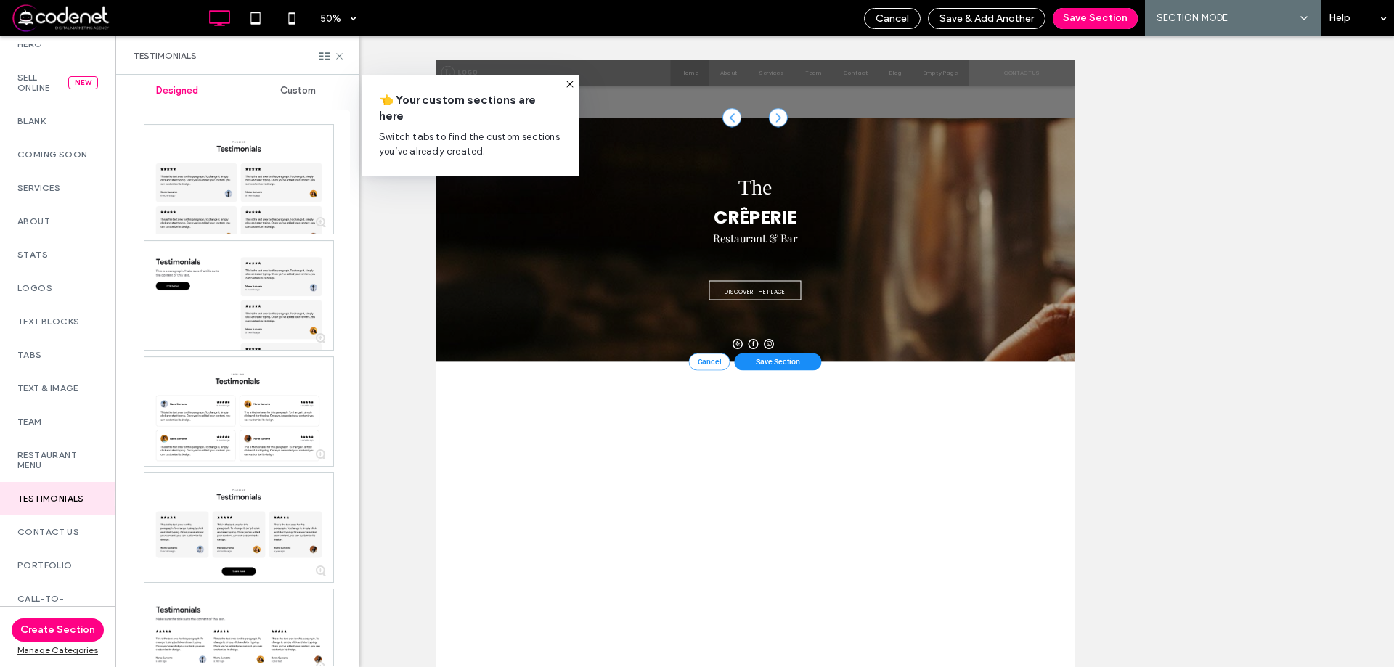
scroll to position [73, 0]
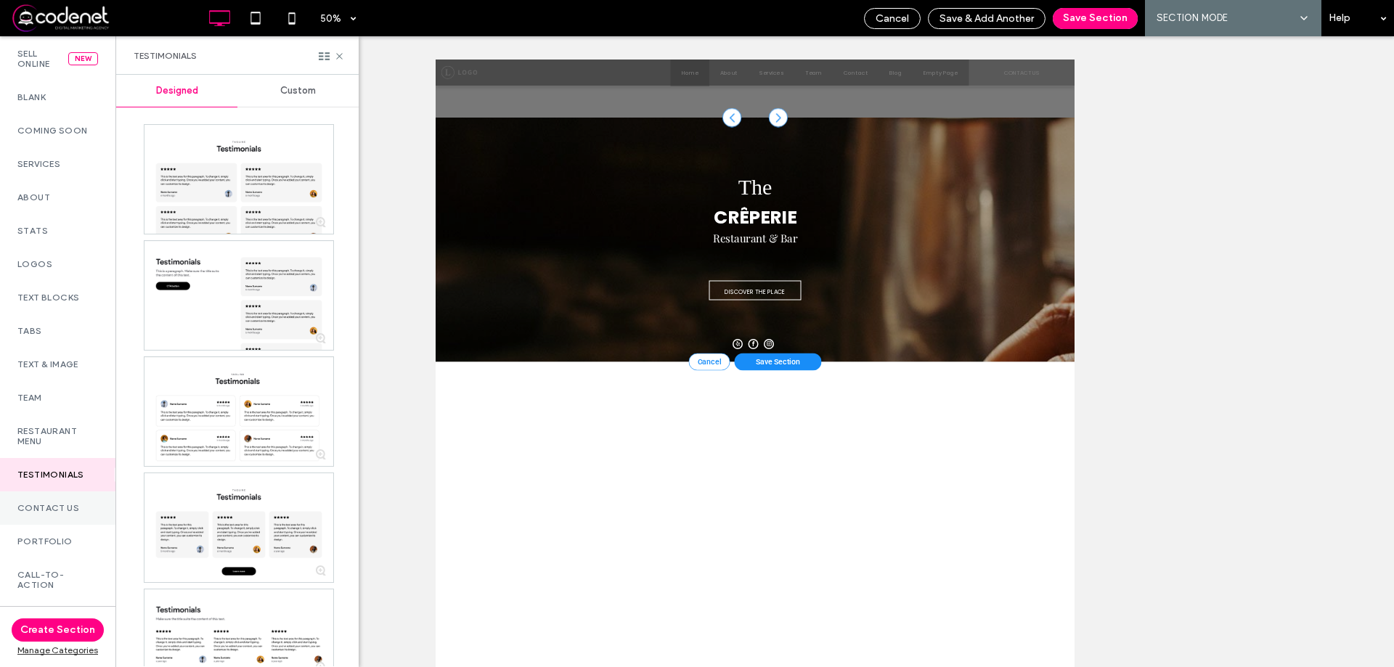
click at [64, 509] on label "Contact Us" at bounding box center [57, 508] width 81 height 10
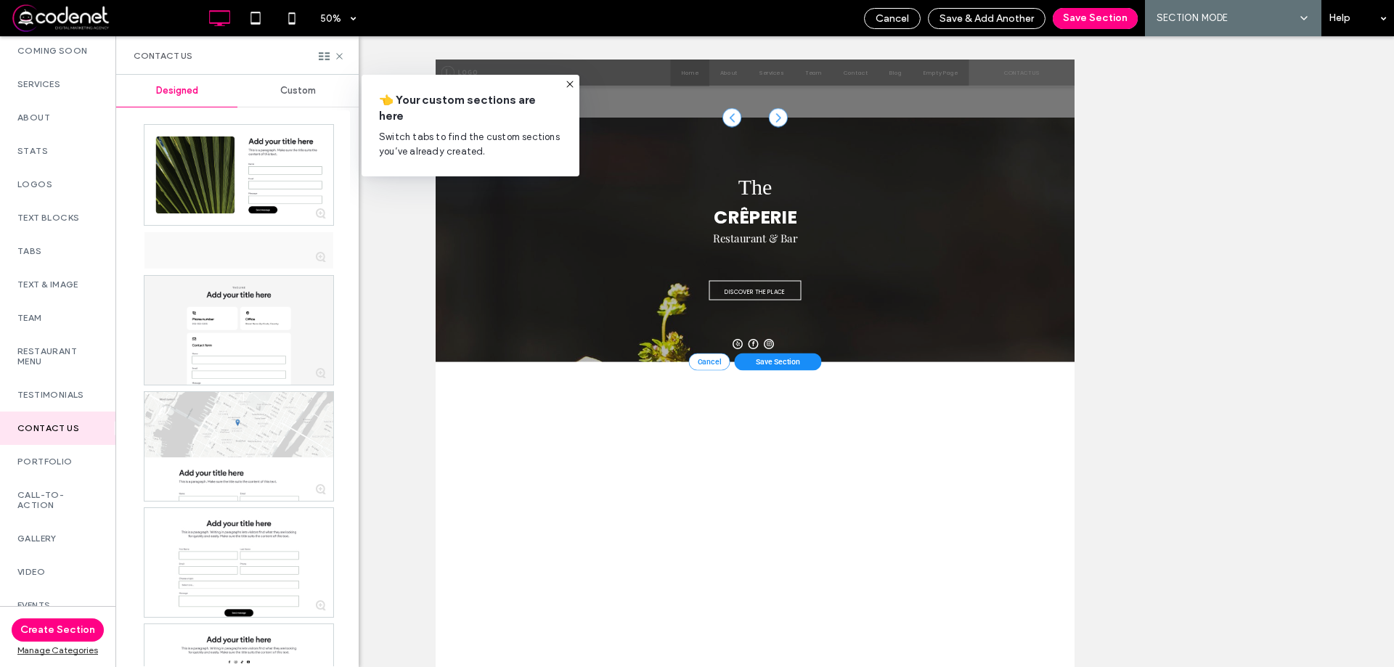
scroll to position [290, 0]
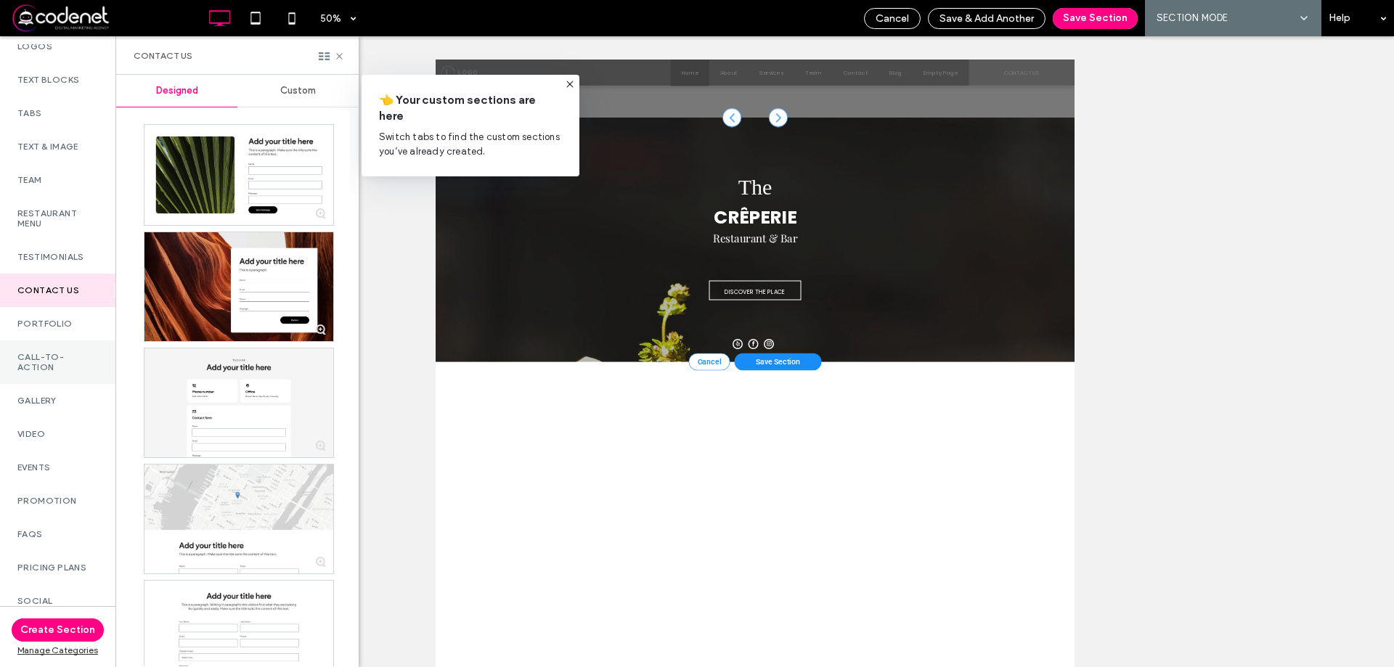
click at [46, 341] on div "Call-To-Action" at bounding box center [57, 363] width 115 height 44
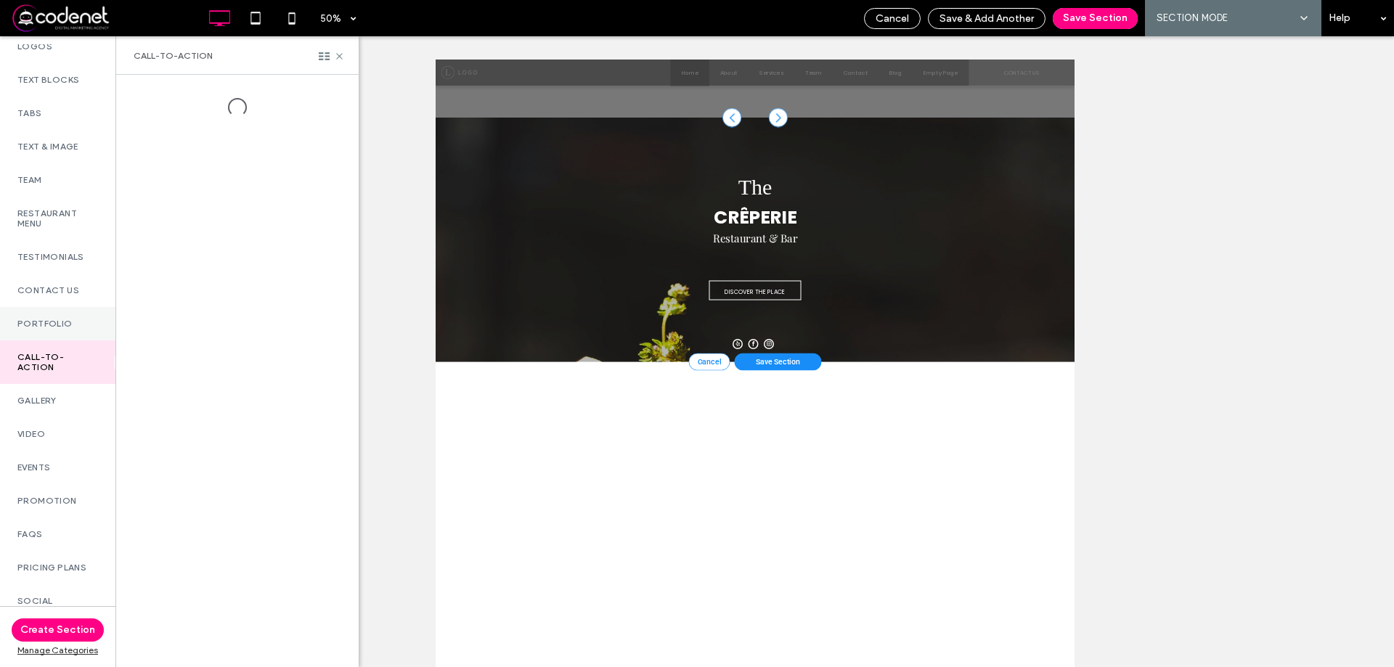
click at [60, 315] on div "Portfolio" at bounding box center [57, 323] width 115 height 33
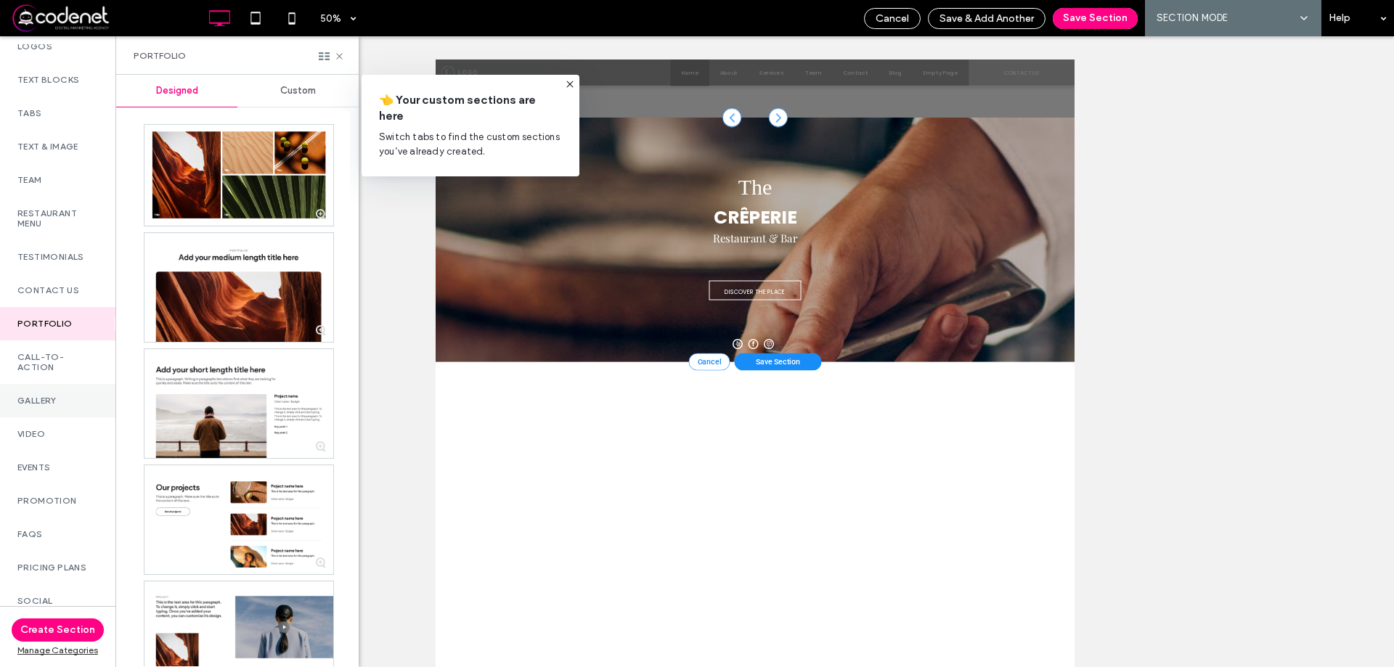
click at [50, 405] on label "Gallery" at bounding box center [57, 401] width 81 height 10
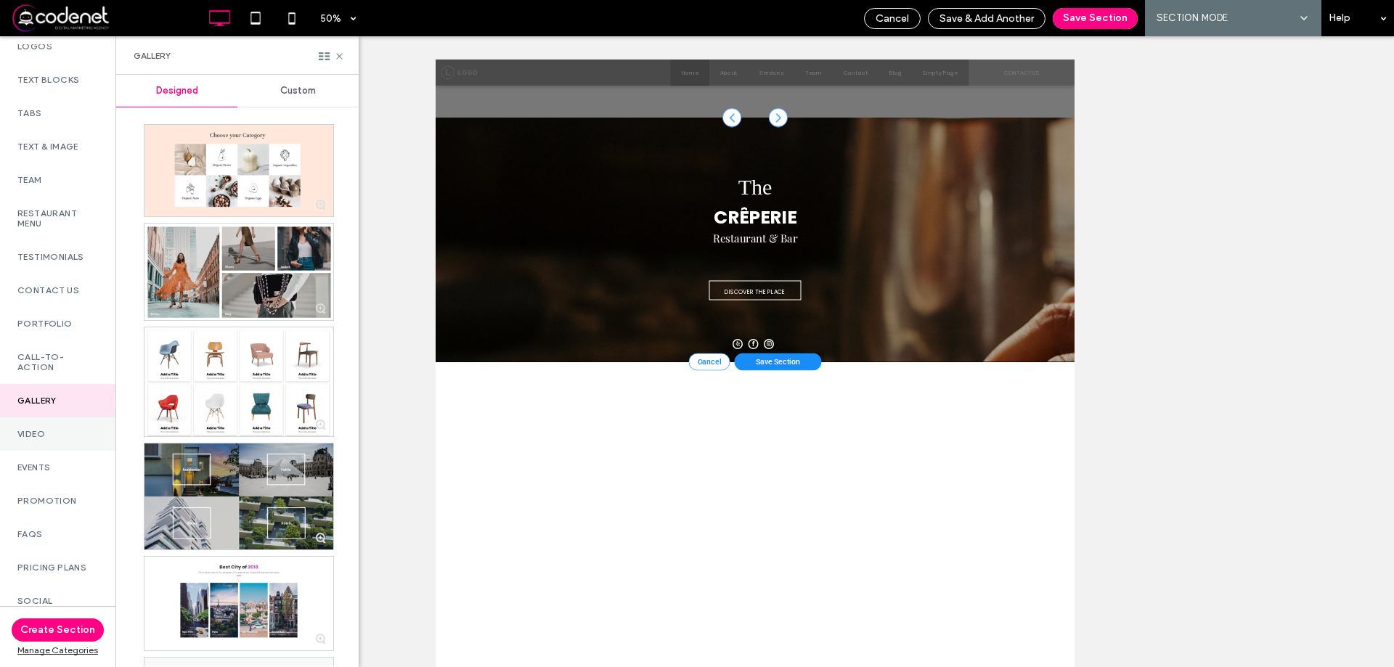
click at [48, 434] on label "Video" at bounding box center [57, 434] width 81 height 10
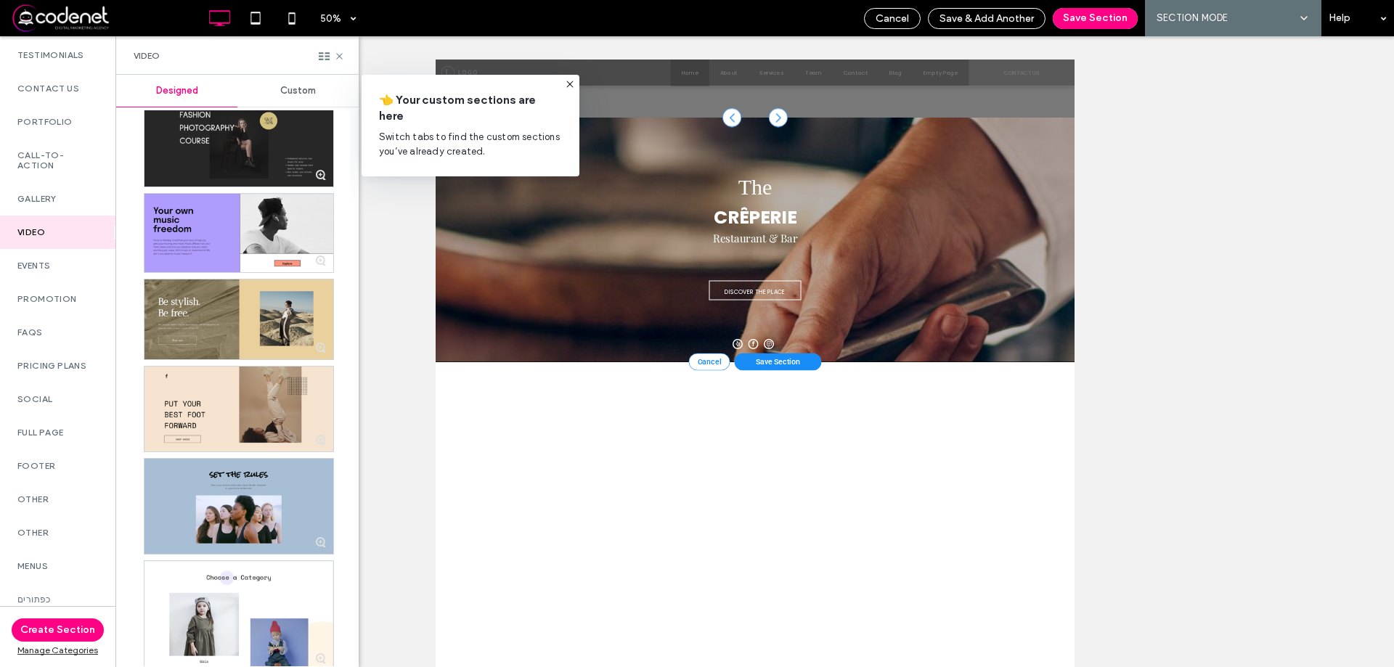
scroll to position [0, 0]
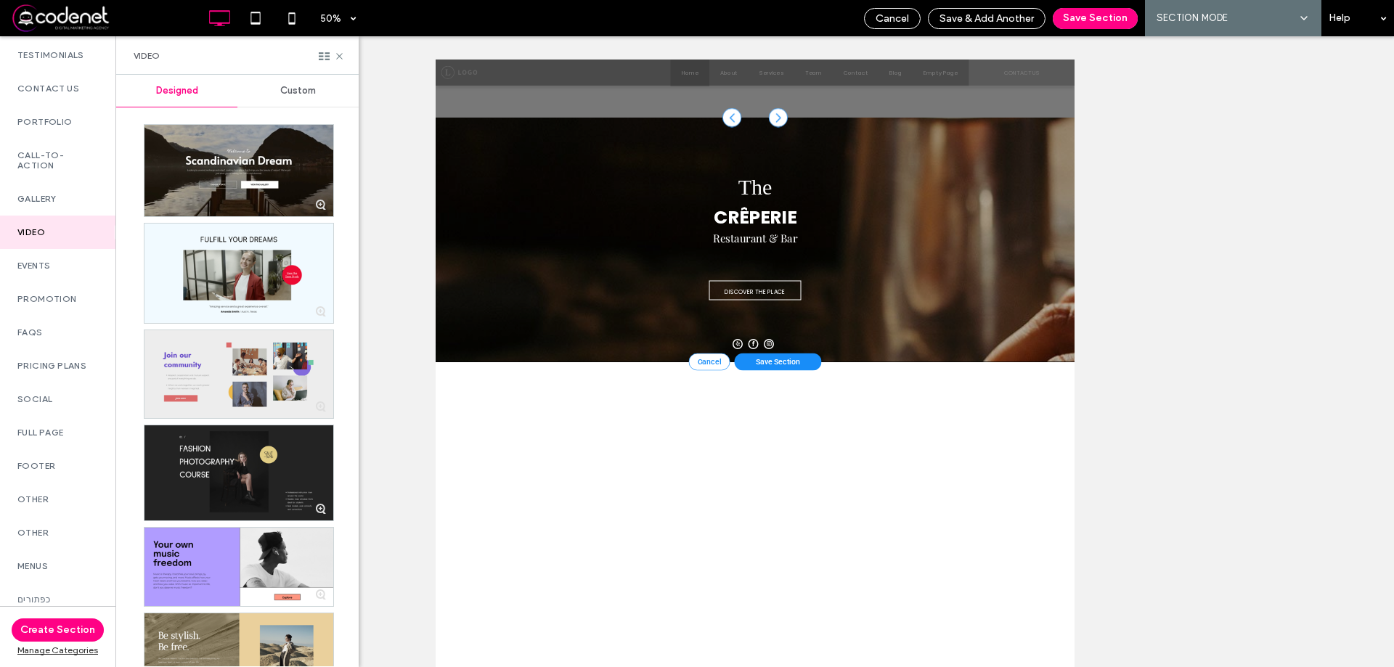
click at [218, 373] on div at bounding box center [238, 374] width 189 height 89
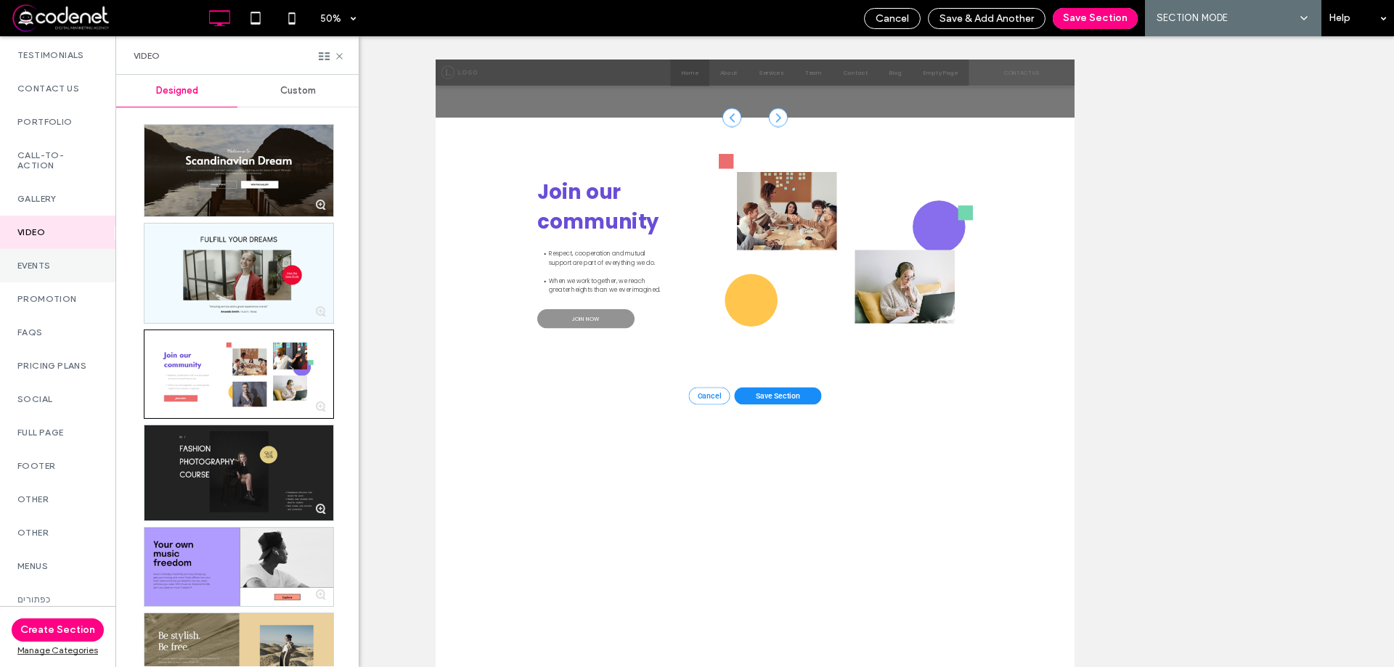
click at [26, 261] on label "Events" at bounding box center [57, 266] width 81 height 10
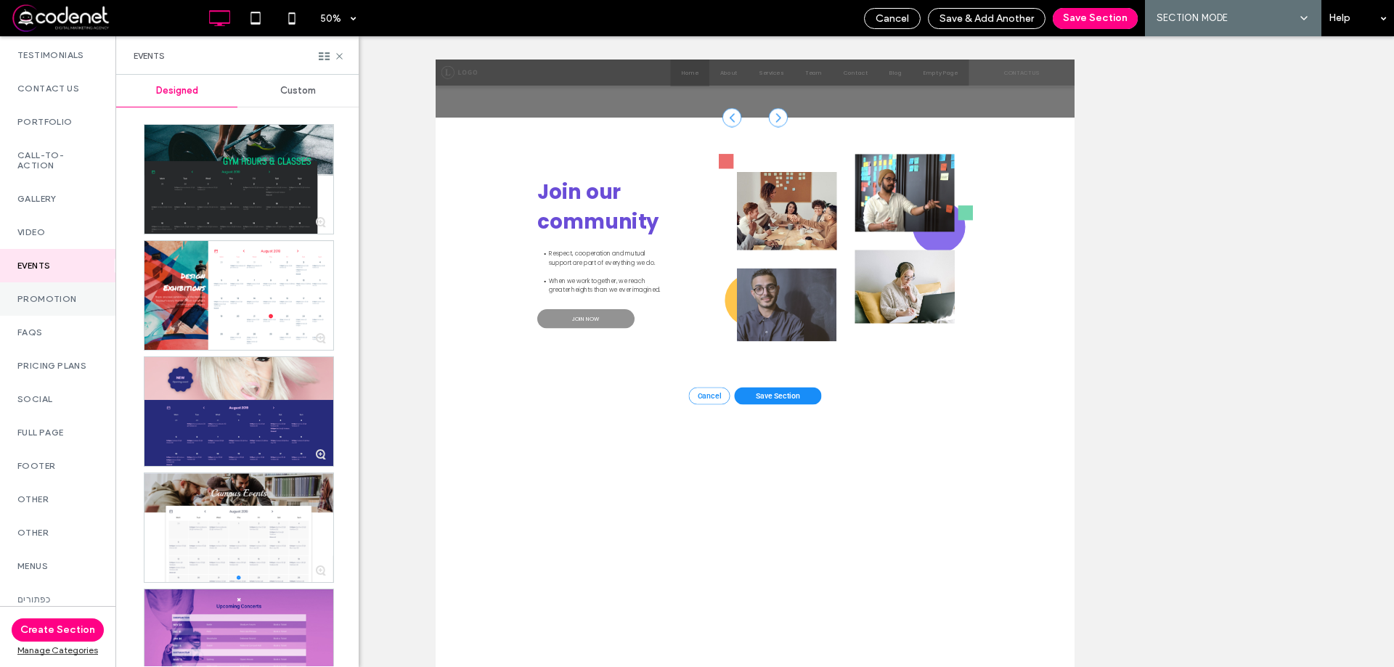
click at [45, 295] on label "Promotion" at bounding box center [57, 299] width 81 height 10
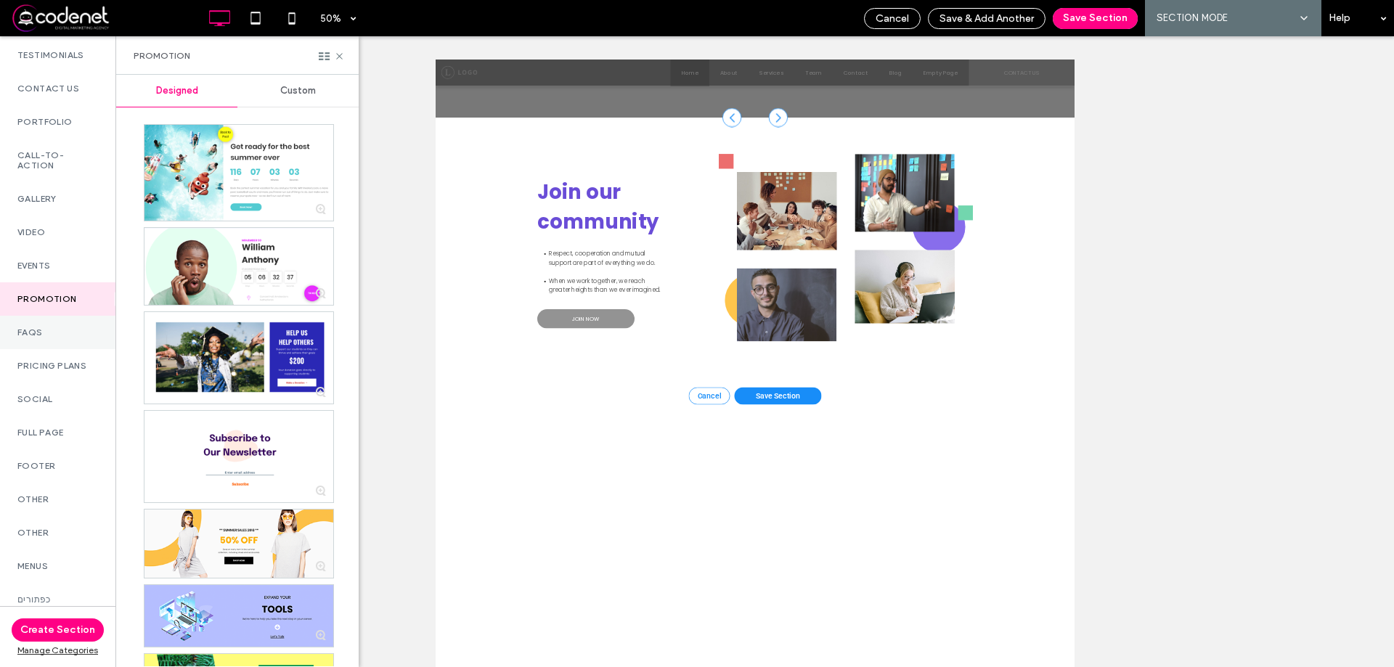
click at [42, 327] on label "FAQs" at bounding box center [57, 332] width 81 height 10
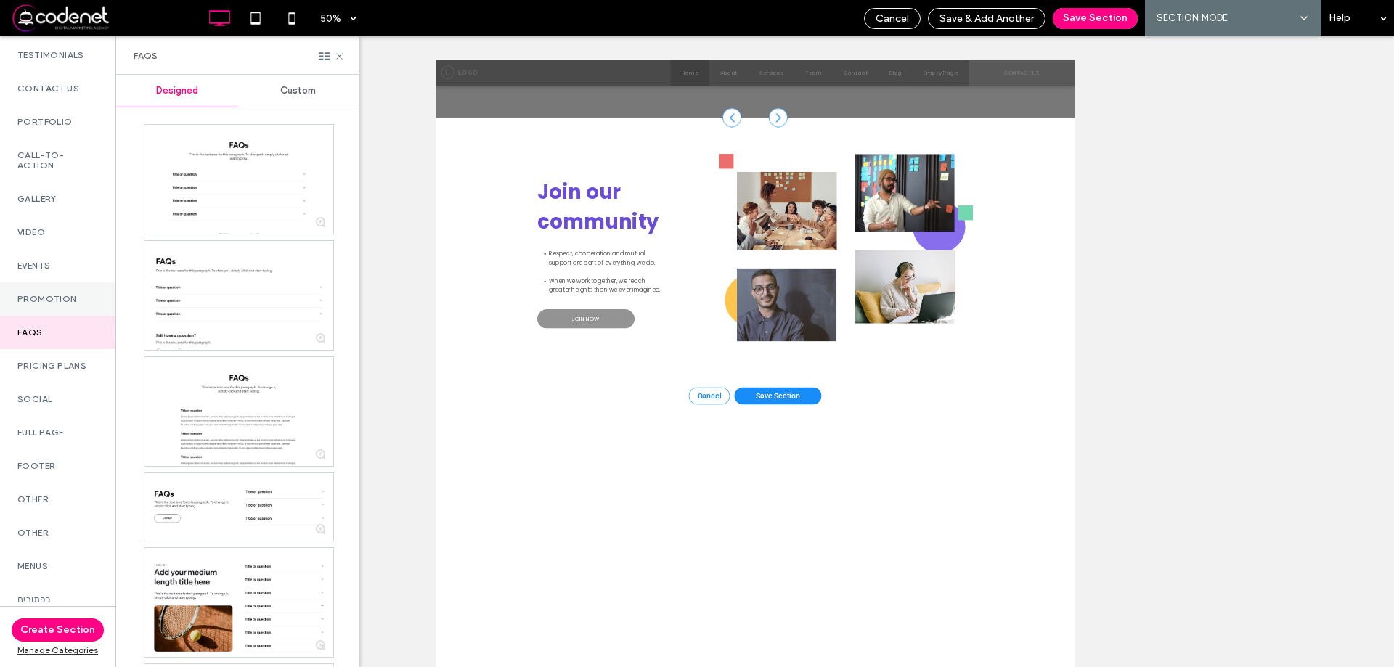
click at [49, 282] on div "Promotion" at bounding box center [57, 298] width 115 height 33
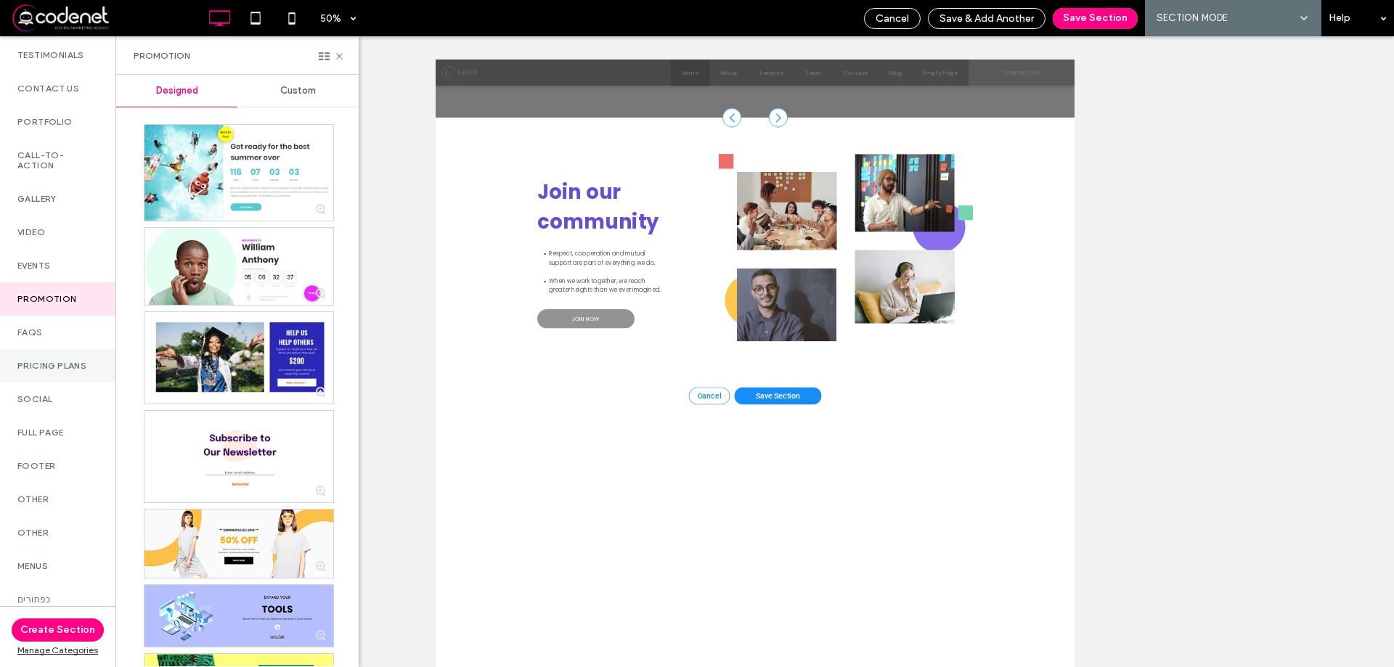
click at [64, 351] on div "Pricing Plans" at bounding box center [57, 365] width 115 height 33
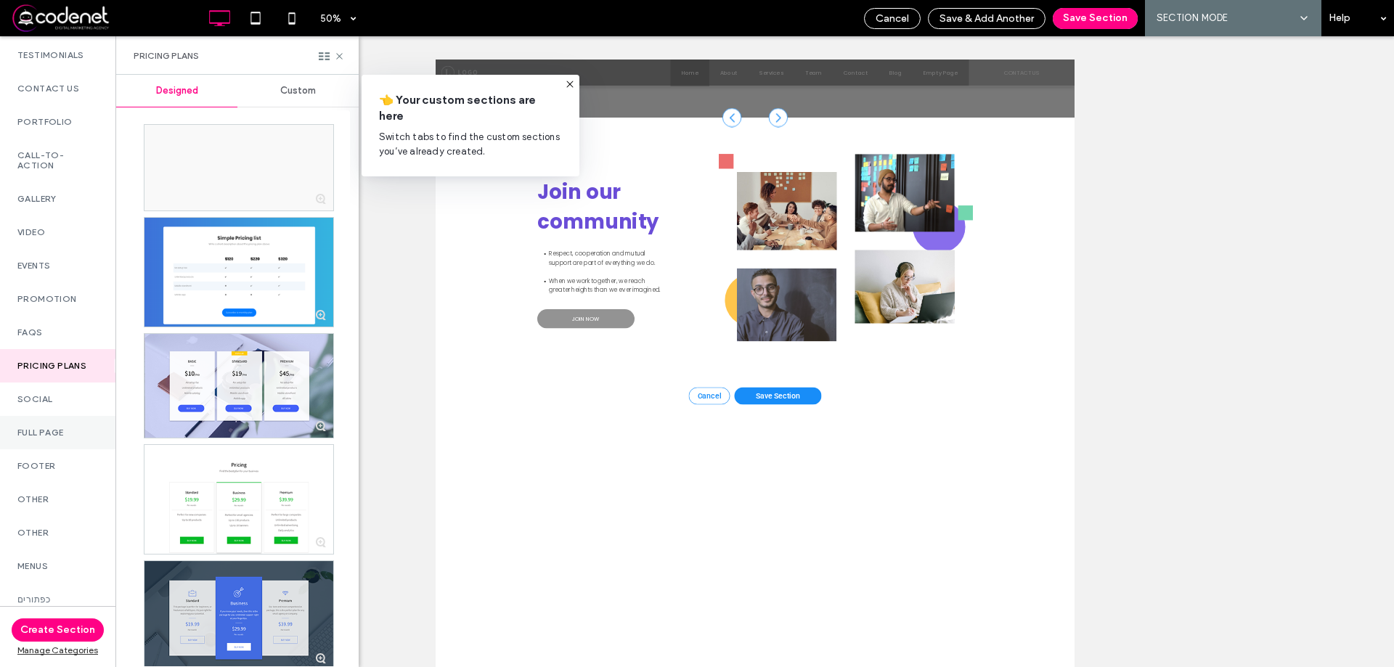
click at [68, 435] on div "Full Page" at bounding box center [57, 432] width 115 height 33
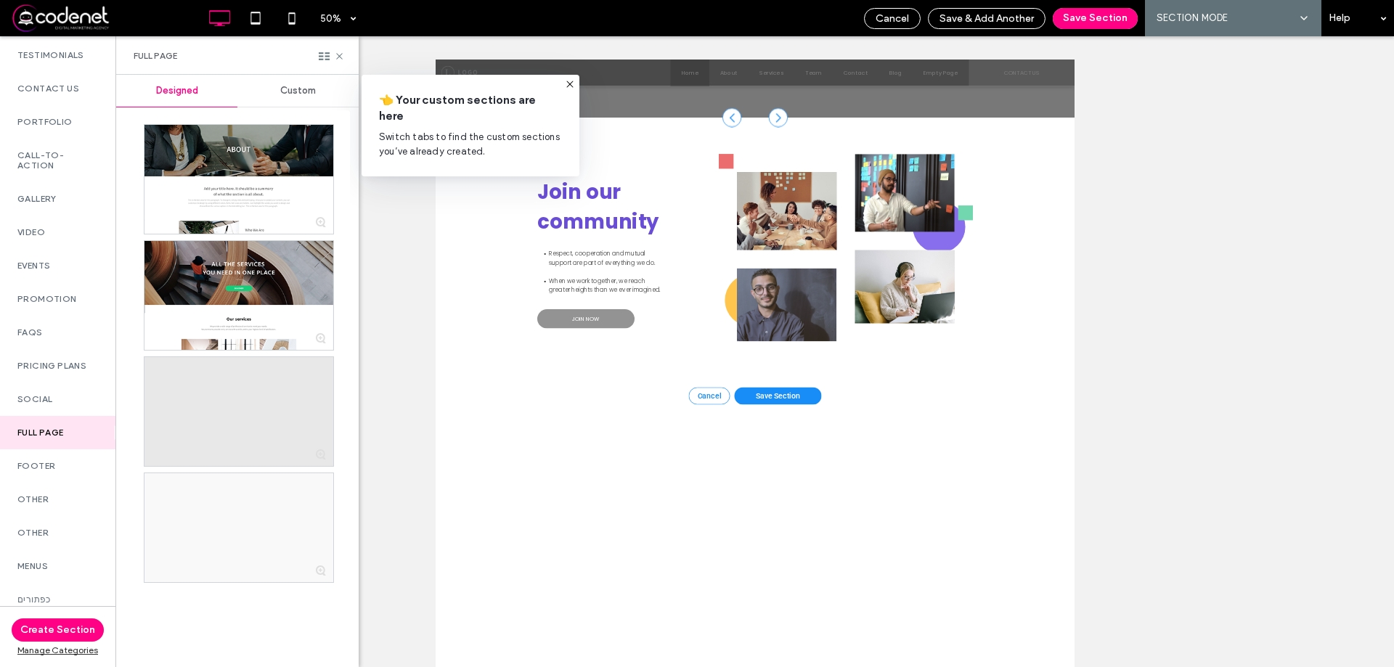
click at [211, 417] on div at bounding box center [238, 411] width 189 height 109
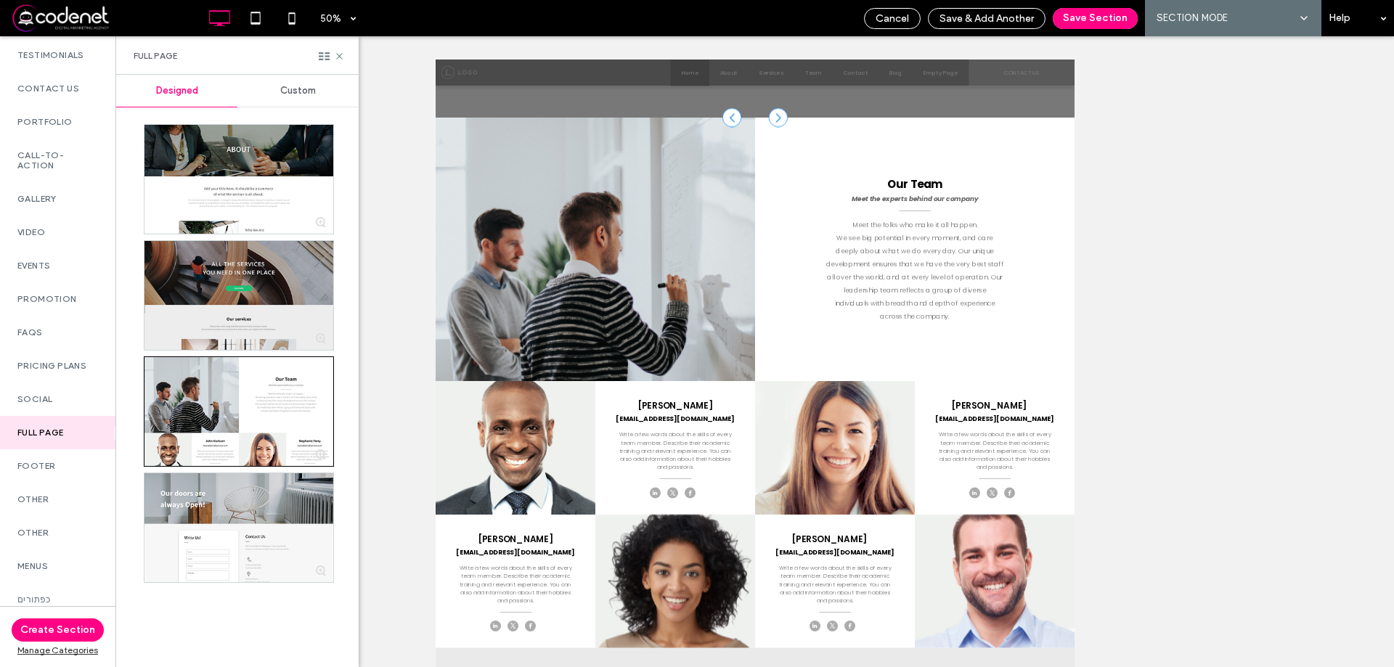
click at [212, 282] on div at bounding box center [238, 295] width 189 height 109
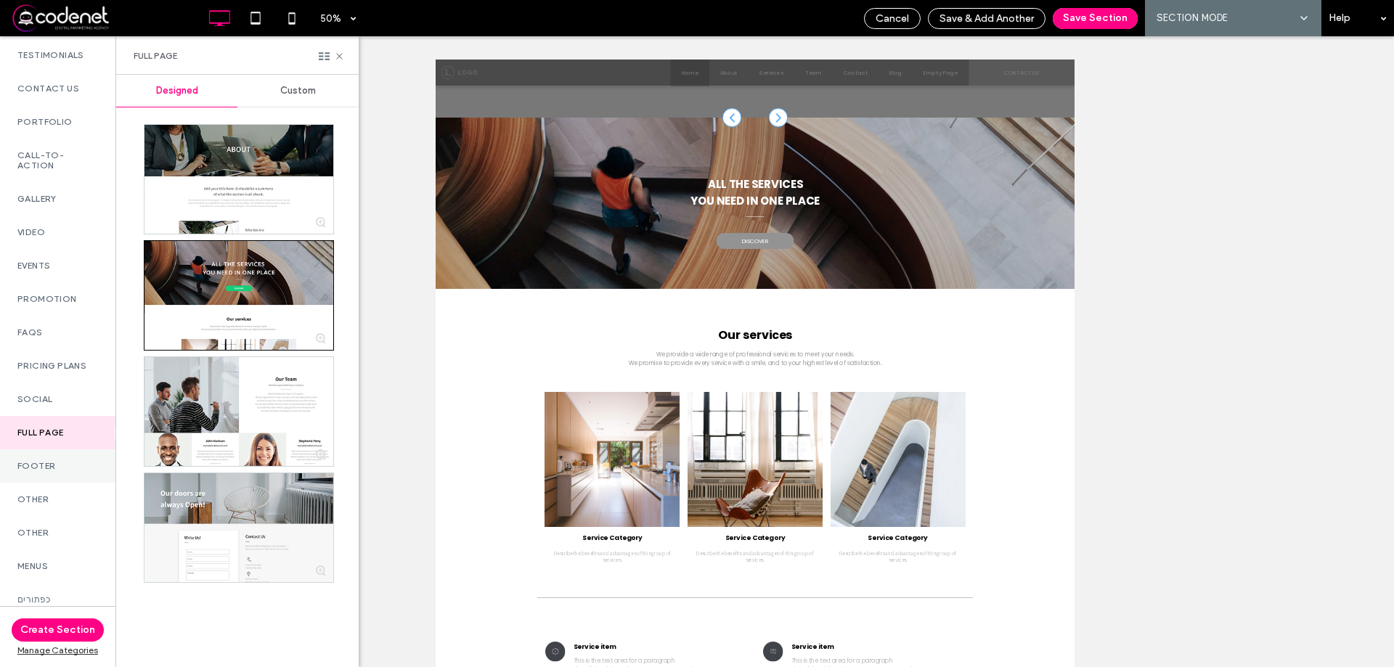
click at [45, 461] on label "Footer" at bounding box center [57, 466] width 81 height 10
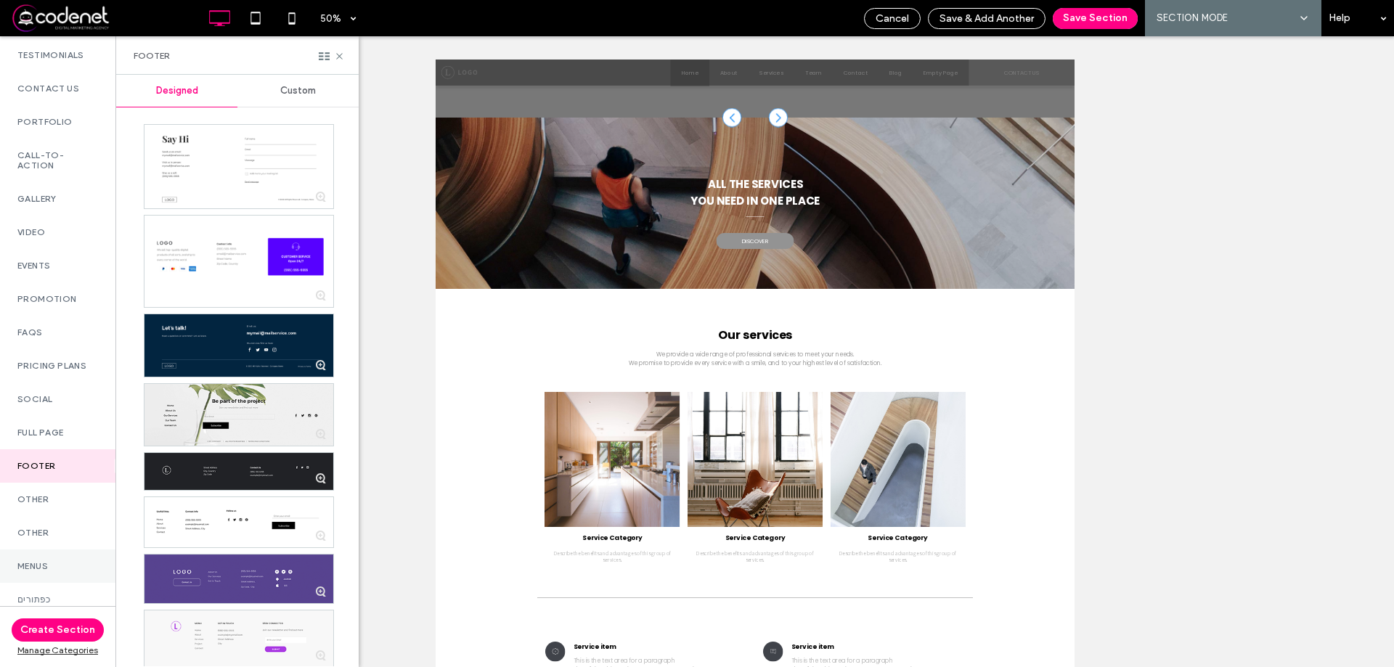
click at [44, 550] on div "menus" at bounding box center [57, 566] width 115 height 33
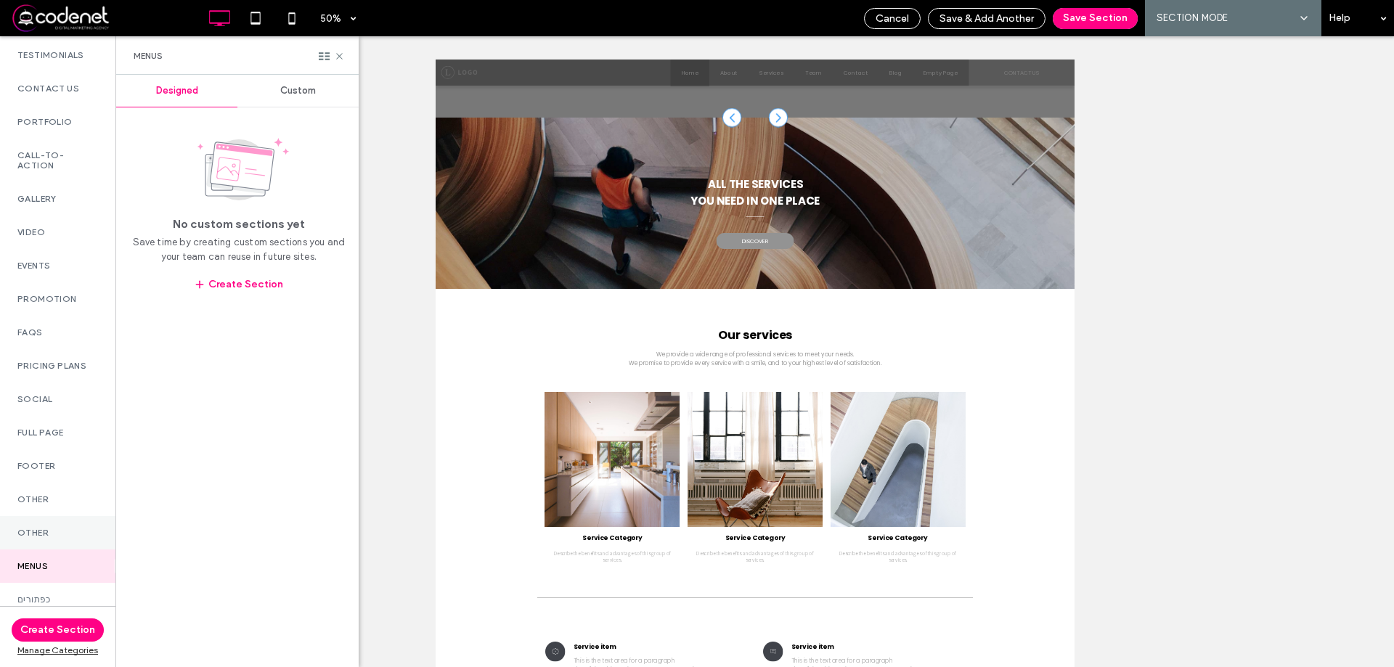
click at [60, 505] on label "Other" at bounding box center [57, 499] width 81 height 10
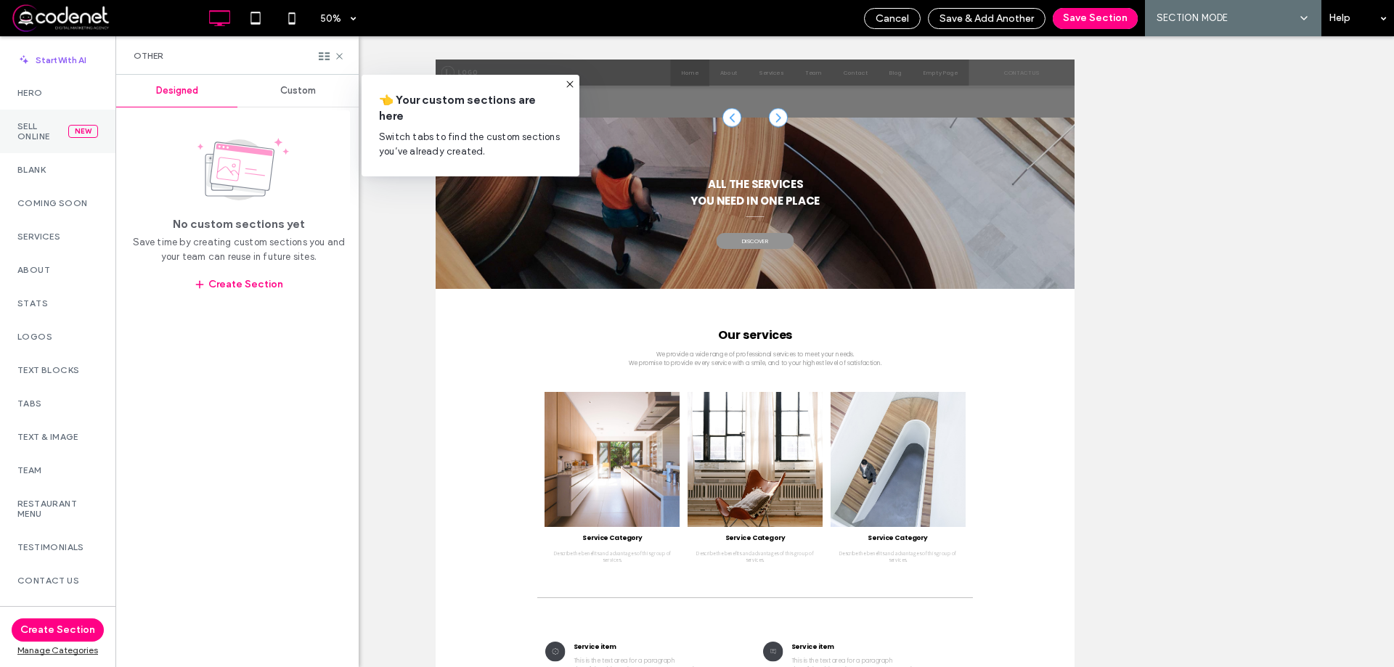
click at [42, 137] on label "Sell Online" at bounding box center [42, 131] width 51 height 20
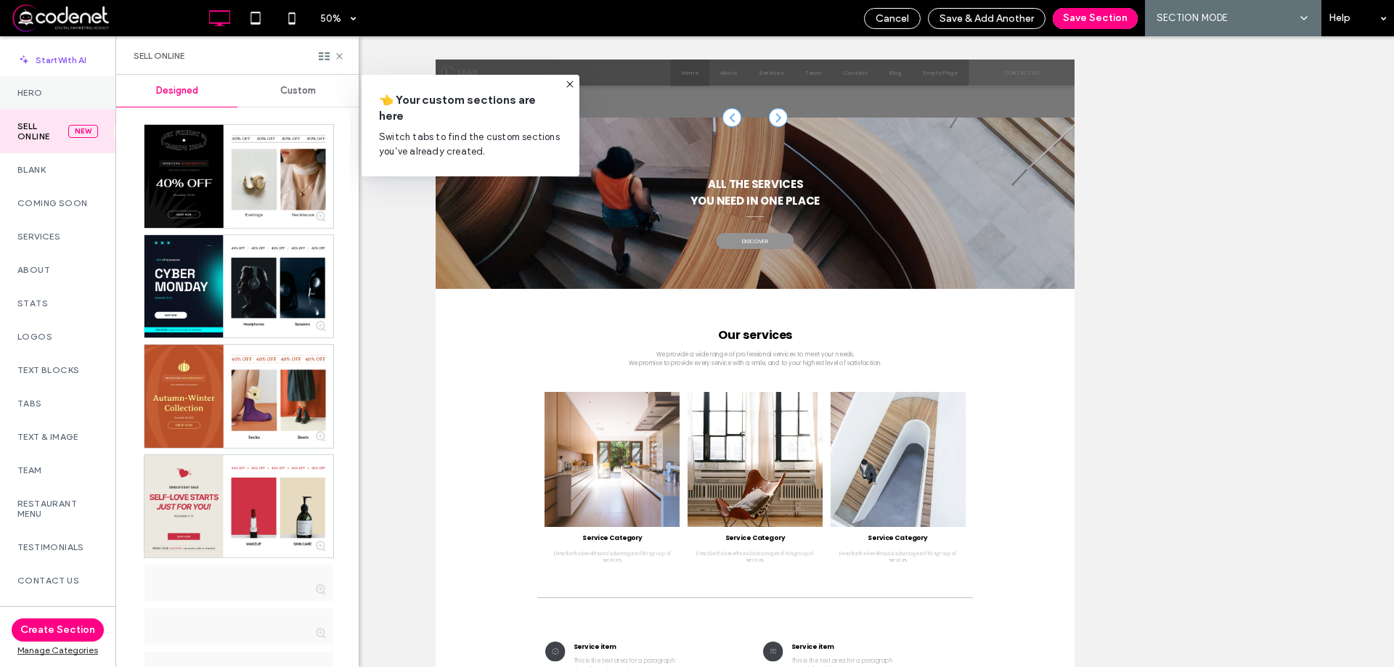
click at [51, 99] on div "Hero" at bounding box center [57, 92] width 115 height 33
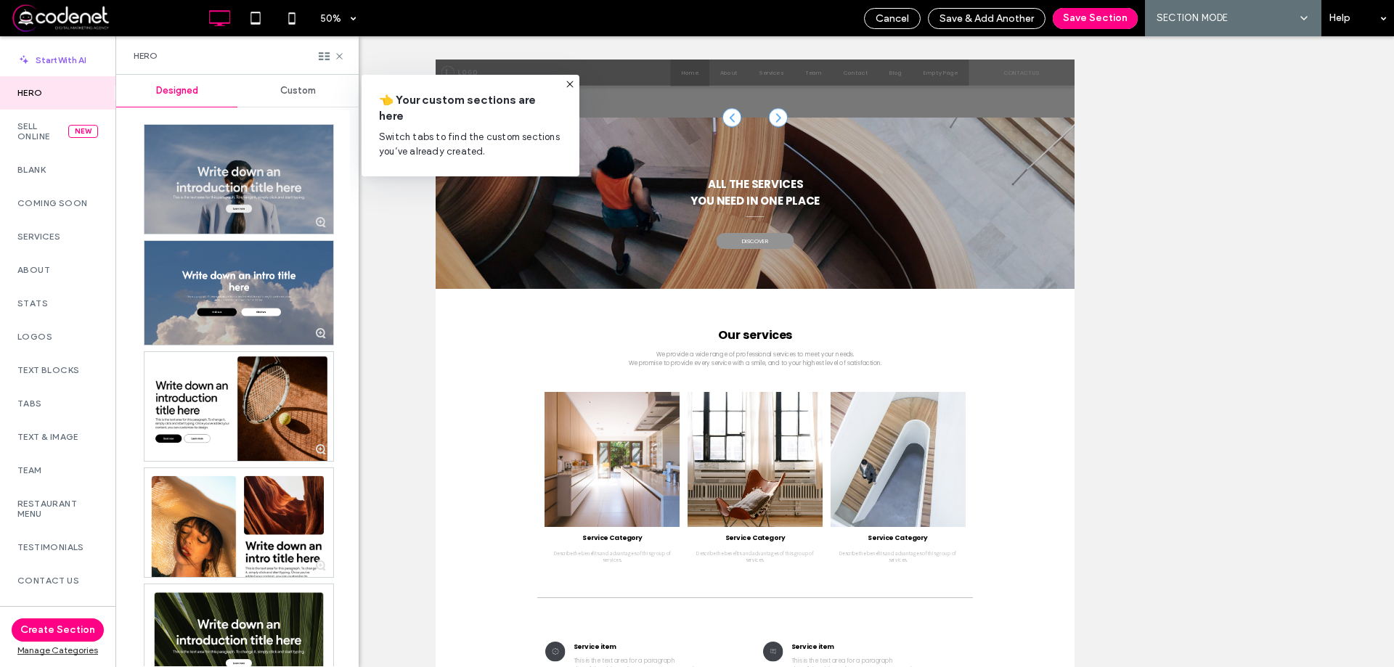
click at [236, 159] on div at bounding box center [238, 179] width 189 height 109
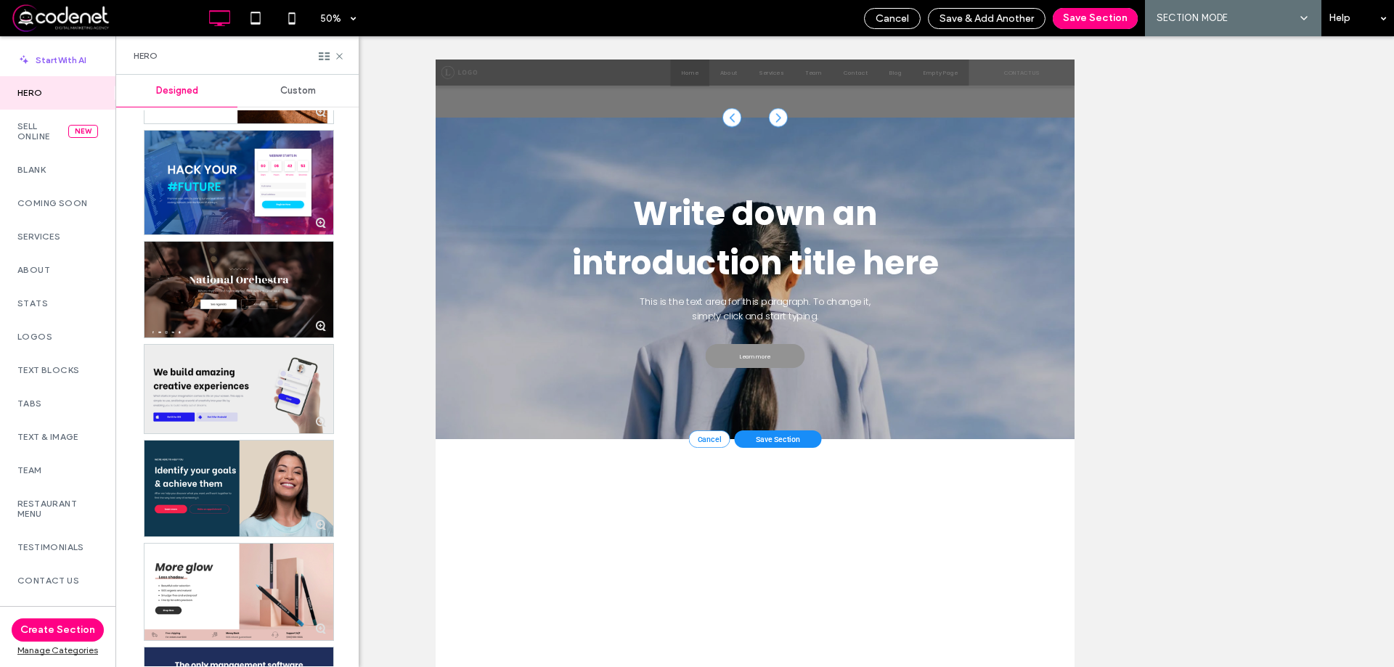
scroll to position [871, 0]
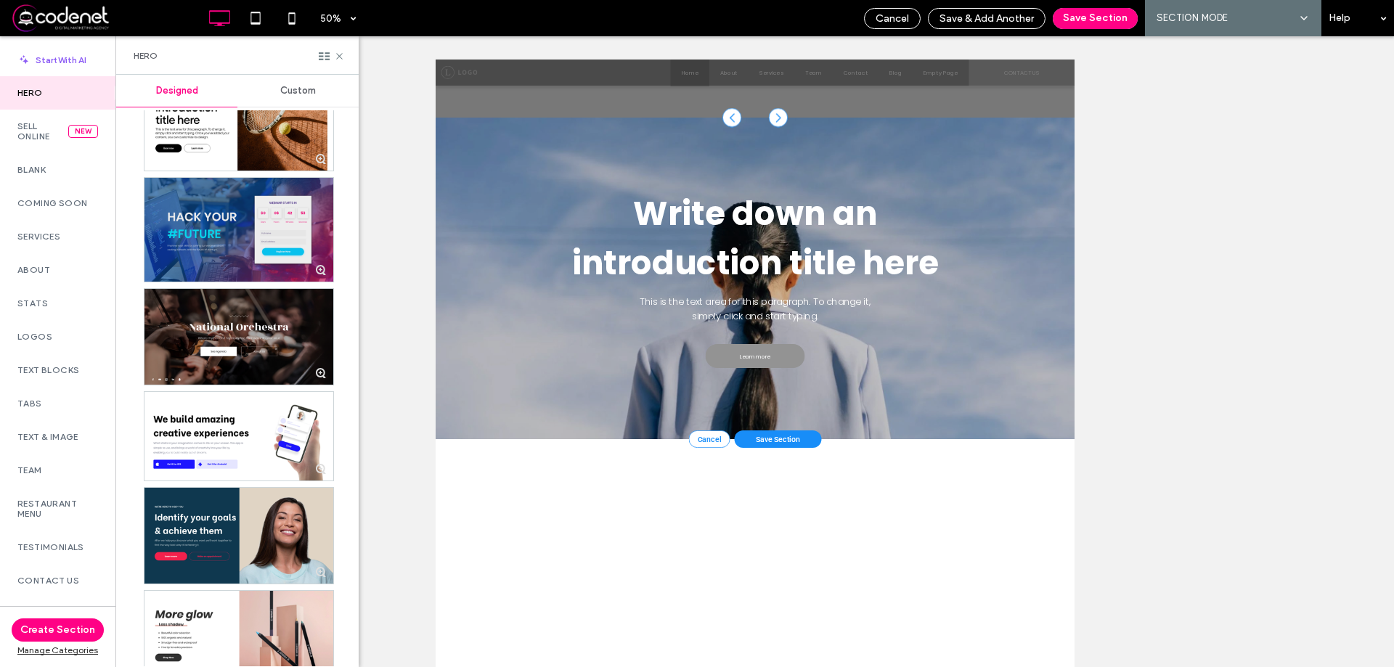
click at [251, 228] on div at bounding box center [238, 230] width 189 height 104
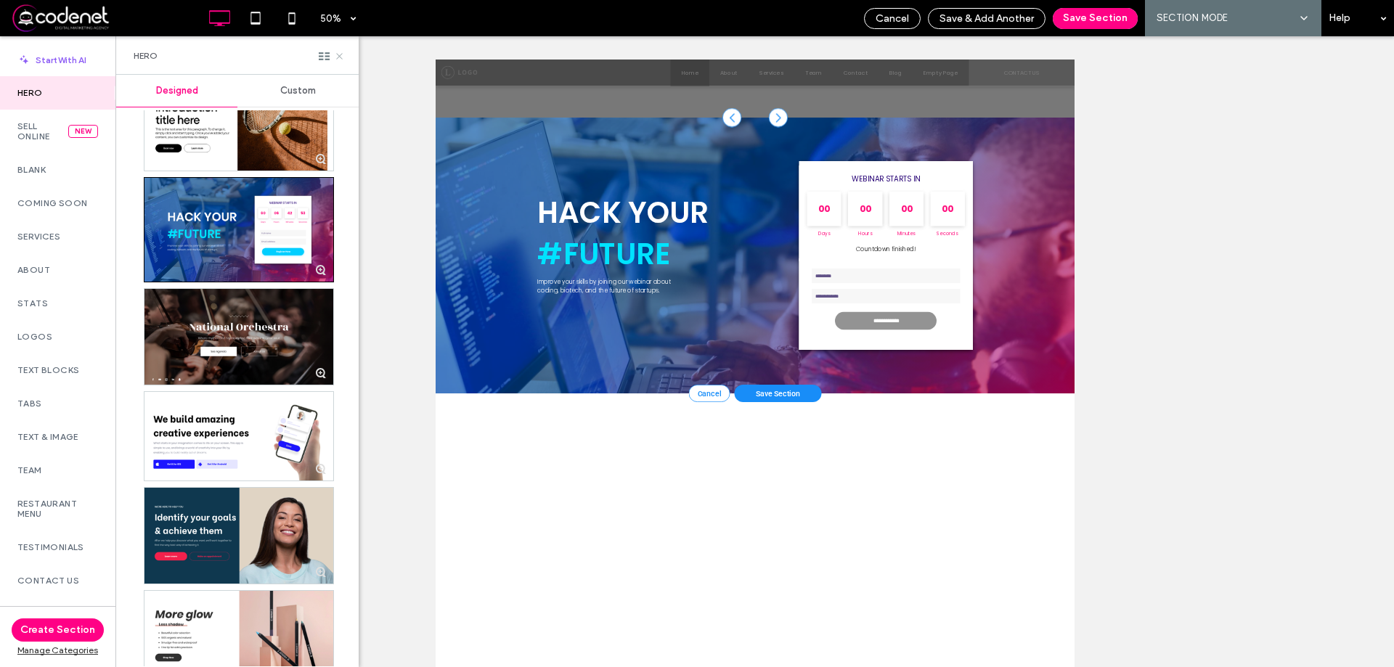
click at [340, 57] on icon at bounding box center [339, 56] width 11 height 11
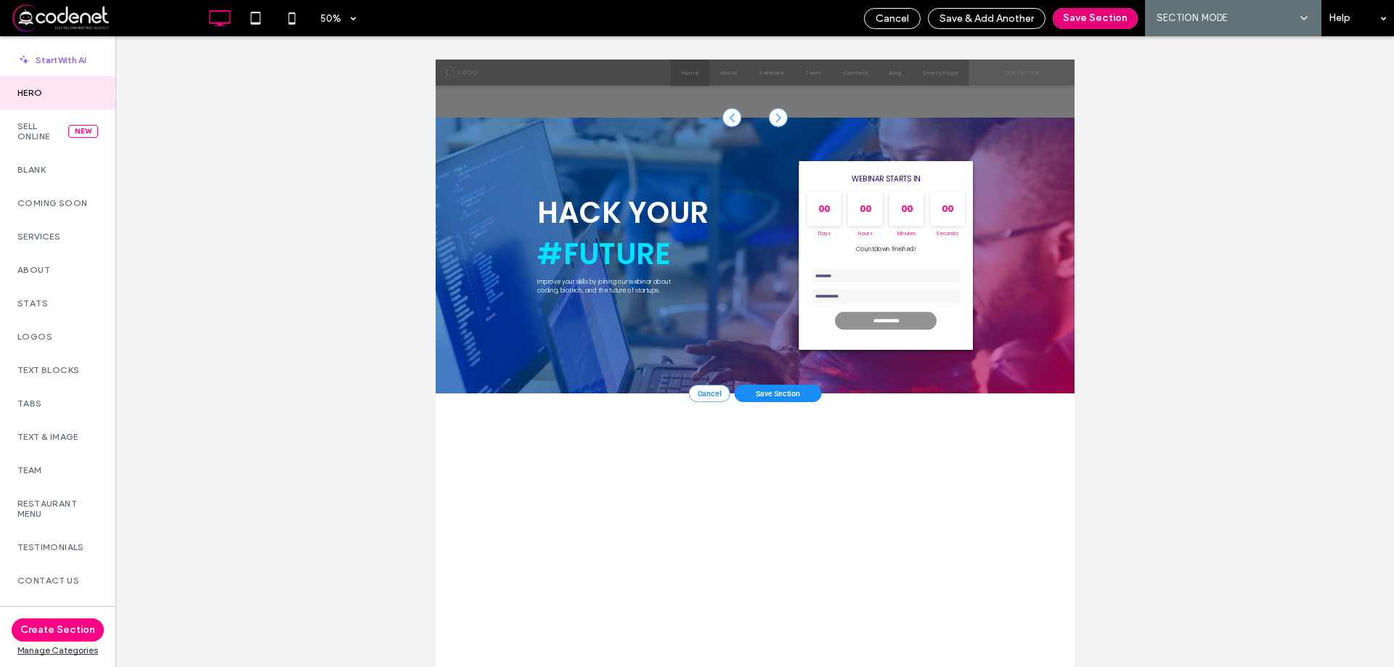
click at [1098, 20] on button "Save Section" at bounding box center [1095, 18] width 85 height 21
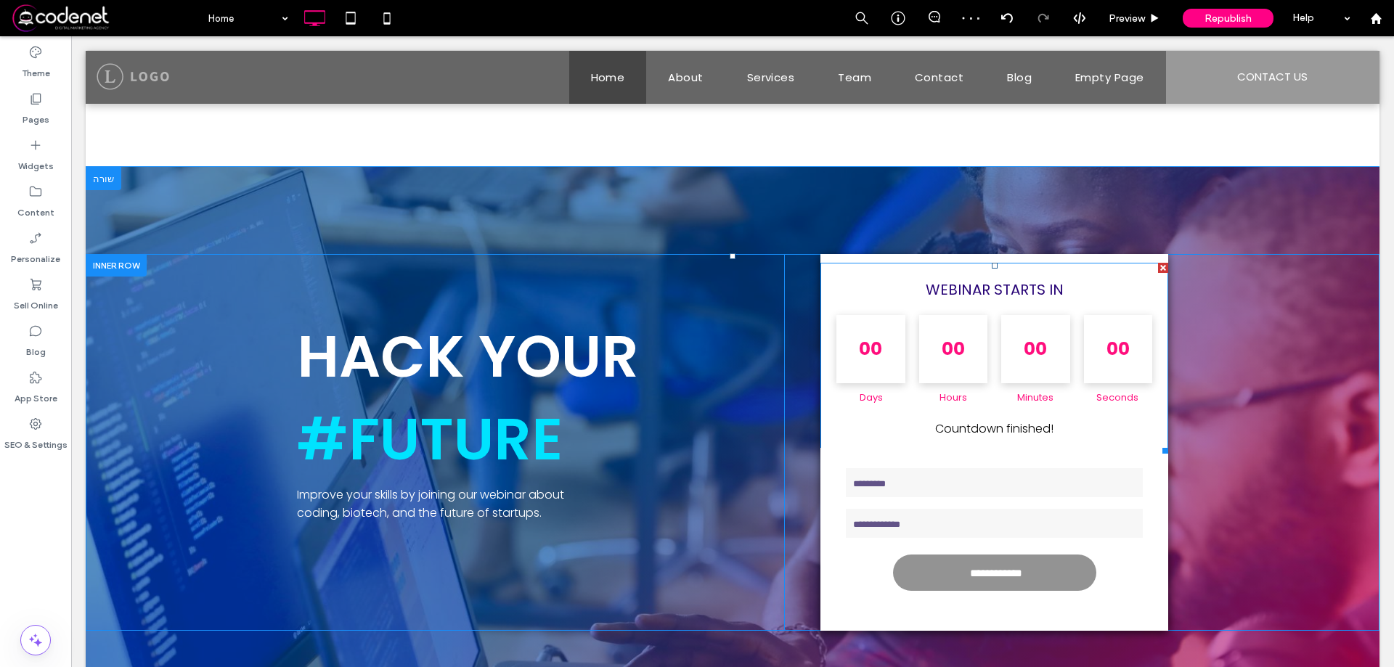
click at [1158, 269] on div at bounding box center [1163, 268] width 10 height 10
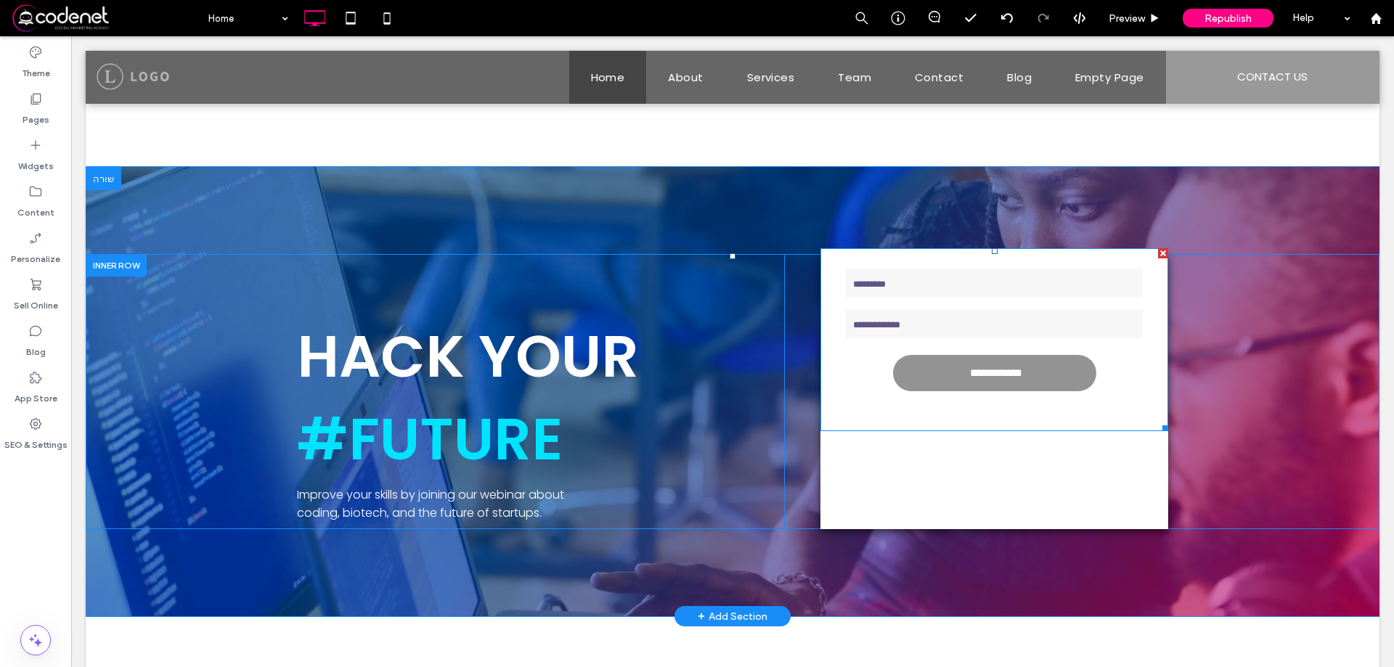
click at [1158, 257] on div at bounding box center [1163, 253] width 10 height 10
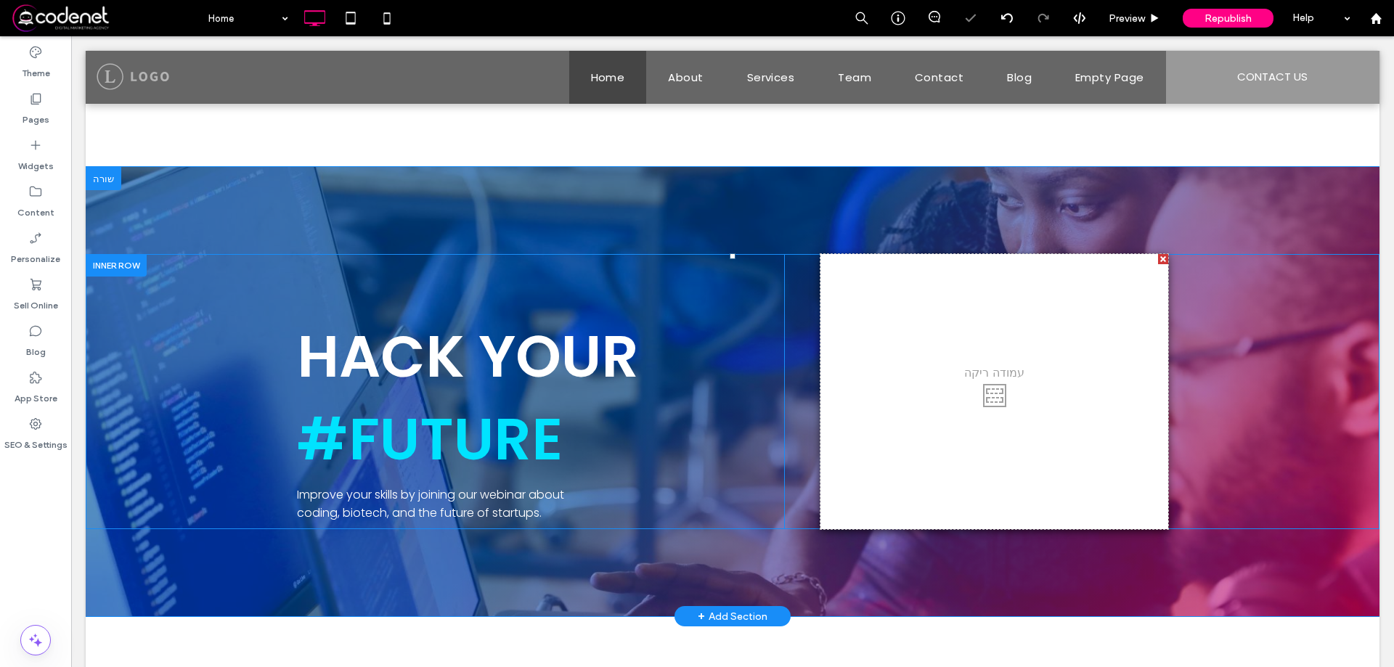
click at [1160, 258] on div at bounding box center [1163, 259] width 10 height 10
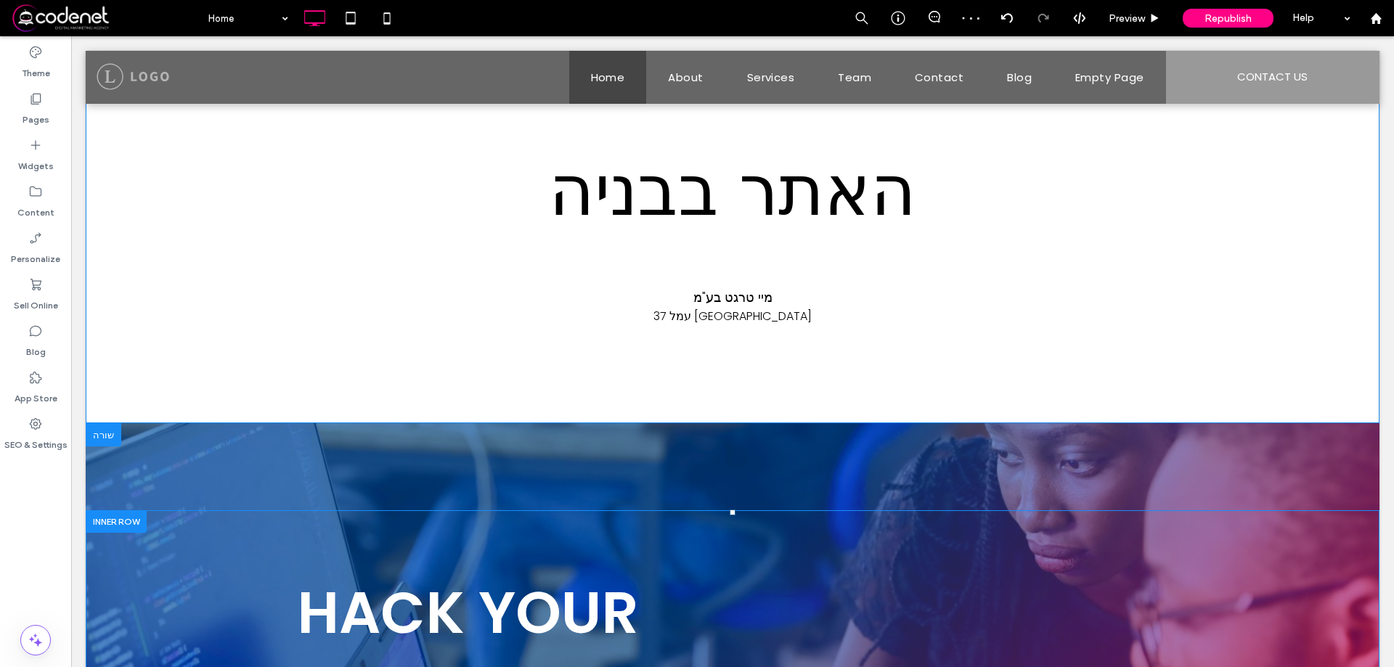
scroll to position [0, 0]
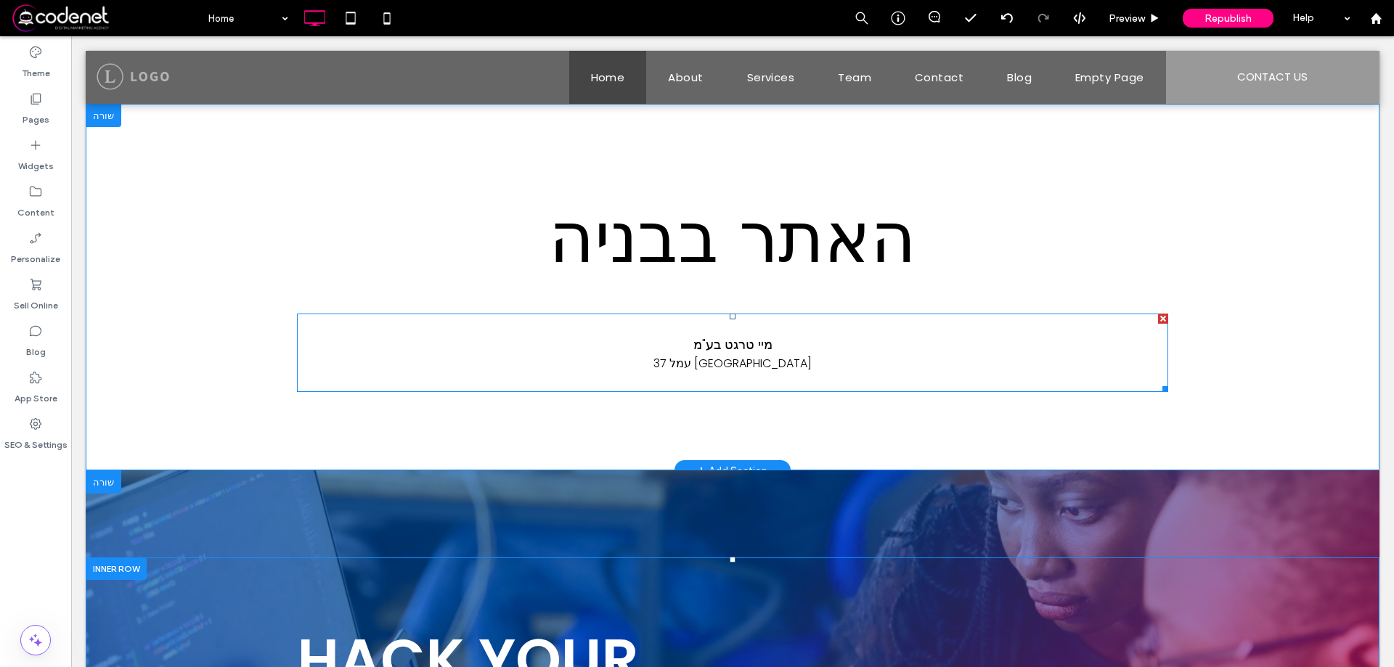
click at [714, 350] on span "[PERSON_NAME] טרגט בע"מ" at bounding box center [732, 344] width 79 height 18
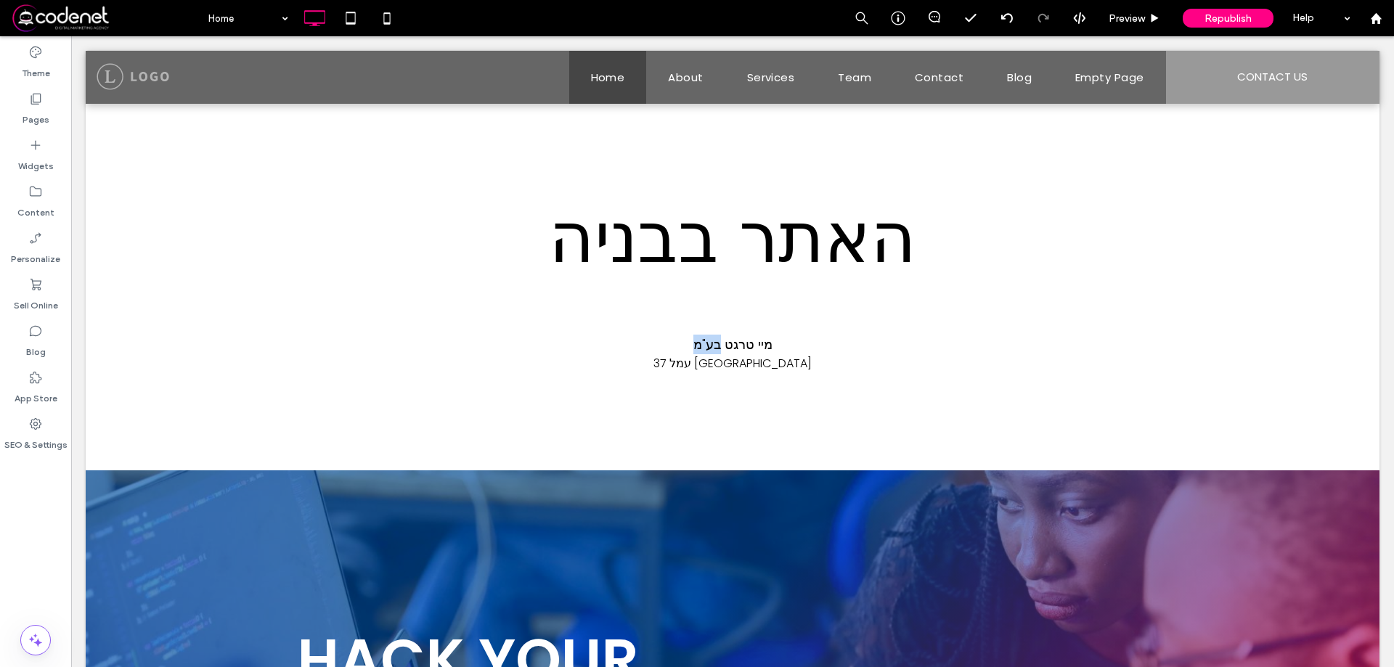
click at [714, 350] on span "[PERSON_NAME] טרגט בע"מ" at bounding box center [732, 344] width 79 height 18
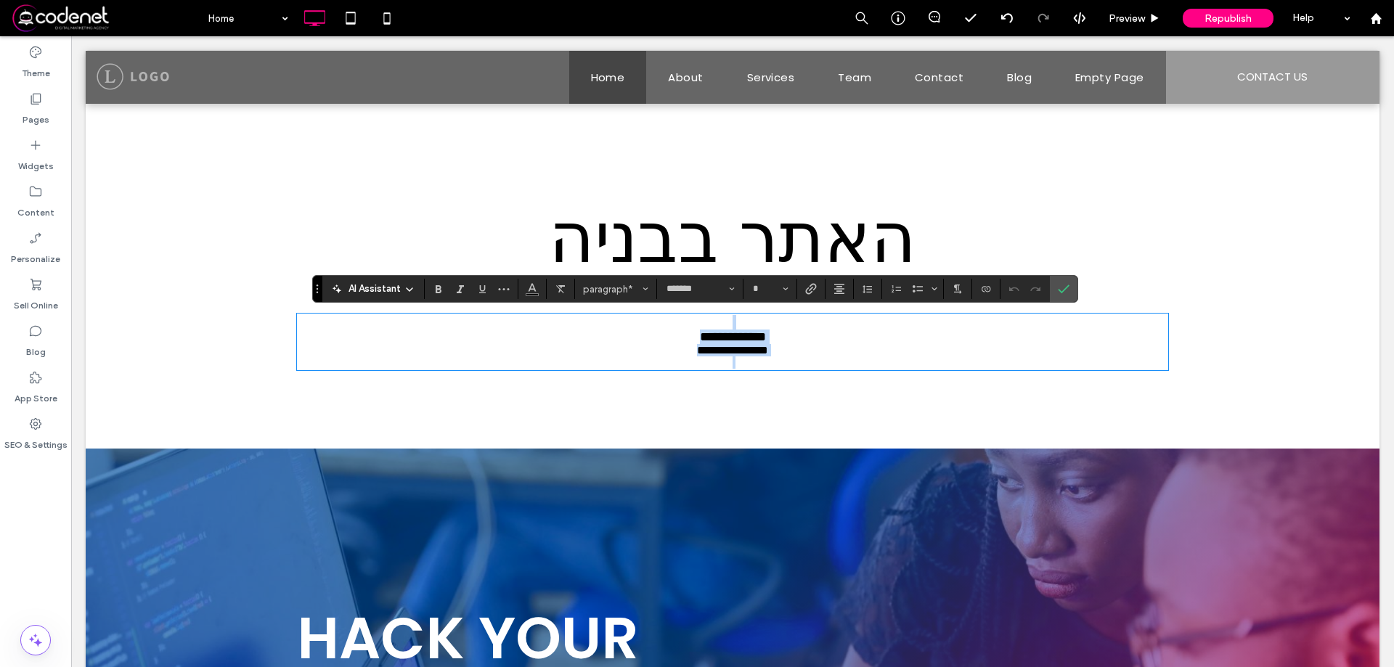
type input "**"
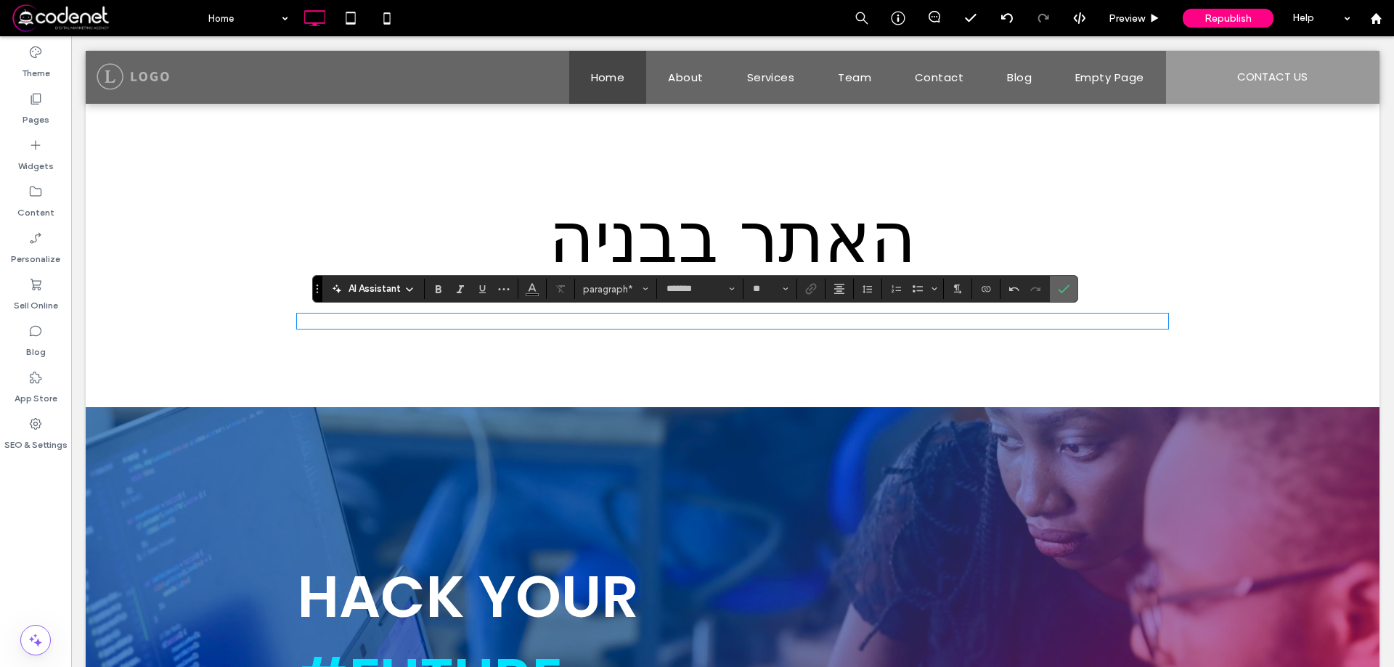
click at [1053, 297] on label "Confirm" at bounding box center [1064, 289] width 22 height 26
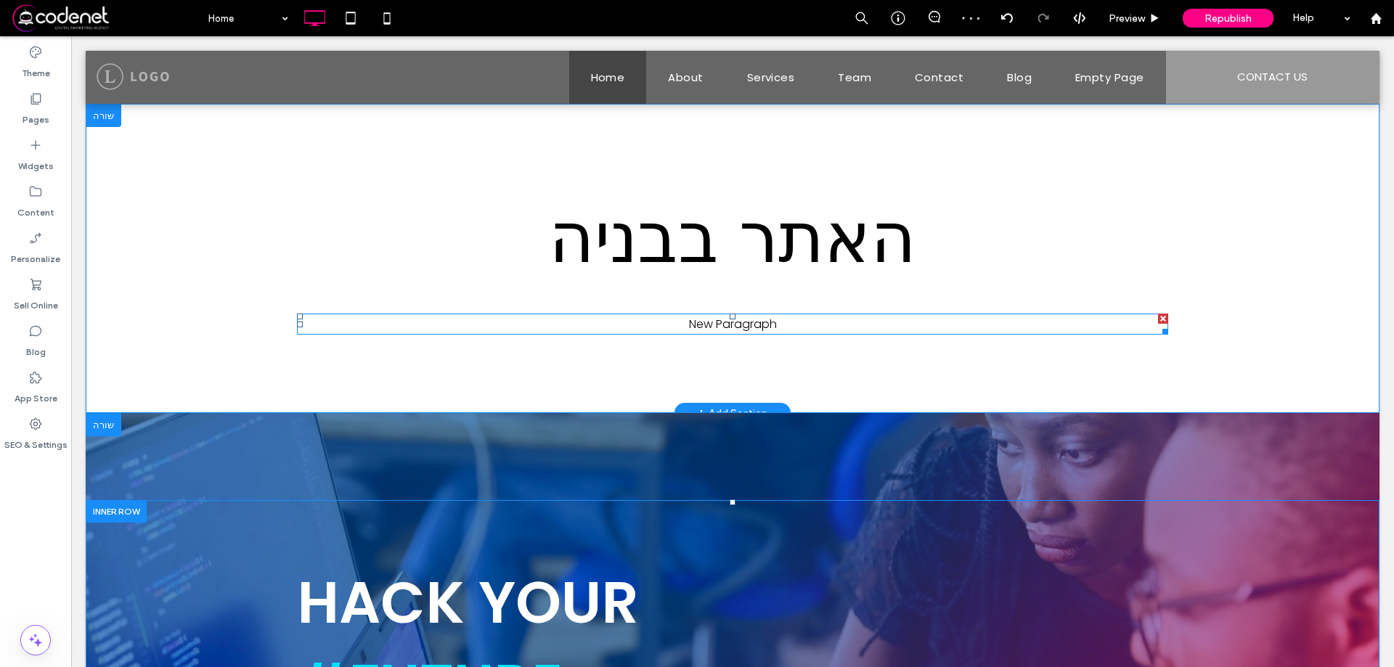
click at [772, 322] on p "New Paragraph" at bounding box center [732, 324] width 871 height 18
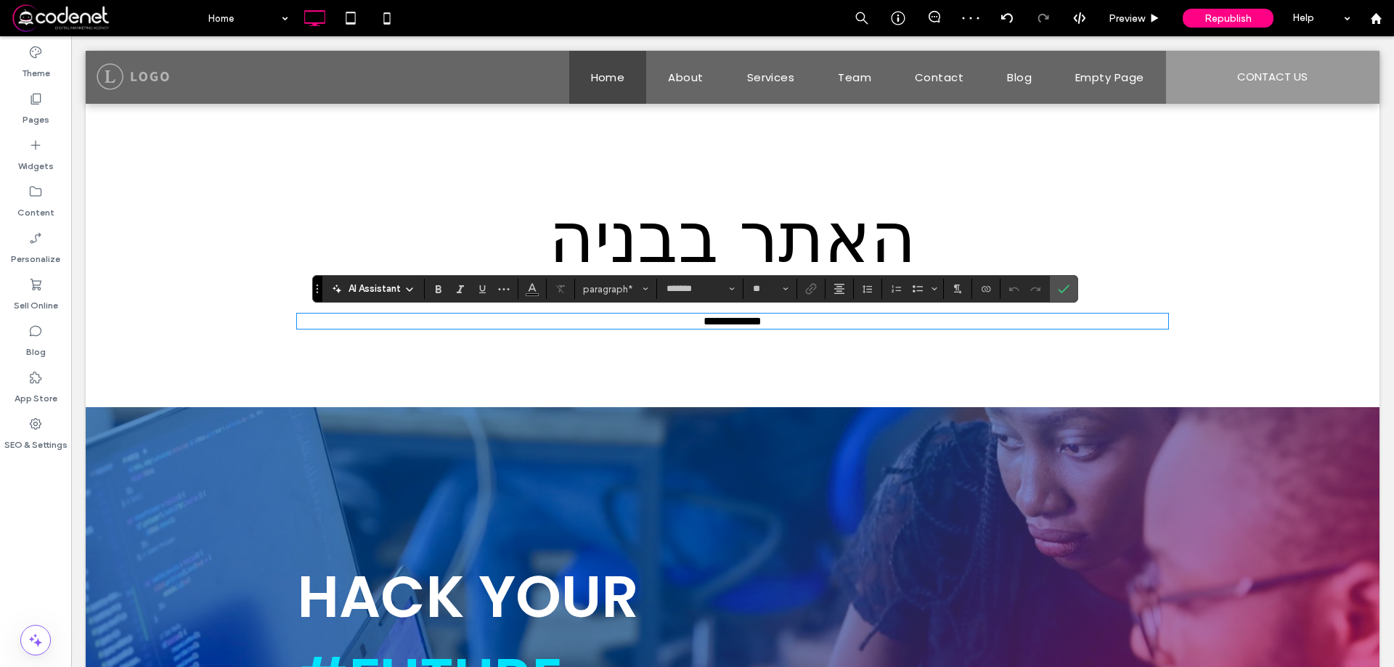
click at [762, 322] on span "**********" at bounding box center [733, 321] width 58 height 11
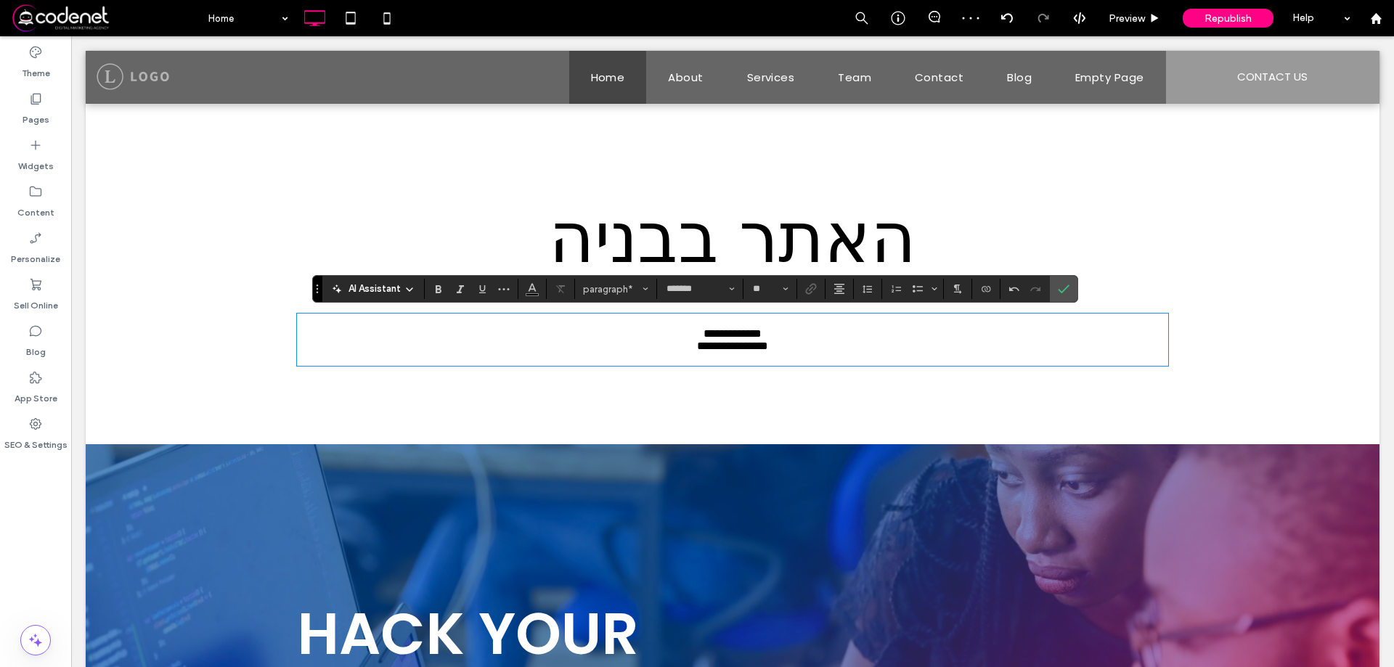
click at [802, 327] on p "﻿" at bounding box center [732, 321] width 871 height 12
click at [803, 334] on p "**********" at bounding box center [732, 333] width 871 height 12
click at [1064, 288] on icon "Confirm" at bounding box center [1064, 289] width 12 height 12
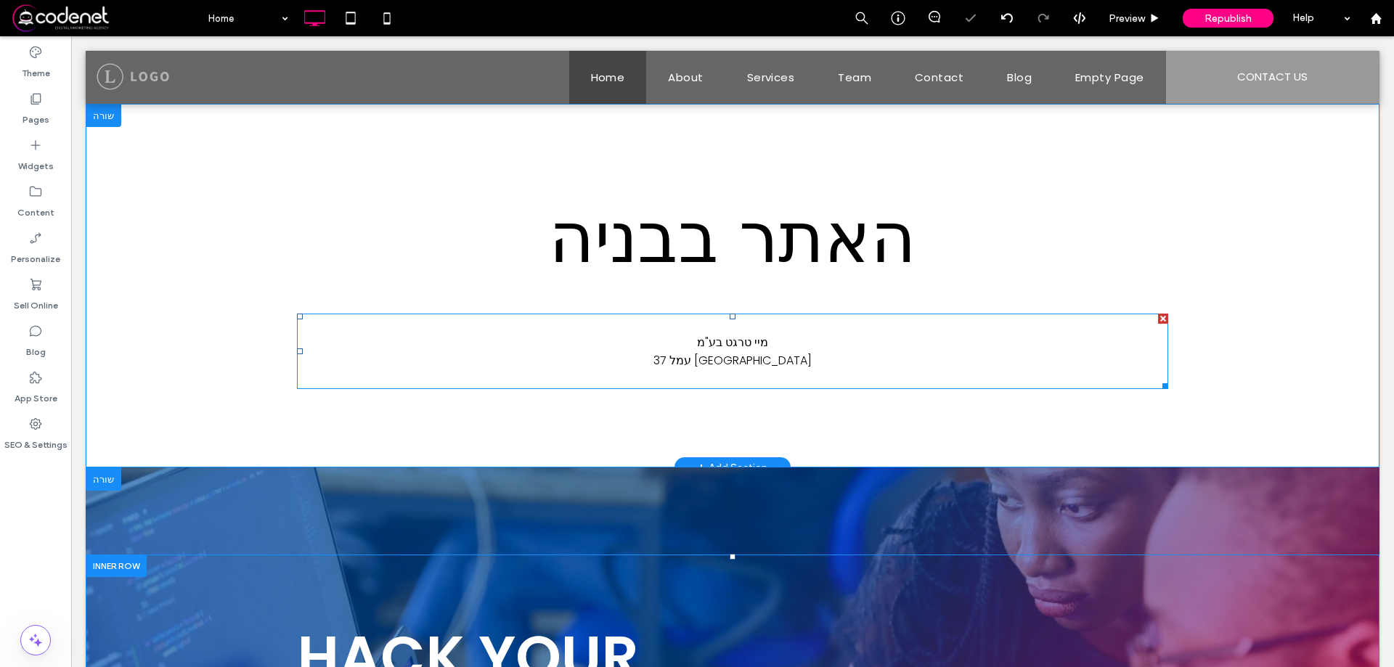
click at [1159, 319] on div at bounding box center [1163, 319] width 10 height 10
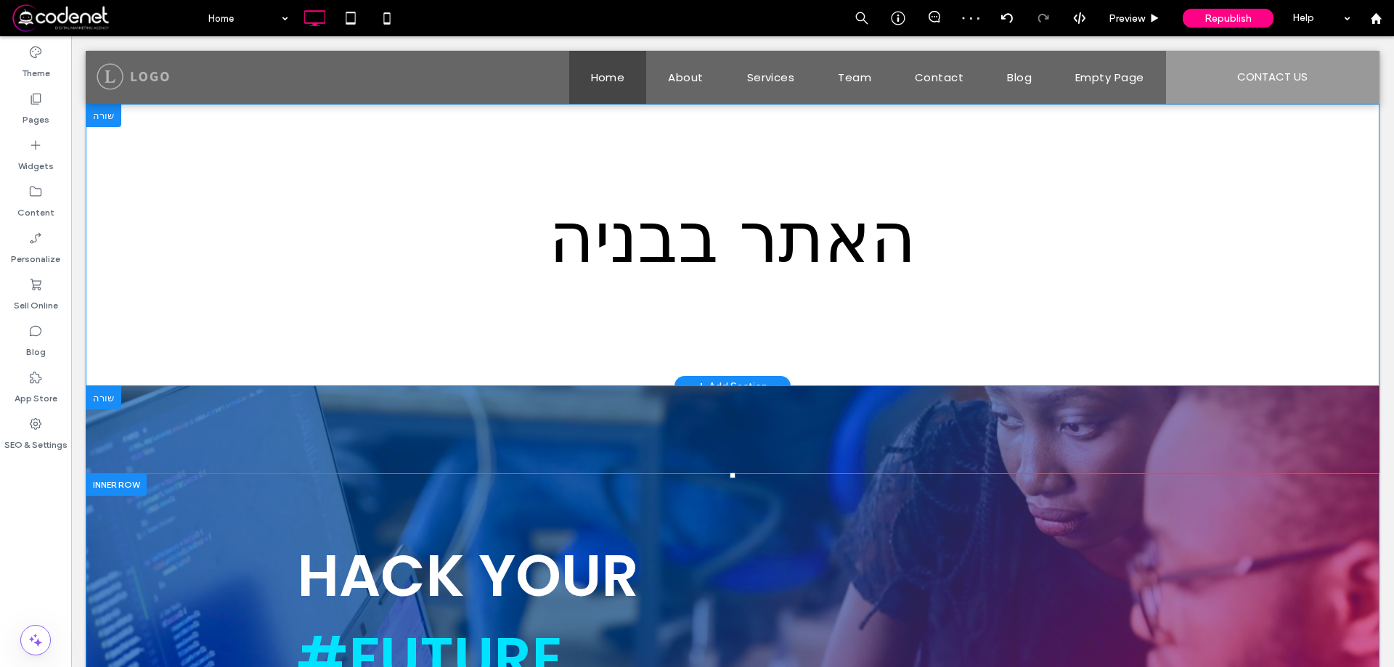
click at [98, 116] on div at bounding box center [104, 115] width 36 height 23
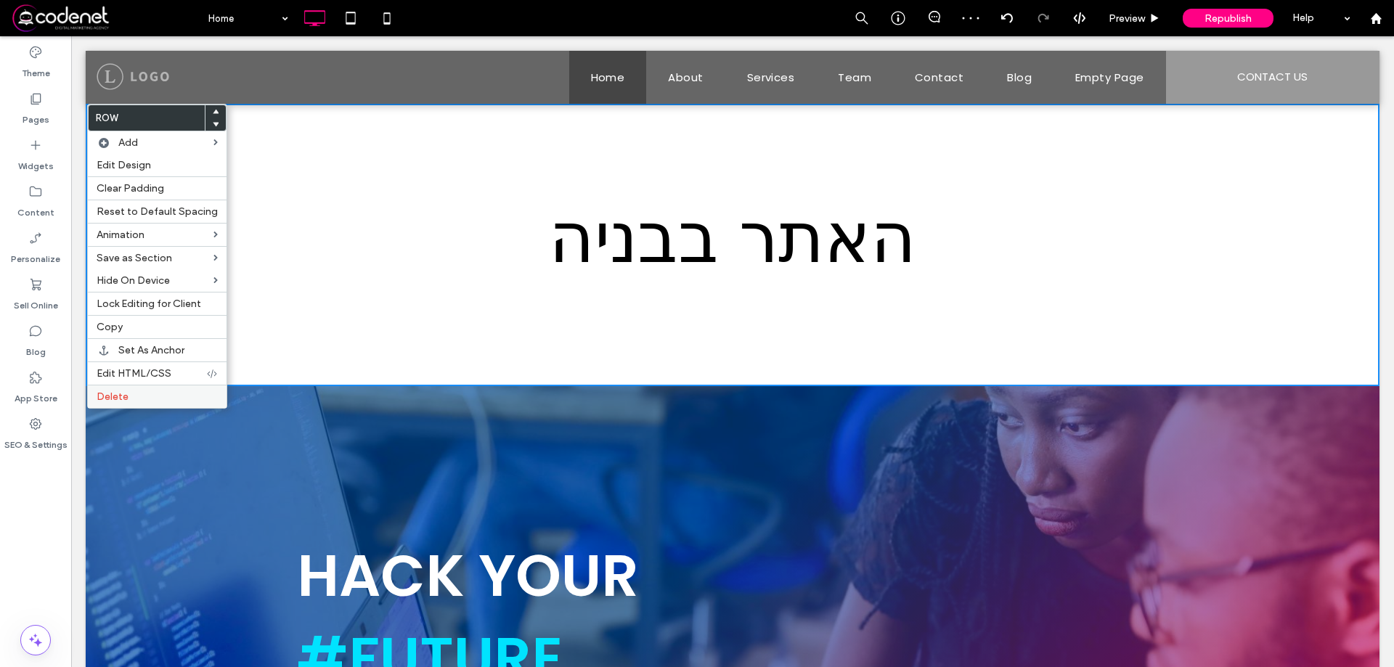
click at [187, 396] on label "Delete" at bounding box center [157, 397] width 121 height 12
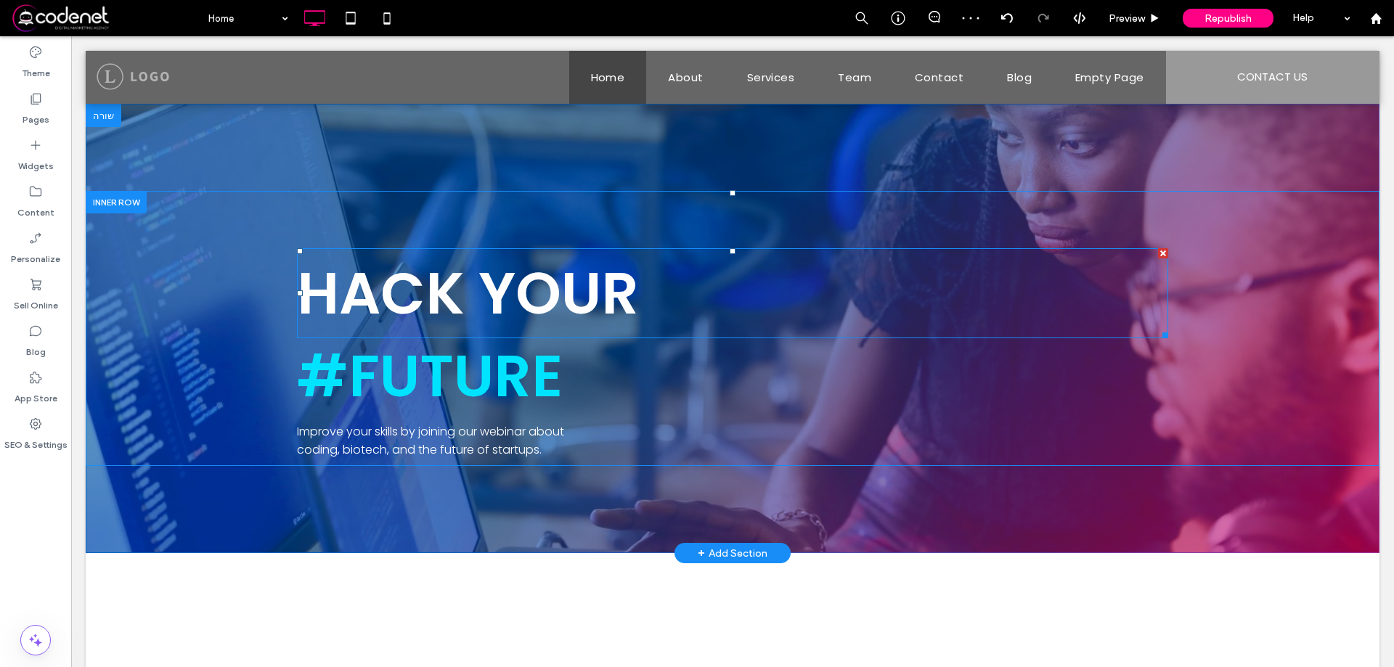
click at [478, 299] on span "HACK YOUR" at bounding box center [468, 293] width 342 height 81
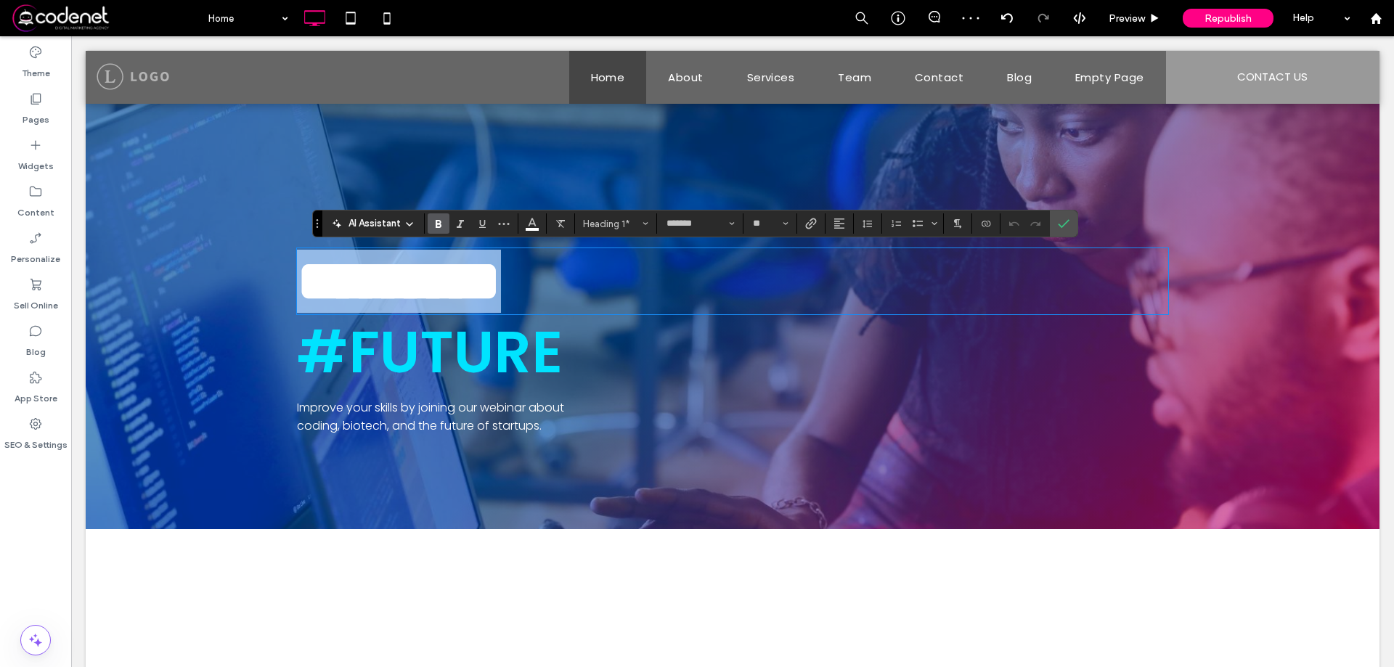
click at [478, 299] on span "*********" at bounding box center [399, 281] width 204 height 57
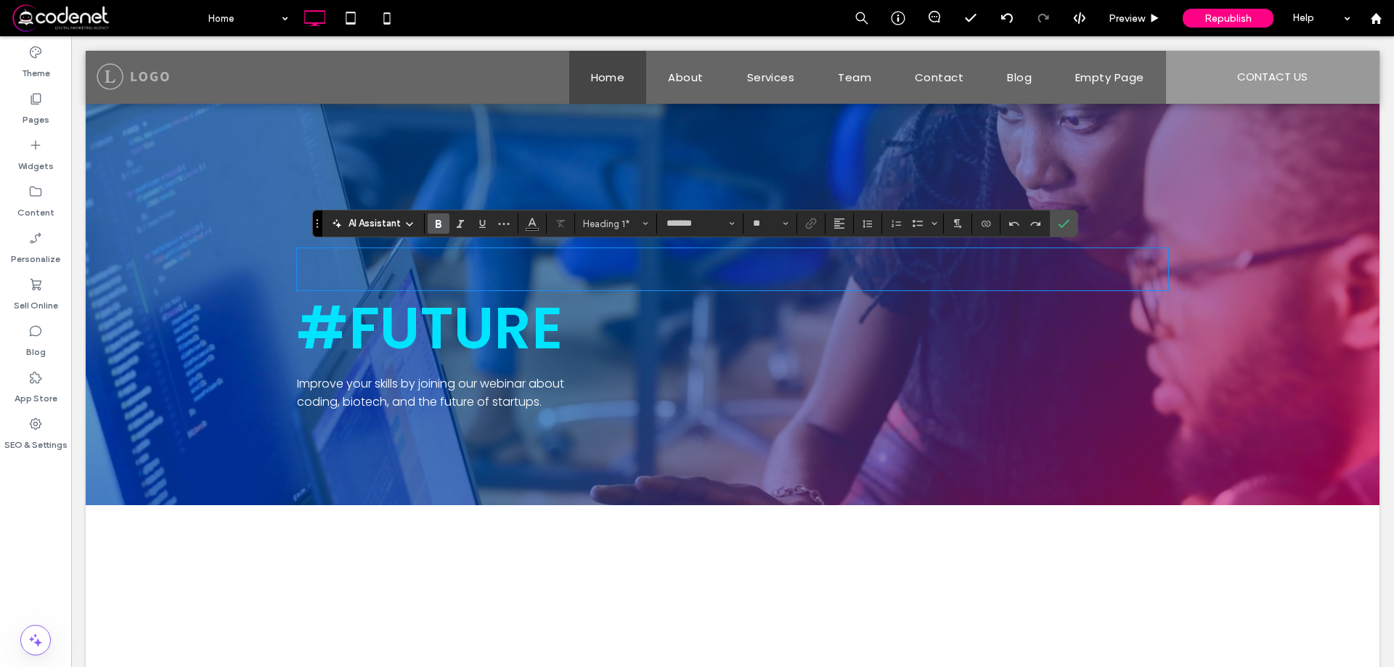
type input "**"
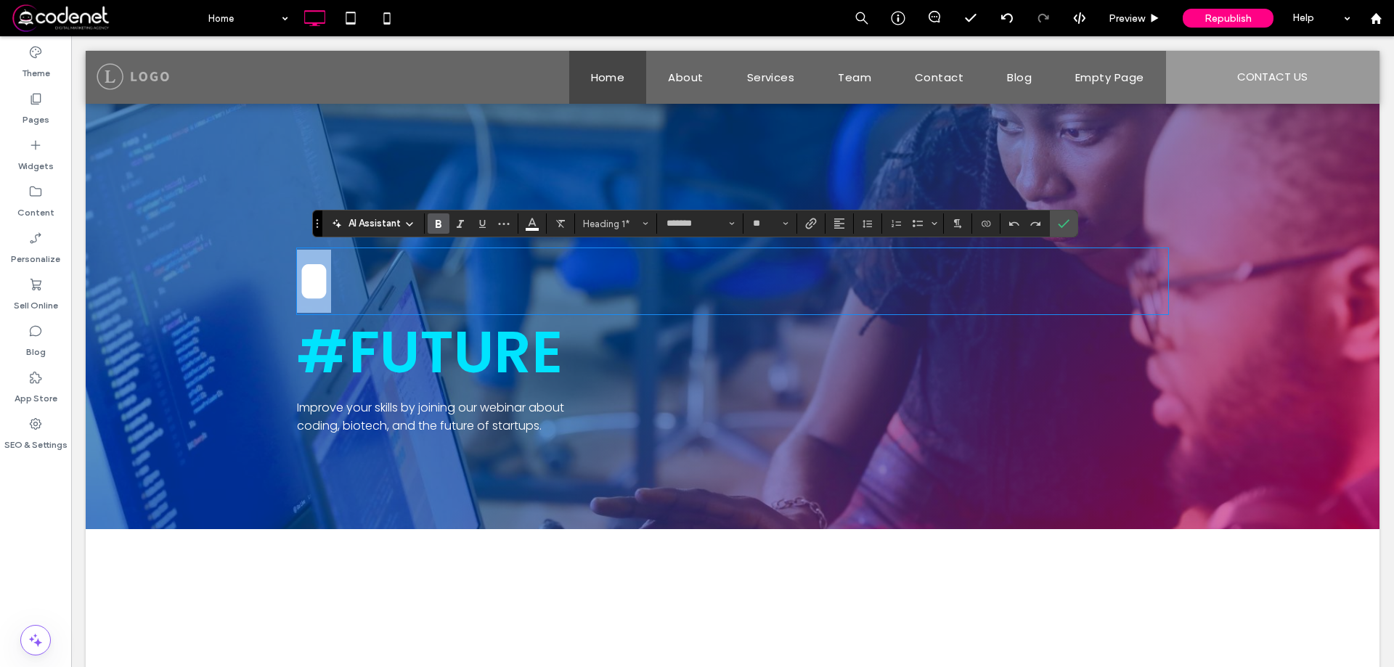
drag, startPoint x: 314, startPoint y: 292, endPoint x: 279, endPoint y: 298, distance: 35.3
click at [279, 298] on div "* #FUTURE Improve your skills by joining our webinar about coding, biotech, and…" at bounding box center [733, 316] width 1294 height 251
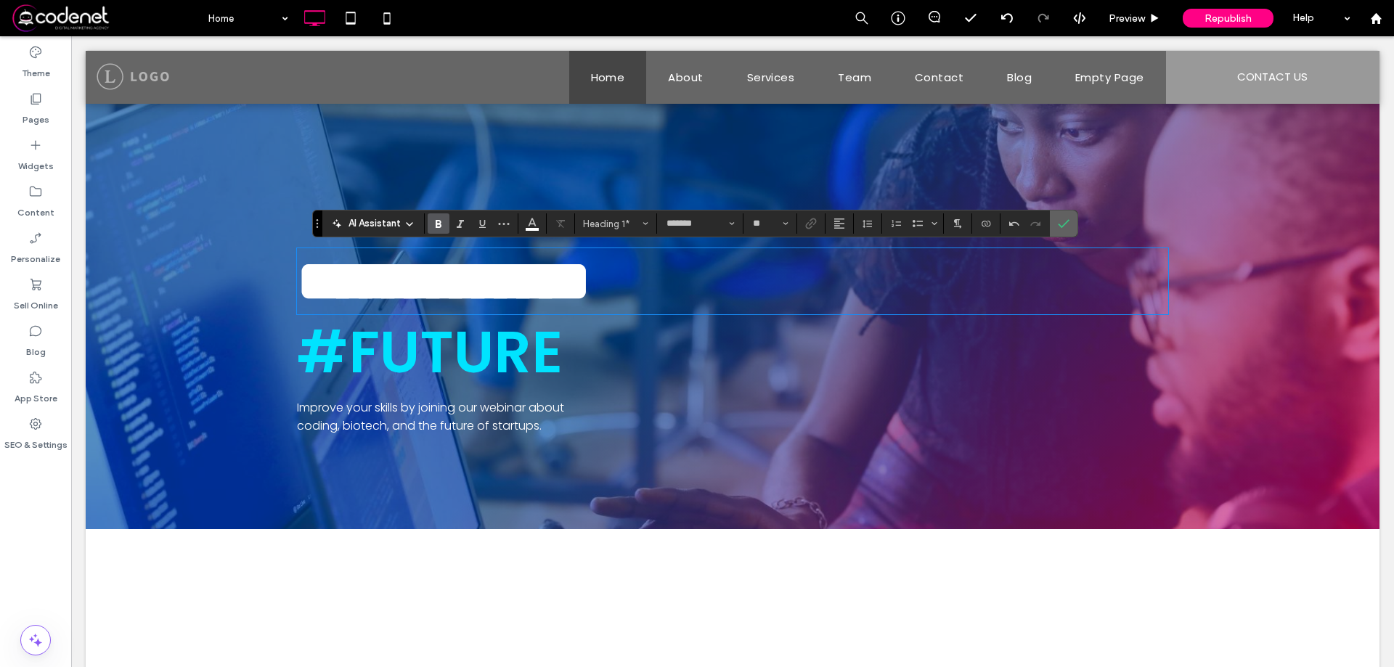
click at [1063, 222] on icon "Confirm" at bounding box center [1064, 224] width 12 height 12
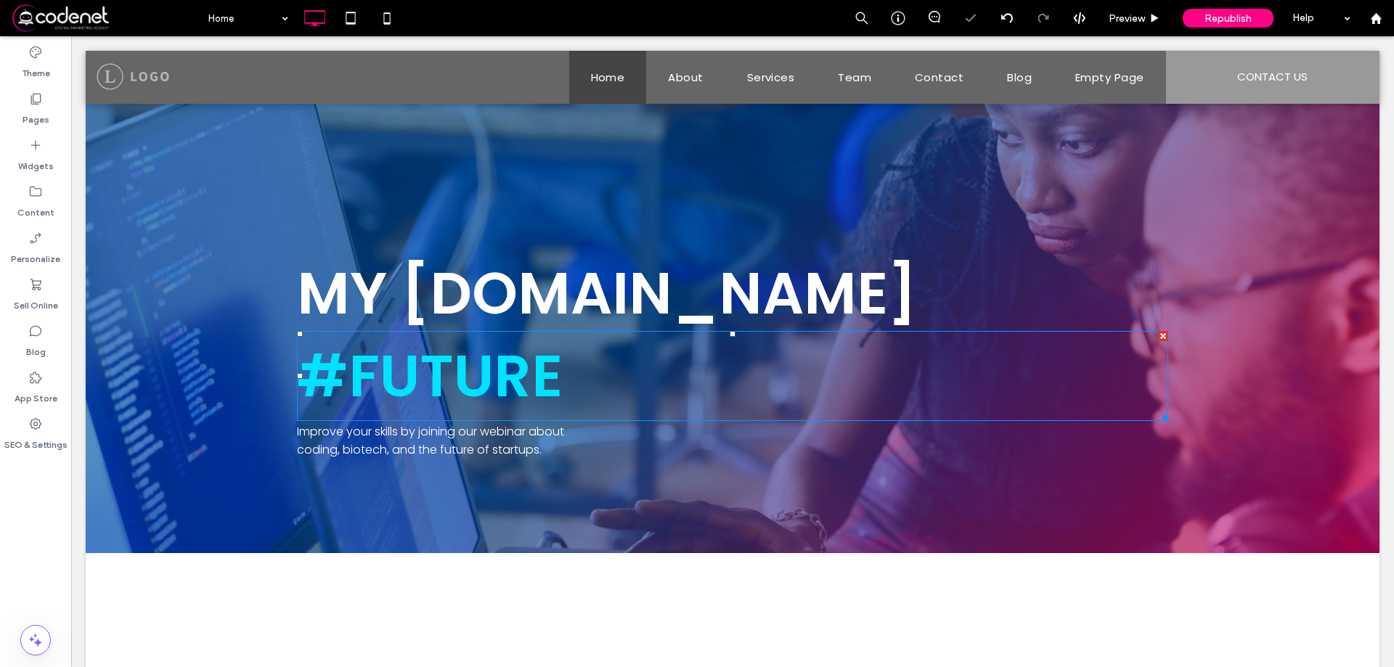
click at [467, 391] on span "#FUTURE" at bounding box center [430, 375] width 266 height 81
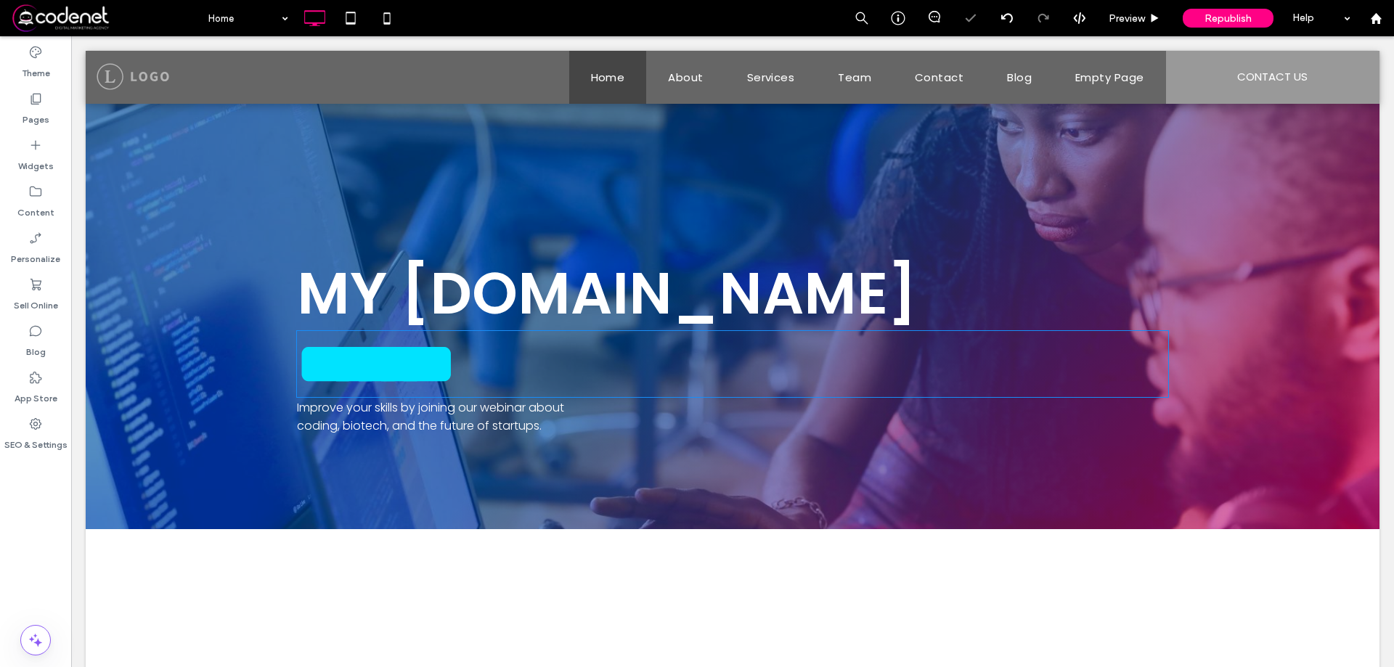
click at [456, 391] on span "*******" at bounding box center [376, 363] width 159 height 57
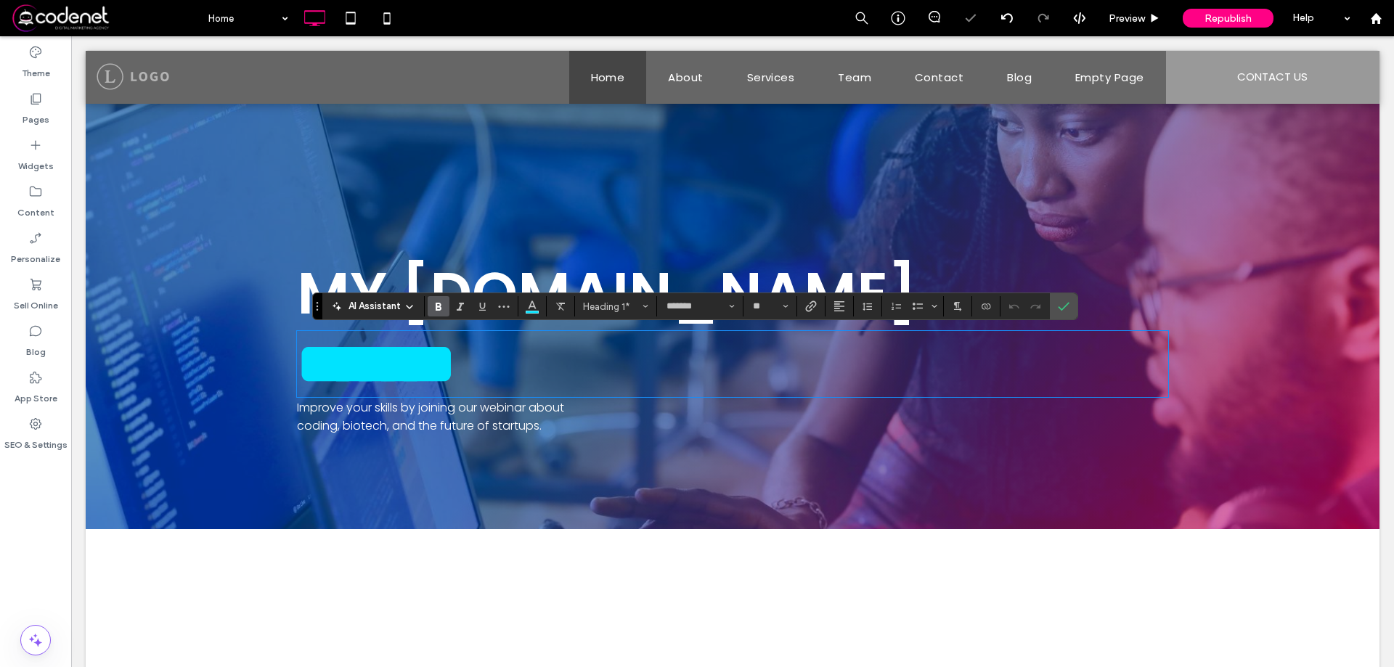
click at [456, 388] on span "*******" at bounding box center [376, 363] width 159 height 57
click at [425, 374] on span "*******" at bounding box center [376, 363] width 159 height 57
click at [445, 434] on span "Improve your skills by joining our webinar about coding, biotech, and the futur…" at bounding box center [430, 416] width 267 height 35
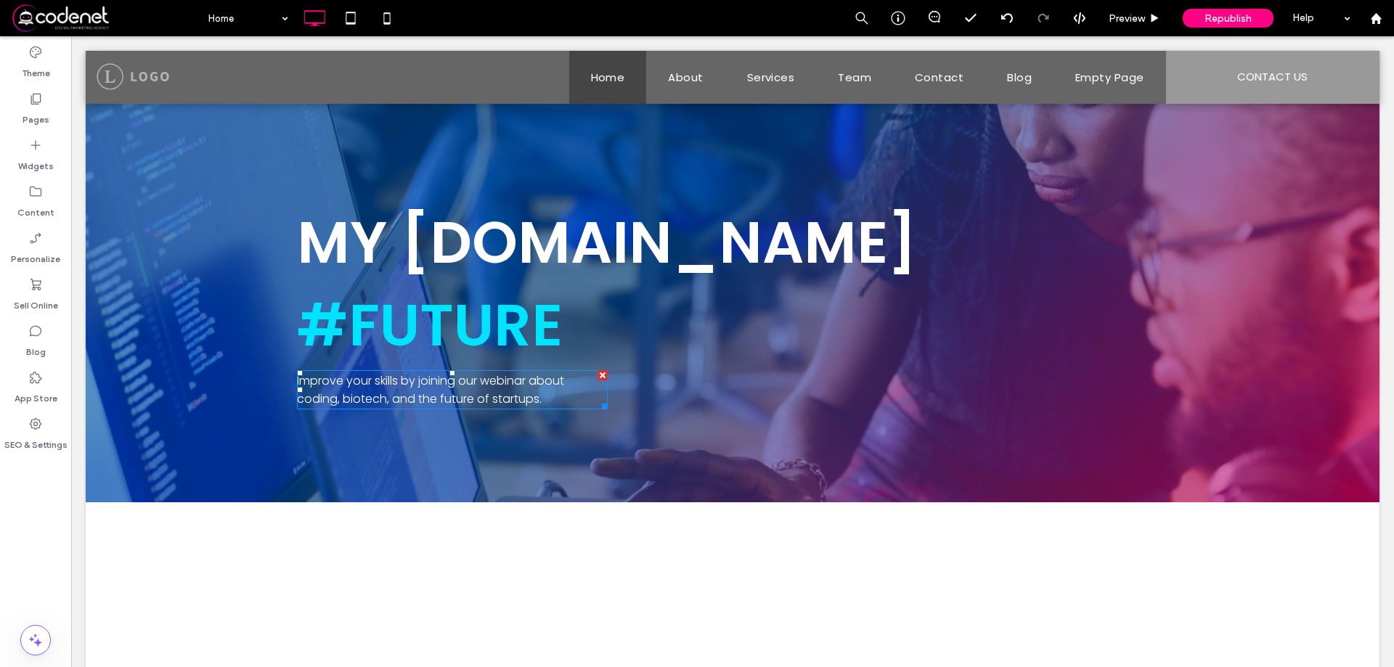
scroll to position [73, 0]
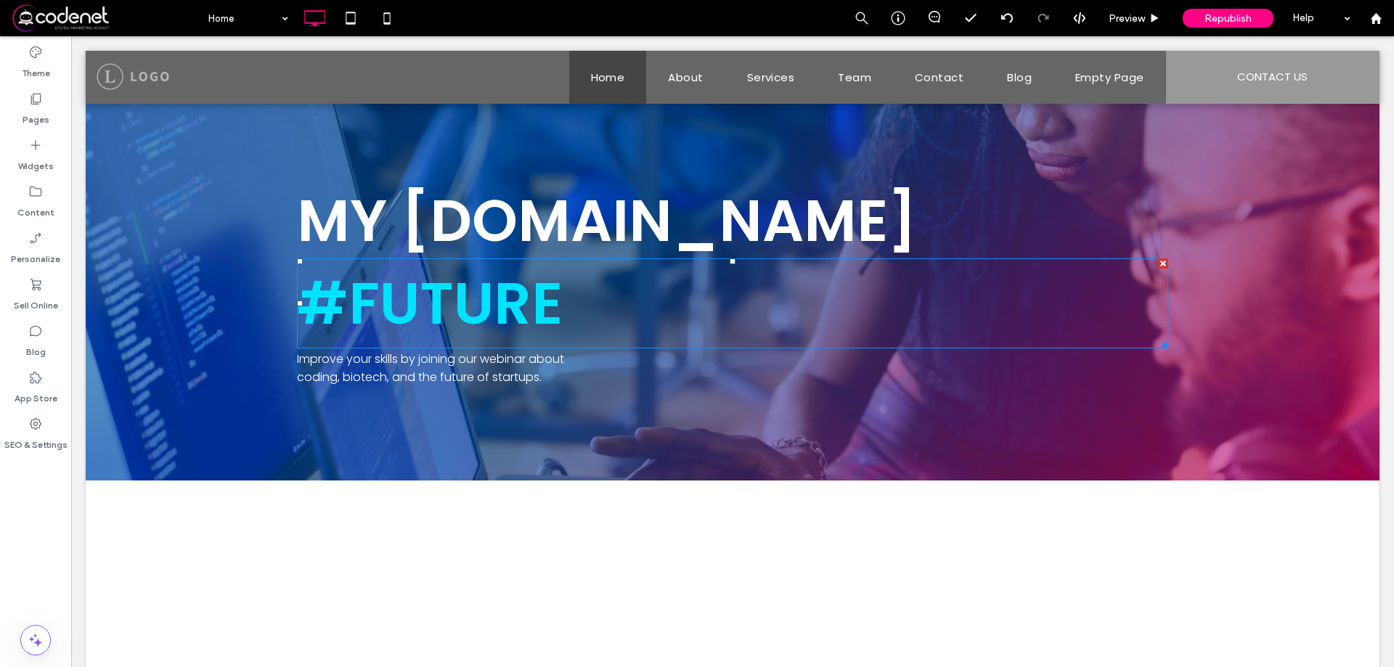
click at [462, 284] on span "#FUTURE" at bounding box center [430, 303] width 266 height 81
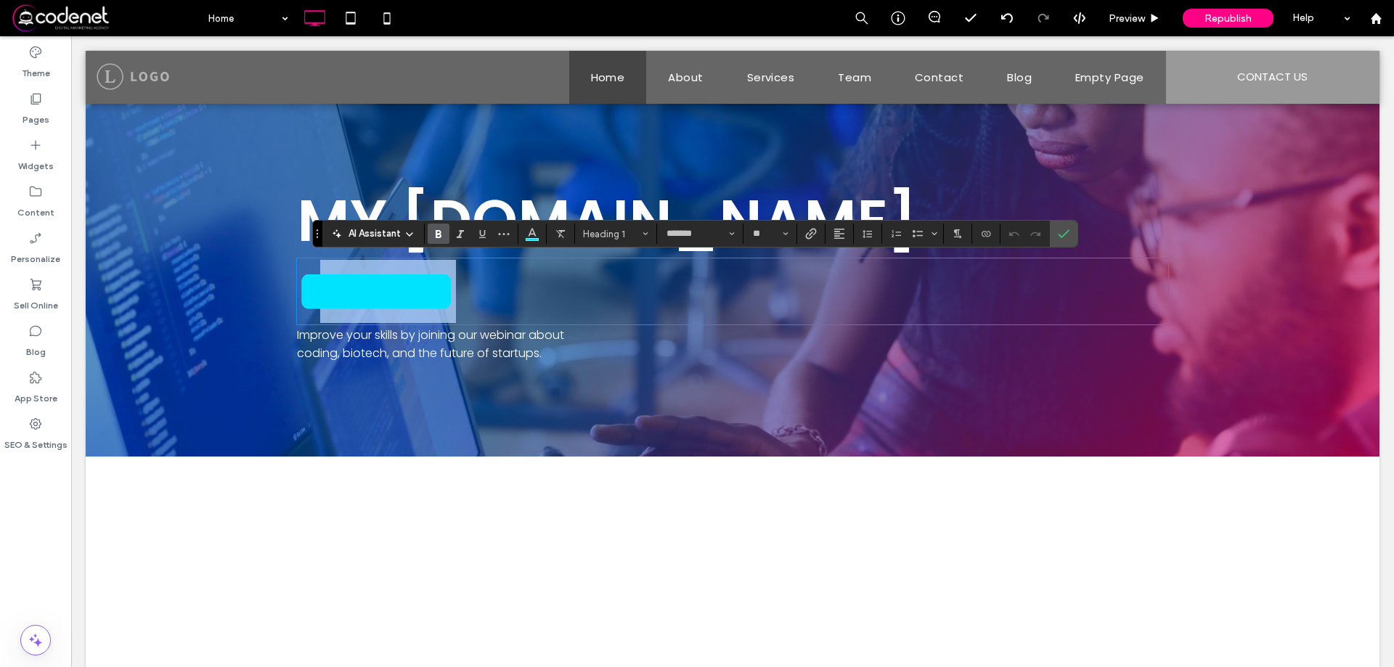
click at [456, 284] on span "*******" at bounding box center [376, 291] width 159 height 57
type input "**"
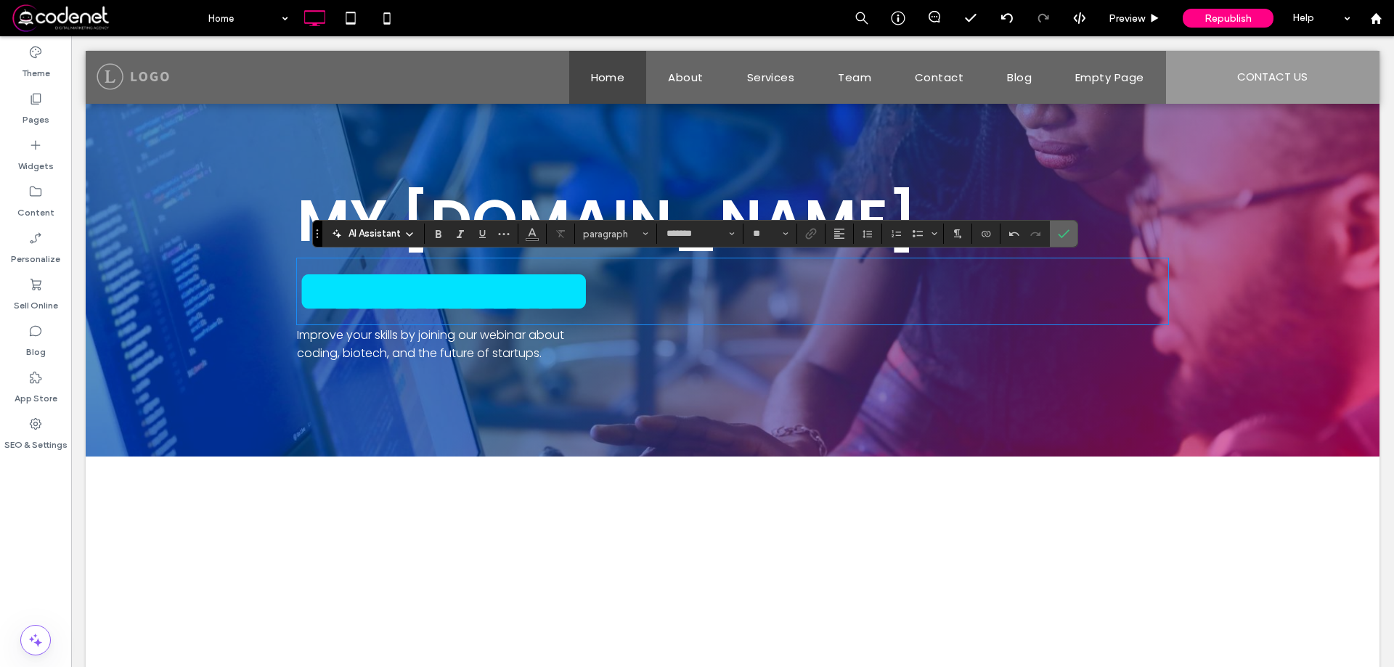
click at [1058, 232] on icon "Confirm" at bounding box center [1064, 234] width 12 height 12
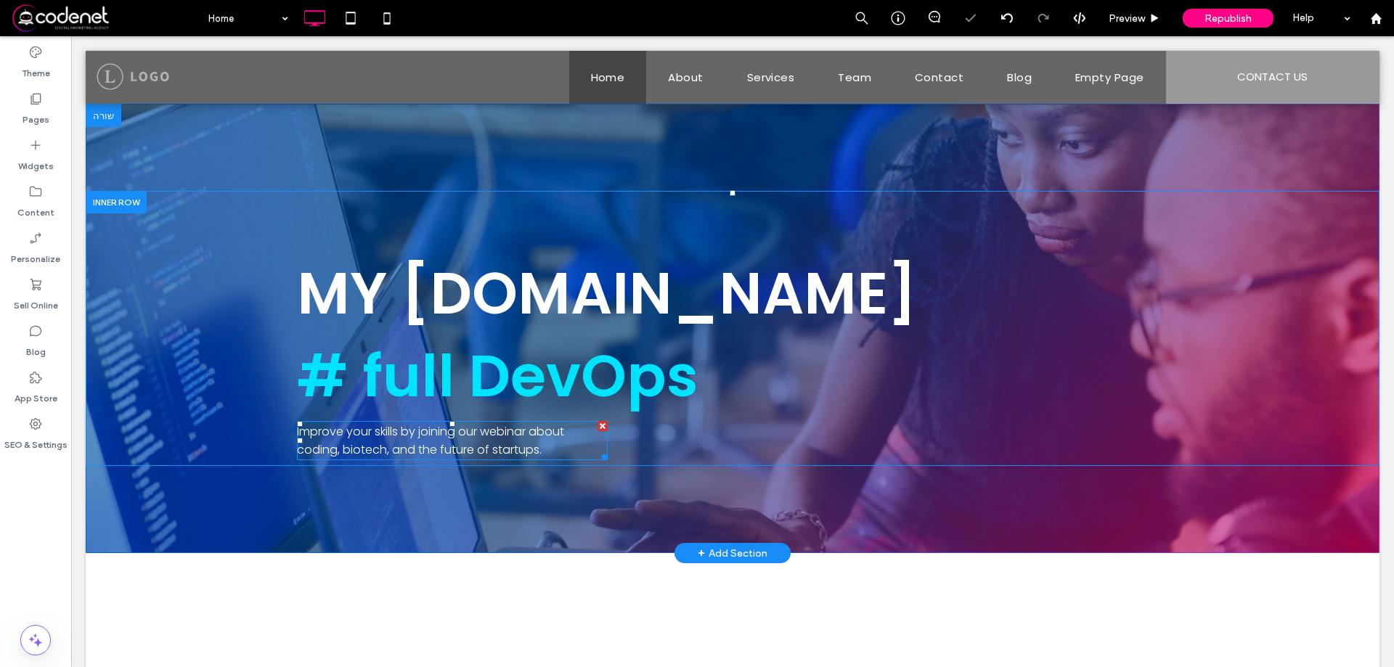
click at [510, 438] on span "Improve your skills by joining our webinar about coding, biotech, and the futur…" at bounding box center [430, 440] width 267 height 35
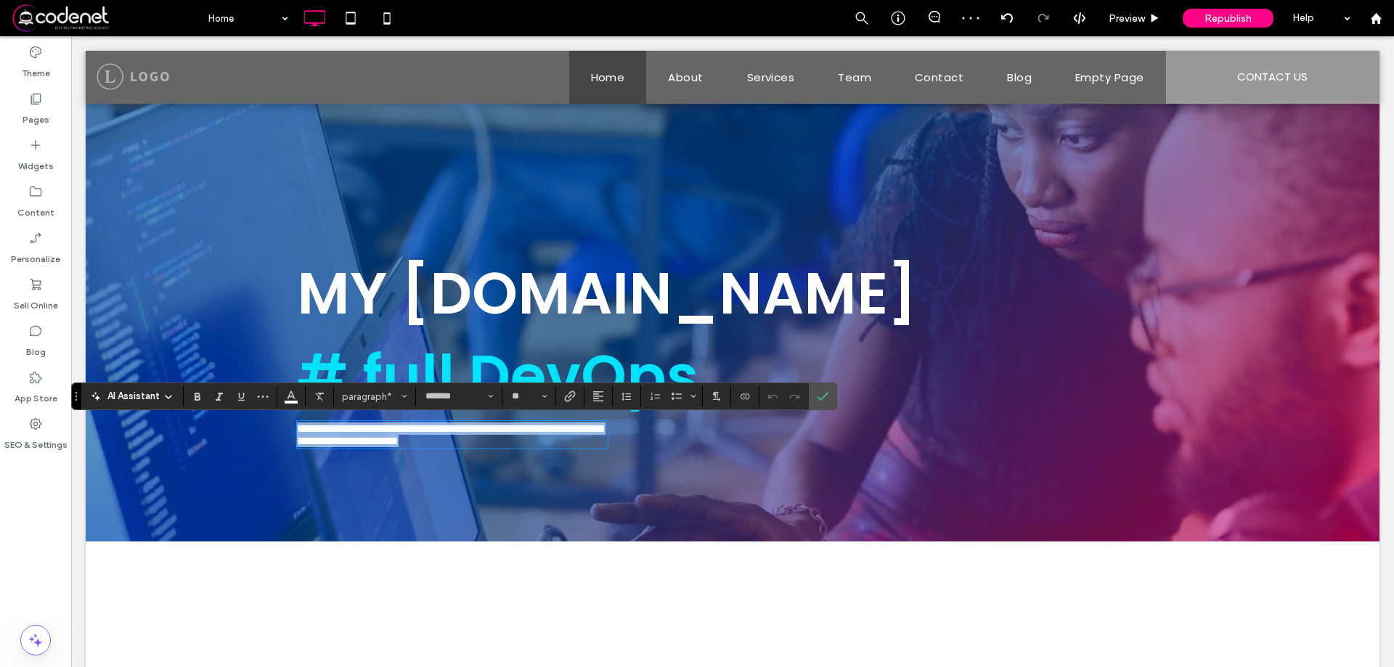
click at [510, 438] on span "**********" at bounding box center [450, 434] width 306 height 23
click at [844, 302] on h1 "MY TARGET.LTD" at bounding box center [732, 293] width 871 height 87
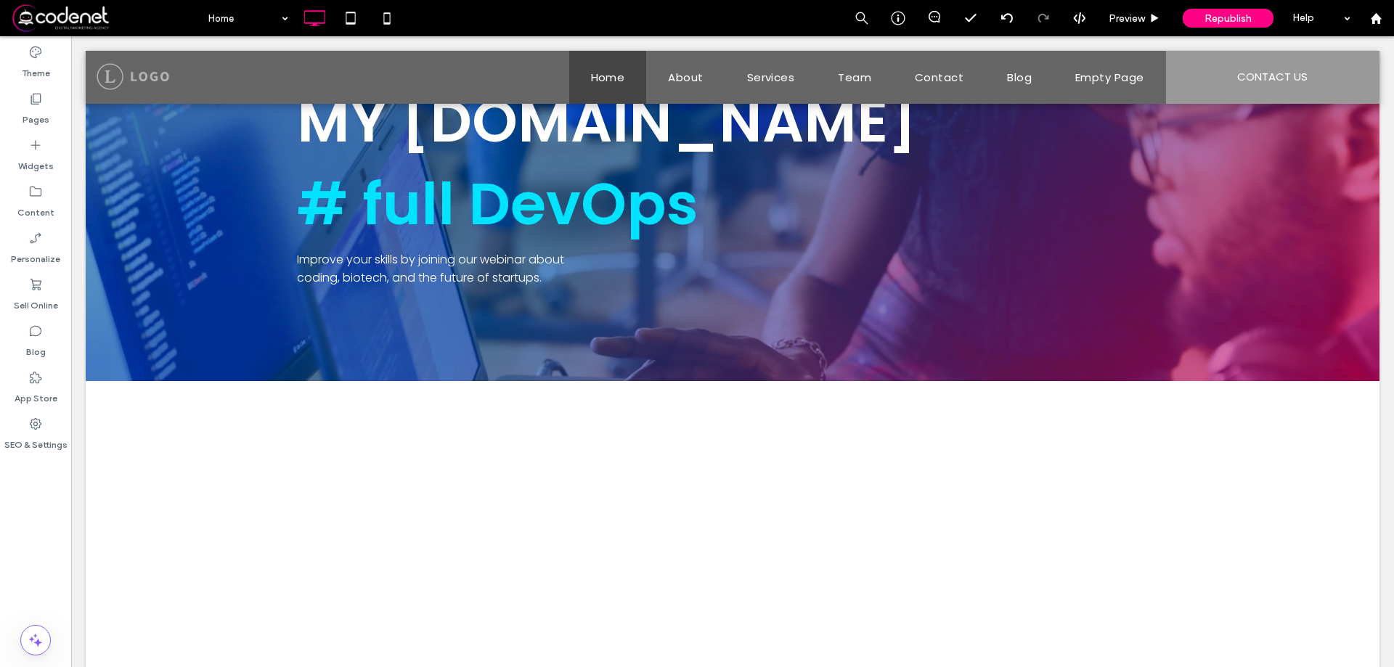
scroll to position [145, 0]
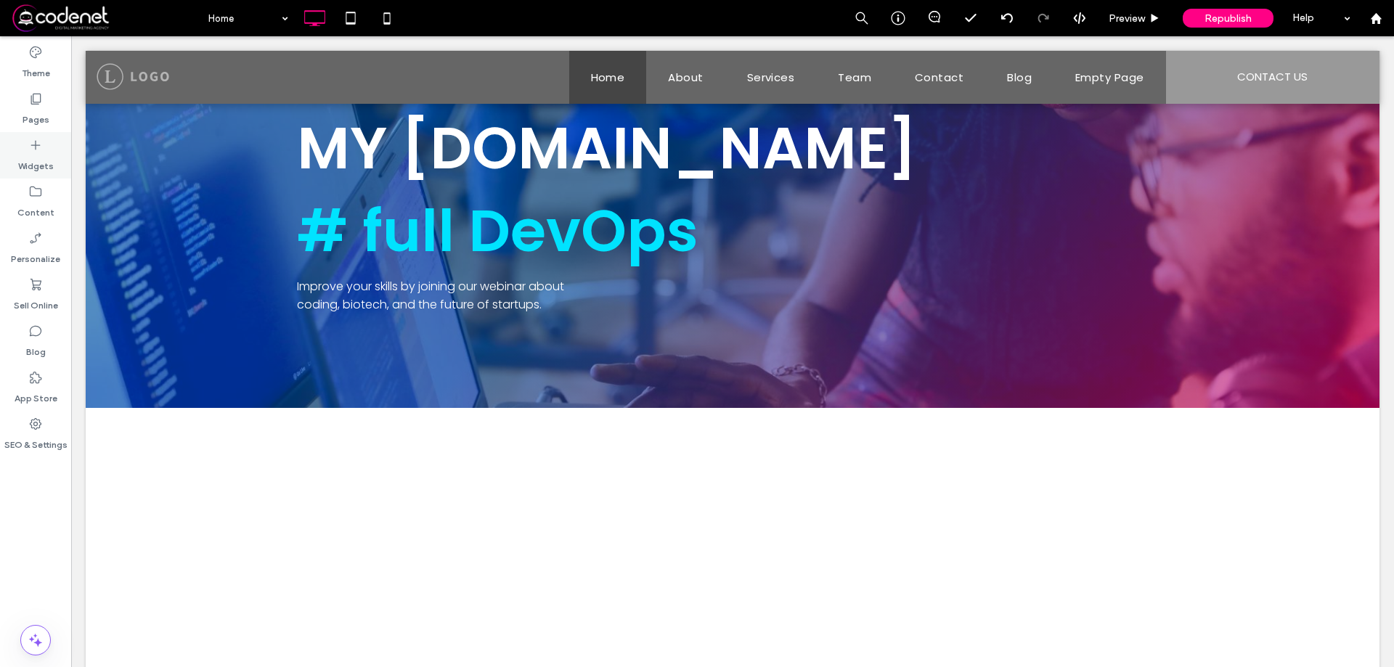
click at [36, 140] on icon at bounding box center [35, 145] width 15 height 15
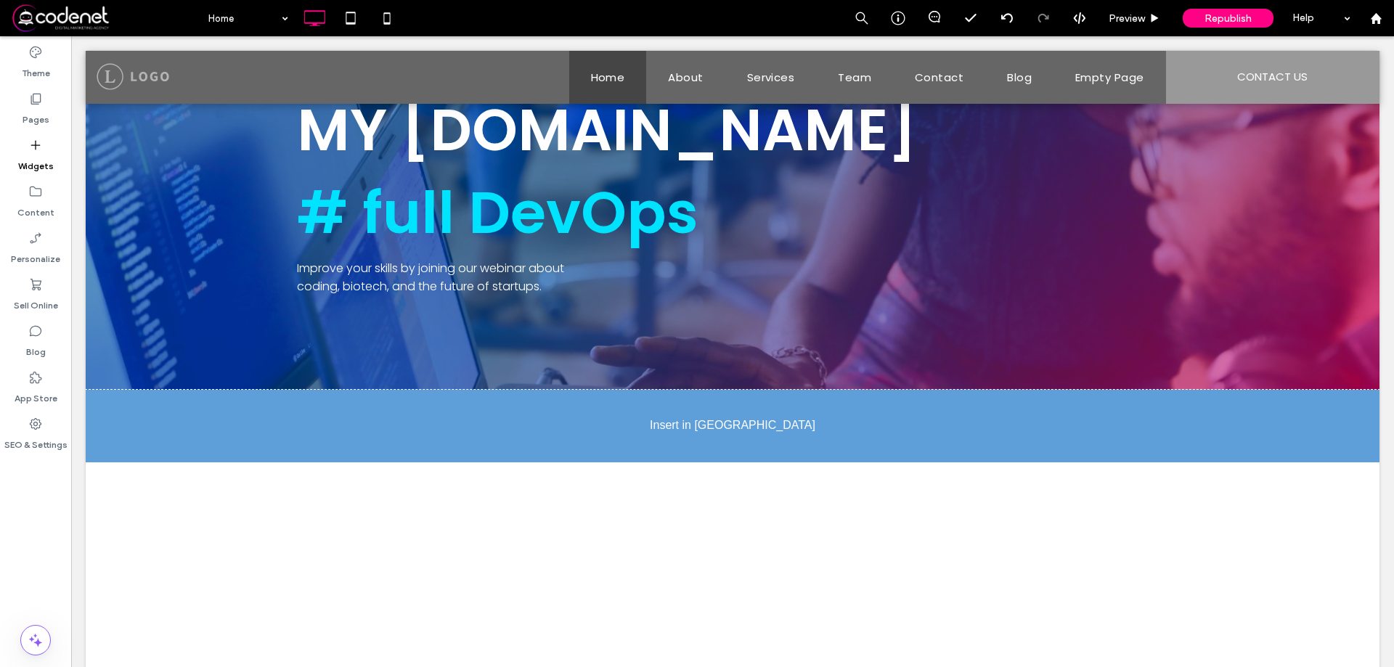
scroll to position [171, 0]
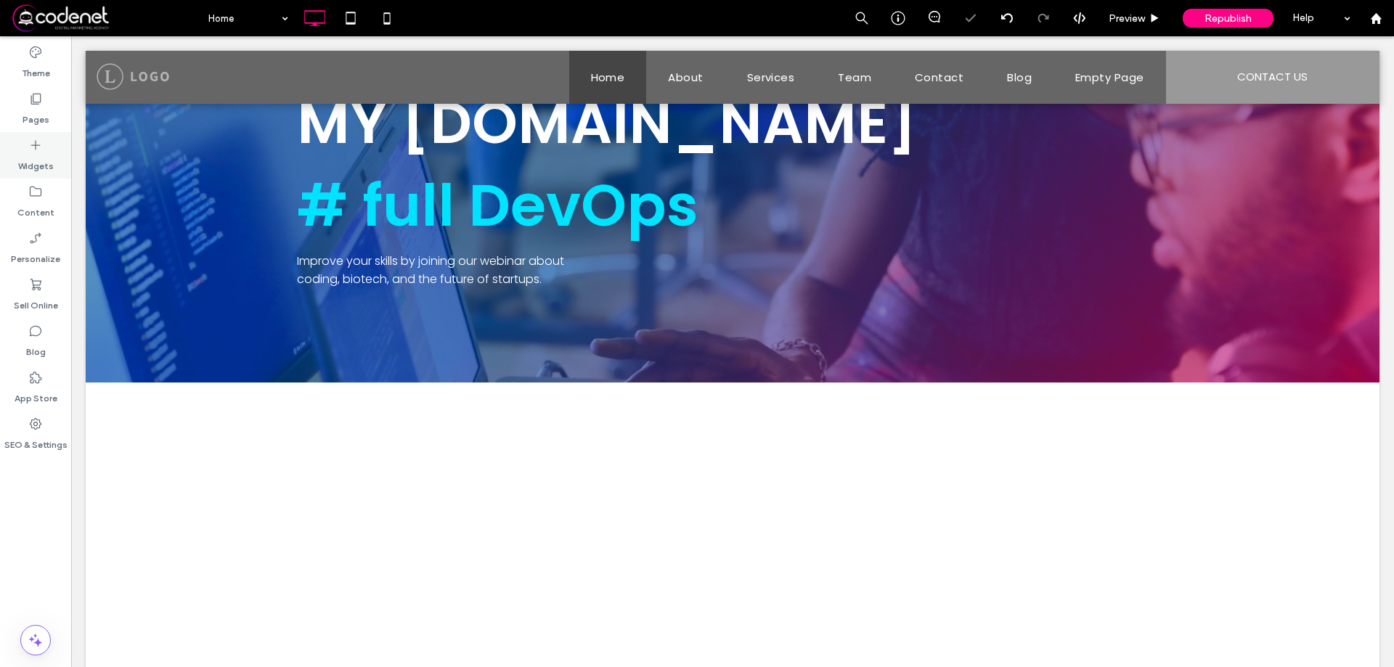
click at [45, 160] on label "Widgets" at bounding box center [36, 162] width 36 height 20
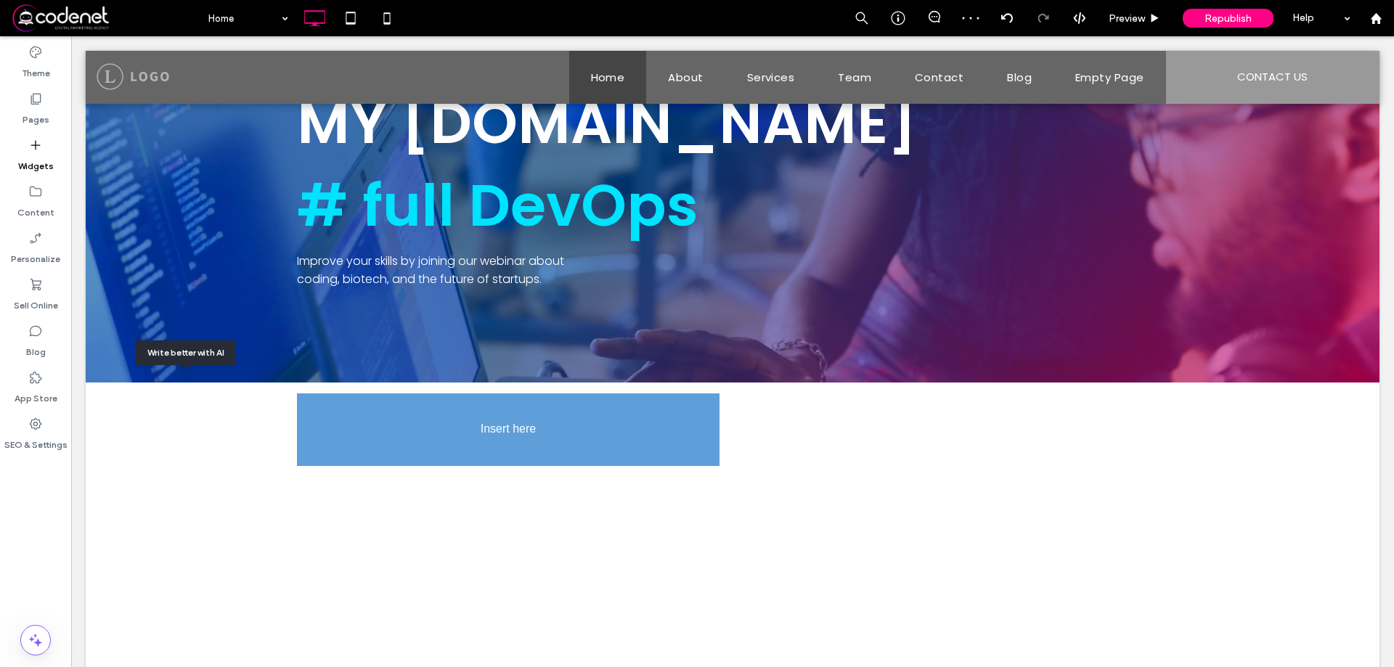
scroll to position [221, 0]
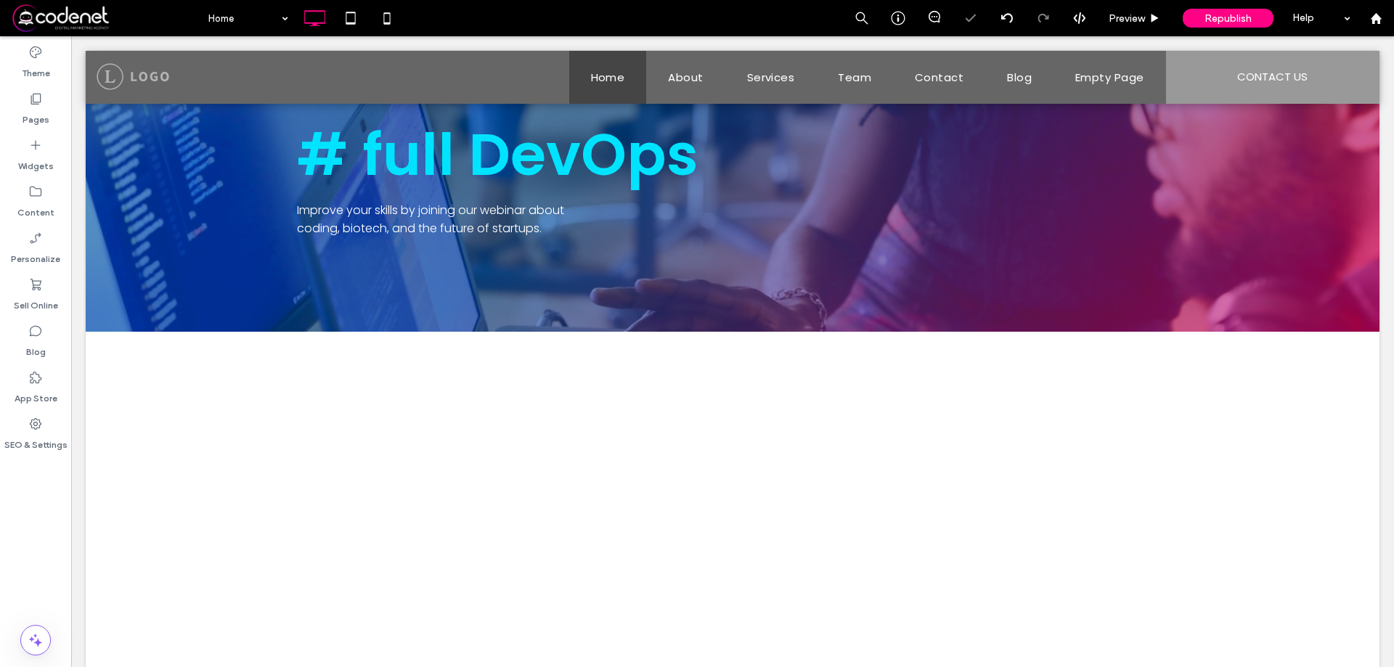
type input "*******"
type input "**"
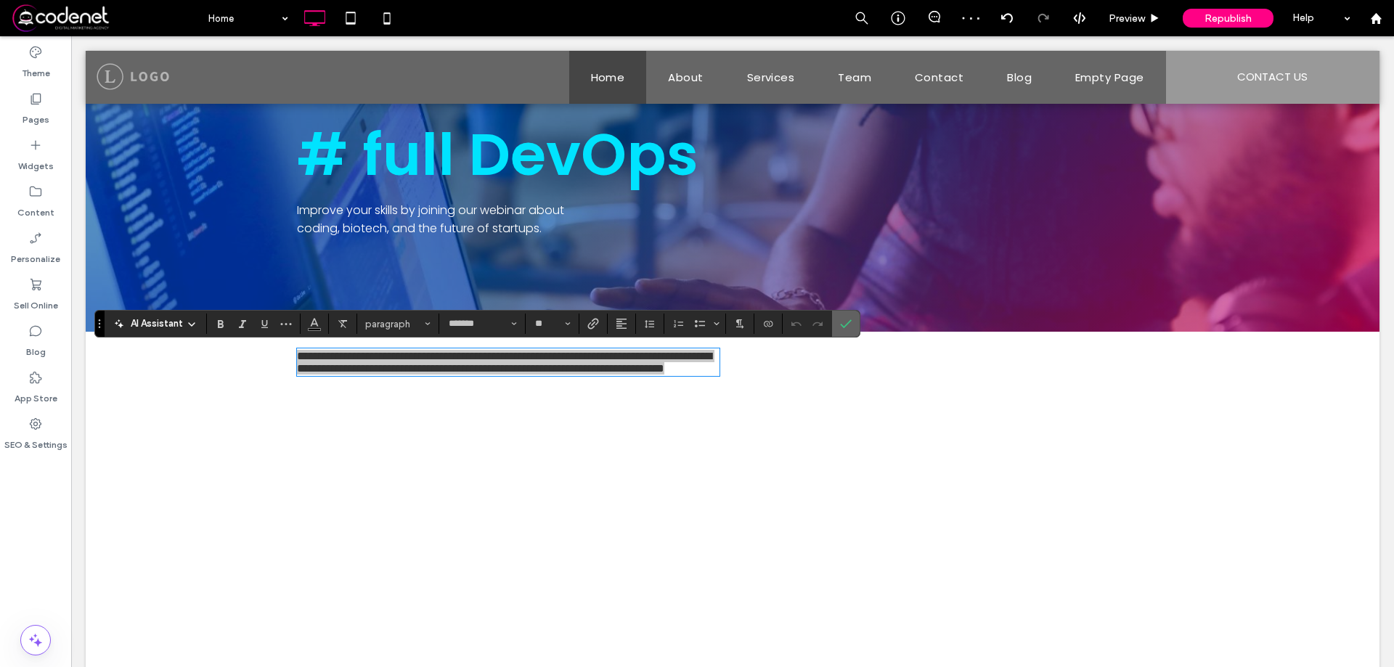
drag, startPoint x: 844, startPoint y: 325, endPoint x: 497, endPoint y: 82, distance: 423.8
click at [844, 325] on icon "Confirm" at bounding box center [846, 324] width 12 height 12
